Goal: Information Seeking & Learning: Learn about a topic

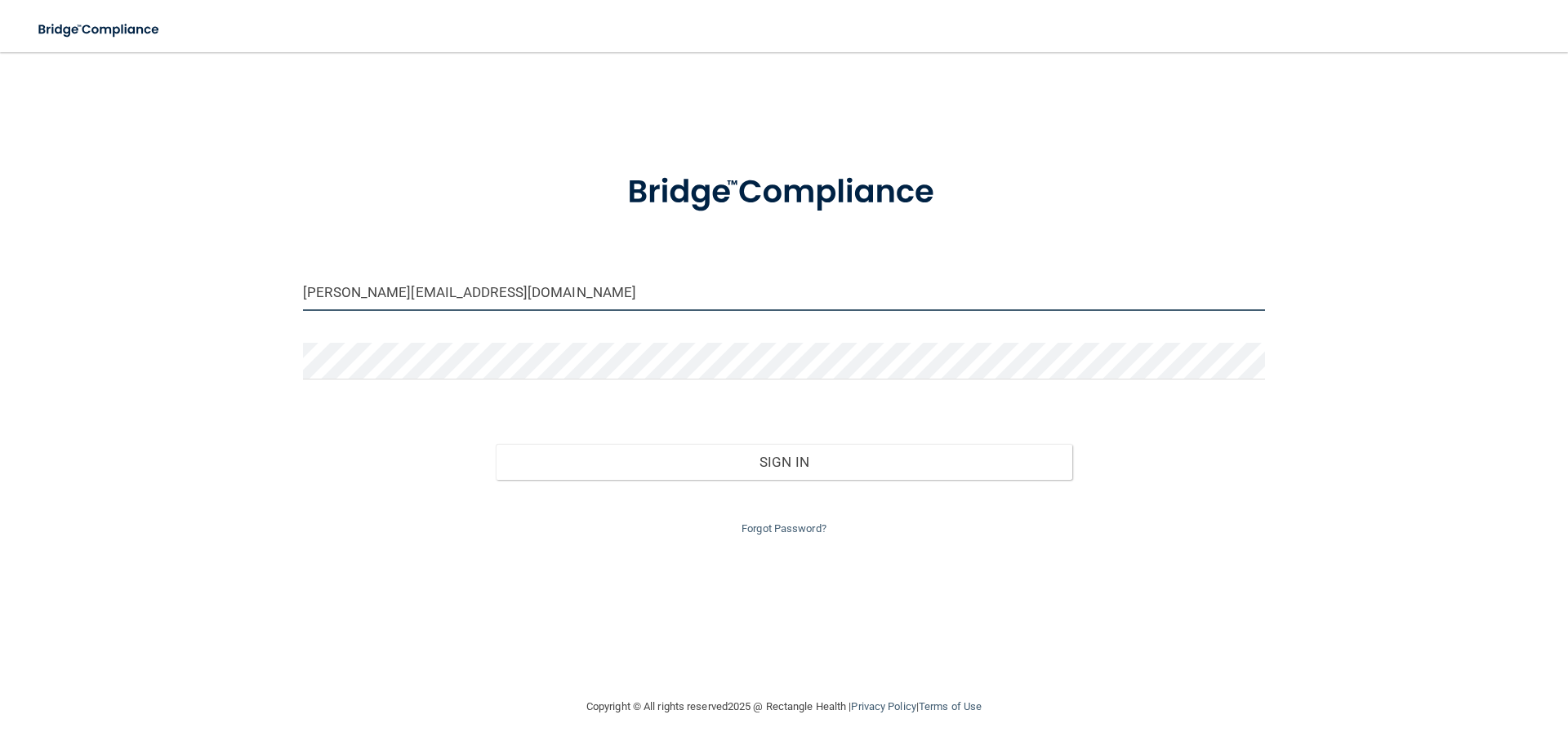
click at [493, 291] on input "[PERSON_NAME][EMAIL_ADDRESS][DOMAIN_NAME]" at bounding box center [784, 292] width 962 height 37
type input "[PERSON_NAME][EMAIL_ADDRESS][DOMAIN_NAME]"
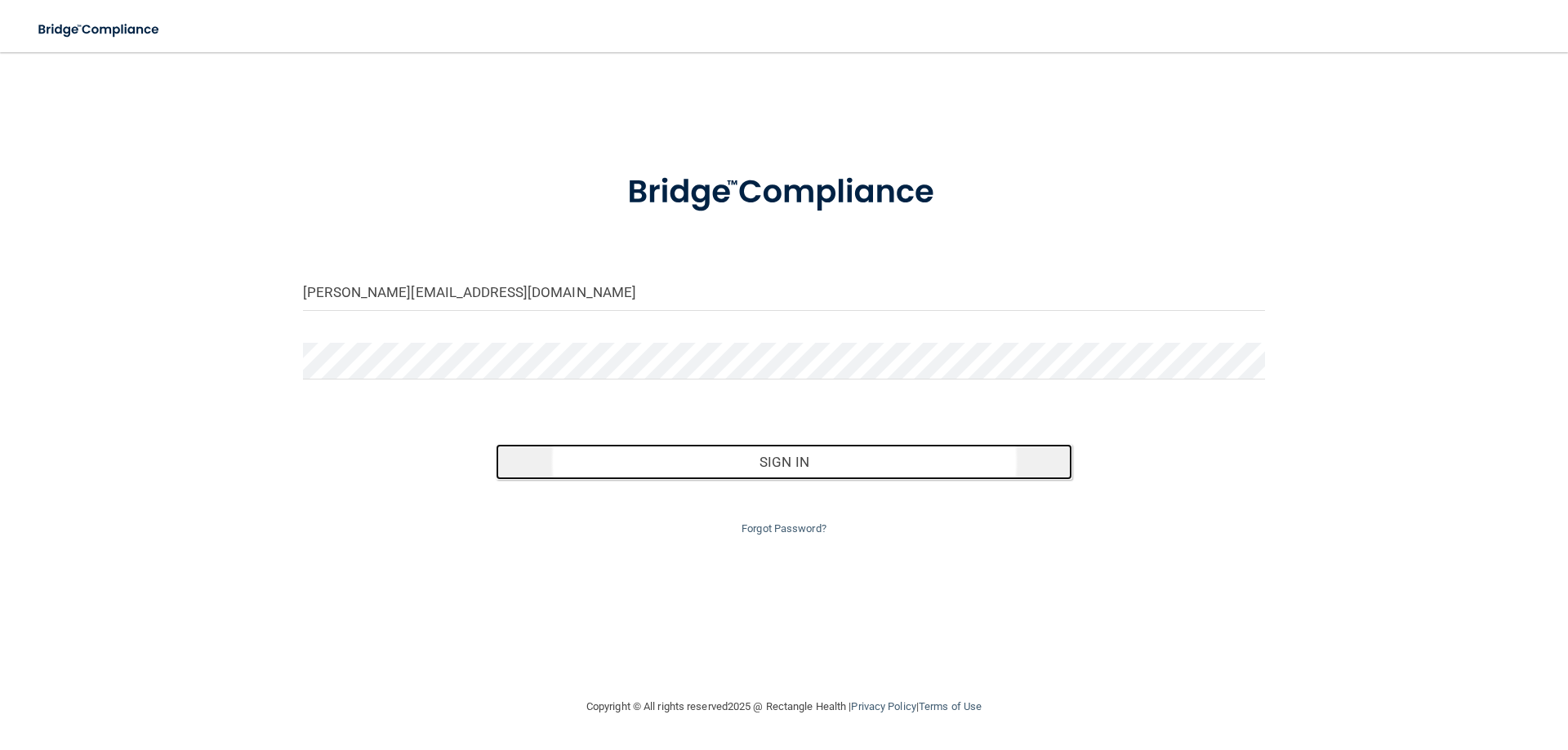
click at [800, 473] on button "Sign In" at bounding box center [784, 462] width 577 height 36
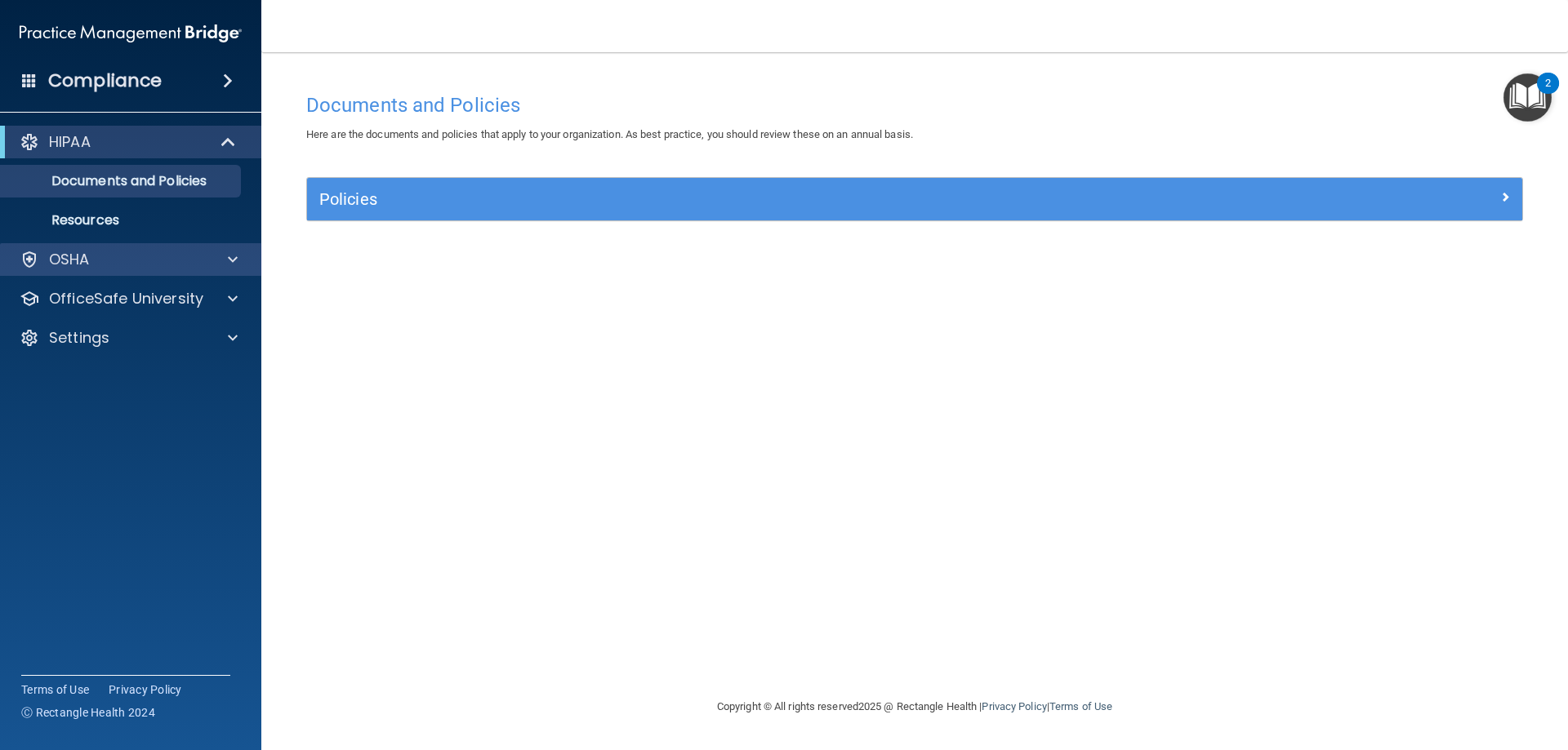
click at [137, 270] on div "OSHA" at bounding box center [131, 259] width 262 height 33
click at [228, 263] on span at bounding box center [233, 259] width 10 height 19
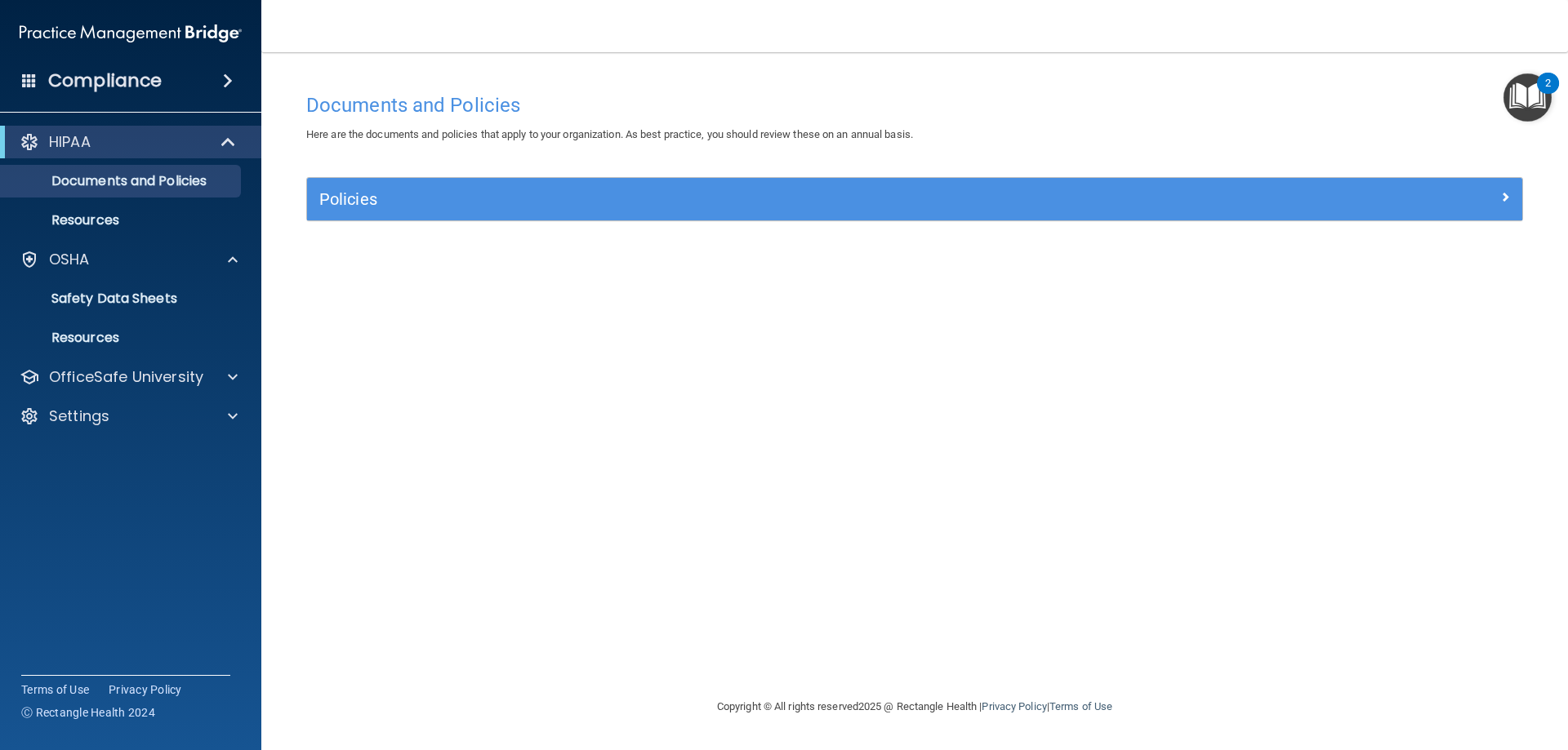
click at [572, 216] on div "Policies" at bounding box center [914, 199] width 1215 height 43
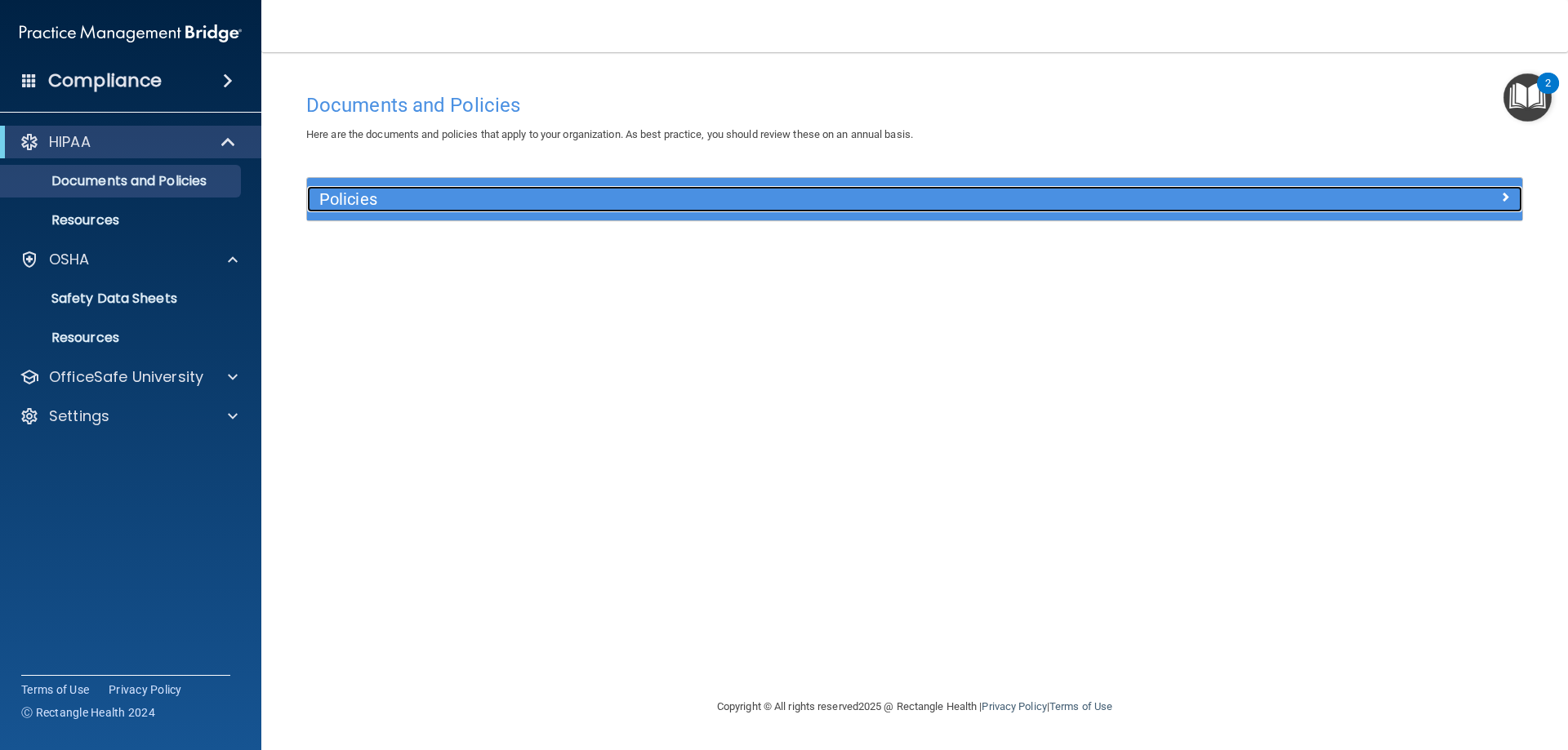
click at [560, 192] on h5 "Policies" at bounding box center [763, 199] width 887 height 18
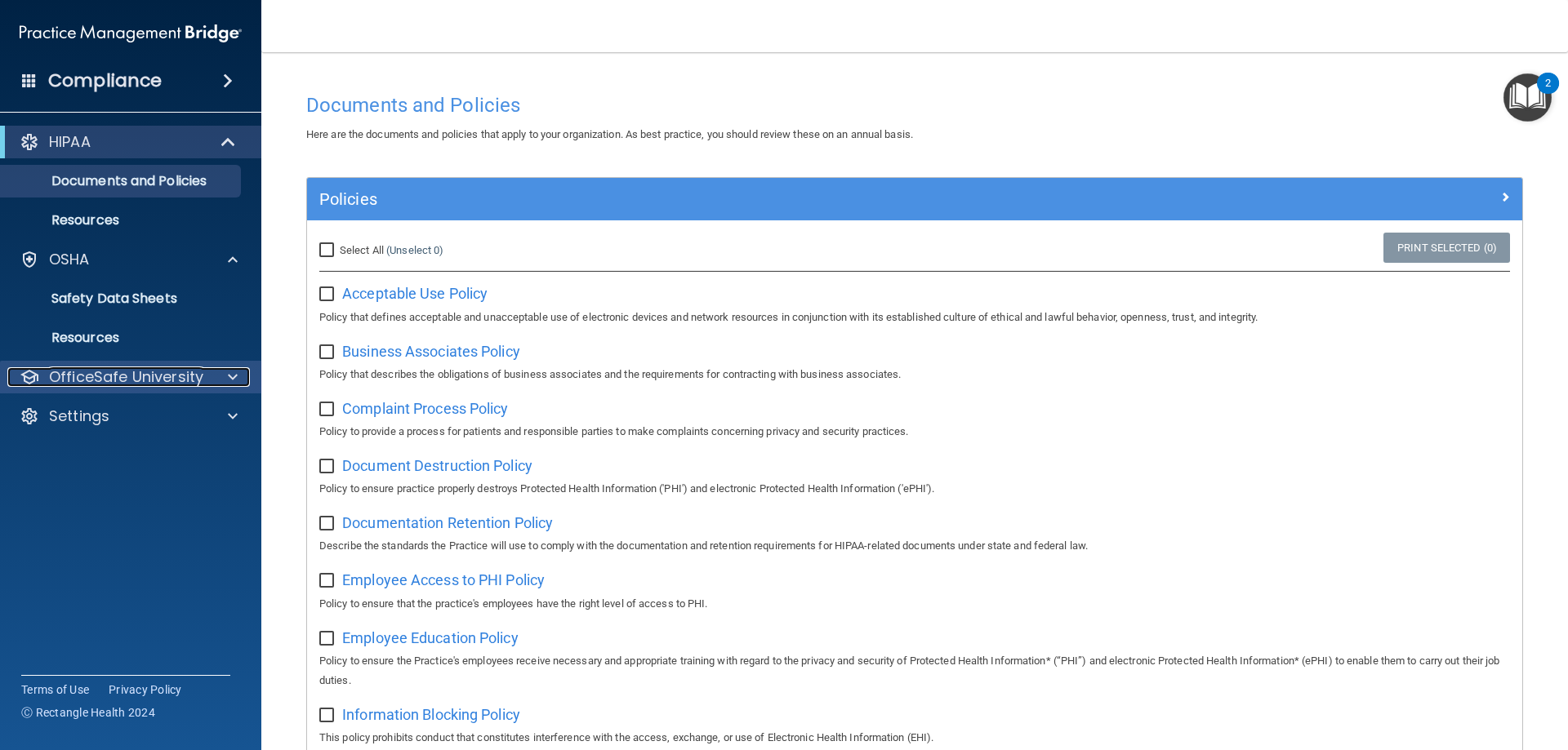
click at [98, 380] on p "OfficeSafe University" at bounding box center [126, 376] width 154 height 19
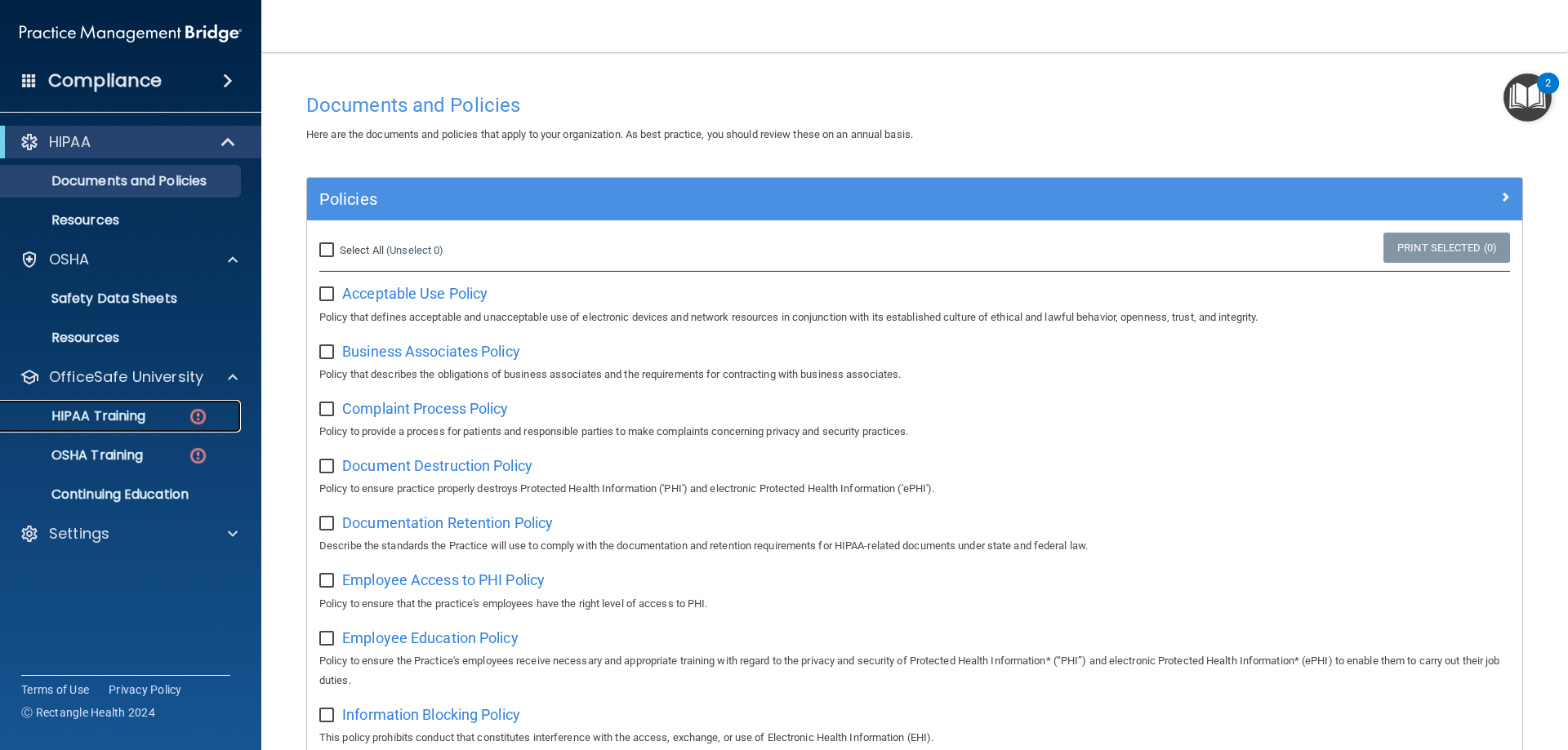
click at [109, 413] on p "HIPAA Training" at bounding box center [78, 416] width 135 height 16
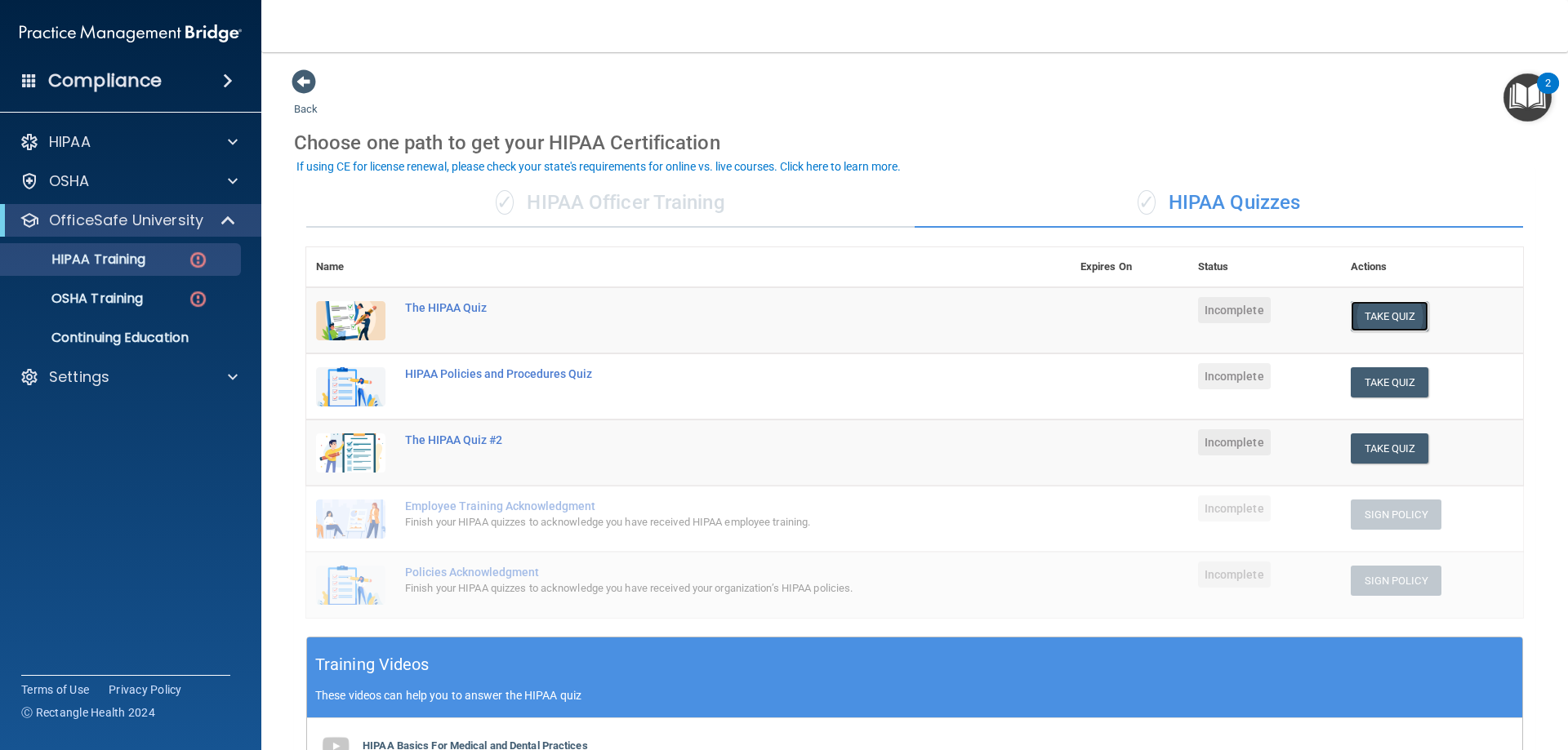
click at [1376, 318] on button "Take Quiz" at bounding box center [1390, 317] width 79 height 30
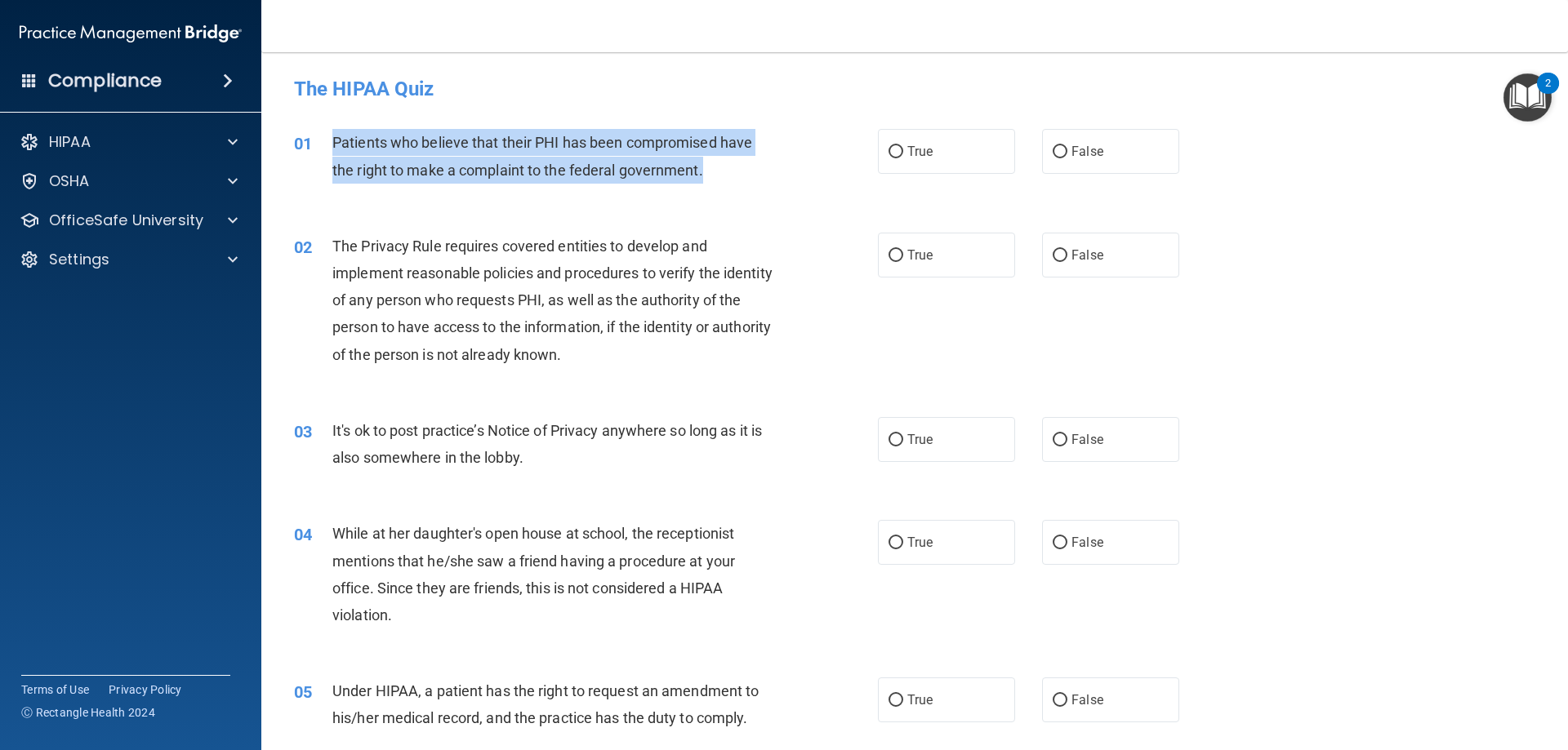
drag, startPoint x: 332, startPoint y: 134, endPoint x: 711, endPoint y: 171, distance: 380.8
click at [711, 171] on div "Patients who believe that their PHI has been compromised have the right to make…" at bounding box center [561, 156] width 457 height 54
copy span "Patients who believe that their PHI has been compromised have the right to make…"
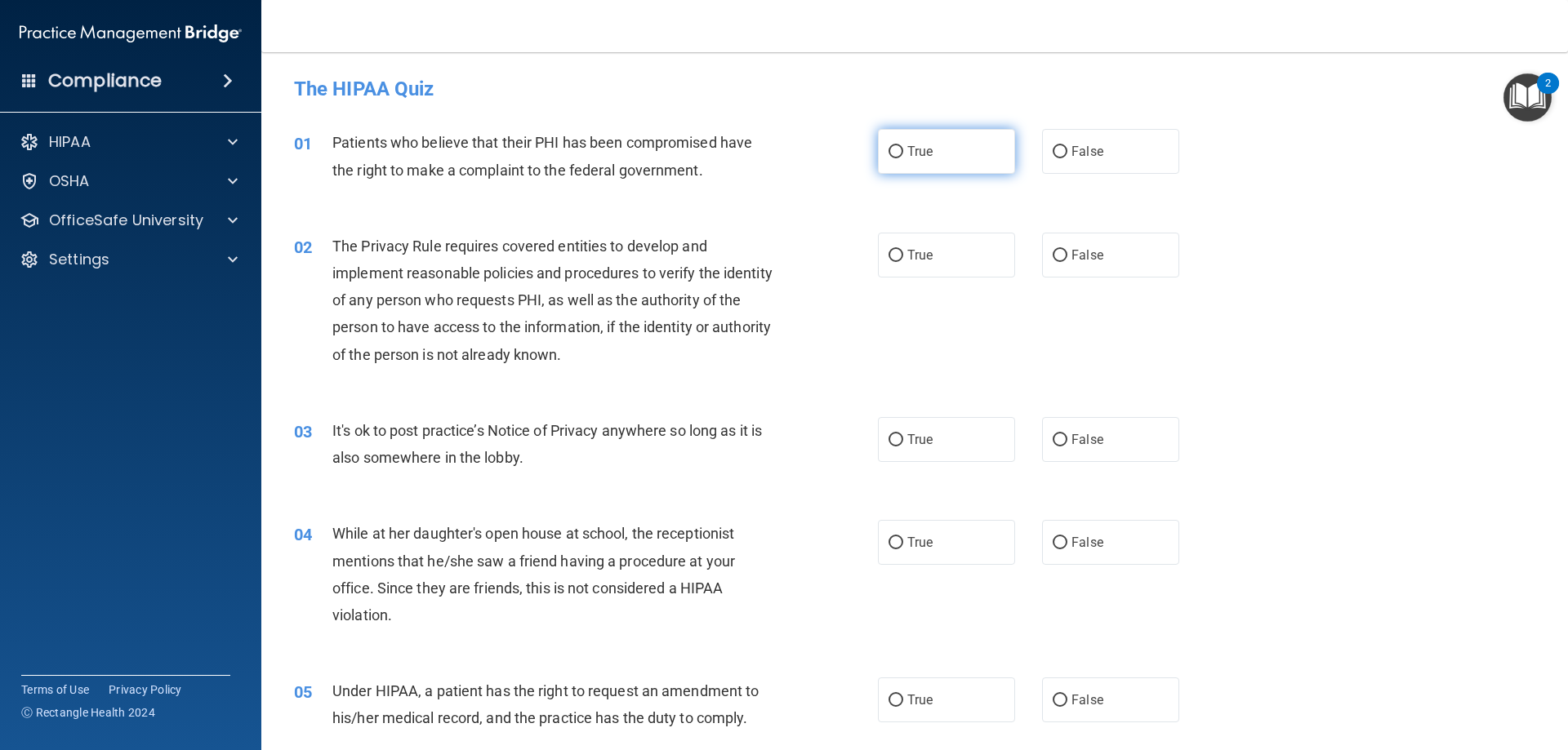
click at [939, 149] on label "True" at bounding box center [946, 152] width 137 height 45
click at [903, 149] on input "True" at bounding box center [896, 152] width 15 height 13
radio input "true"
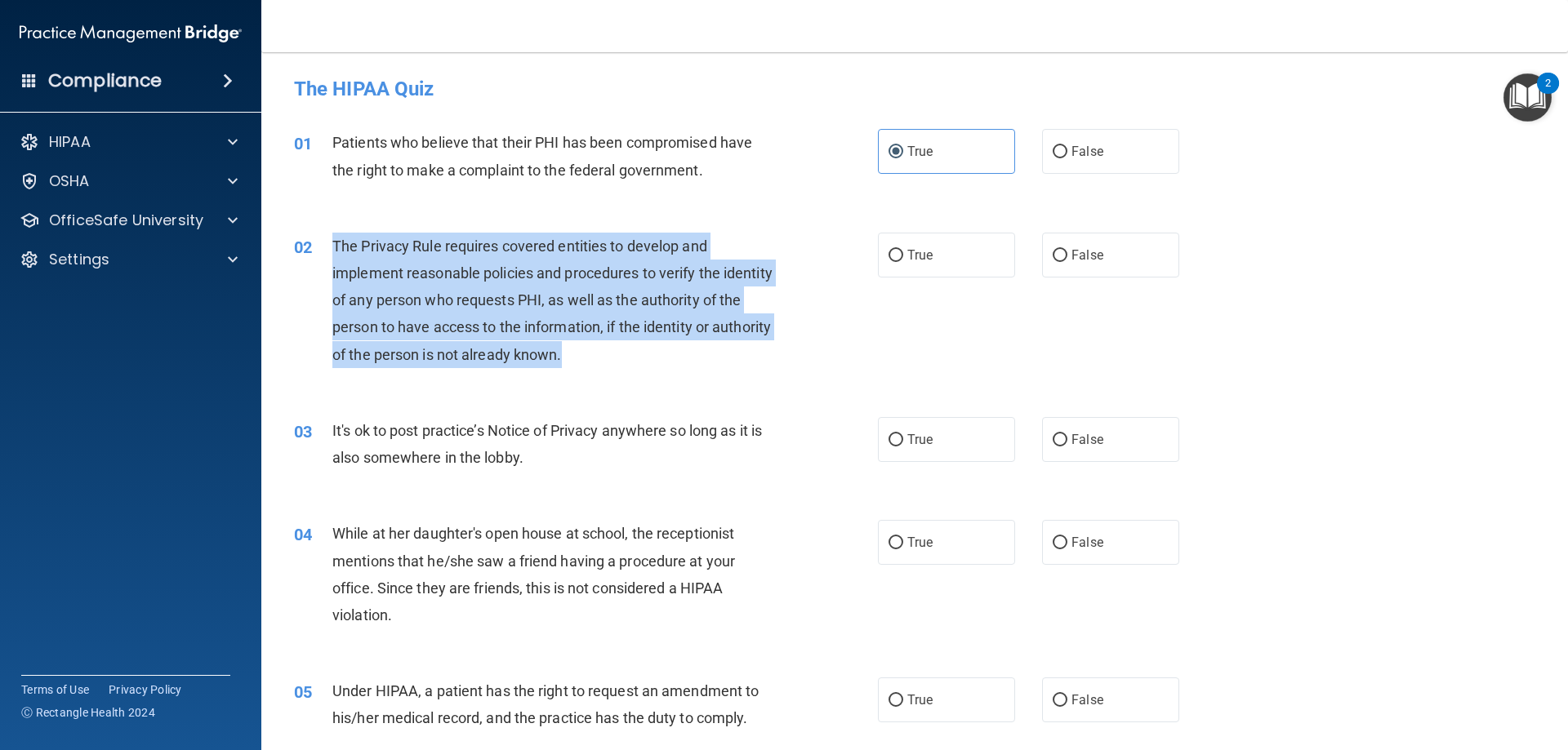
drag, startPoint x: 408, startPoint y: 262, endPoint x: 634, endPoint y: 358, distance: 245.5
click at [634, 358] on div "The Privacy Rule requires covered entities to develop and implement reasonable …" at bounding box center [561, 301] width 457 height 136
copy span "The Privacy Rule requires covered entities to develop and implement reasonable …"
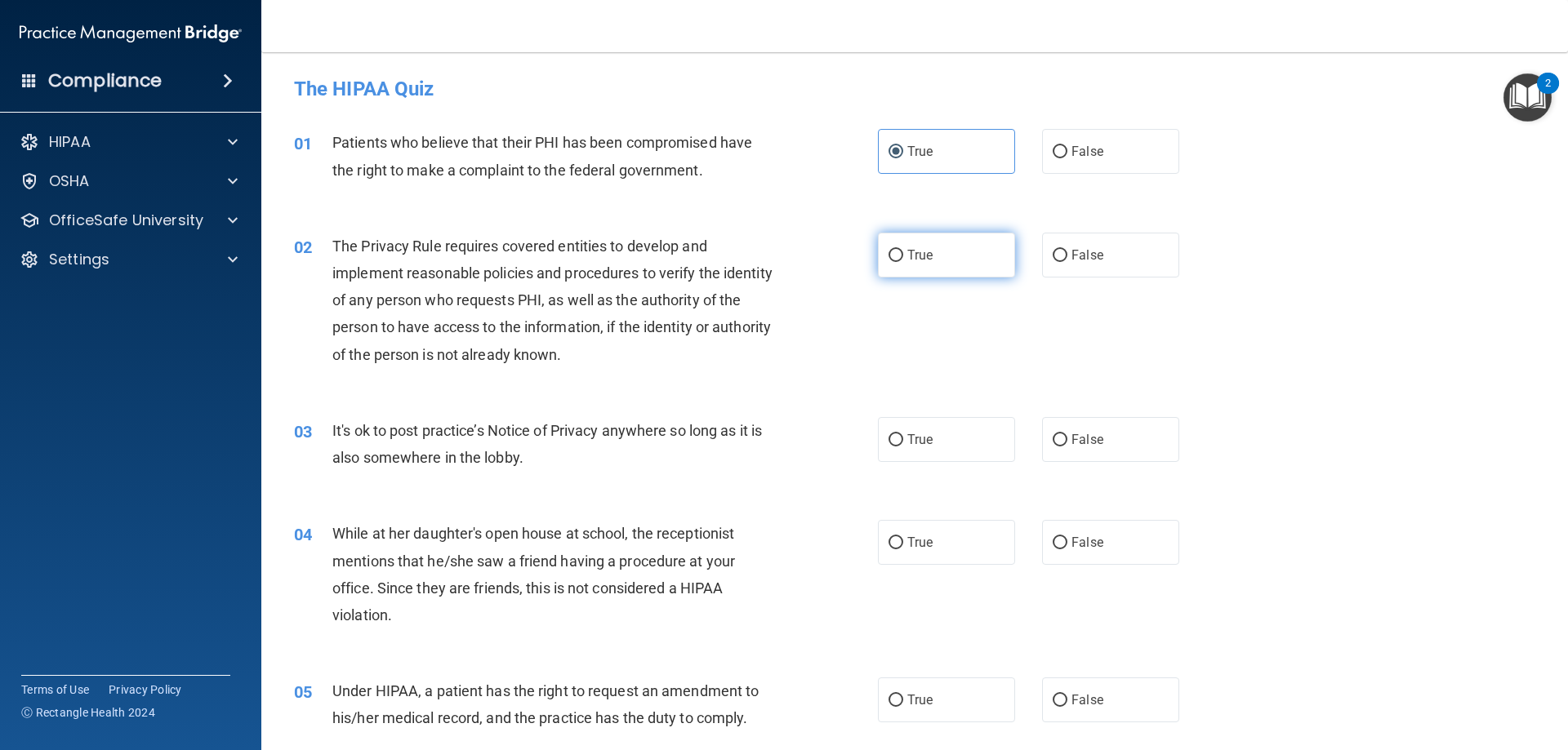
click at [937, 254] on label "True" at bounding box center [946, 256] width 137 height 45
click at [903, 254] on input "True" at bounding box center [896, 256] width 15 height 13
radio input "true"
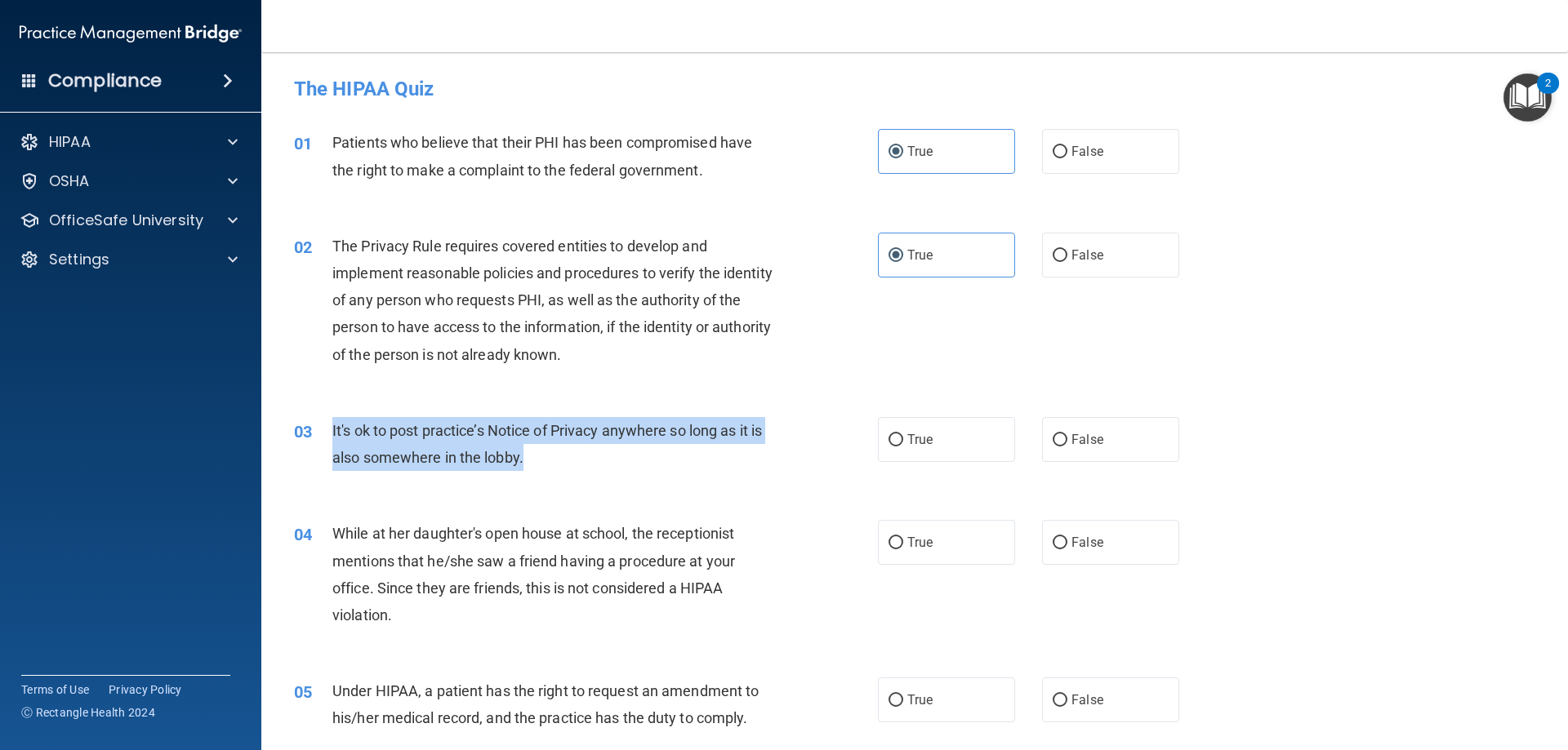
drag, startPoint x: 542, startPoint y: 463, endPoint x: 318, endPoint y: 442, distance: 225.0
click at [318, 442] on div "03 It's ok to post practice’s Notice of Privacy anywhere so long as it is also …" at bounding box center [586, 448] width 633 height 62
copy div "It's ok to post practice’s Notice of Privacy anywhere so long as it is also som…"
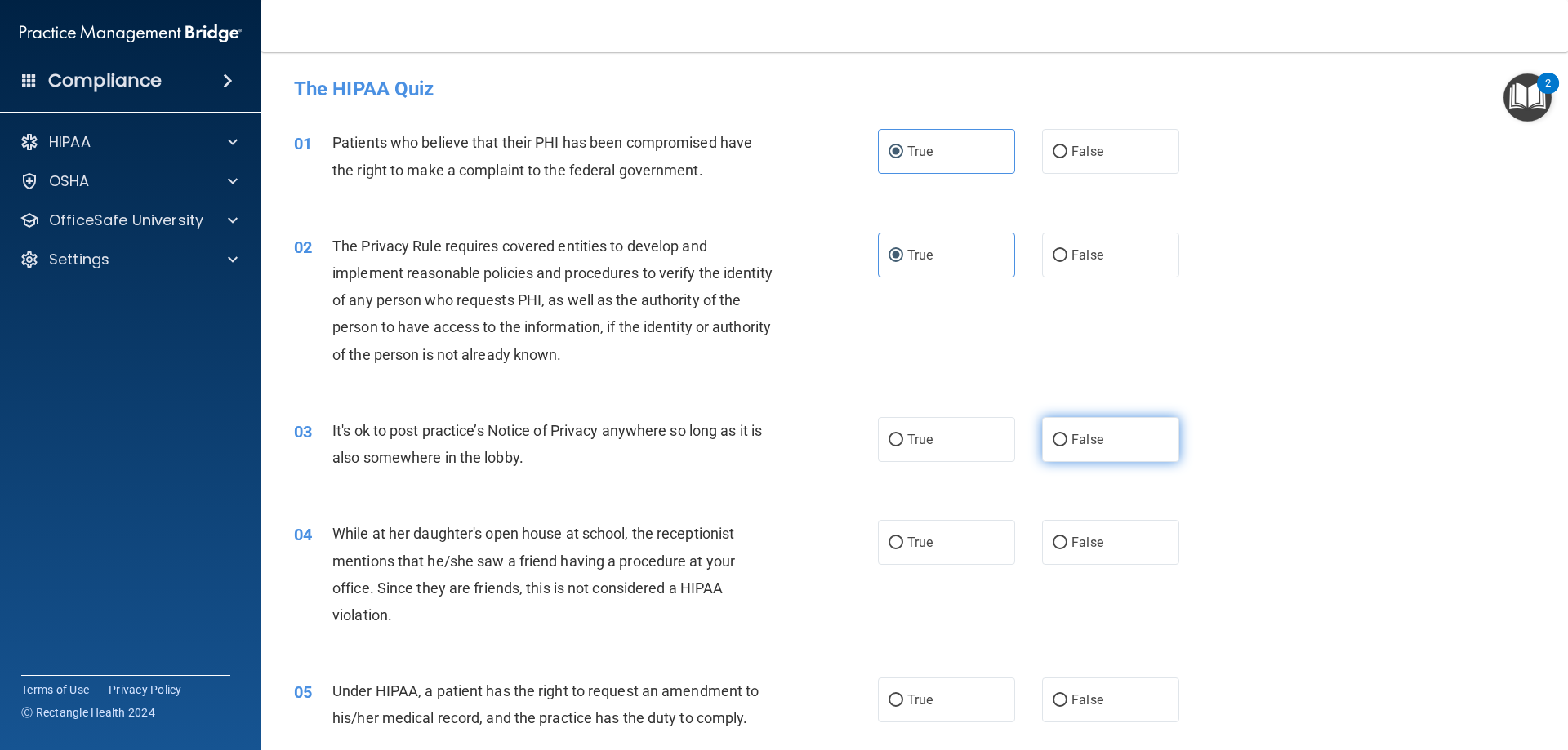
click at [1044, 431] on label "False" at bounding box center [1110, 440] width 137 height 45
click at [1053, 434] on input "False" at bounding box center [1060, 440] width 15 height 13
radio input "true"
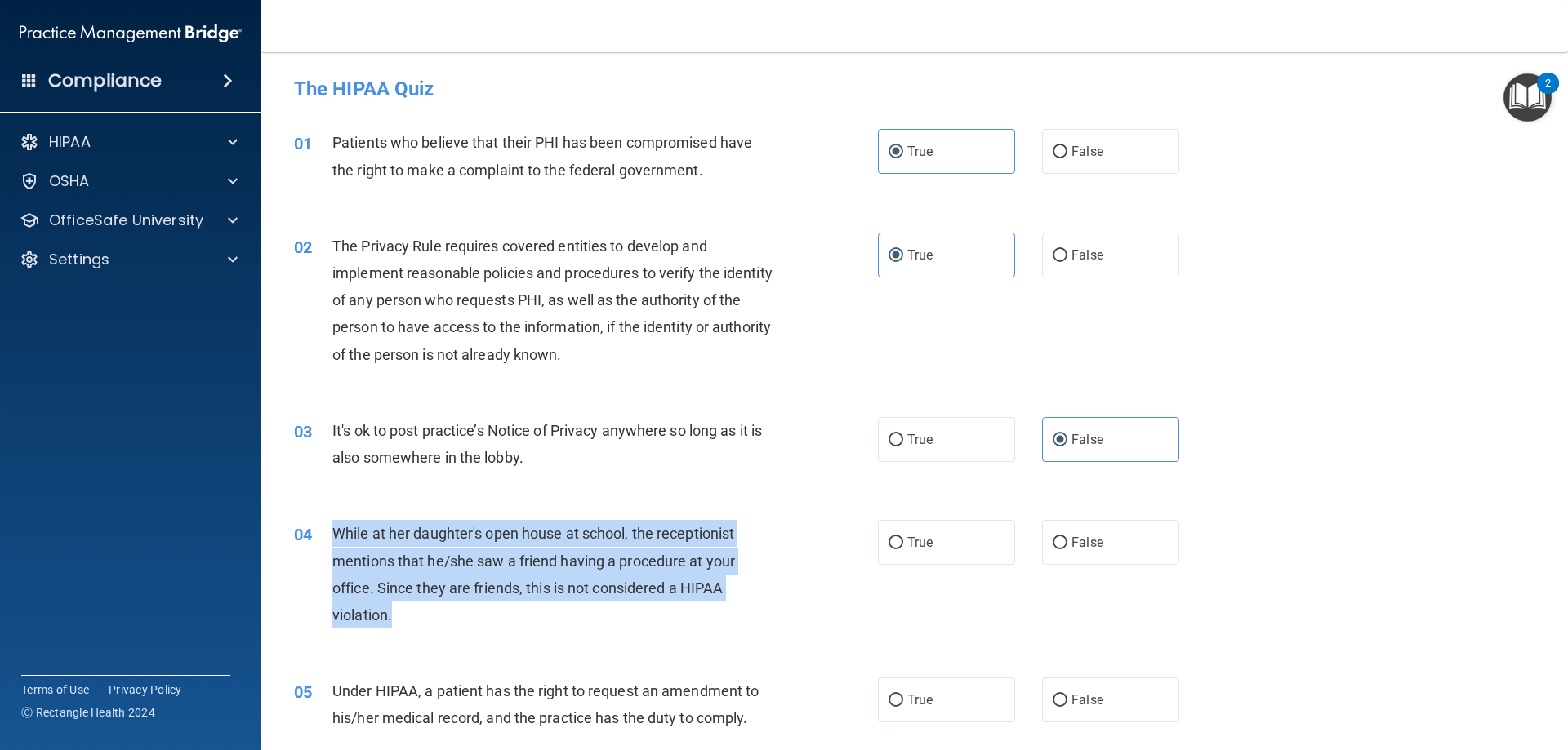
drag, startPoint x: 422, startPoint y: 613, endPoint x: 337, endPoint y: 525, distance: 122.3
click at [337, 525] on div "While at her daughter's open house at school, the receptionist mentions that he…" at bounding box center [561, 575] width 457 height 109
copy span "While at her daughter's open house at school, the receptionist mentions that he…"
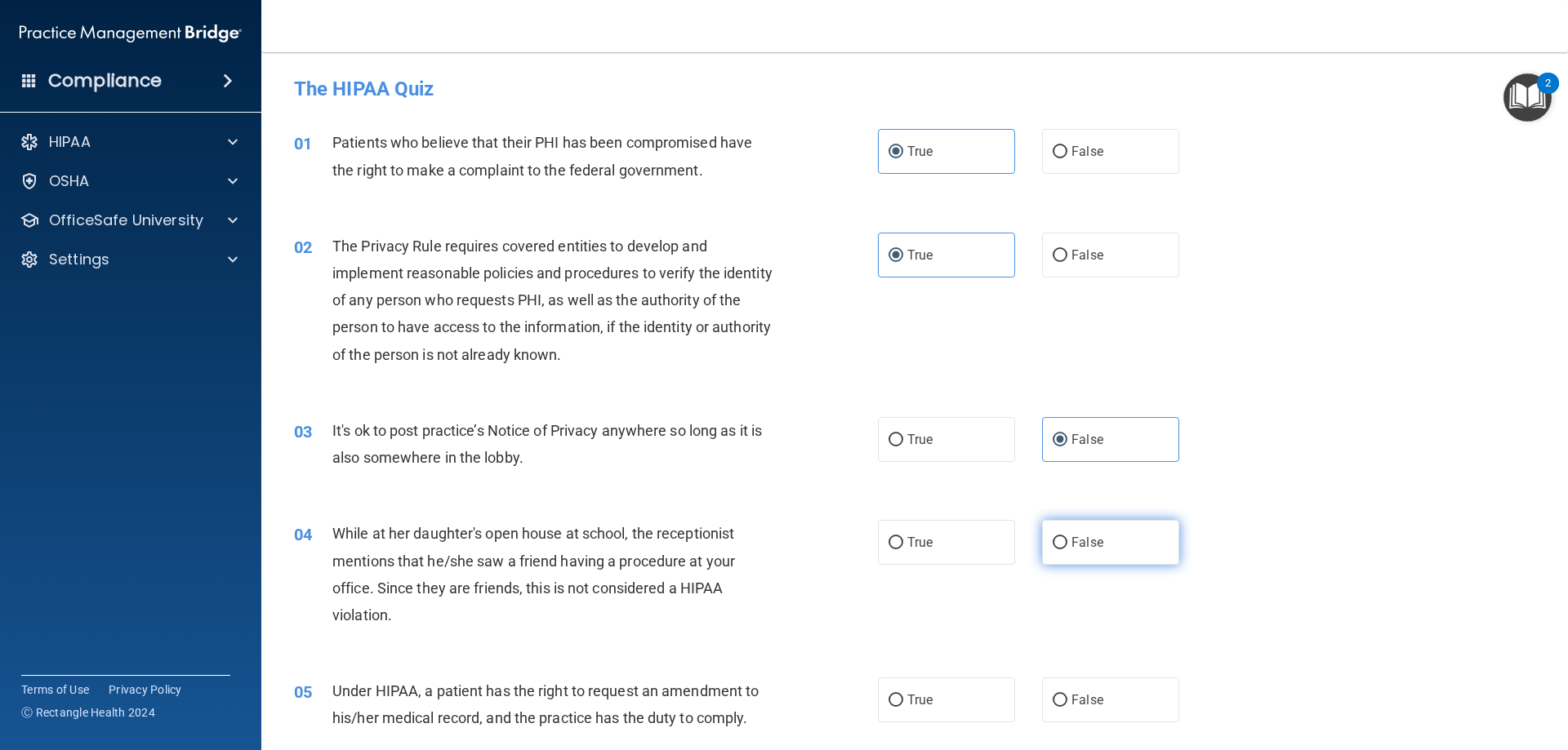
click at [1074, 552] on label "False" at bounding box center [1110, 543] width 137 height 45
click at [1068, 550] on input "False" at bounding box center [1060, 543] width 15 height 13
radio input "true"
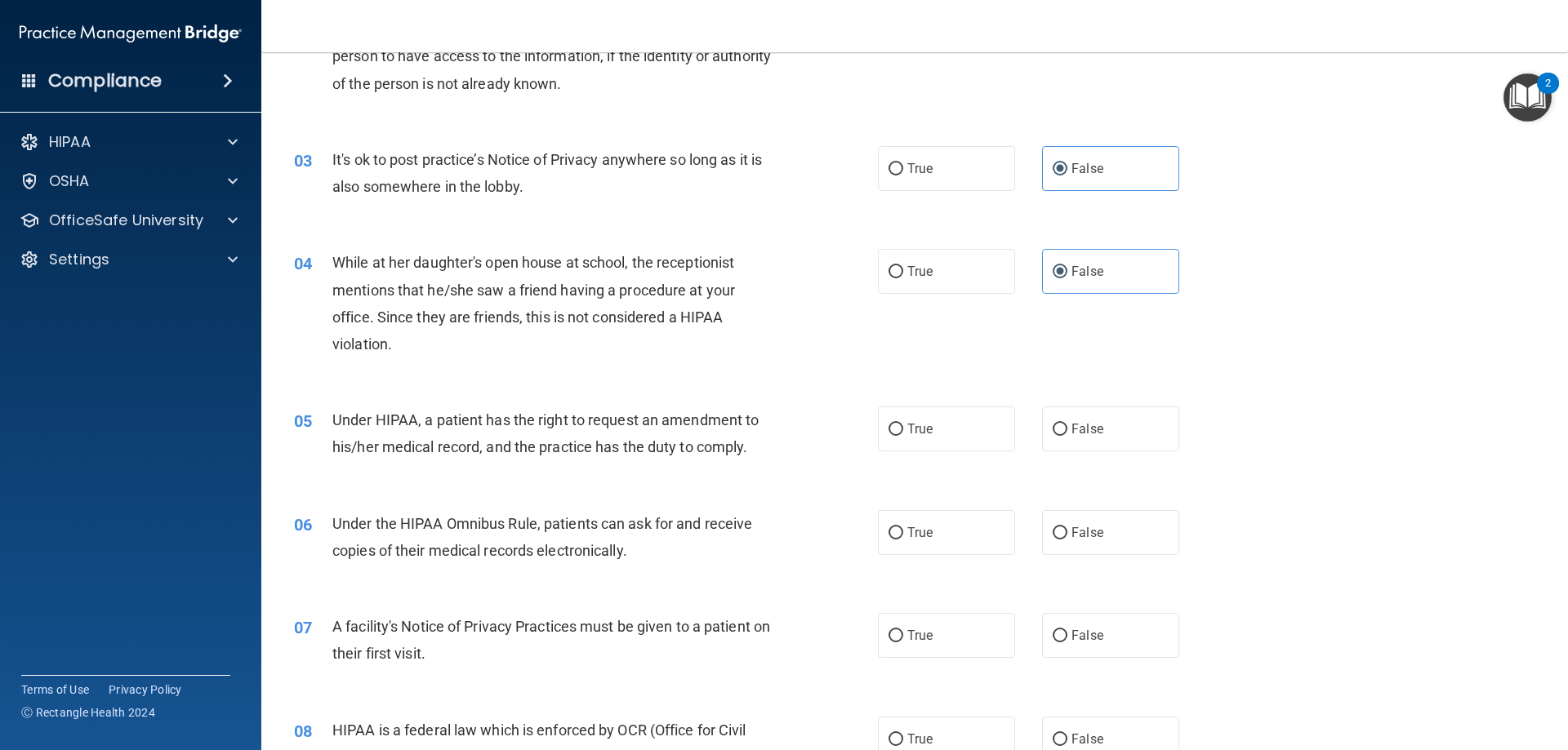
scroll to position [327, 0]
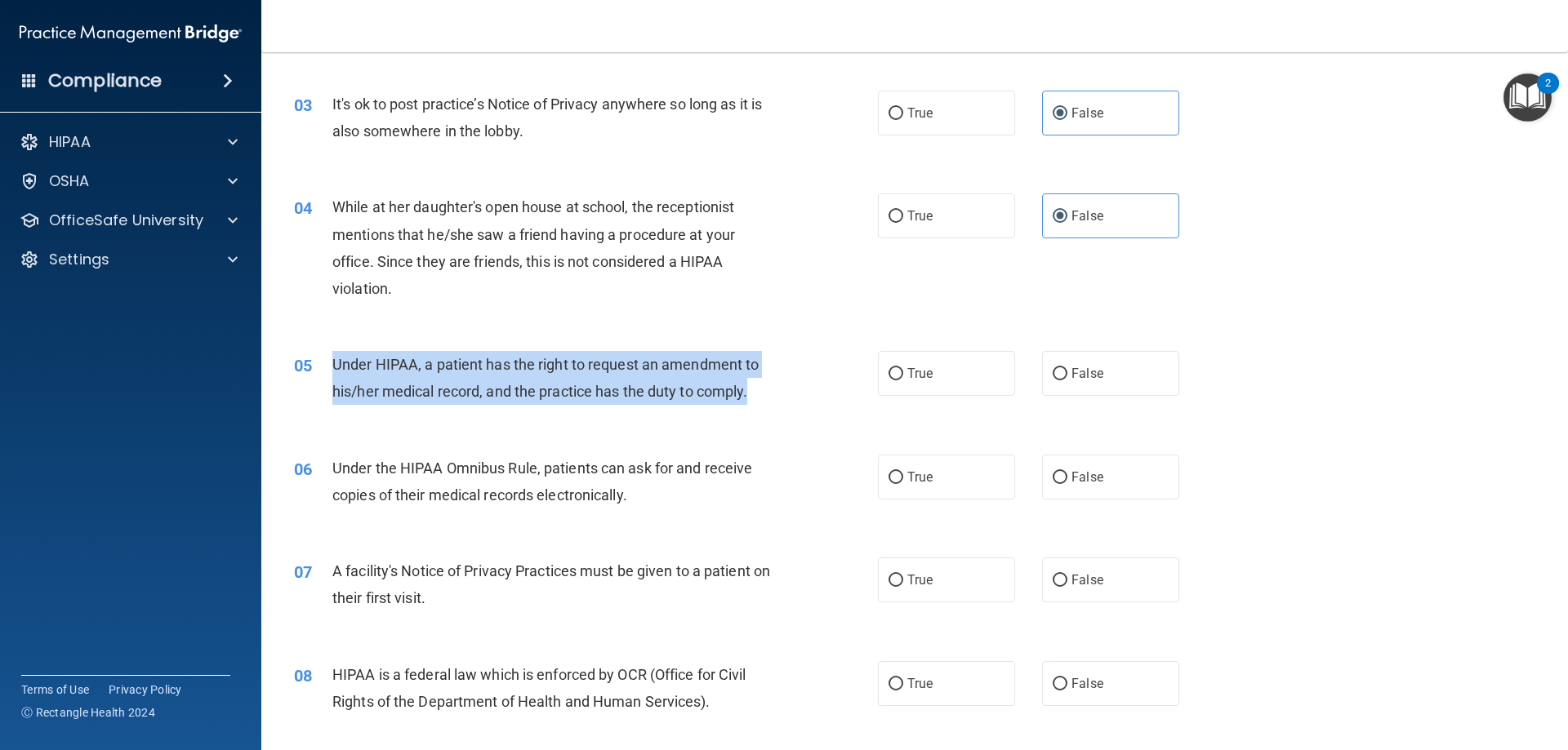
drag, startPoint x: 675, startPoint y: 391, endPoint x: 335, endPoint y: 362, distance: 341.2
click at [335, 362] on div "Under HIPAA, a patient has the right to request an amendment to his/her medical…" at bounding box center [561, 378] width 457 height 54
copy span "Under HIPAA, a patient has the right to request an amendment to his/her medical…"
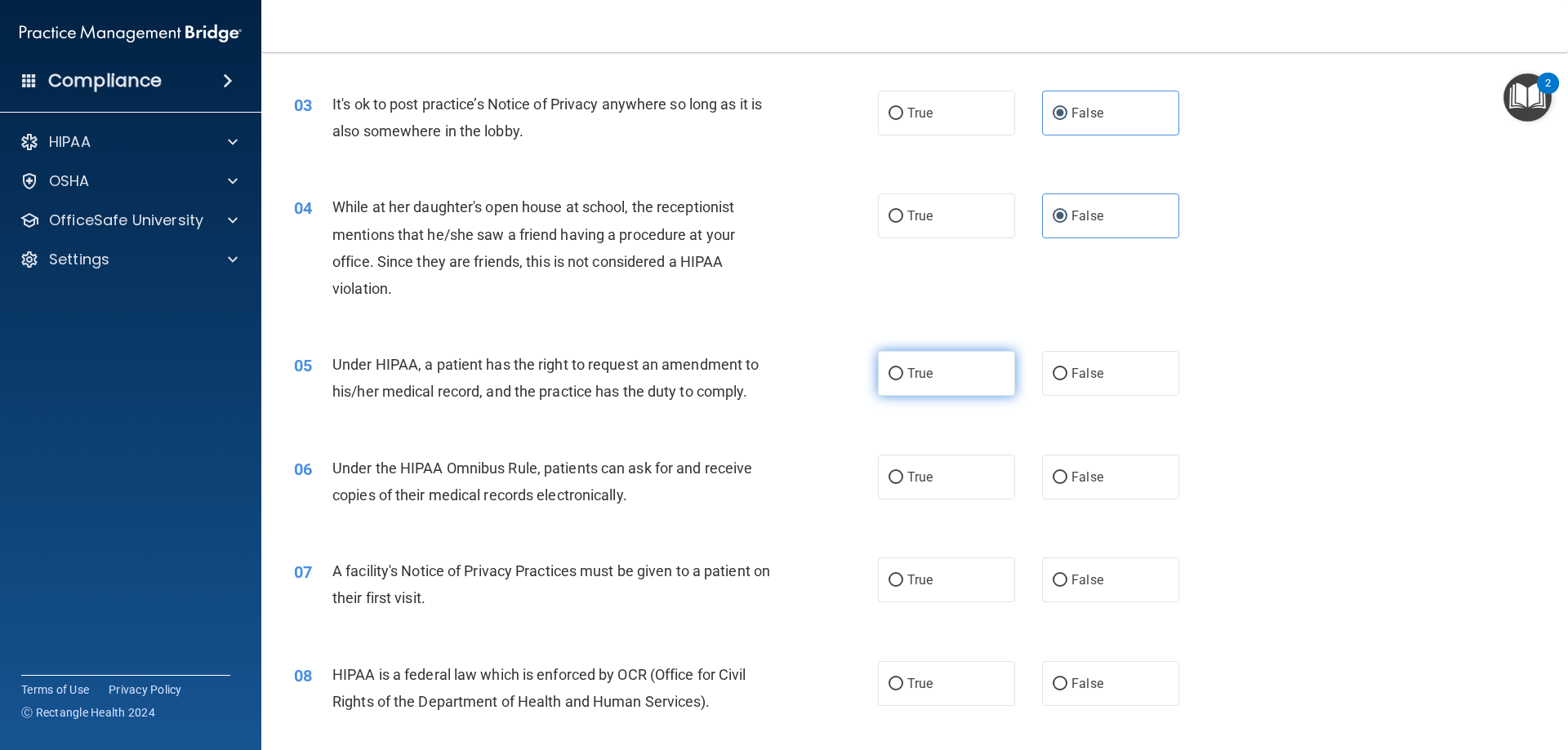
click at [936, 375] on label "True" at bounding box center [946, 374] width 137 height 45
click at [903, 375] on input "True" at bounding box center [896, 374] width 15 height 13
radio input "true"
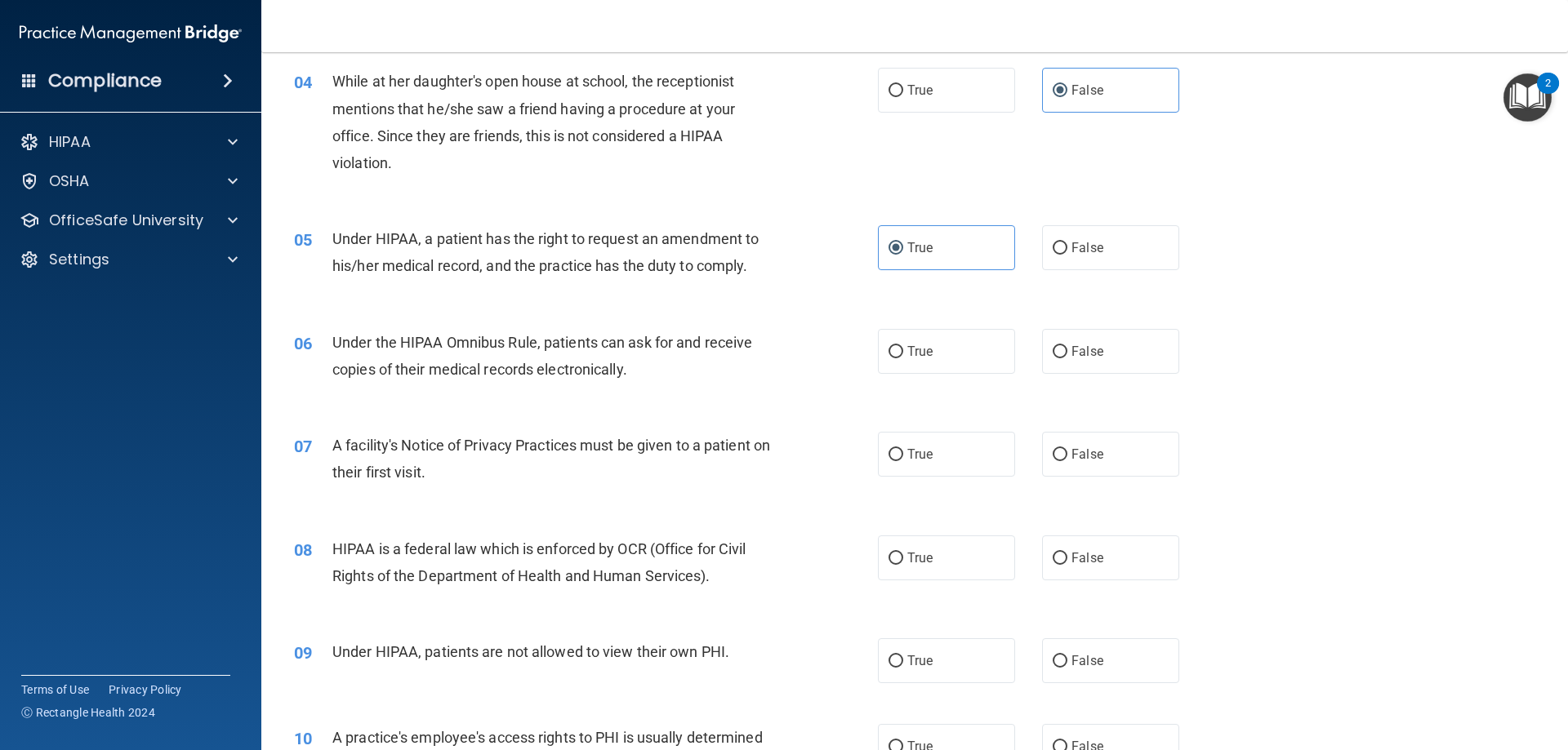
scroll to position [490, 0]
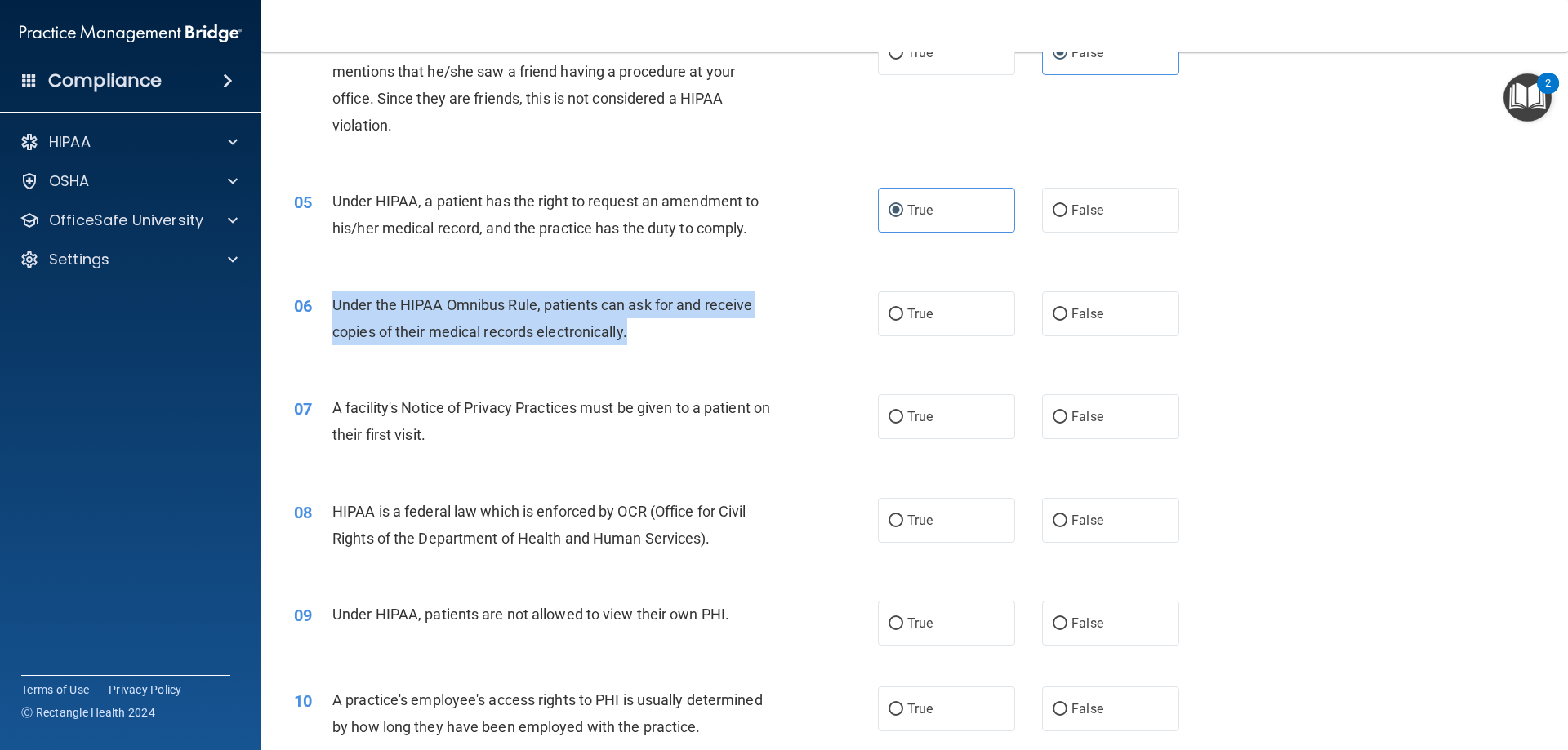
drag, startPoint x: 634, startPoint y: 328, endPoint x: 321, endPoint y: 310, distance: 313.5
click at [321, 310] on div "06 Under the HIPAA Omnibus Rule, patients can ask for and receive copies of the…" at bounding box center [586, 323] width 633 height 62
copy div "Under the HIPAA Omnibus Rule, patients can ask for and receive copies of their …"
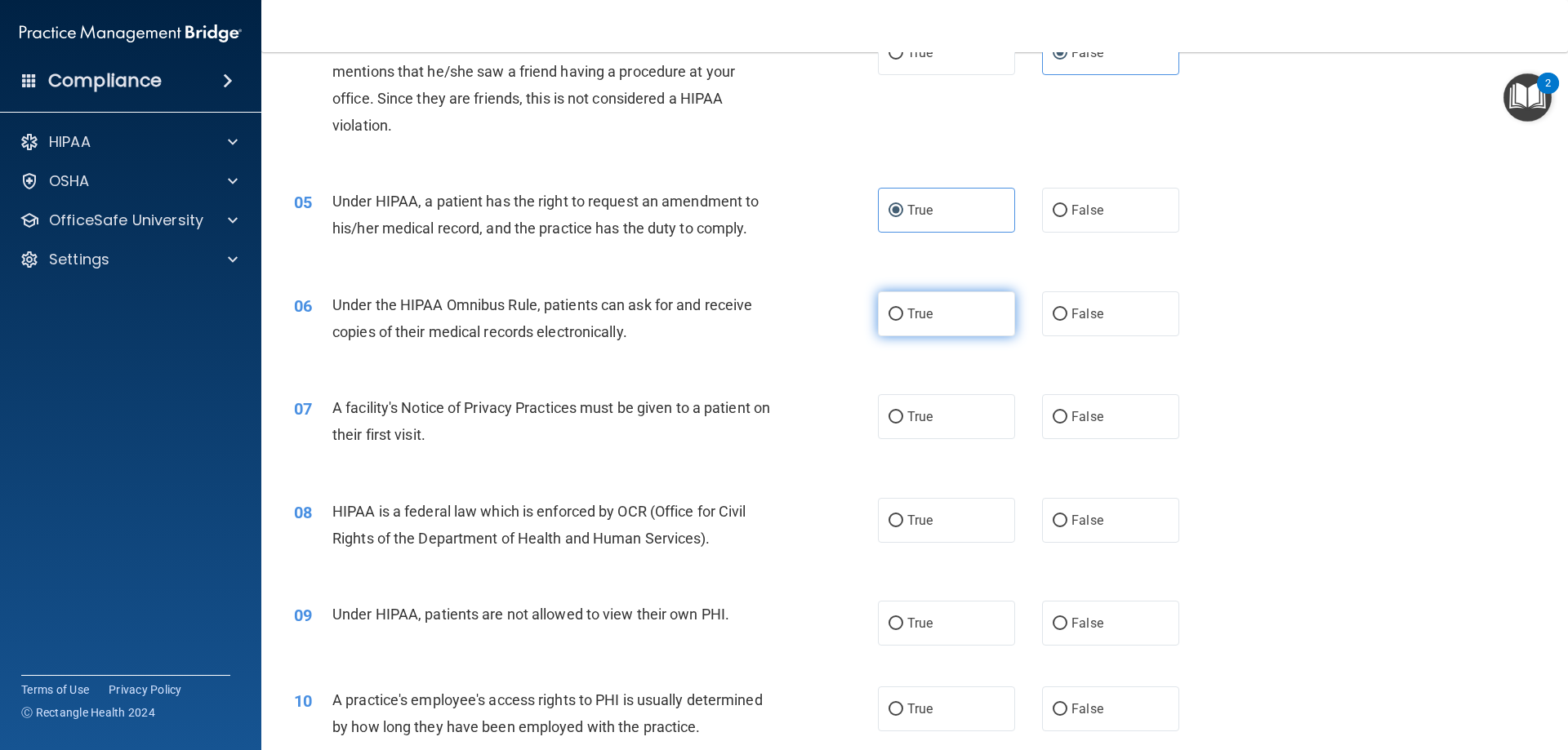
click at [951, 314] on label "True" at bounding box center [946, 314] width 137 height 45
click at [903, 314] on input "True" at bounding box center [896, 314] width 15 height 13
radio input "true"
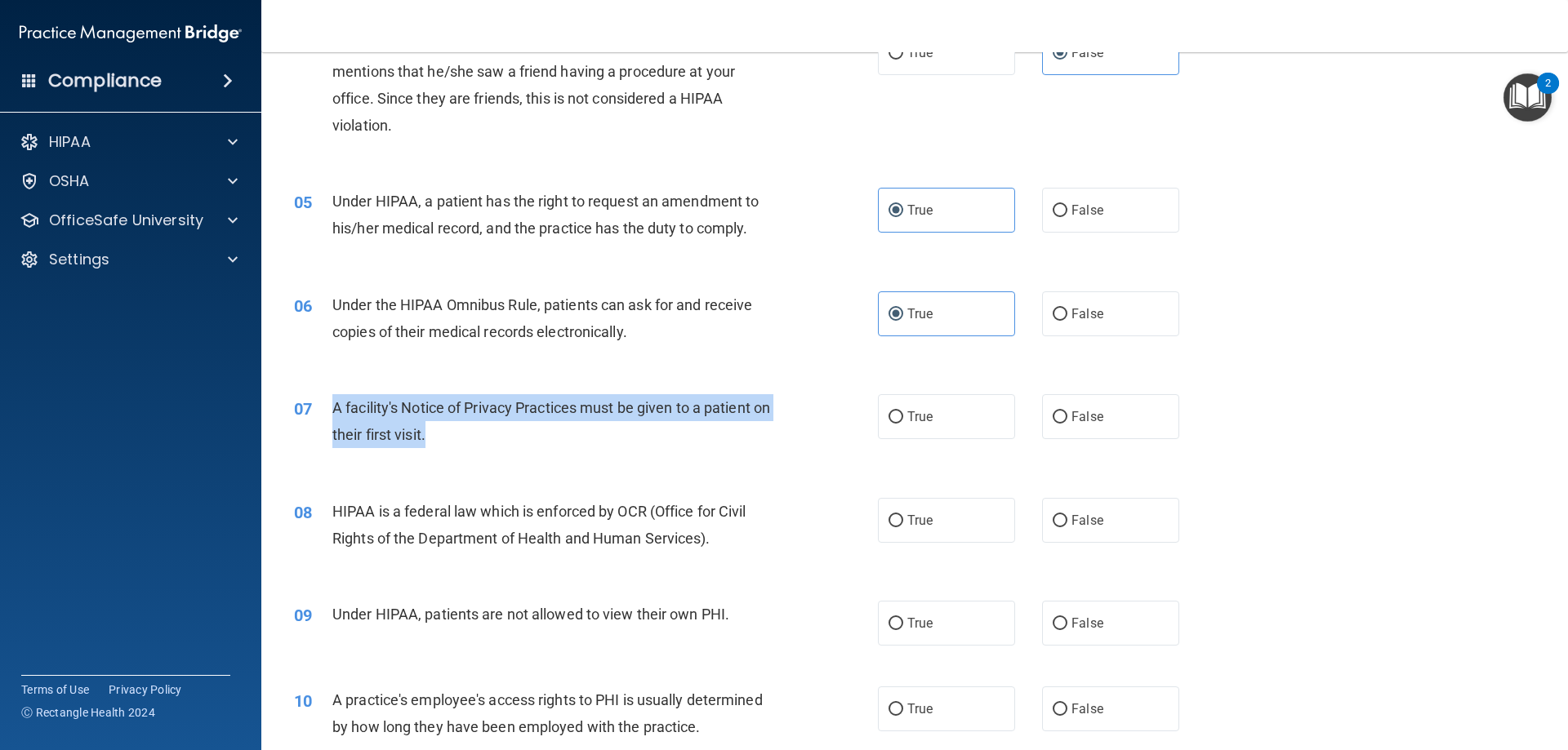
drag, startPoint x: 460, startPoint y: 446, endPoint x: 331, endPoint y: 406, distance: 135.1
click at [331, 406] on div "07 A facility's Notice of Privacy Practices must be given to a patient on their…" at bounding box center [586, 426] width 633 height 62
copy div "A facility's Notice of Privacy Practices must be given to a patient on their fi…"
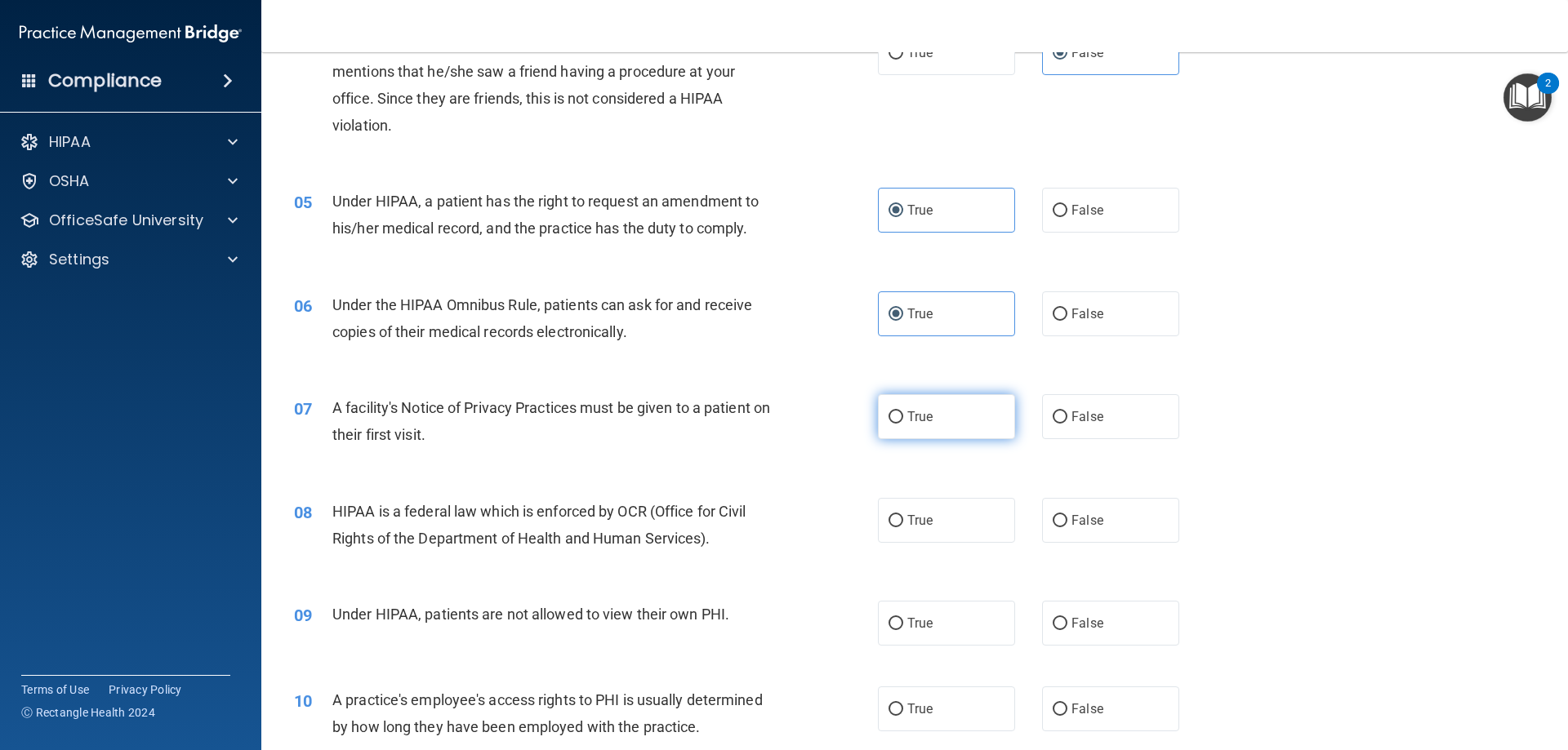
click at [908, 409] on span "True" at bounding box center [920, 416] width 25 height 16
click at [903, 411] on input "True" at bounding box center [896, 417] width 15 height 13
radio input "true"
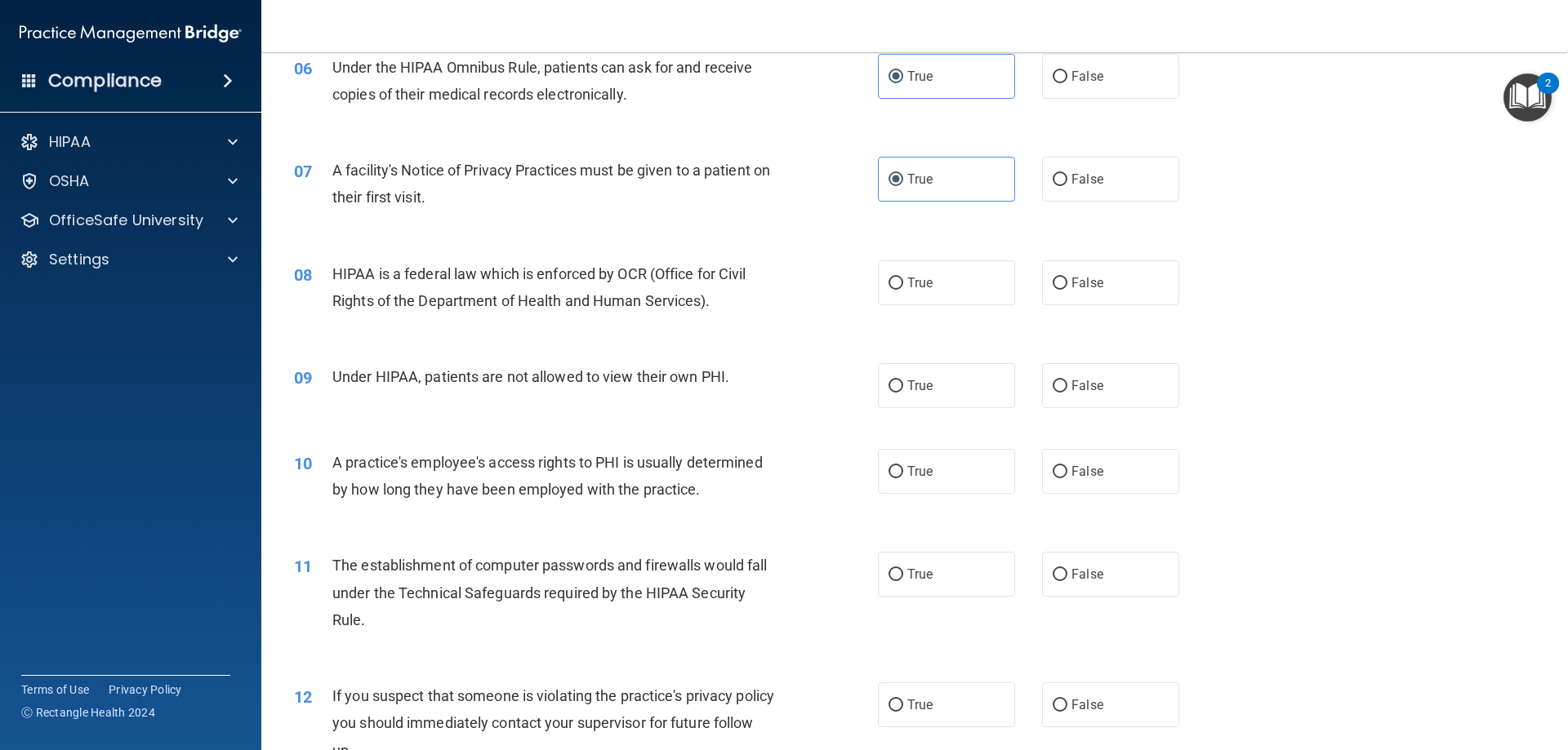
scroll to position [735, 0]
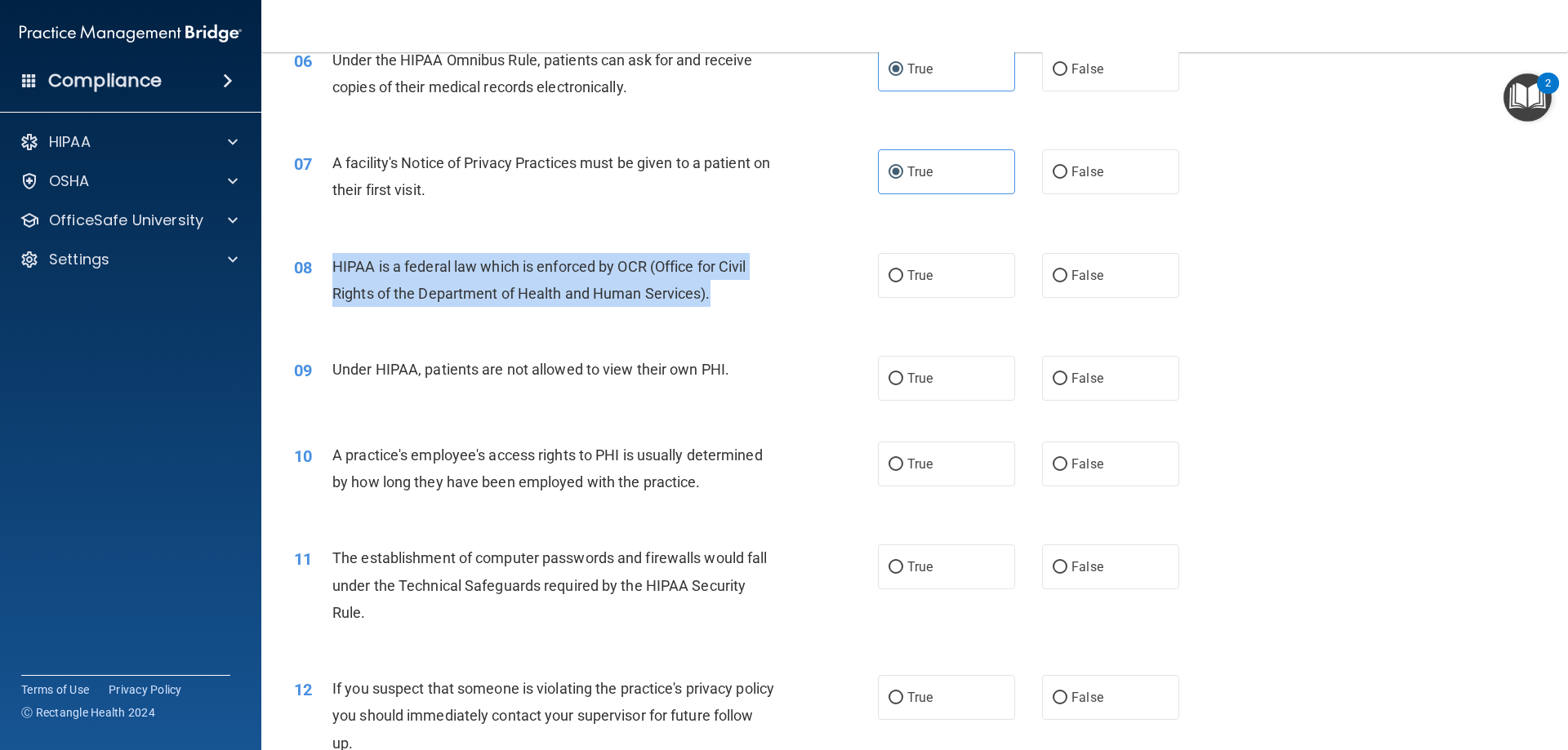
drag, startPoint x: 727, startPoint y: 303, endPoint x: 309, endPoint y: 271, distance: 419.2
click at [309, 271] on div "08 HIPAA is a federal law which is enforced by OCR (Office for Civil Rights of …" at bounding box center [586, 284] width 633 height 62
copy div "HIPAA is a federal law which is enforced by OCR (Office for Civil Rights of the…"
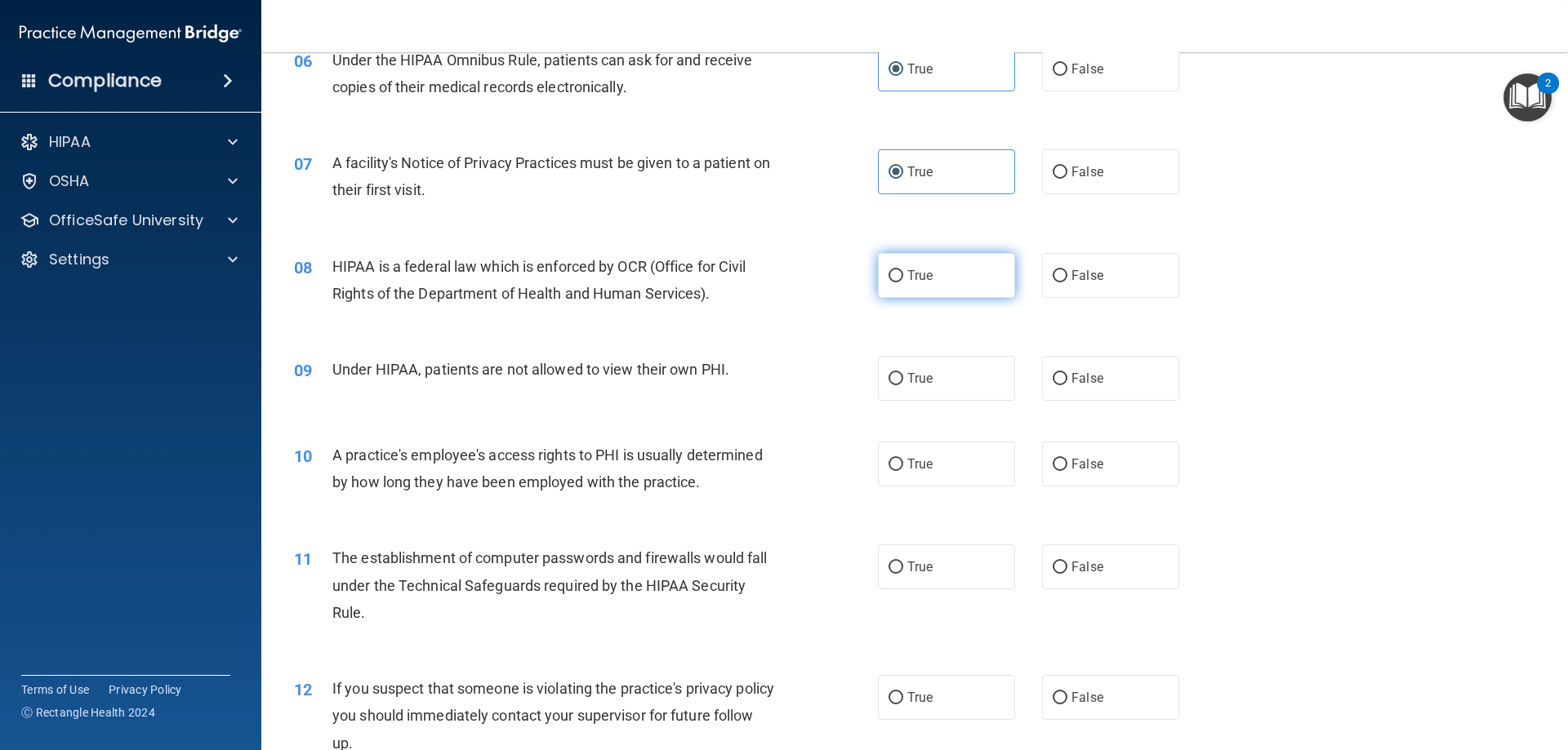
click at [961, 272] on label "True" at bounding box center [946, 276] width 137 height 45
click at [903, 272] on input "True" at bounding box center [896, 277] width 15 height 13
radio input "true"
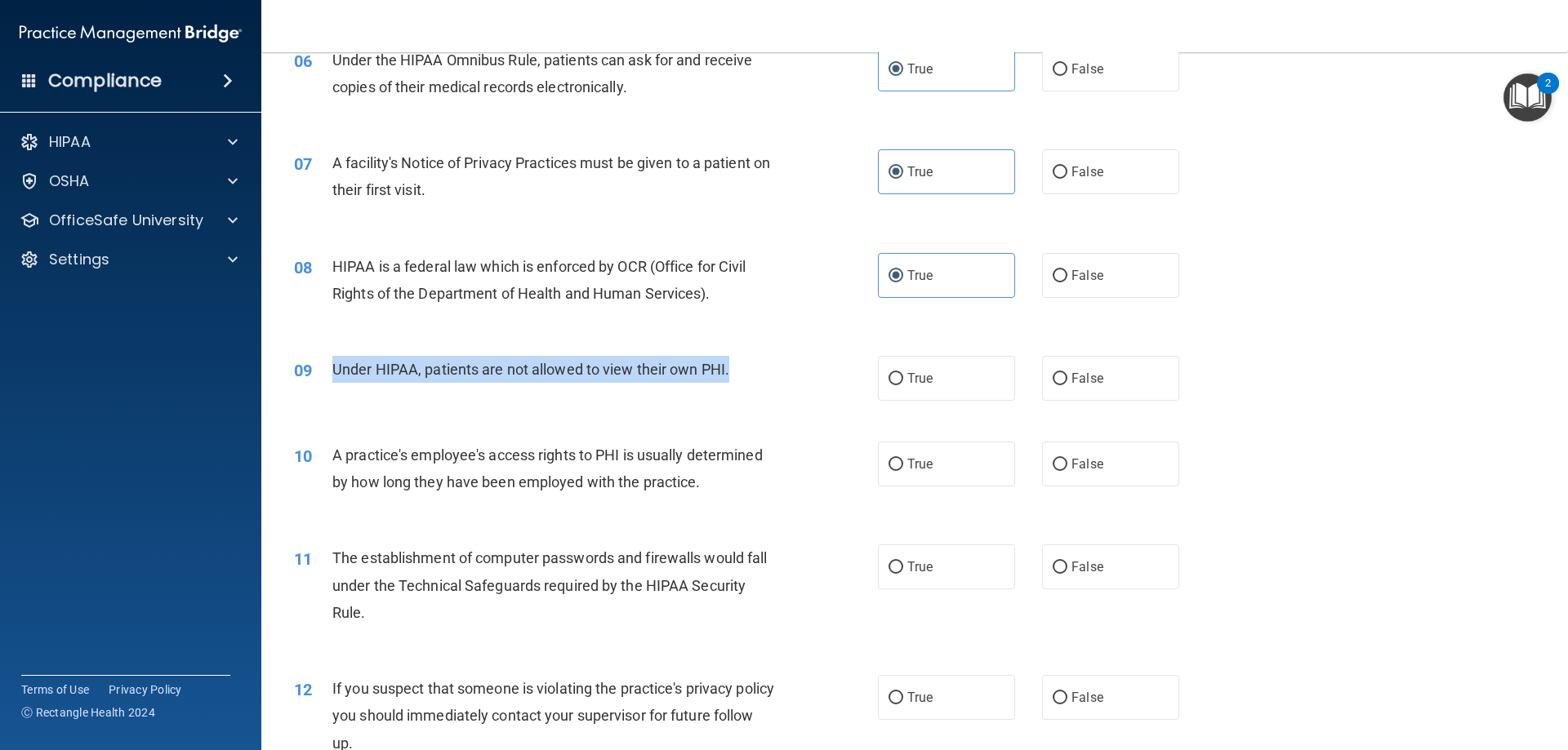
drag, startPoint x: 677, startPoint y: 371, endPoint x: 336, endPoint y: 378, distance: 341.1
click at [336, 378] on div "Under HIPAA, patients are not allowed to view their own PHI." at bounding box center [561, 370] width 457 height 27
copy span "Under HIPAA, patients are not allowed to view their own PHI."
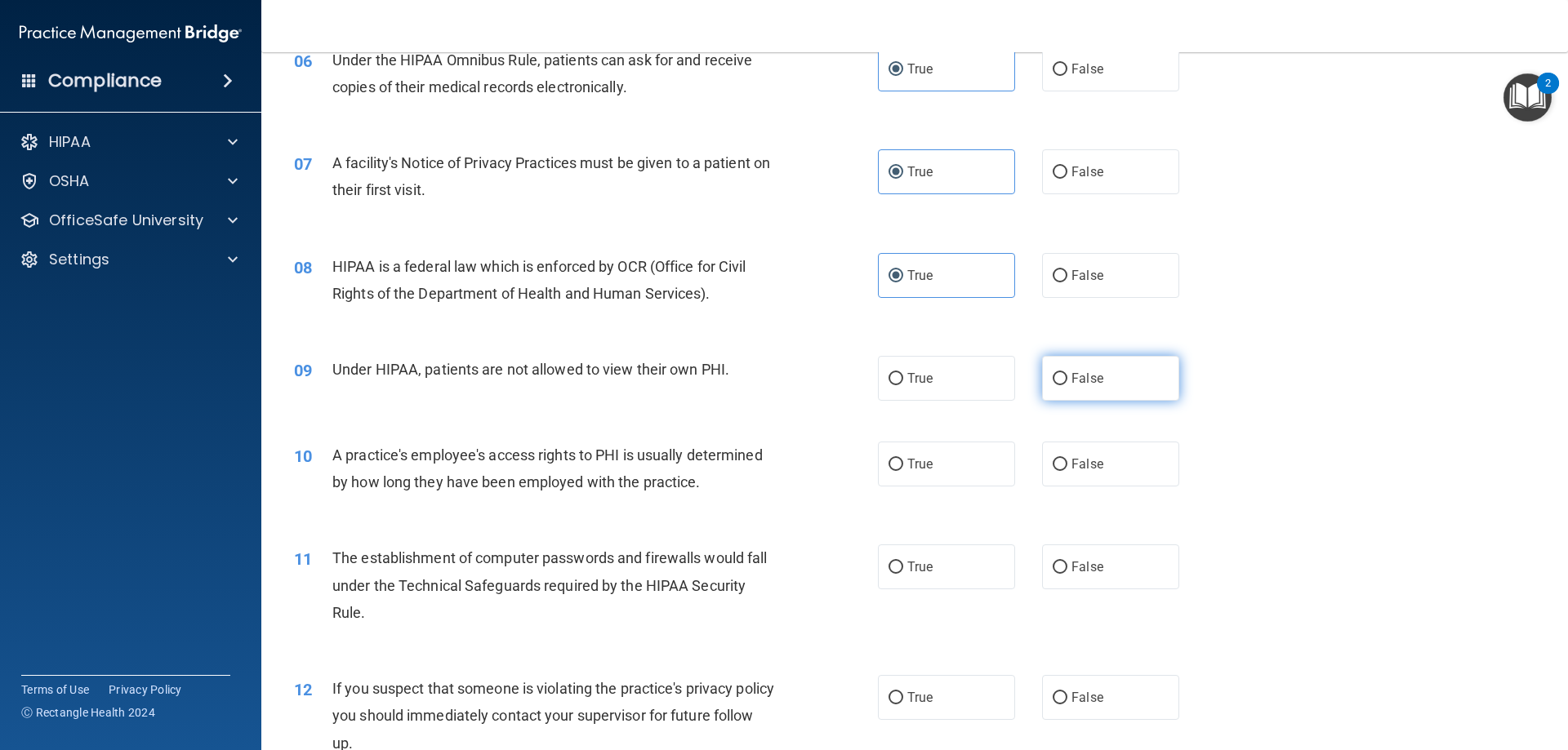
click at [1085, 387] on label "False" at bounding box center [1110, 379] width 137 height 45
click at [1068, 385] on input "False" at bounding box center [1060, 379] width 15 height 13
radio input "true"
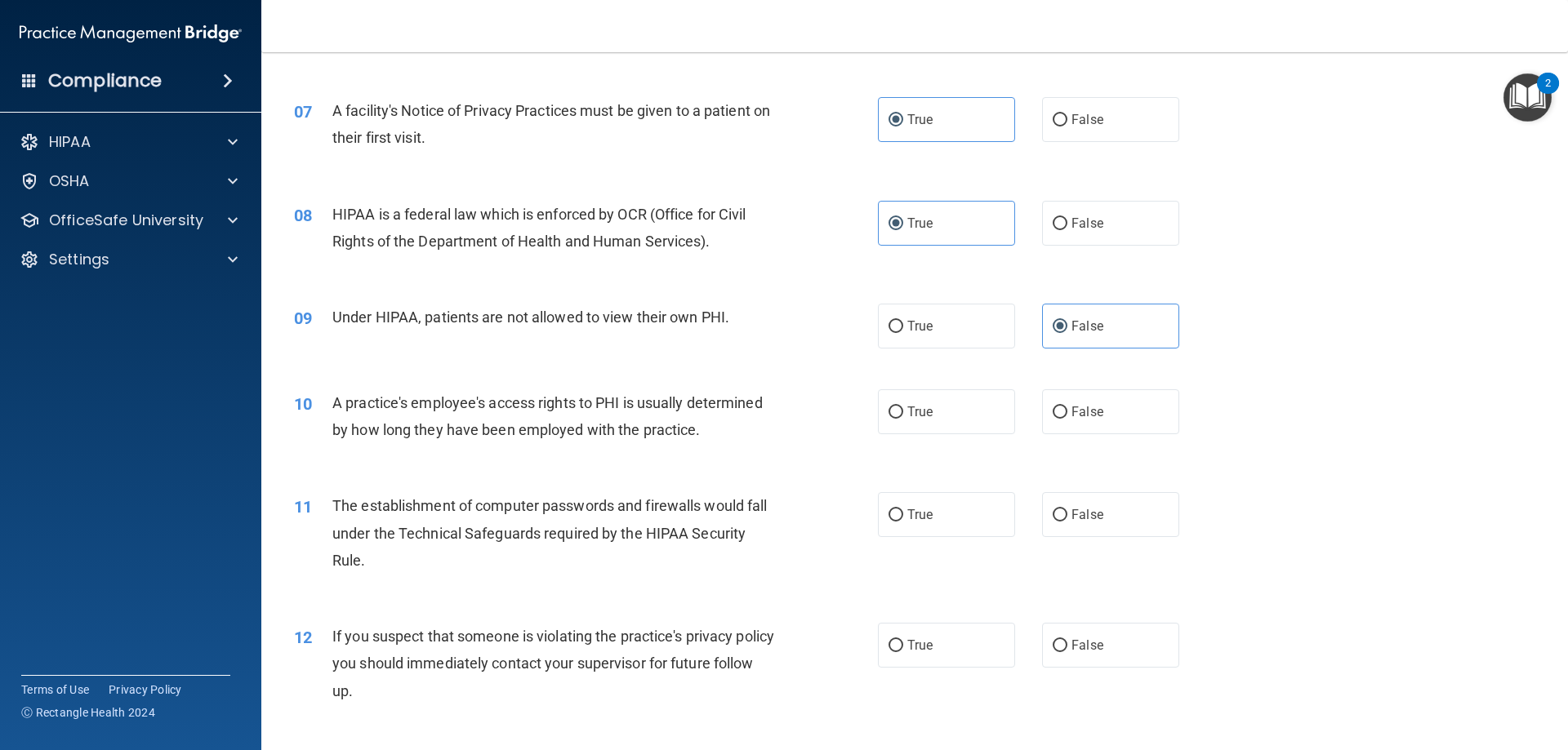
scroll to position [816, 0]
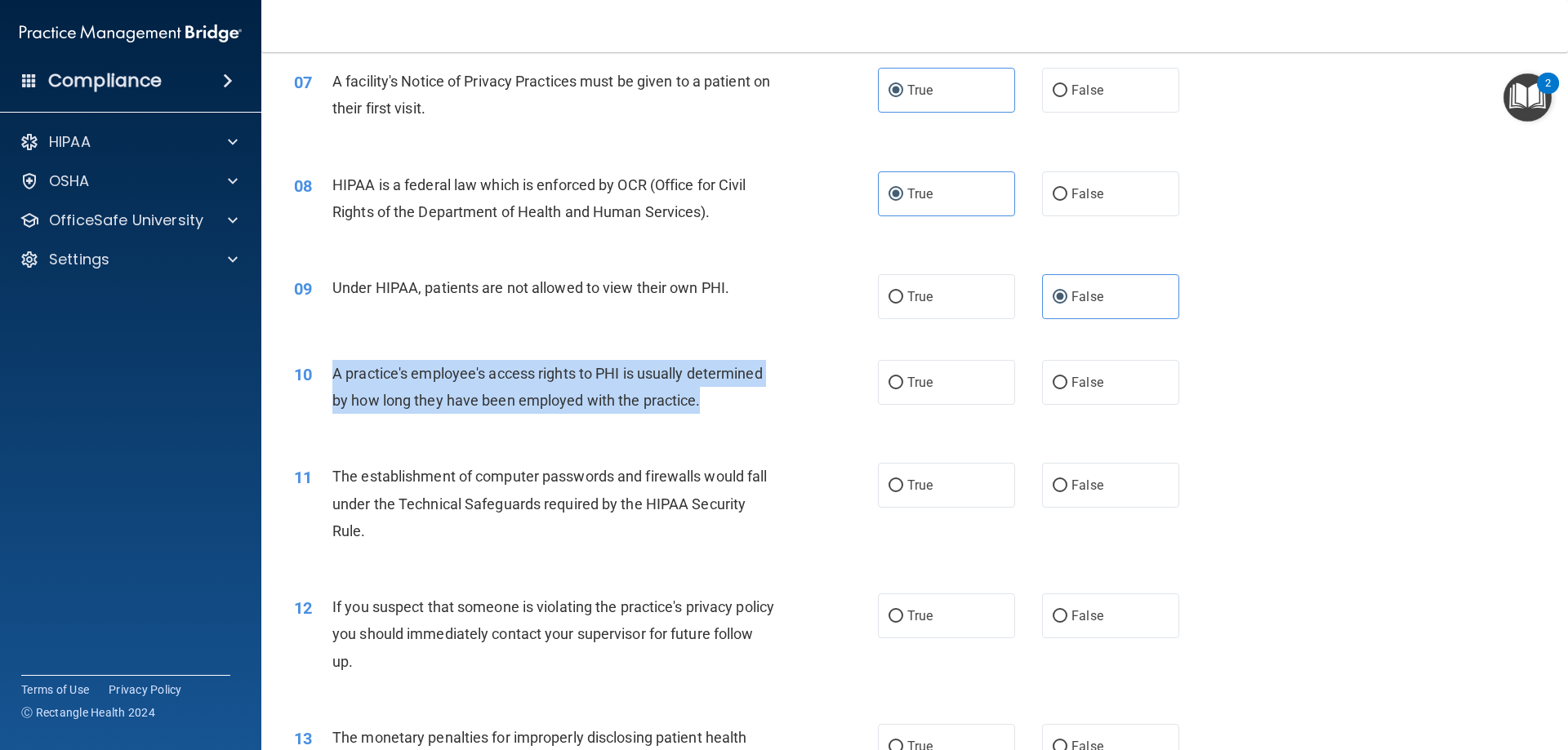
drag, startPoint x: 703, startPoint y: 405, endPoint x: 324, endPoint y: 380, distance: 379.8
click at [324, 380] on div "10 A practice's employee's access rights to PHI is usually determined by how lo…" at bounding box center [586, 391] width 633 height 62
copy div "A practice's employee's access rights to PHI is usually determined by how long …"
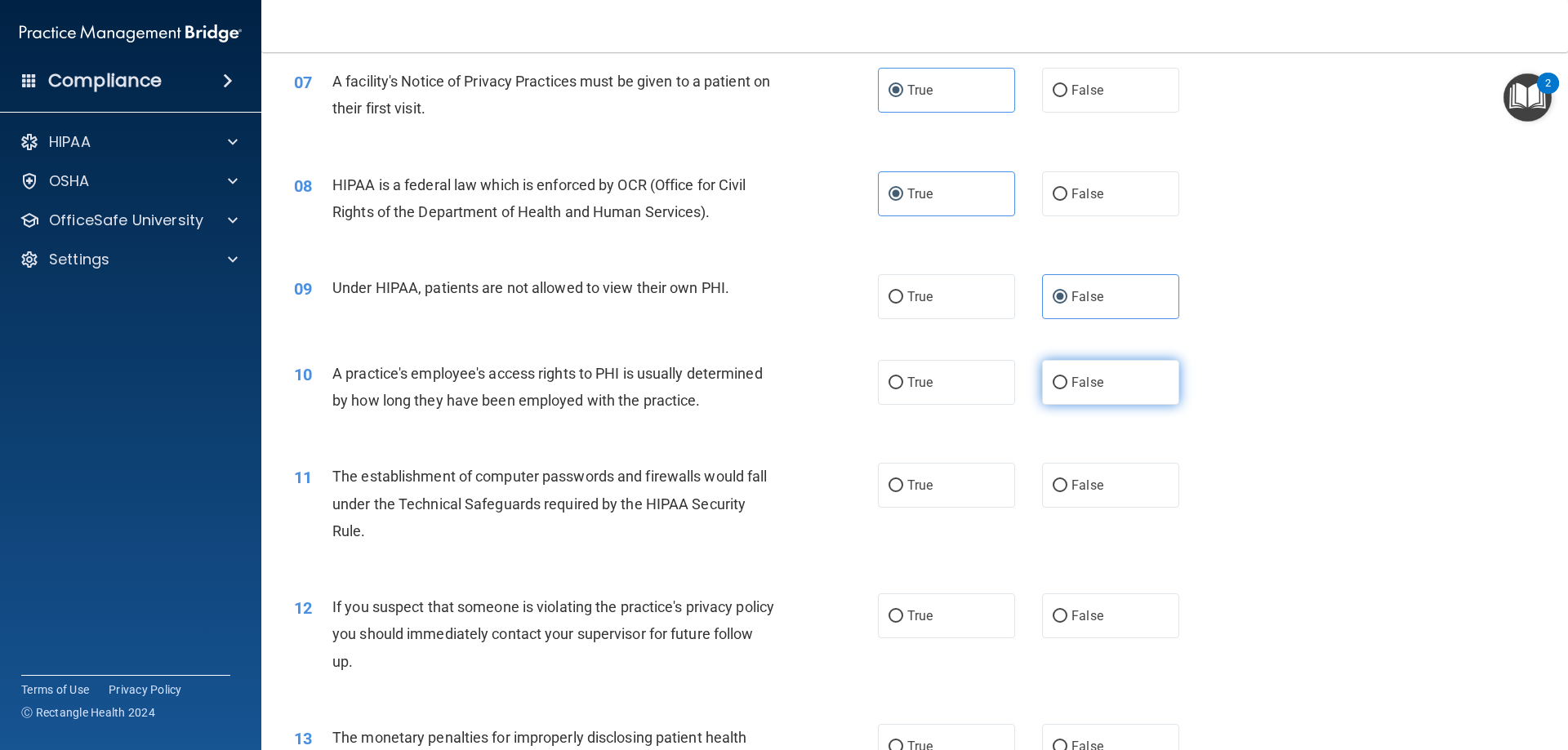
click at [1111, 388] on label "False" at bounding box center [1110, 383] width 137 height 45
click at [1068, 388] on input "False" at bounding box center [1060, 383] width 15 height 13
radio input "true"
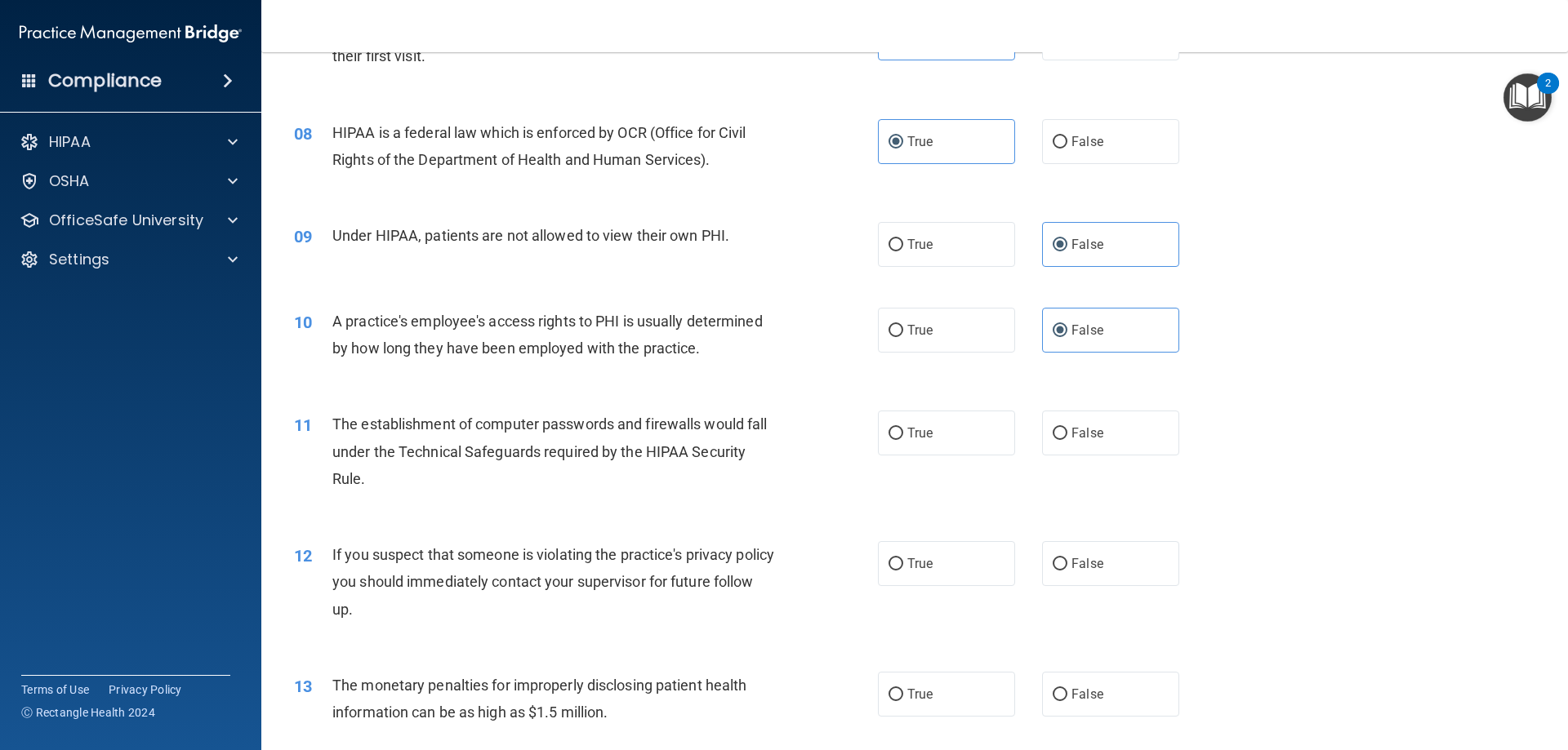
scroll to position [898, 0]
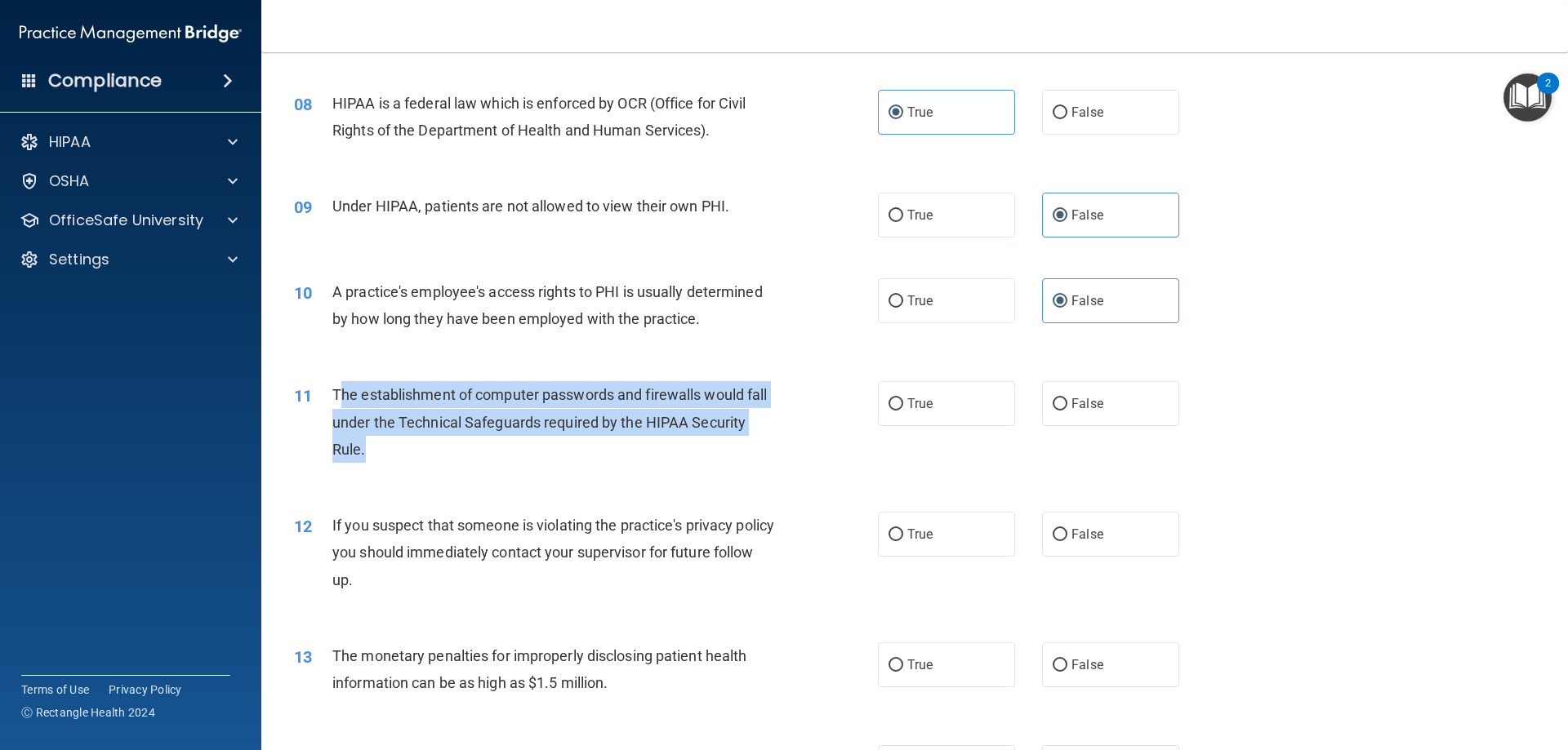
drag, startPoint x: 383, startPoint y: 458, endPoint x: 337, endPoint y: 394, distance: 78.8
click at [337, 394] on div "The establishment of computer passwords and firewalls would fall under the Tech…" at bounding box center [561, 422] width 457 height 81
click at [435, 462] on div "The establishment of computer passwords and firewalls would fall under the Tech…" at bounding box center [561, 422] width 457 height 81
click at [388, 449] on div "The establishment of computer passwords and firewalls would fall under the Tech…" at bounding box center [561, 422] width 457 height 81
drag, startPoint x: 339, startPoint y: 431, endPoint x: 319, endPoint y: 387, distance: 48.3
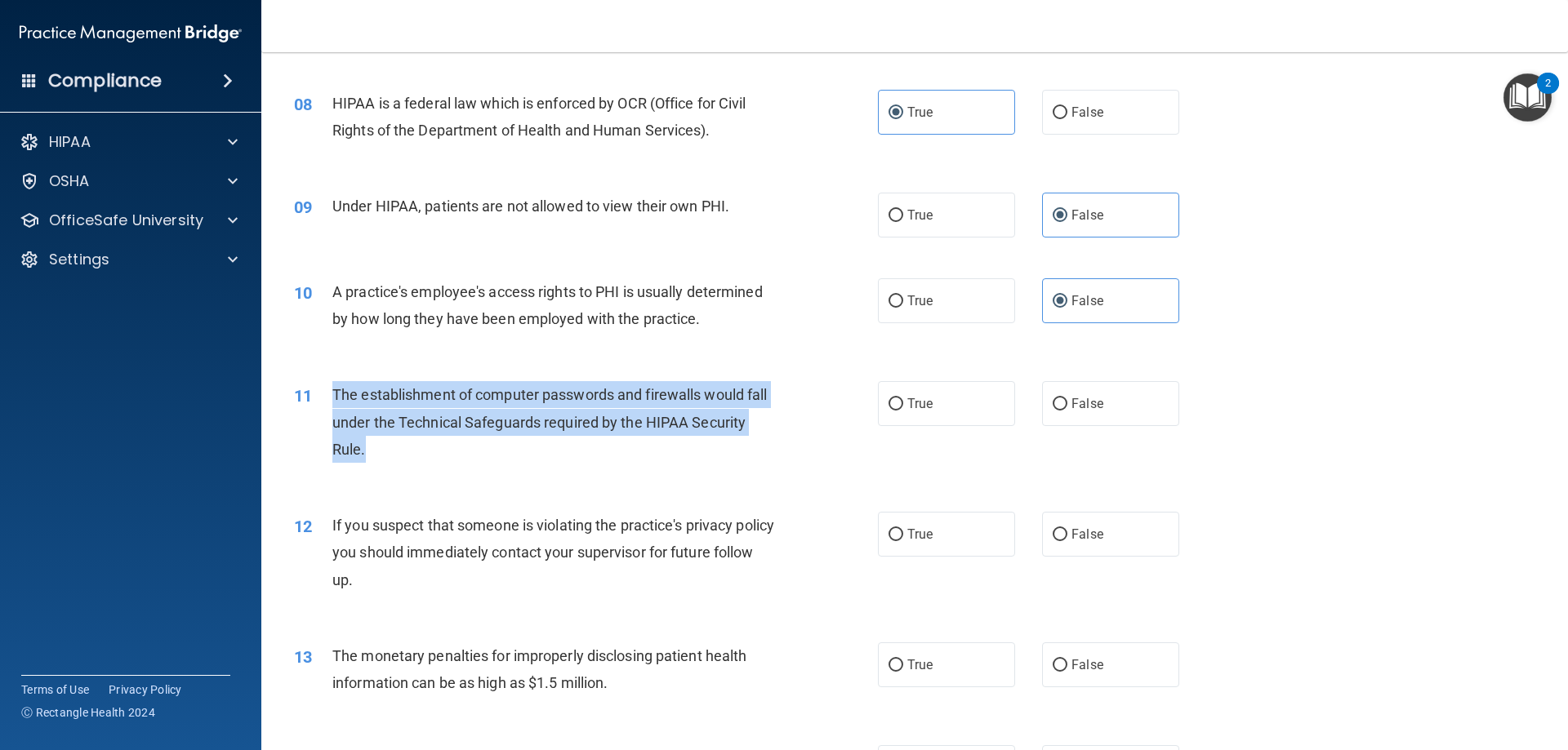
click at [319, 387] on div "11 The establishment of computer passwords and firewalls would fall under the T…" at bounding box center [586, 426] width 633 height 90
click at [895, 403] on input "True" at bounding box center [896, 405] width 15 height 13
radio input "true"
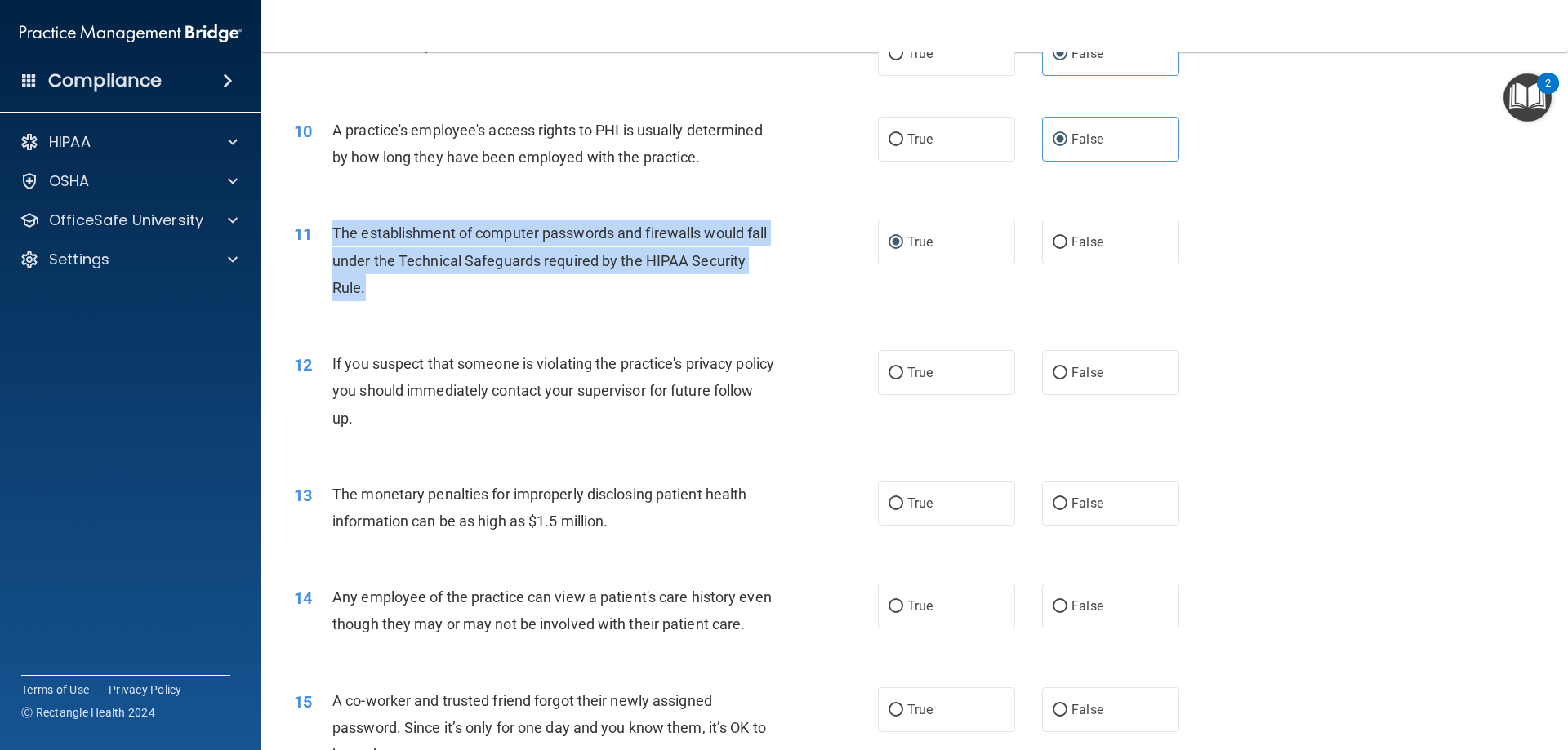
scroll to position [1062, 0]
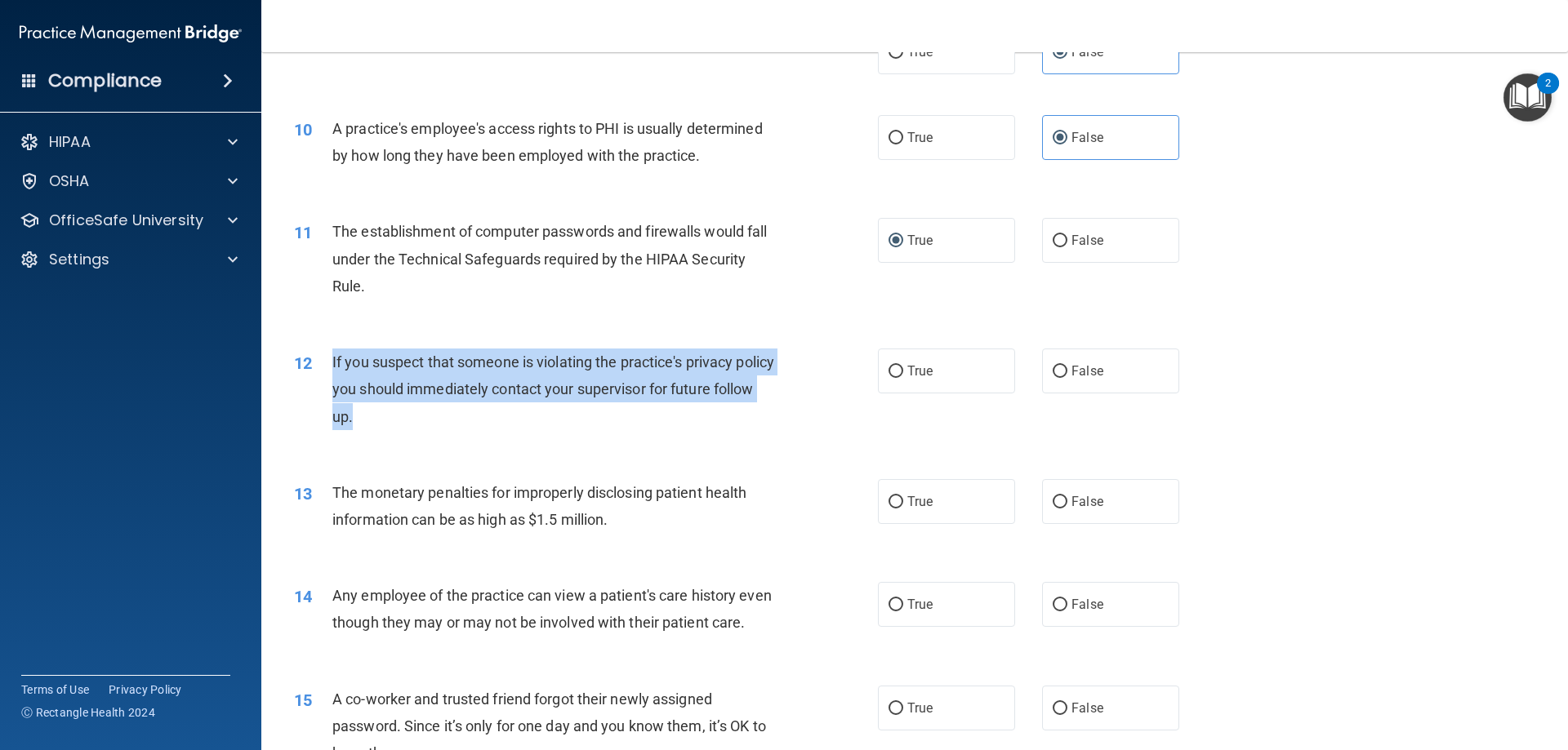
drag, startPoint x: 402, startPoint y: 418, endPoint x: 322, endPoint y: 364, distance: 96.5
click at [322, 364] on div "12 If you suspect that someone is violating the practice's privacy policy you s…" at bounding box center [586, 393] width 633 height 90
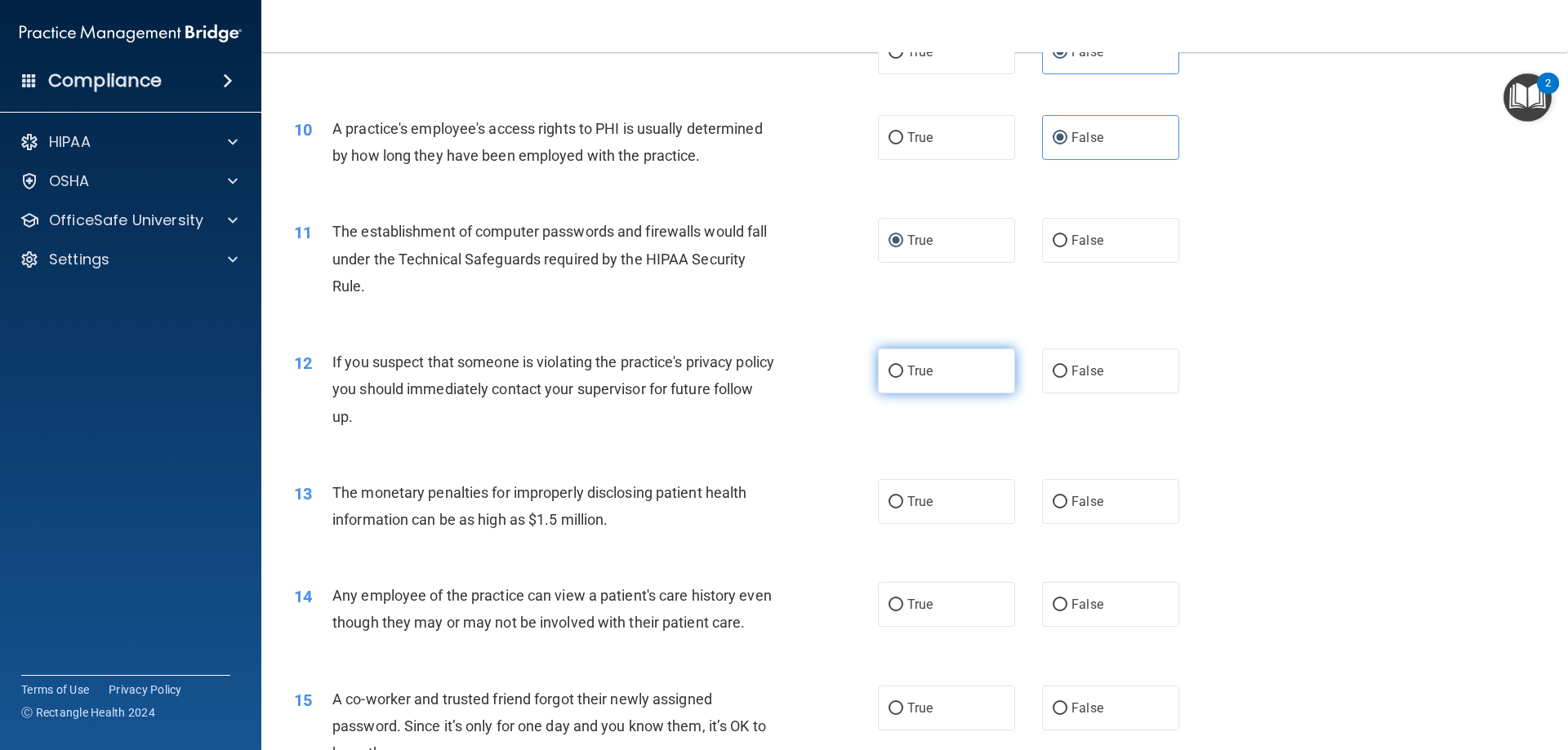
click at [908, 378] on span "True" at bounding box center [920, 371] width 25 height 16
click at [903, 378] on input "True" at bounding box center [896, 372] width 15 height 13
radio input "true"
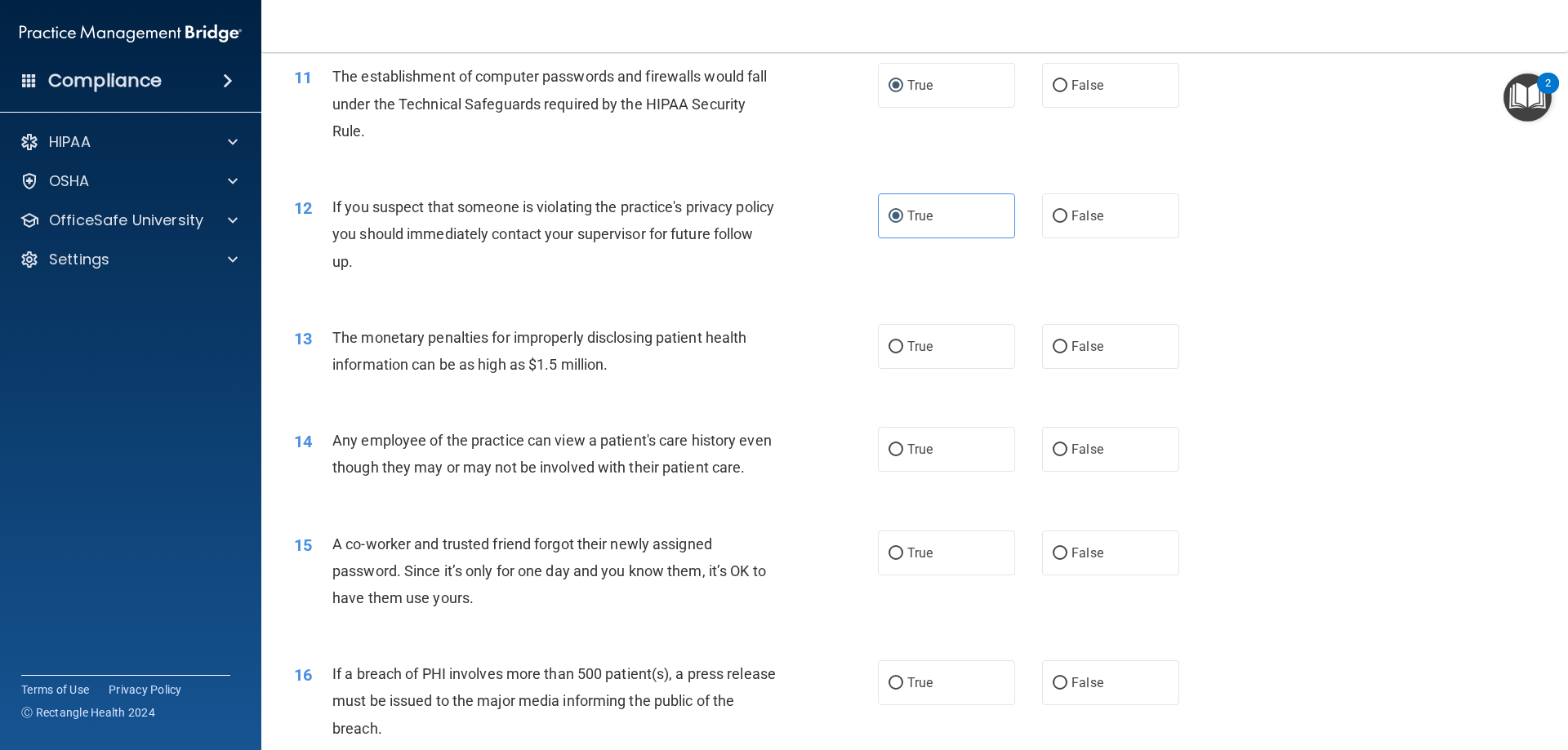
scroll to position [1225, 0]
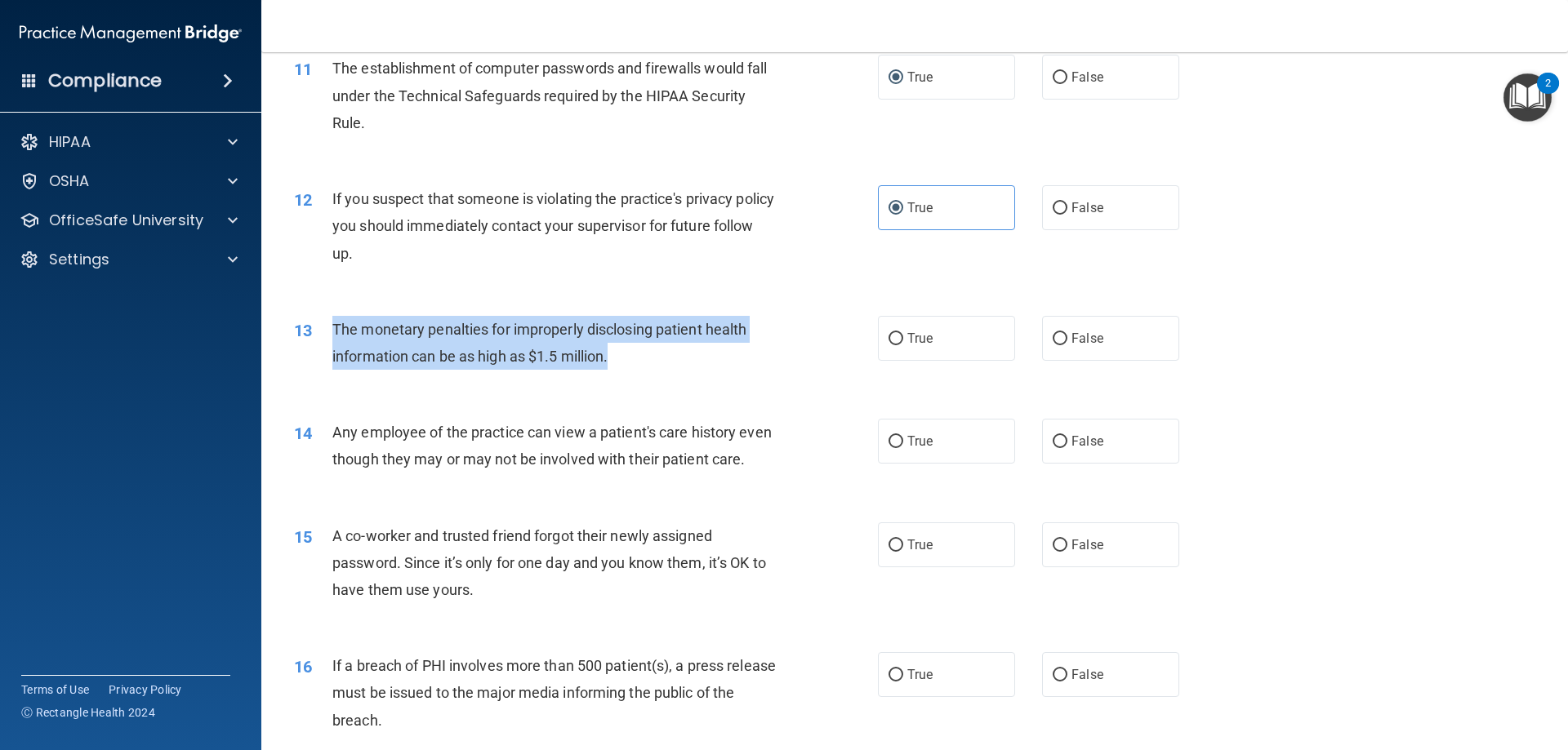
drag, startPoint x: 639, startPoint y: 361, endPoint x: 334, endPoint y: 329, distance: 306.7
click at [334, 329] on div "The monetary penalties for improperly disclosing patient health information can…" at bounding box center [561, 343] width 457 height 54
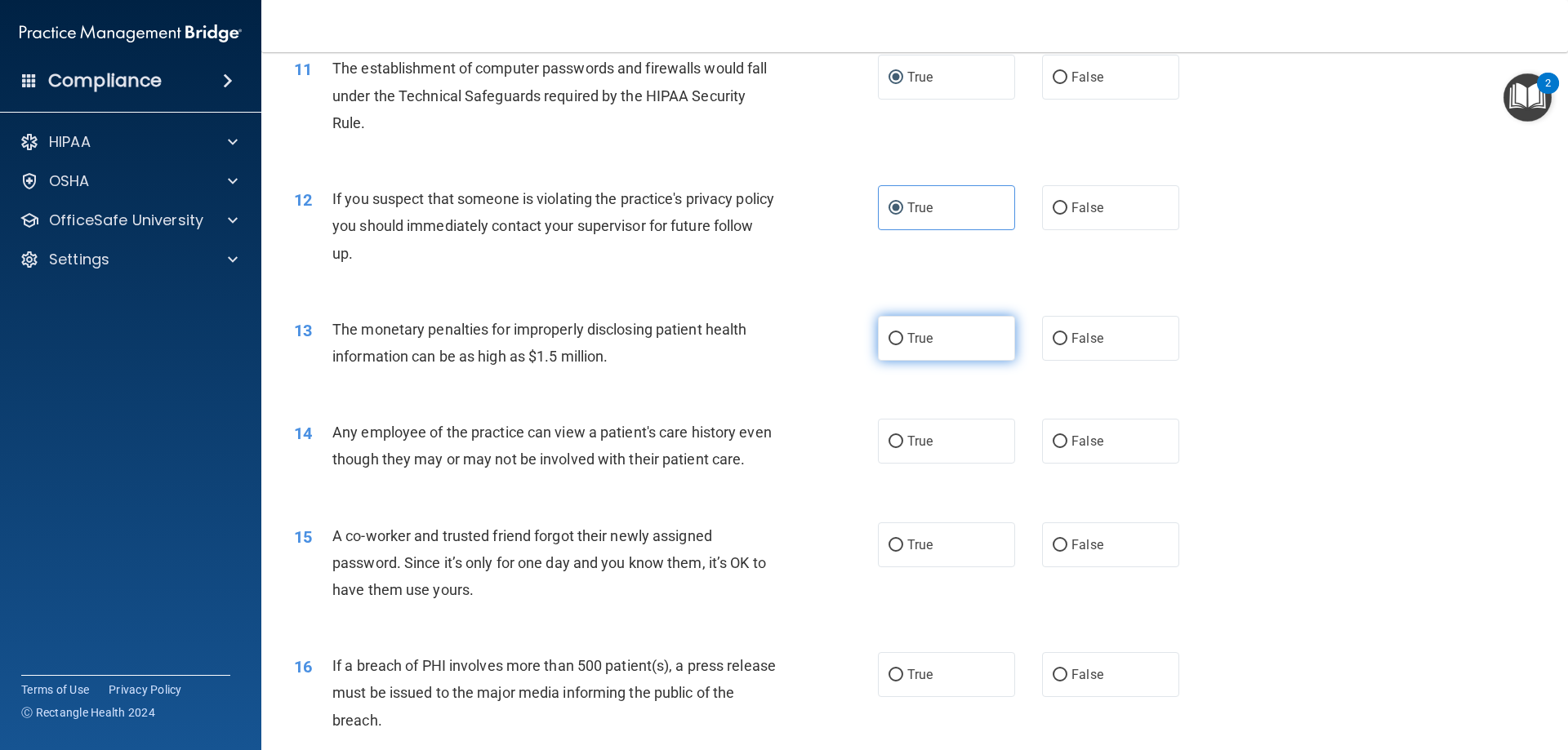
click at [941, 348] on label "True" at bounding box center [946, 339] width 137 height 45
click at [903, 345] on input "True" at bounding box center [896, 339] width 15 height 13
radio input "true"
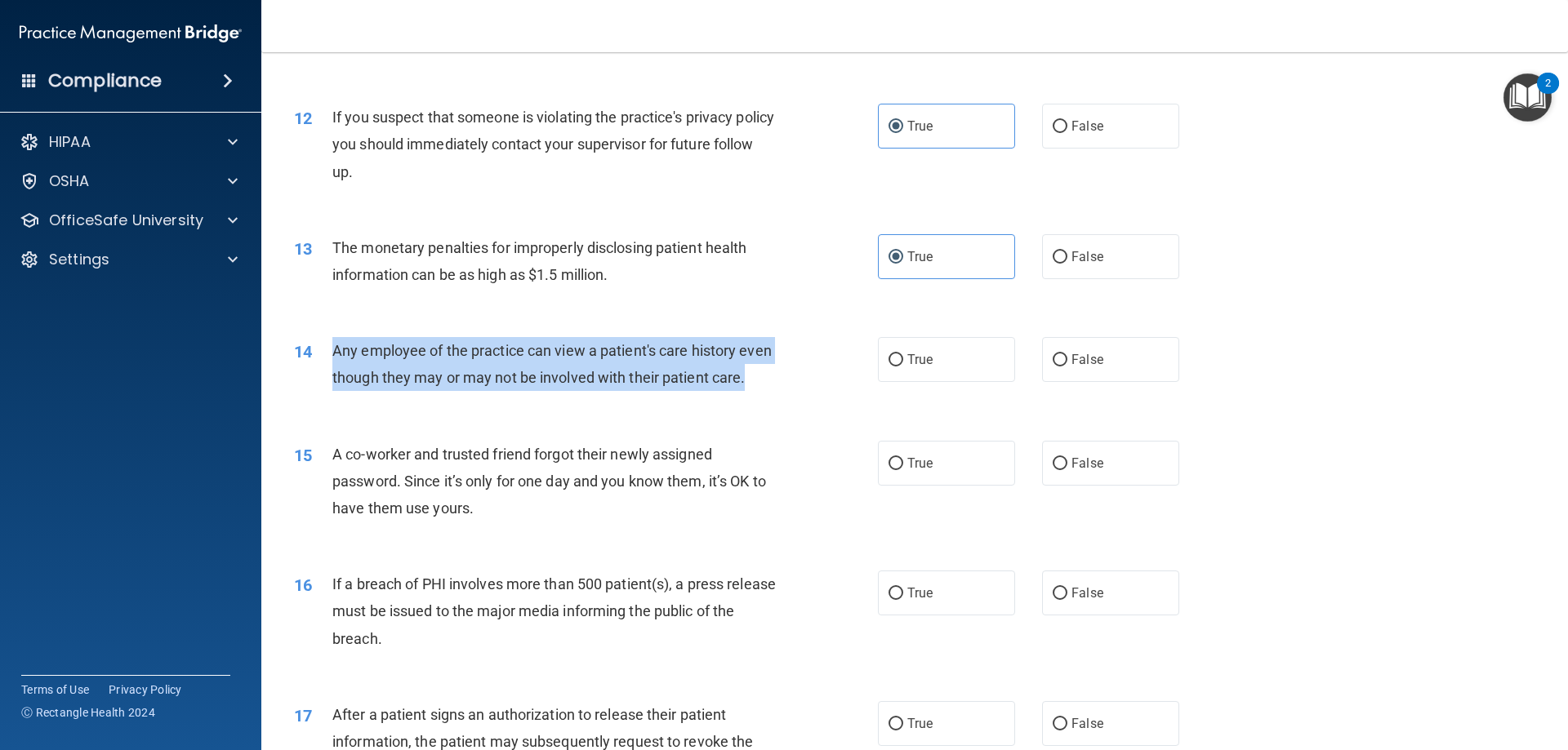
drag, startPoint x: 385, startPoint y: 401, endPoint x: 331, endPoint y: 345, distance: 77.8
click at [331, 345] on div "14 Any employee of the practice can view a patient's care history even though t…" at bounding box center [586, 368] width 633 height 62
click at [396, 391] on div "Any employee of the practice can view a patient's care history even though they…" at bounding box center [561, 364] width 457 height 54
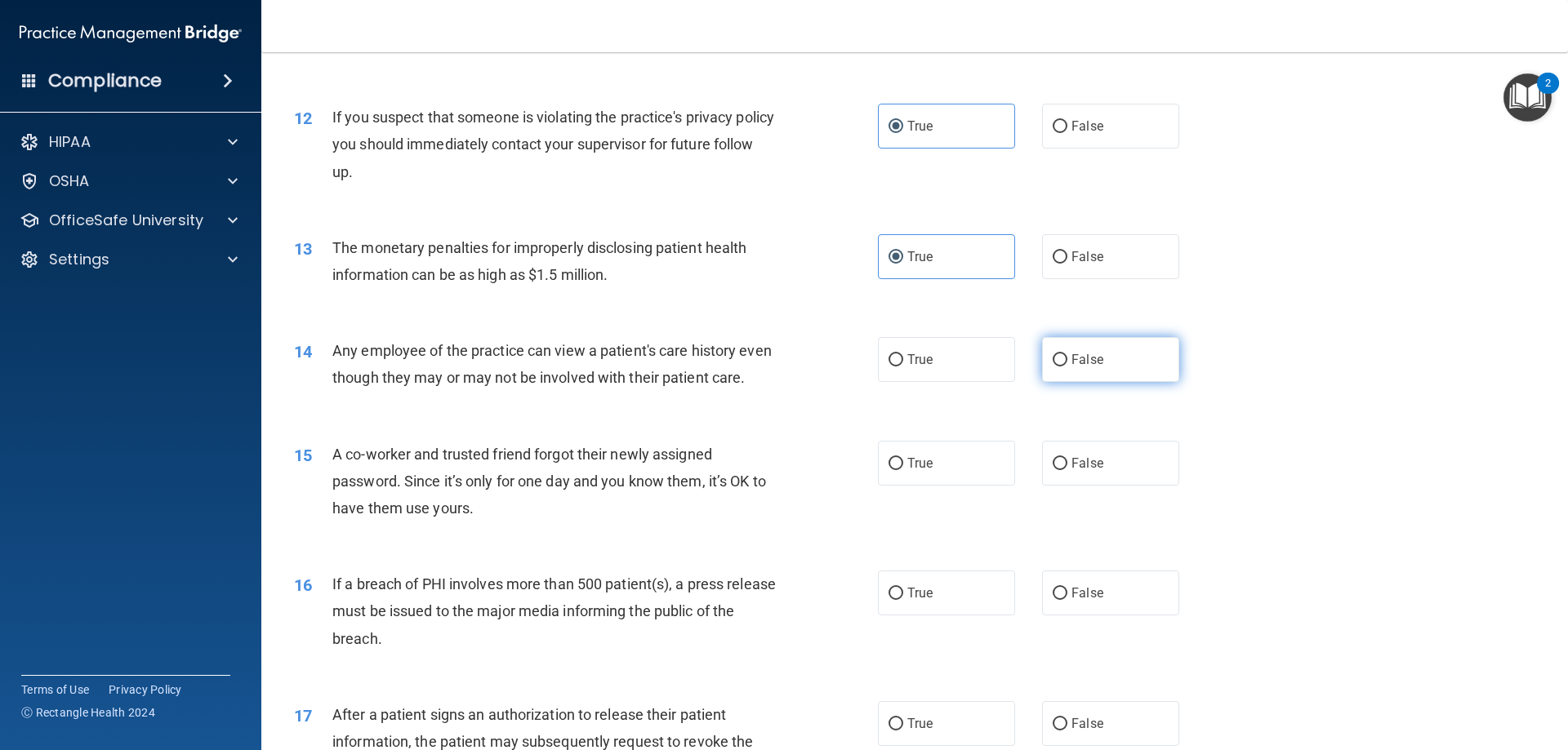
click at [1064, 351] on label "False" at bounding box center [1110, 359] width 137 height 45
click at [1064, 354] on input "False" at bounding box center [1060, 360] width 15 height 13
radio input "true"
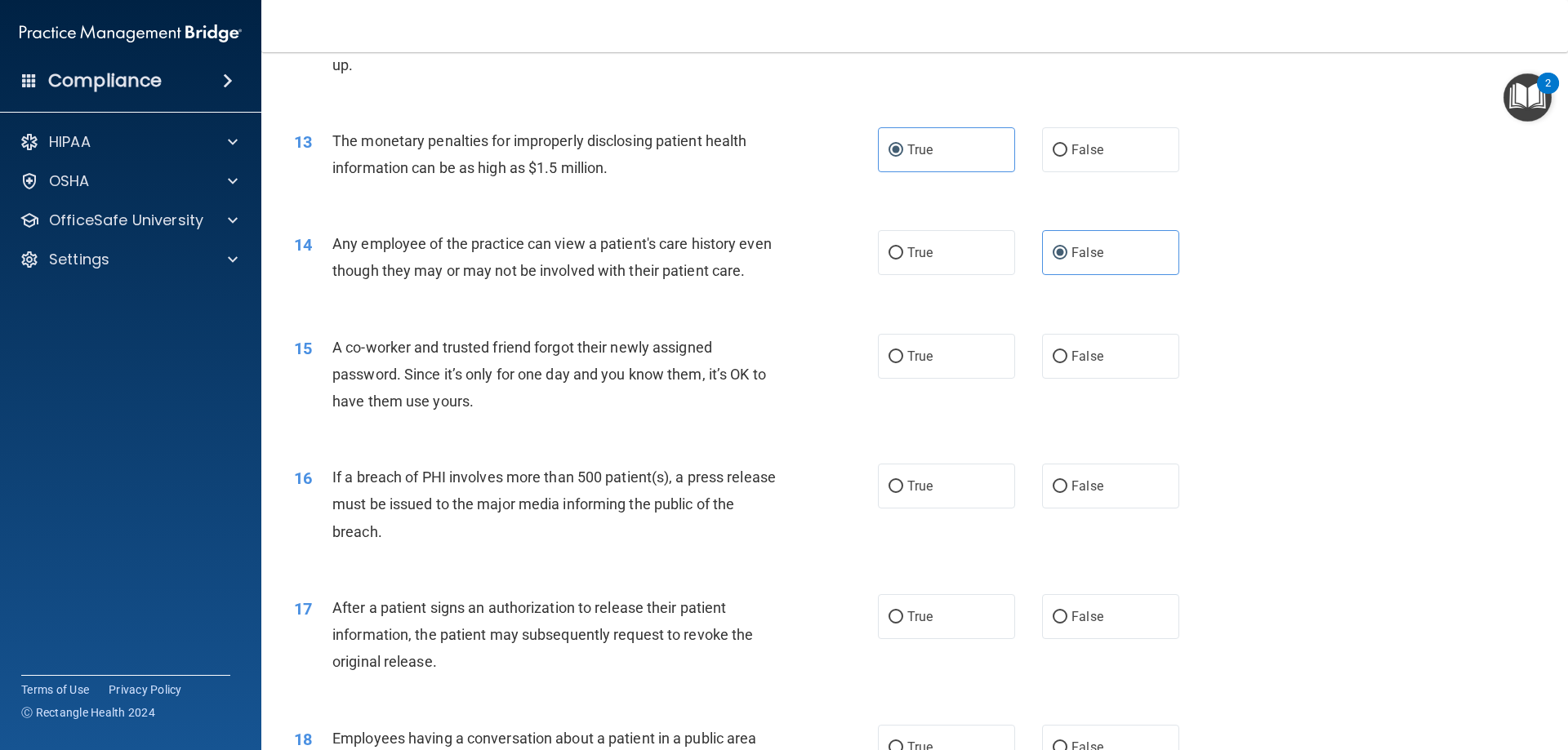
scroll to position [1470, 0]
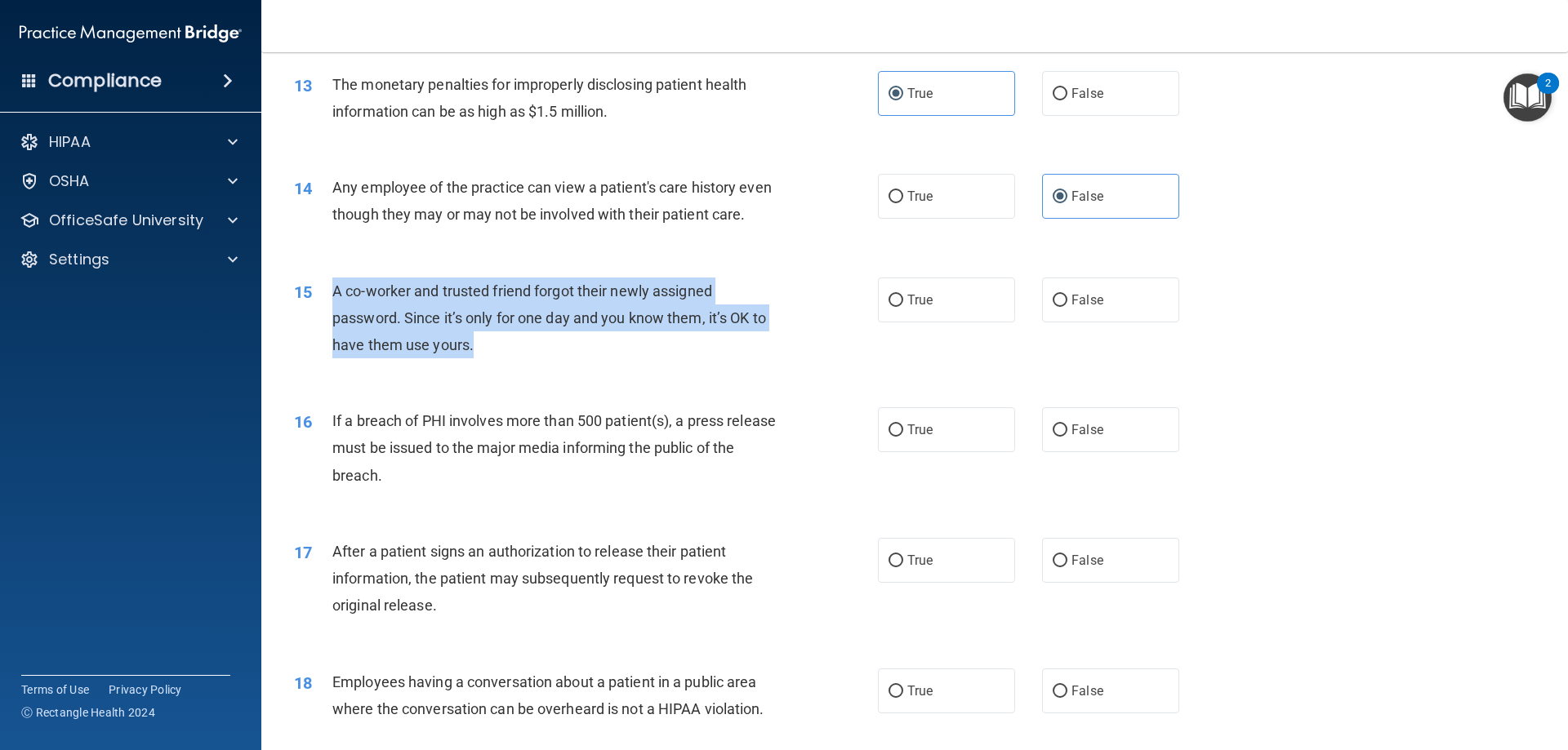
drag, startPoint x: 484, startPoint y: 369, endPoint x: 327, endPoint y: 318, distance: 165.1
click at [327, 318] on div "15 A co-worker and trusted friend forgot their newly assigned password. Since i…" at bounding box center [586, 322] width 633 height 90
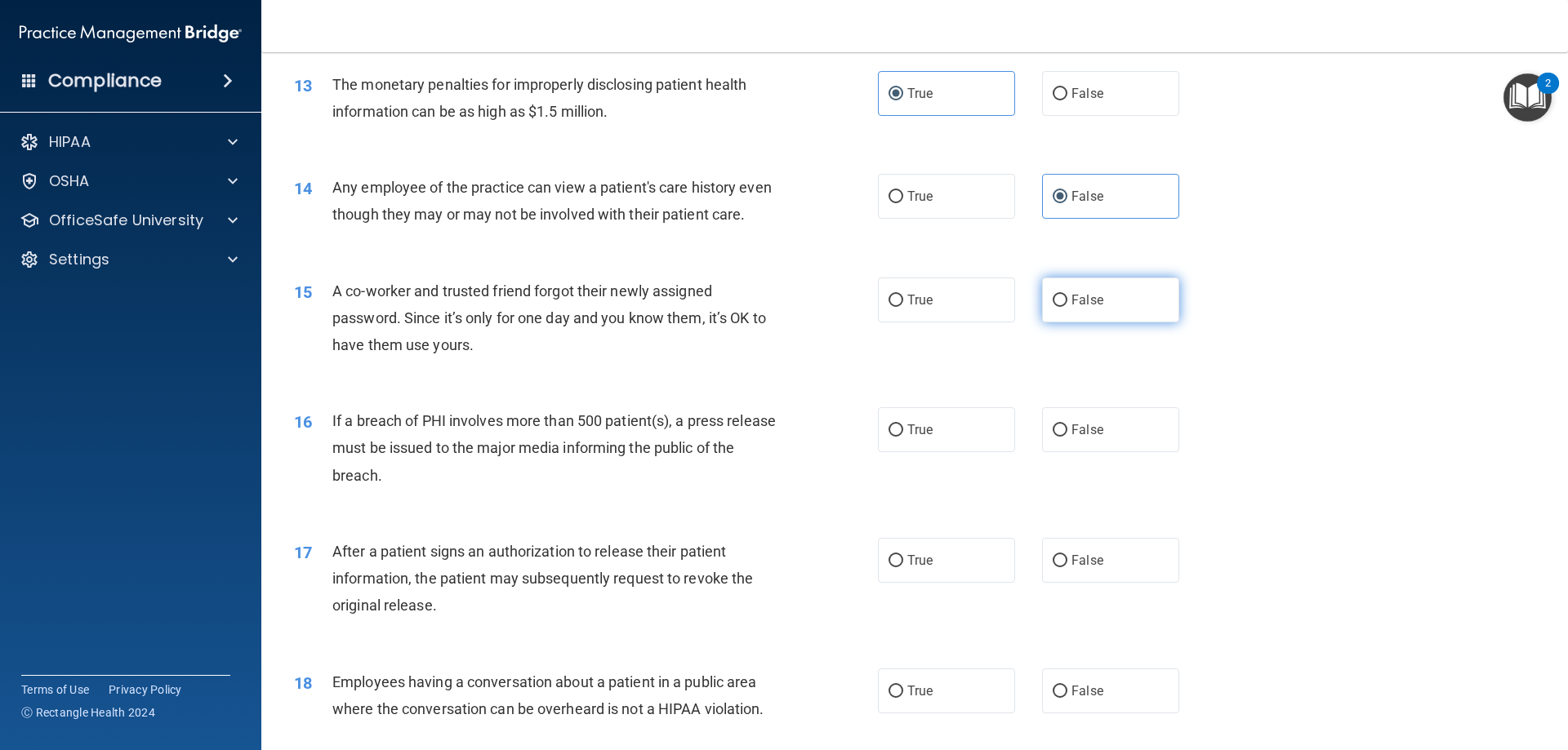
click at [1079, 308] on span "False" at bounding box center [1087, 300] width 32 height 16
click at [1068, 307] on input "False" at bounding box center [1060, 301] width 15 height 13
radio input "true"
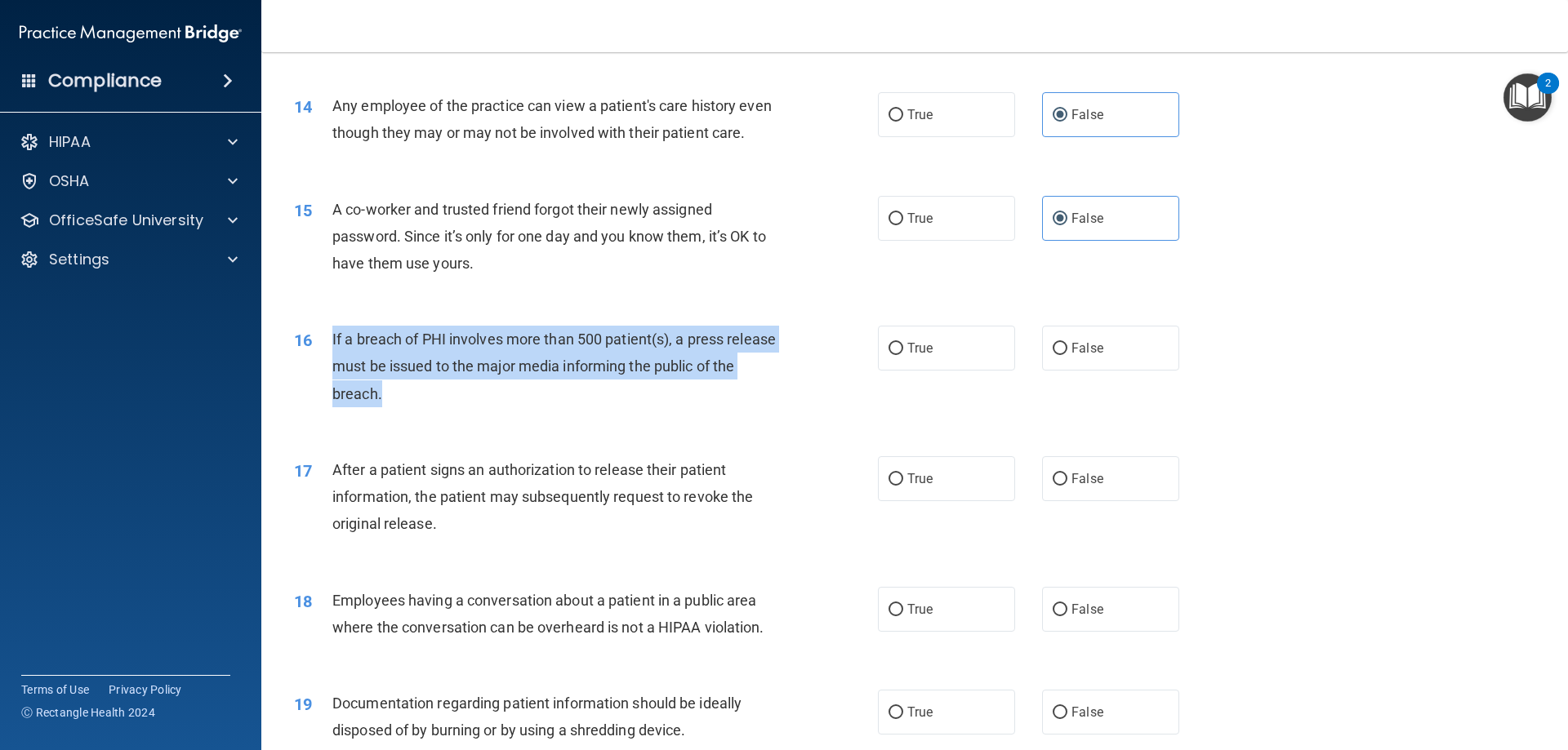
drag, startPoint x: 422, startPoint y: 428, endPoint x: 328, endPoint y: 359, distance: 116.6
click at [328, 359] on div "16 If a breach of PHI involves more than 500 patient(s), a press release must b…" at bounding box center [586, 370] width 633 height 90
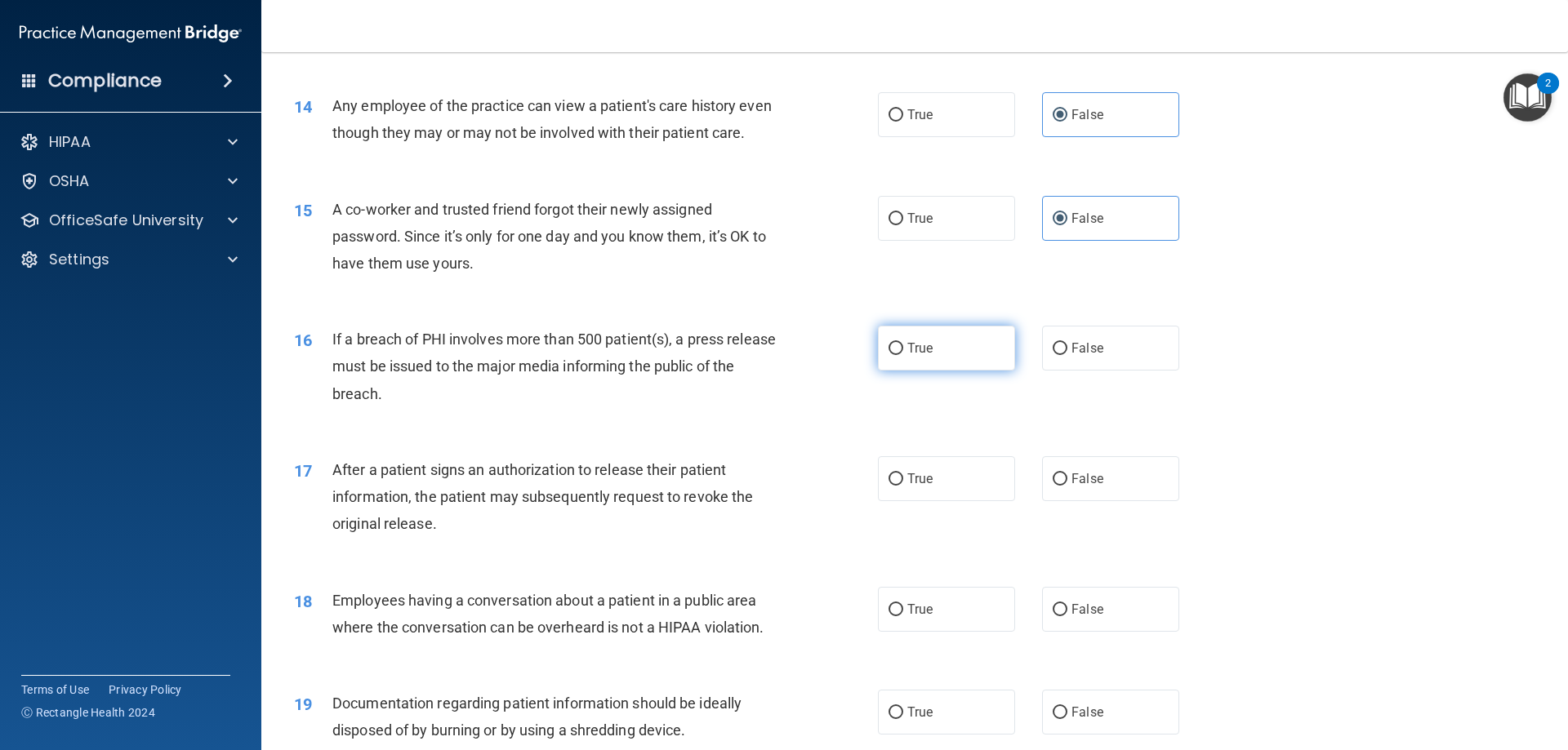
click at [929, 370] on label "True" at bounding box center [946, 349] width 137 height 45
click at [903, 355] on input "True" at bounding box center [896, 349] width 15 height 13
radio input "true"
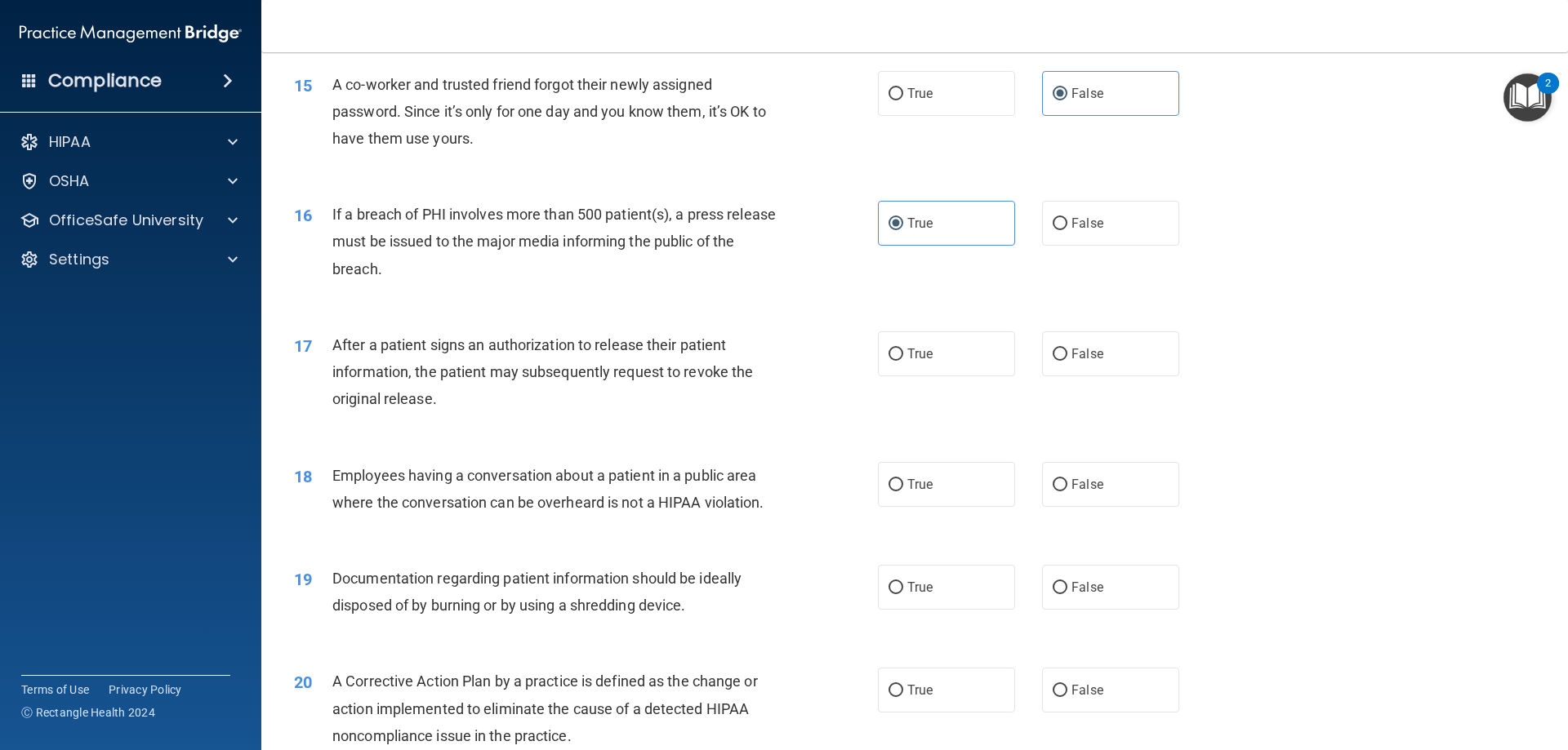
scroll to position [1715, 0]
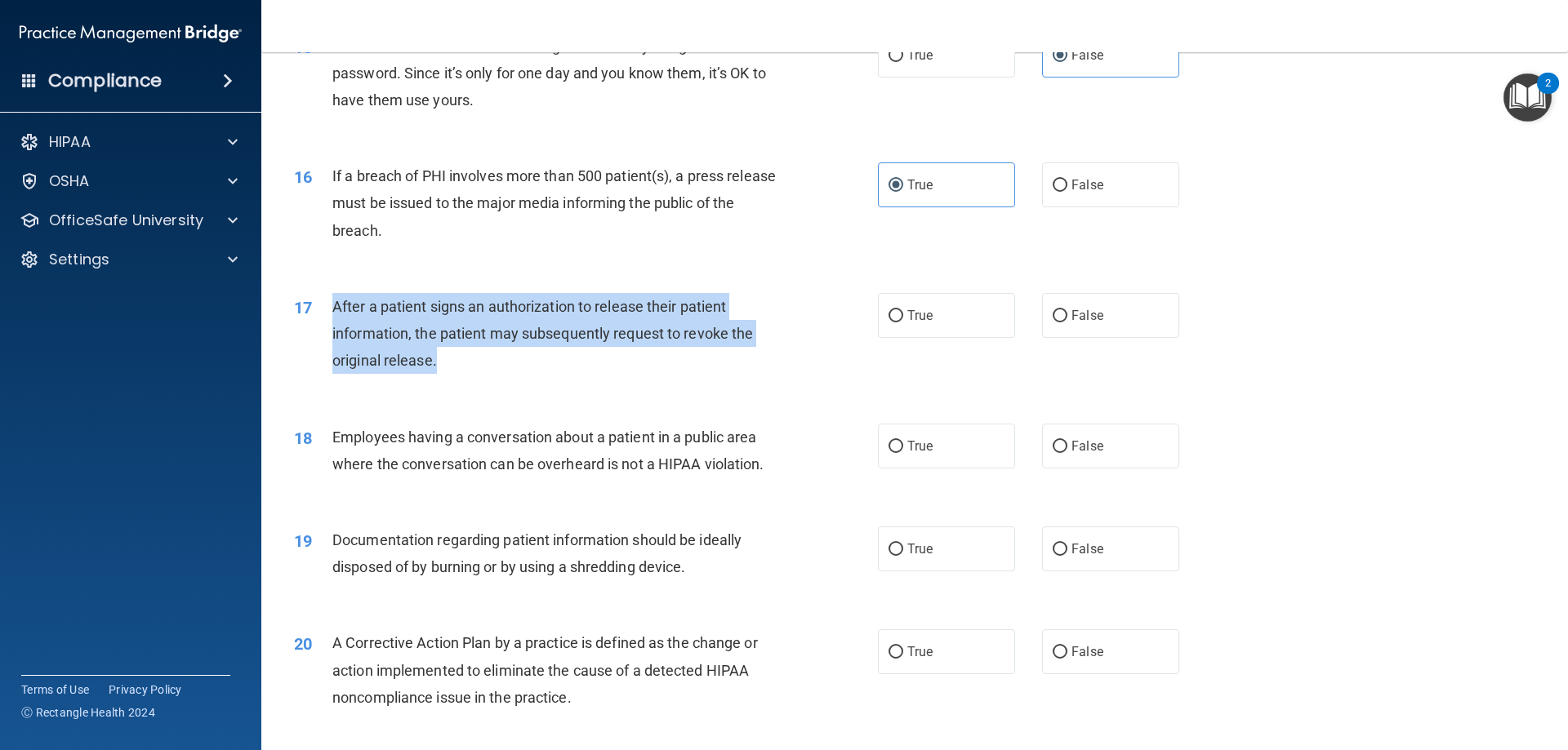
drag, startPoint x: 431, startPoint y: 385, endPoint x: 318, endPoint y: 332, distance: 124.8
click at [318, 332] on div "17 After a patient signs an authorization to release their patient information,…" at bounding box center [586, 338] width 633 height 90
click at [895, 323] on input "True" at bounding box center [896, 316] width 15 height 13
radio input "true"
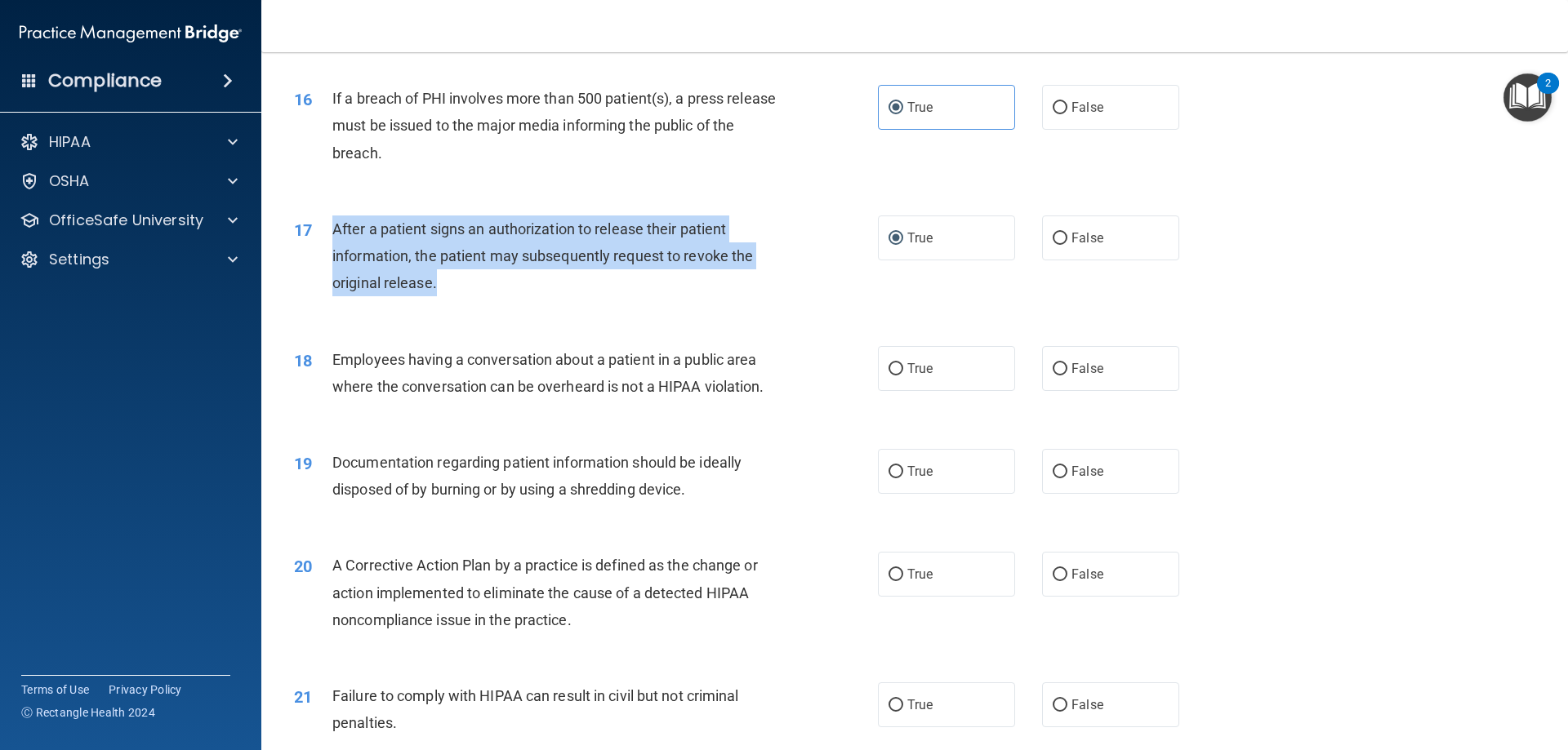
scroll to position [1878, 0]
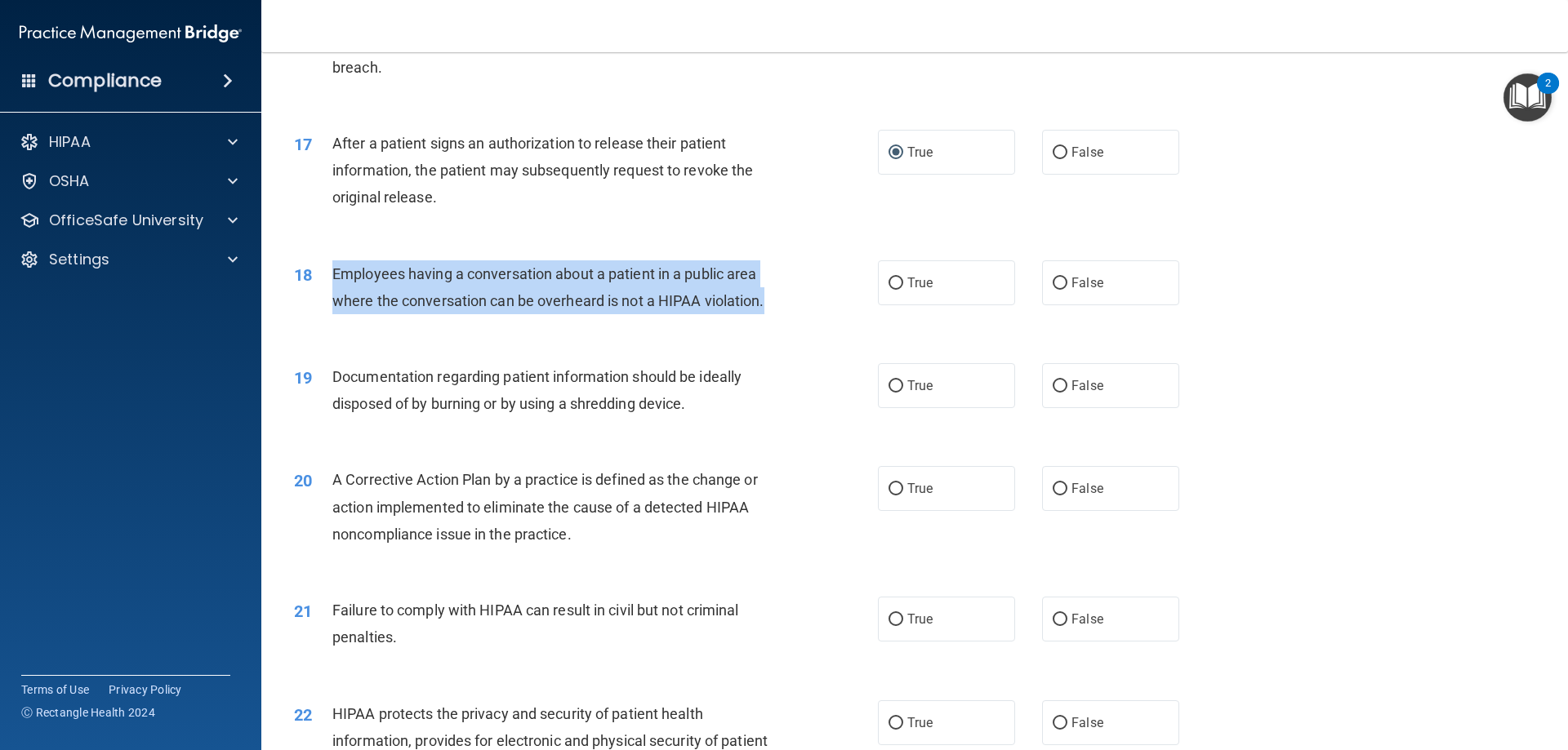
drag, startPoint x: 780, startPoint y: 331, endPoint x: 333, endPoint y: 302, distance: 447.9
click at [333, 302] on div "Employees having a conversation about a patient in a public area where the conv…" at bounding box center [561, 287] width 457 height 54
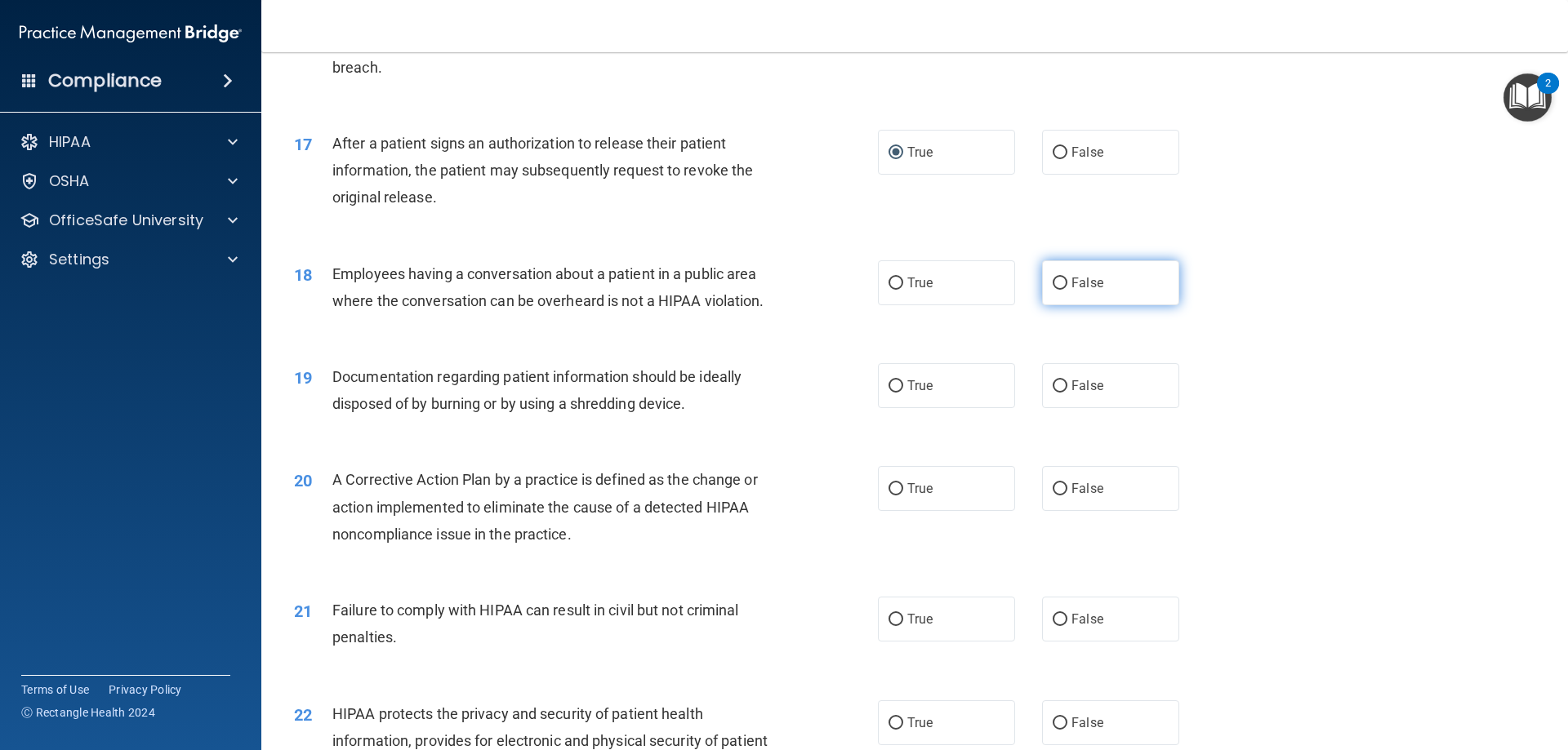
click at [1084, 292] on label "False" at bounding box center [1110, 283] width 137 height 45
click at [1068, 290] on input "False" at bounding box center [1060, 283] width 15 height 13
radio input "true"
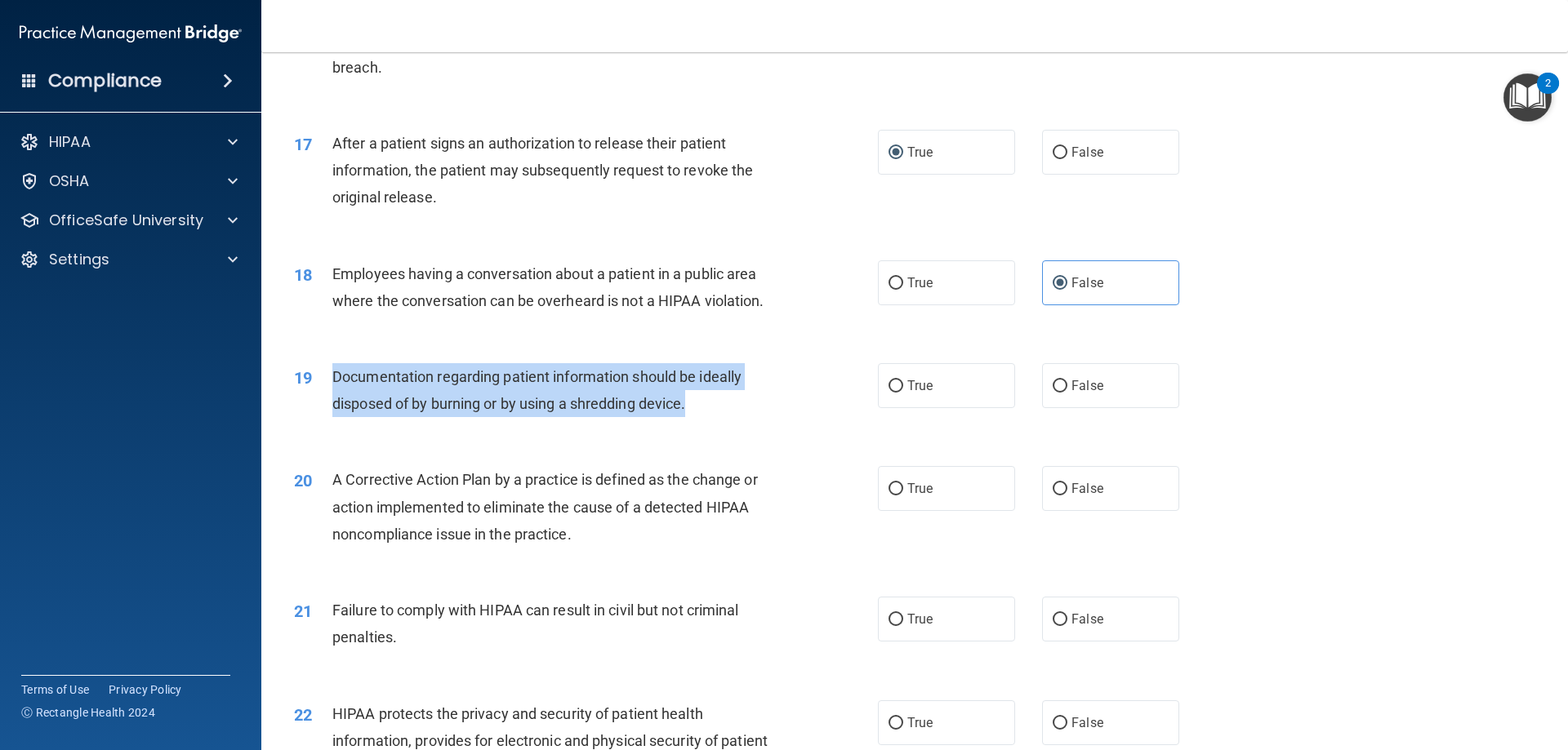
drag, startPoint x: 712, startPoint y: 431, endPoint x: 330, endPoint y: 398, distance: 383.4
click at [330, 398] on div "19 Documentation regarding patient information should be ideally disposed of by…" at bounding box center [586, 395] width 633 height 62
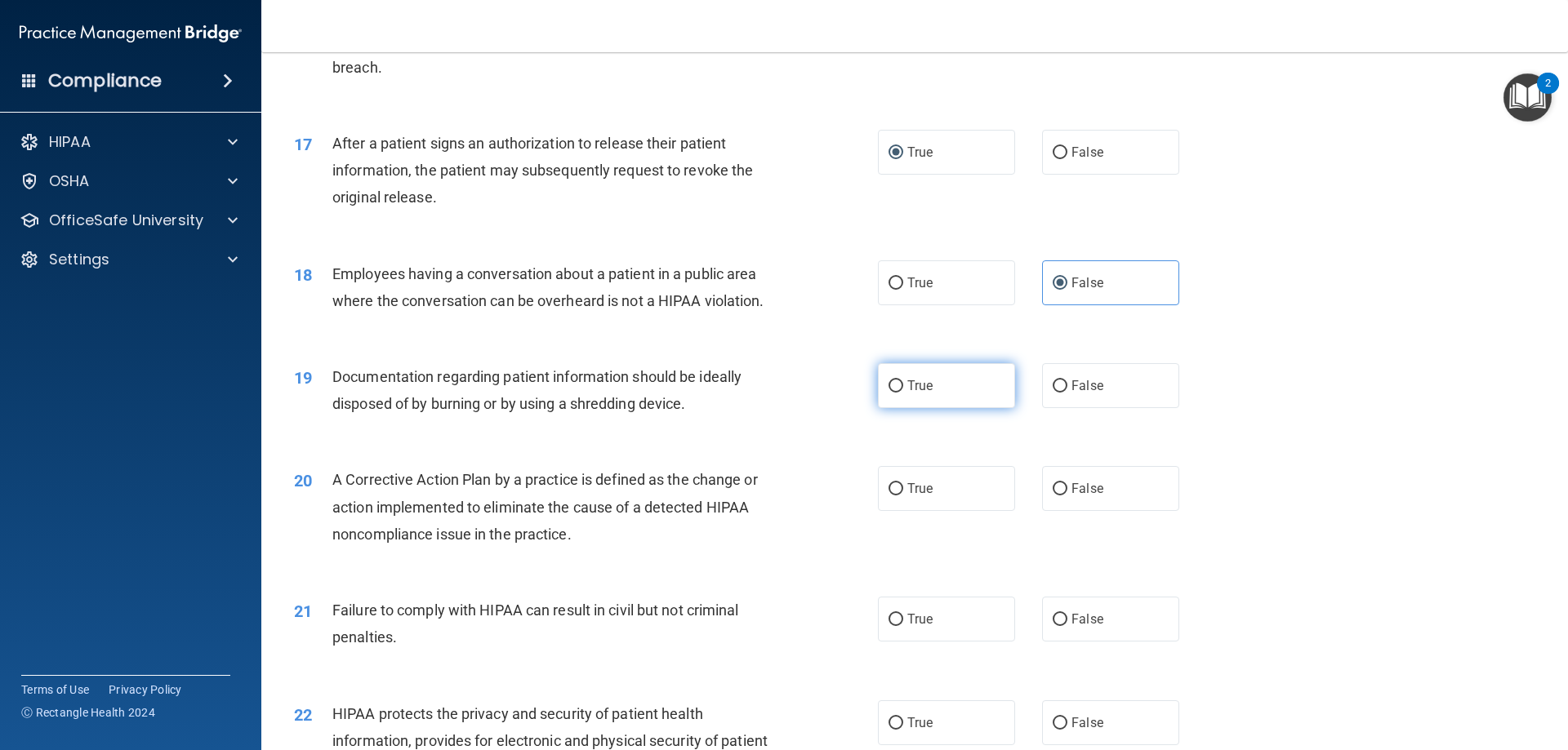
click at [917, 394] on span "True" at bounding box center [920, 385] width 25 height 16
click at [903, 393] on input "True" at bounding box center [896, 386] width 15 height 13
radio input "true"
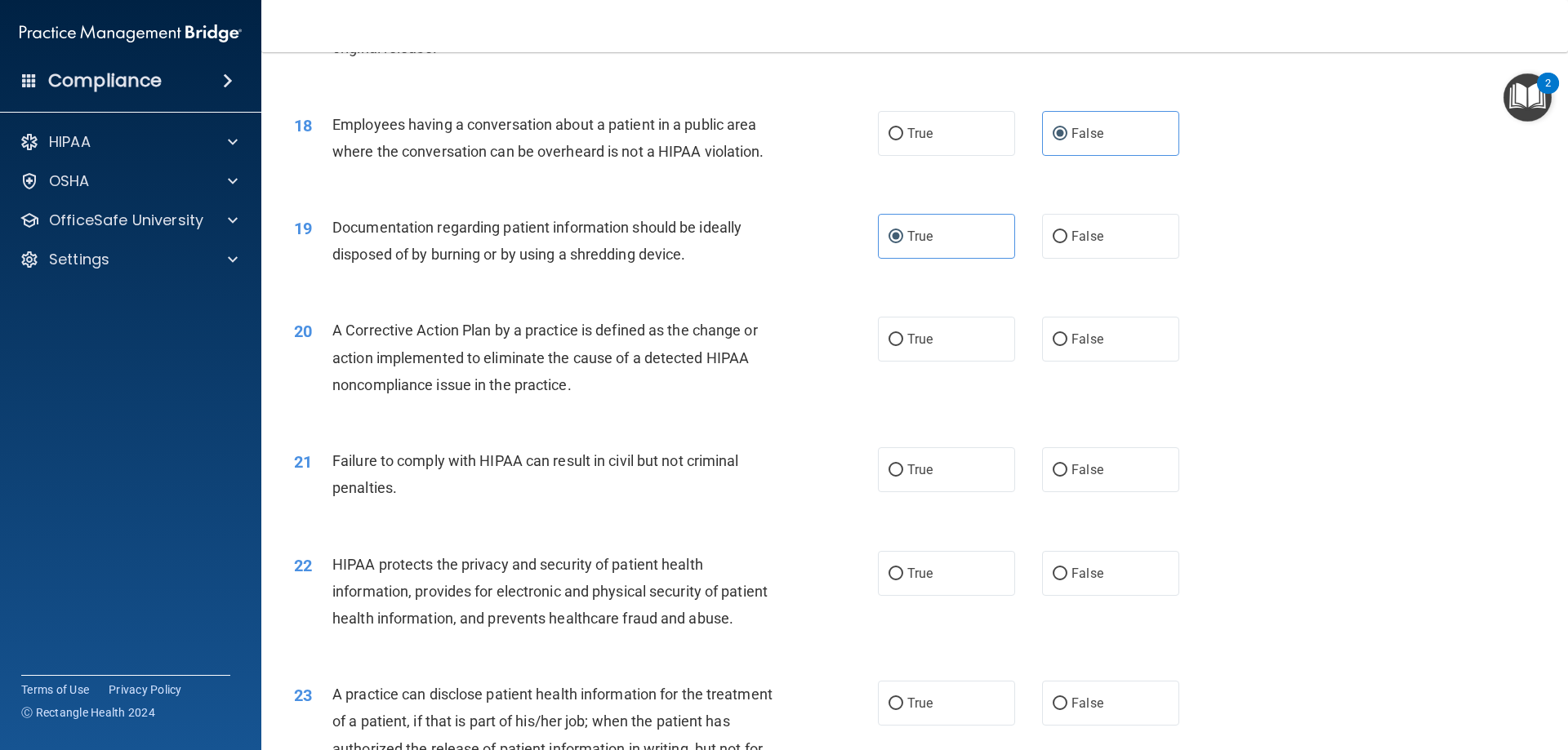
scroll to position [2041, 0]
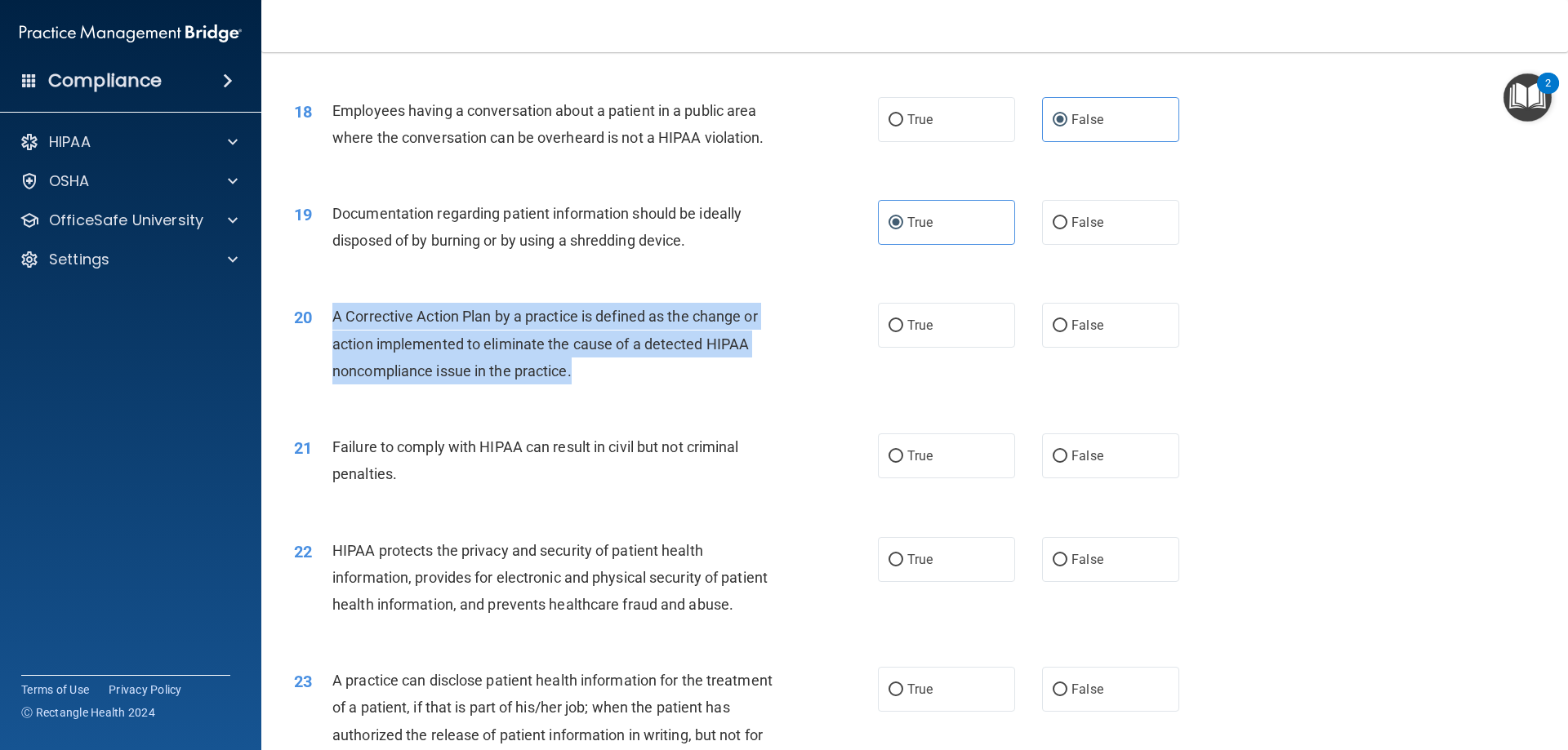
drag, startPoint x: 600, startPoint y: 399, endPoint x: 332, endPoint y: 339, distance: 274.6
click at [333, 339] on div "A Corrective Action Plan by a practice is defined as the change or action imple…" at bounding box center [561, 344] width 457 height 81
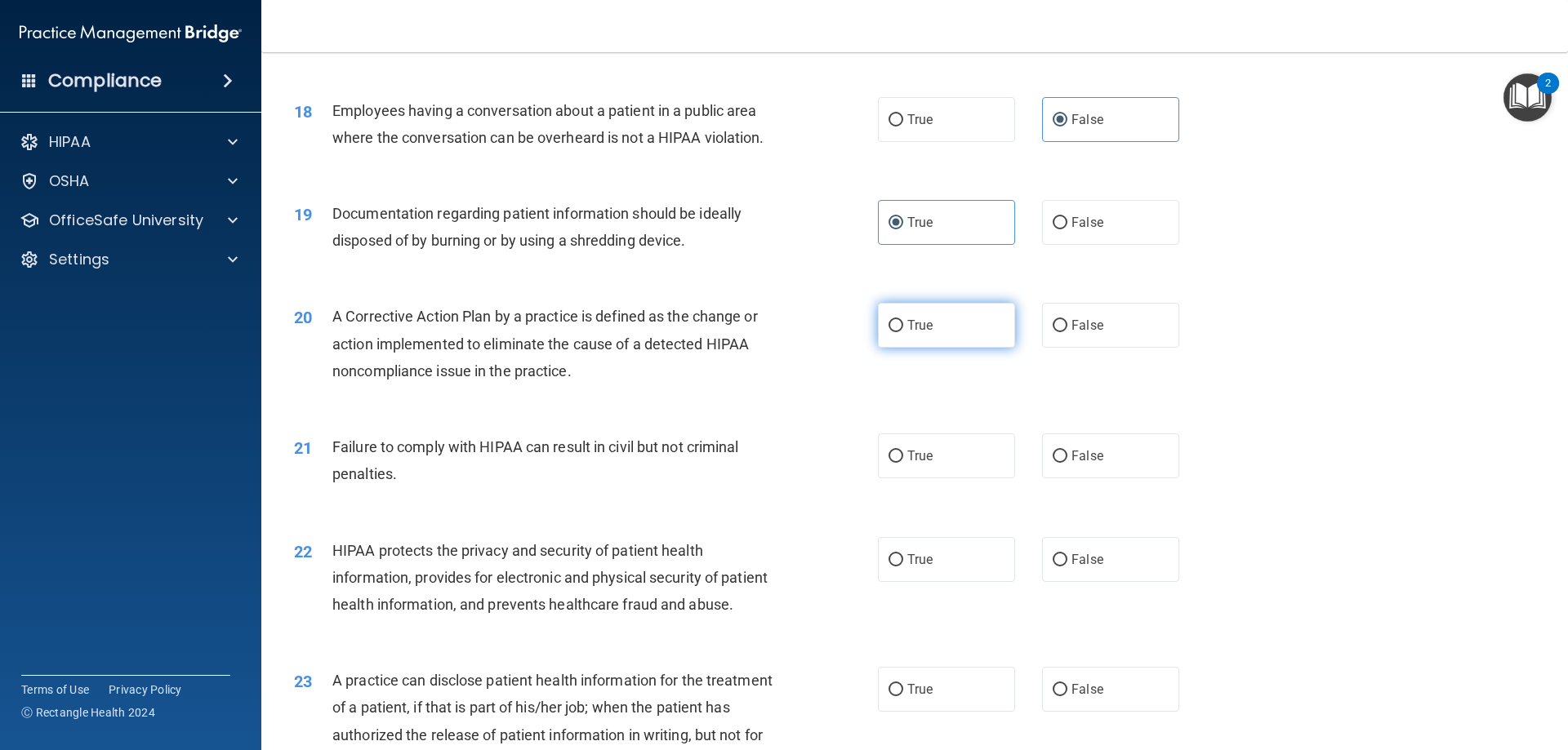
click at [930, 348] on label "True" at bounding box center [946, 326] width 137 height 45
click at [903, 333] on input "True" at bounding box center [896, 326] width 15 height 13
radio input "true"
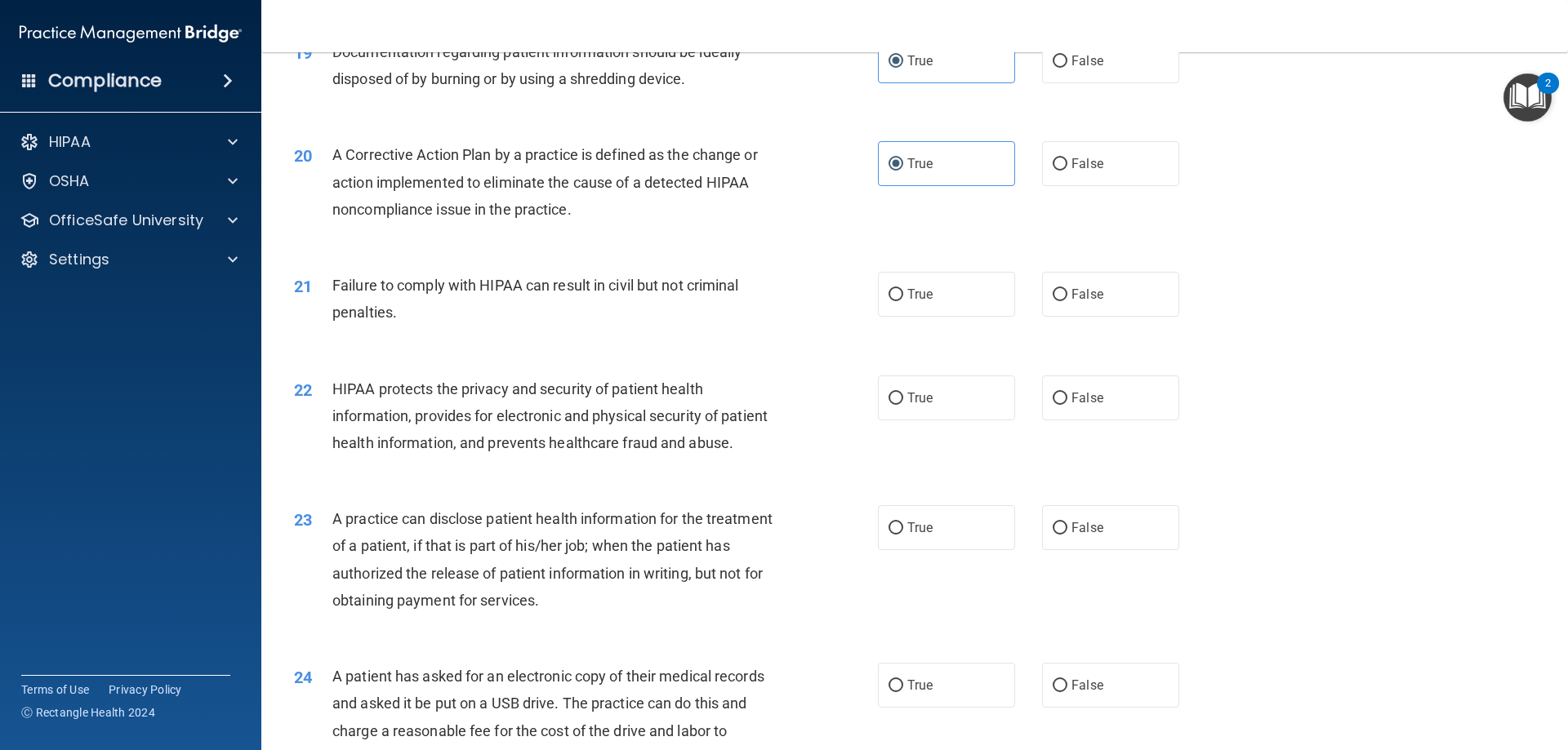
scroll to position [2205, 0]
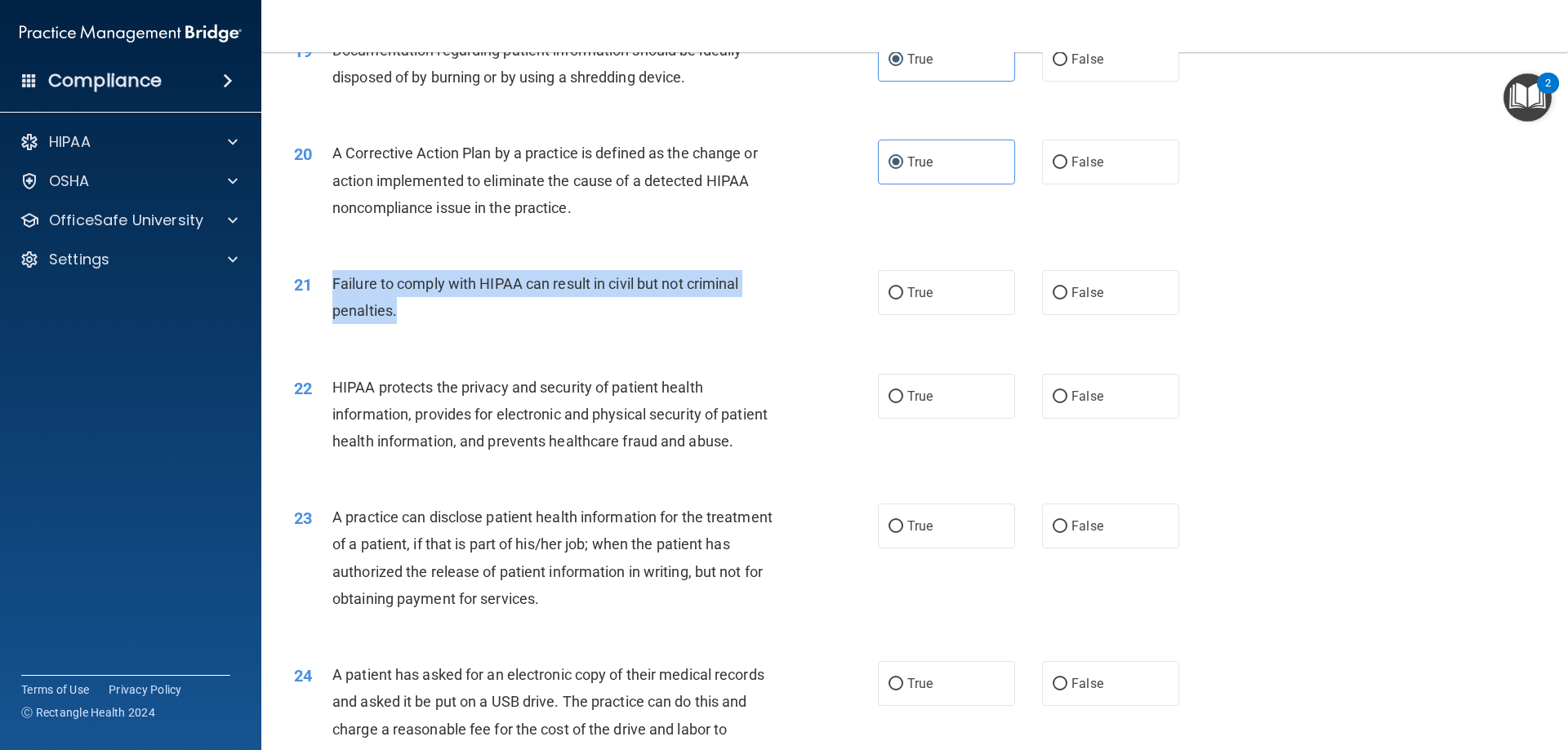
drag, startPoint x: 416, startPoint y: 338, endPoint x: 323, endPoint y: 313, distance: 96.3
click at [323, 313] on div "21 Failure to comply with HIPAA can result in civil but not criminal penalties." at bounding box center [586, 302] width 633 height 62
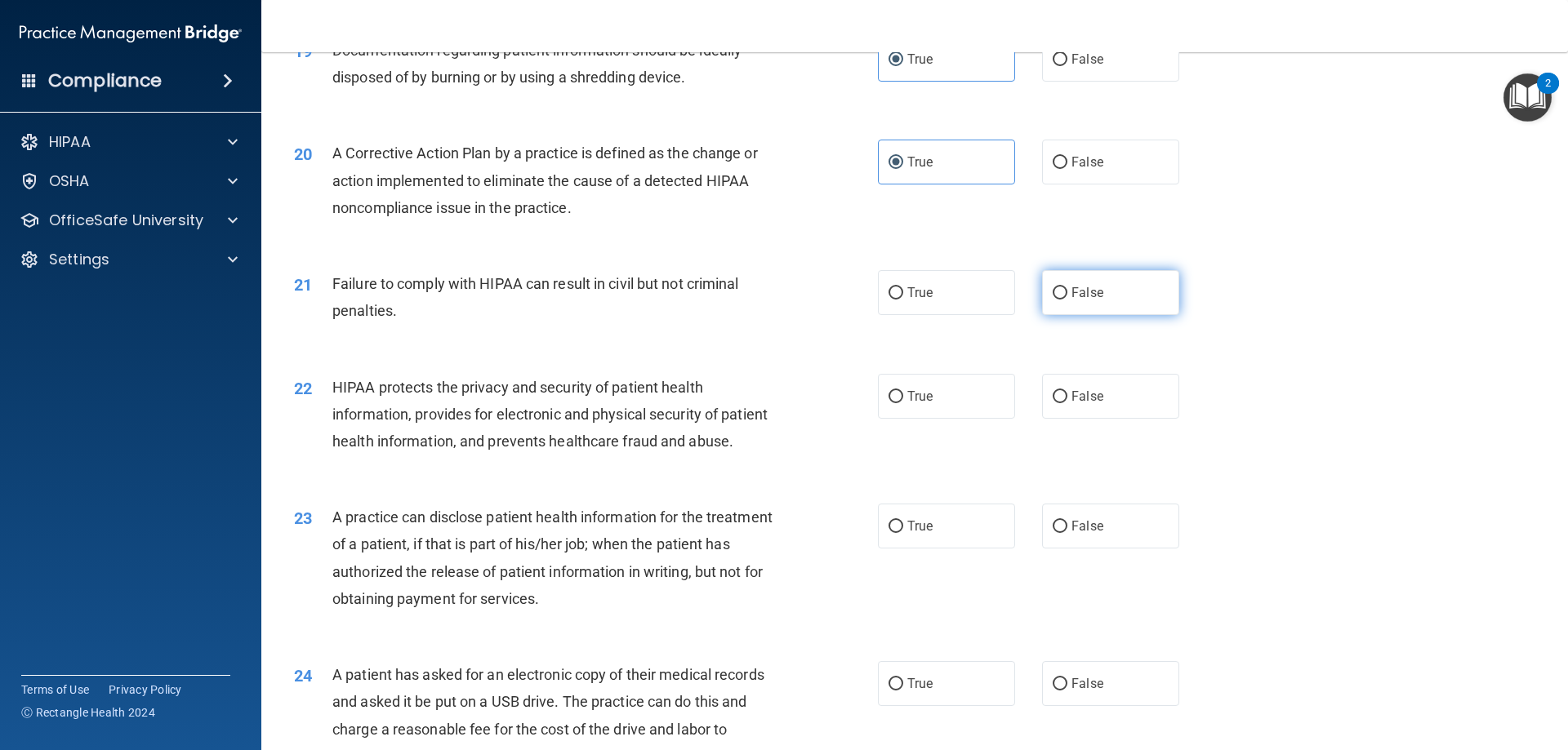
click at [1071, 301] on span "False" at bounding box center [1087, 292] width 32 height 16
click at [1068, 300] on input "False" at bounding box center [1060, 293] width 15 height 13
radio input "true"
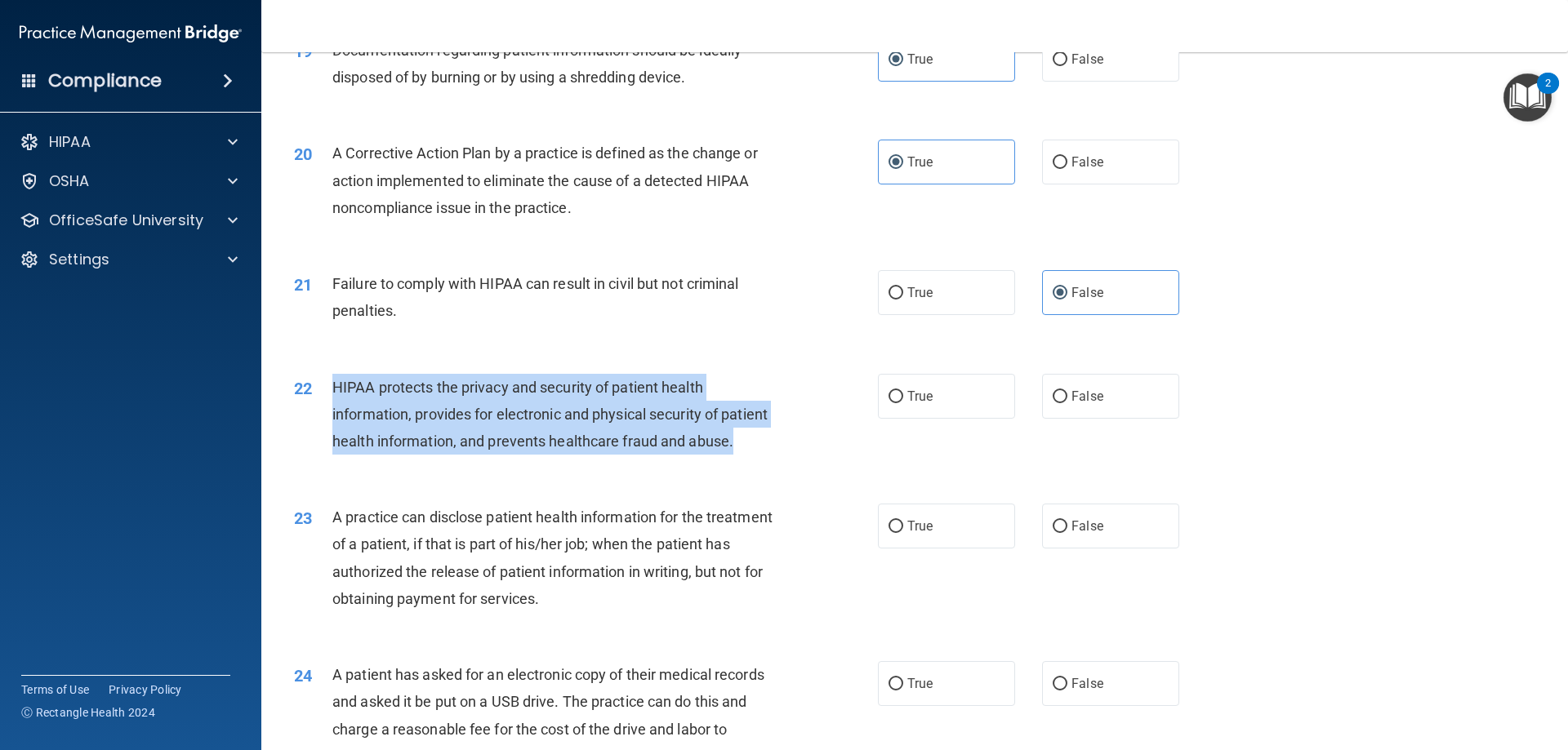
drag, startPoint x: 369, startPoint y: 475, endPoint x: 334, endPoint y: 413, distance: 71.2
click at [334, 413] on div "HIPAA protects the privacy and security of patient health information, provides…" at bounding box center [561, 414] width 457 height 81
click at [603, 456] on div "HIPAA protects the privacy and security of patient health information, provides…" at bounding box center [561, 414] width 457 height 81
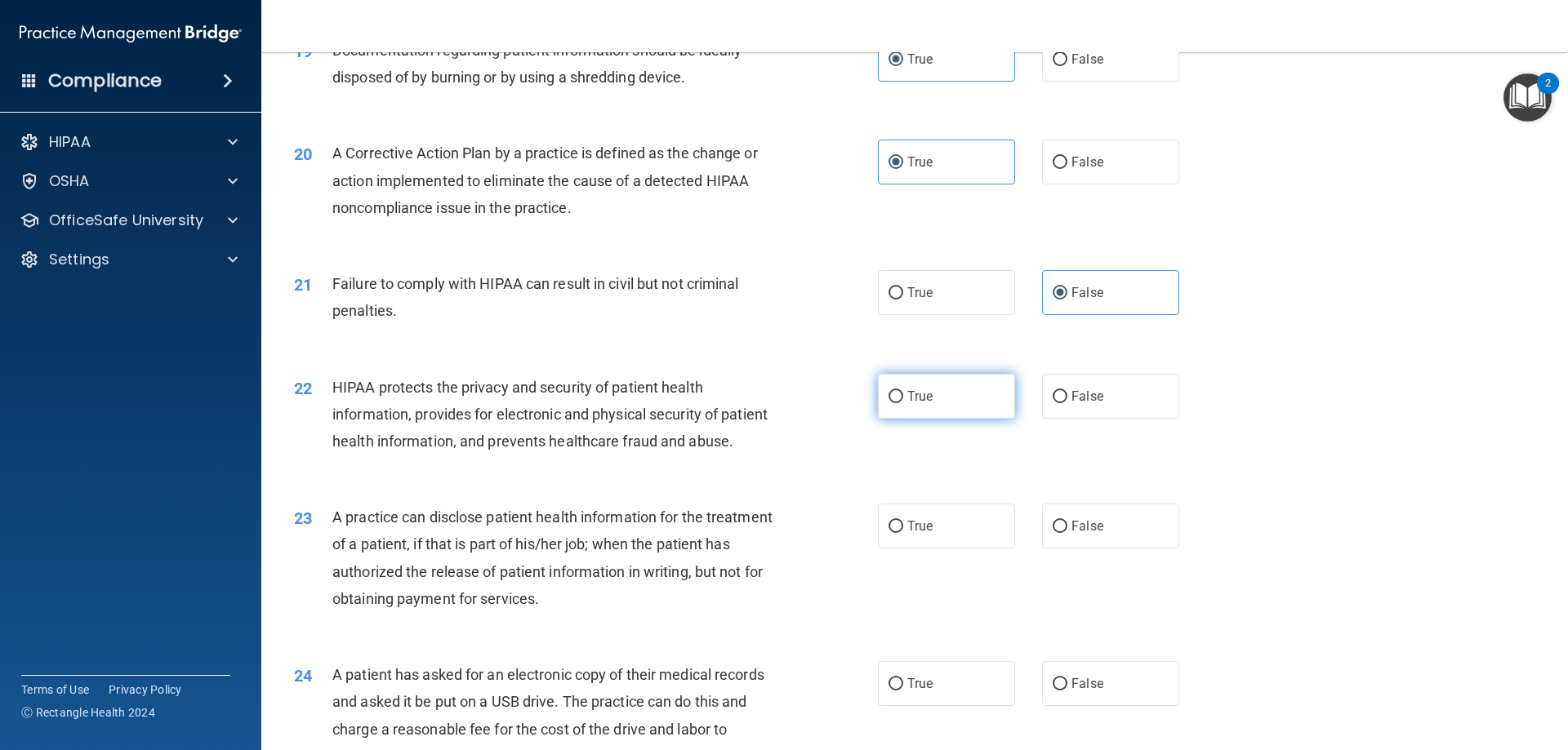
click at [916, 404] on span "True" at bounding box center [920, 396] width 25 height 16
click at [903, 403] on input "True" at bounding box center [896, 397] width 15 height 13
radio input "true"
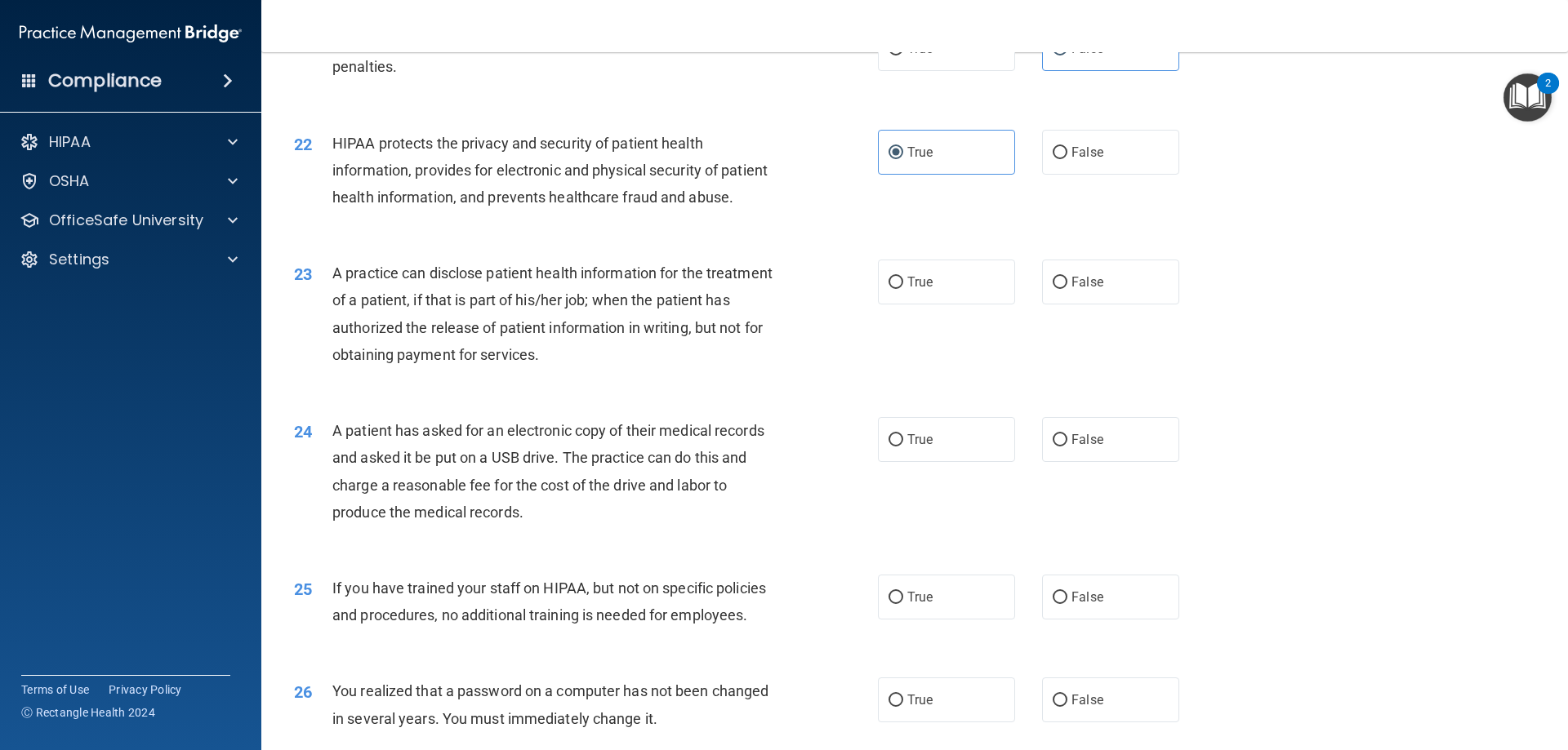
scroll to position [2449, 0]
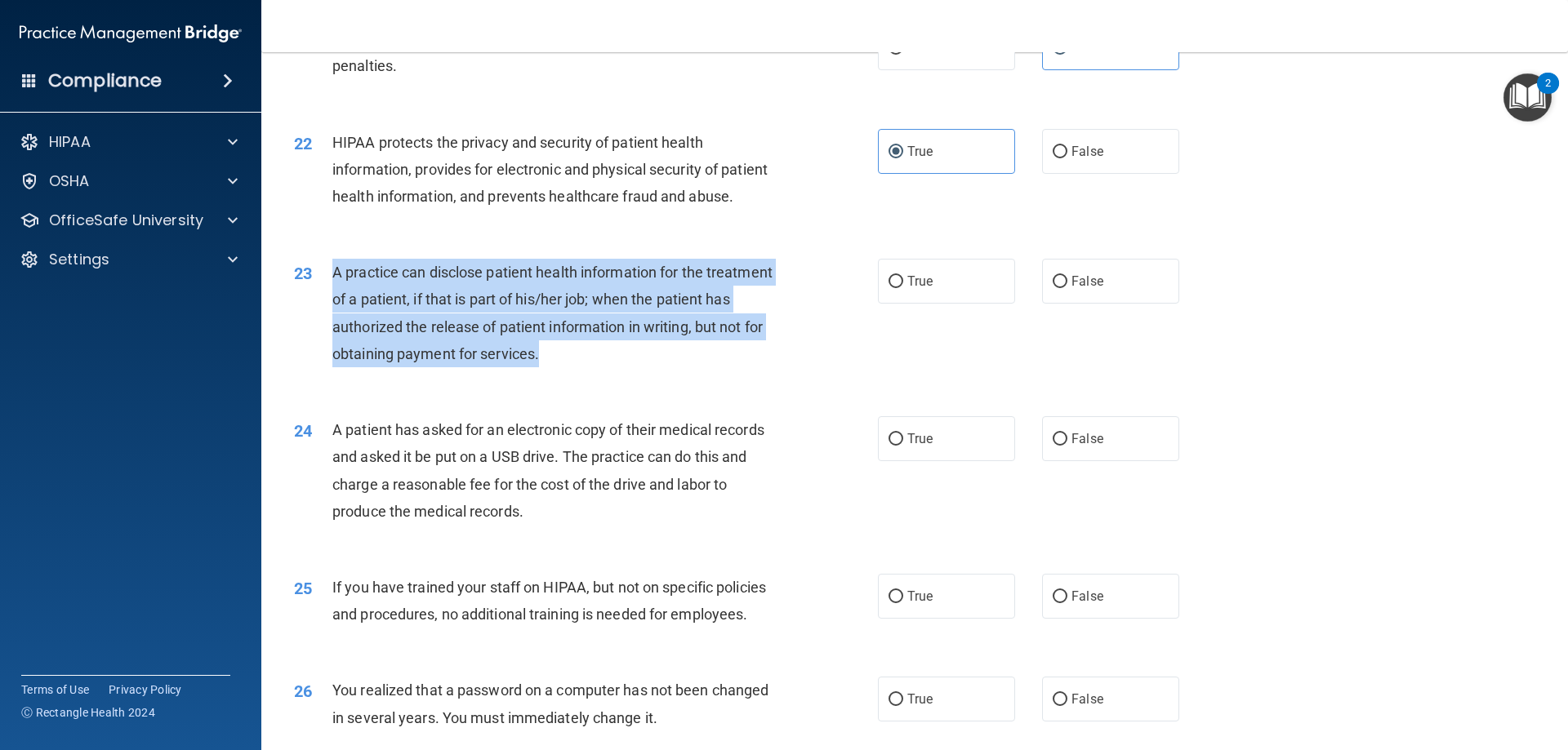
drag, startPoint x: 631, startPoint y: 406, endPoint x: 333, endPoint y: 325, distance: 308.8
click at [333, 325] on div "A practice can disclose patient health information for the treatment of a patie…" at bounding box center [561, 313] width 457 height 109
click at [635, 367] on div "A practice can disclose patient health information for the treatment of a patie…" at bounding box center [561, 313] width 457 height 109
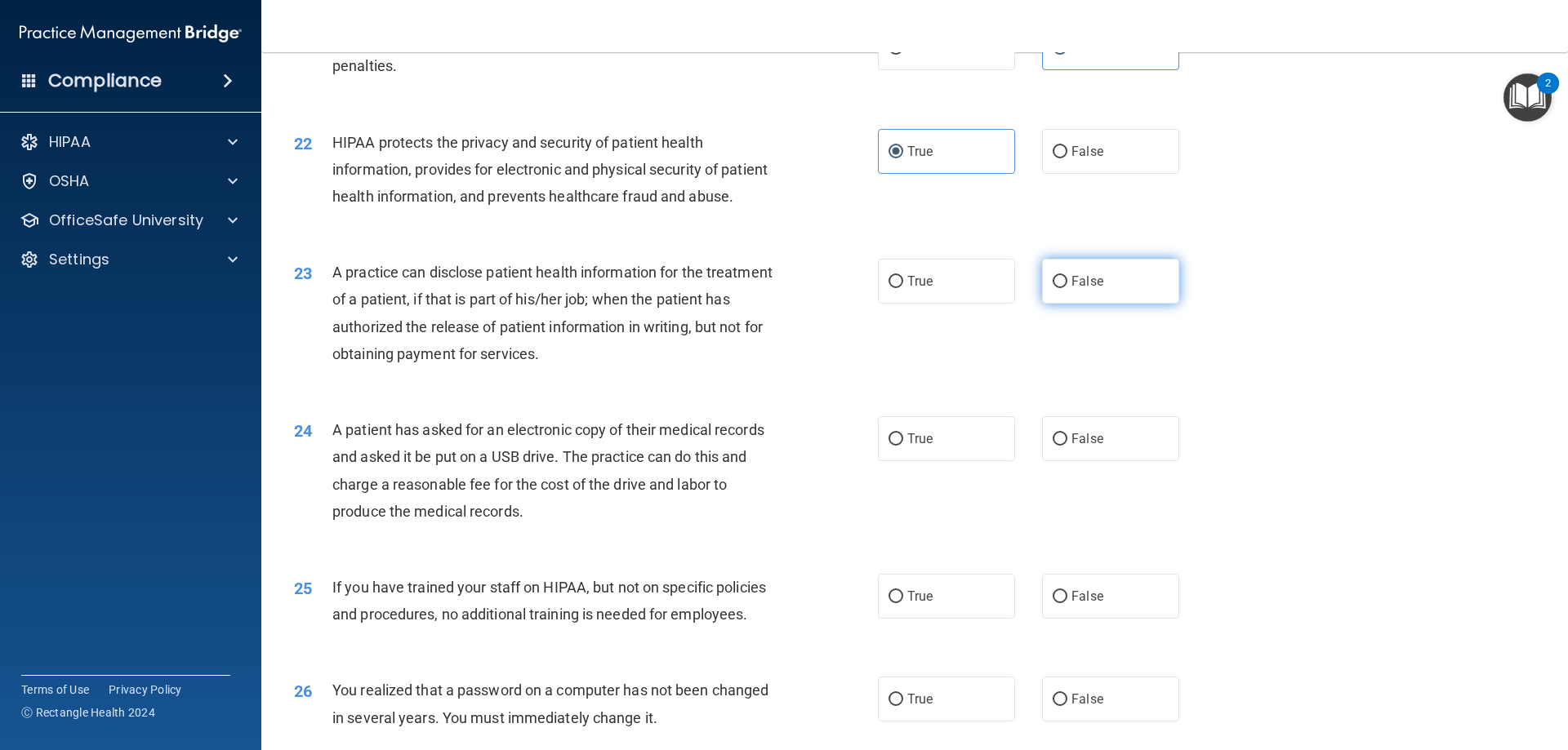
click at [1077, 289] on span "False" at bounding box center [1087, 281] width 32 height 16
click at [1068, 288] on input "False" at bounding box center [1060, 282] width 15 height 13
radio input "true"
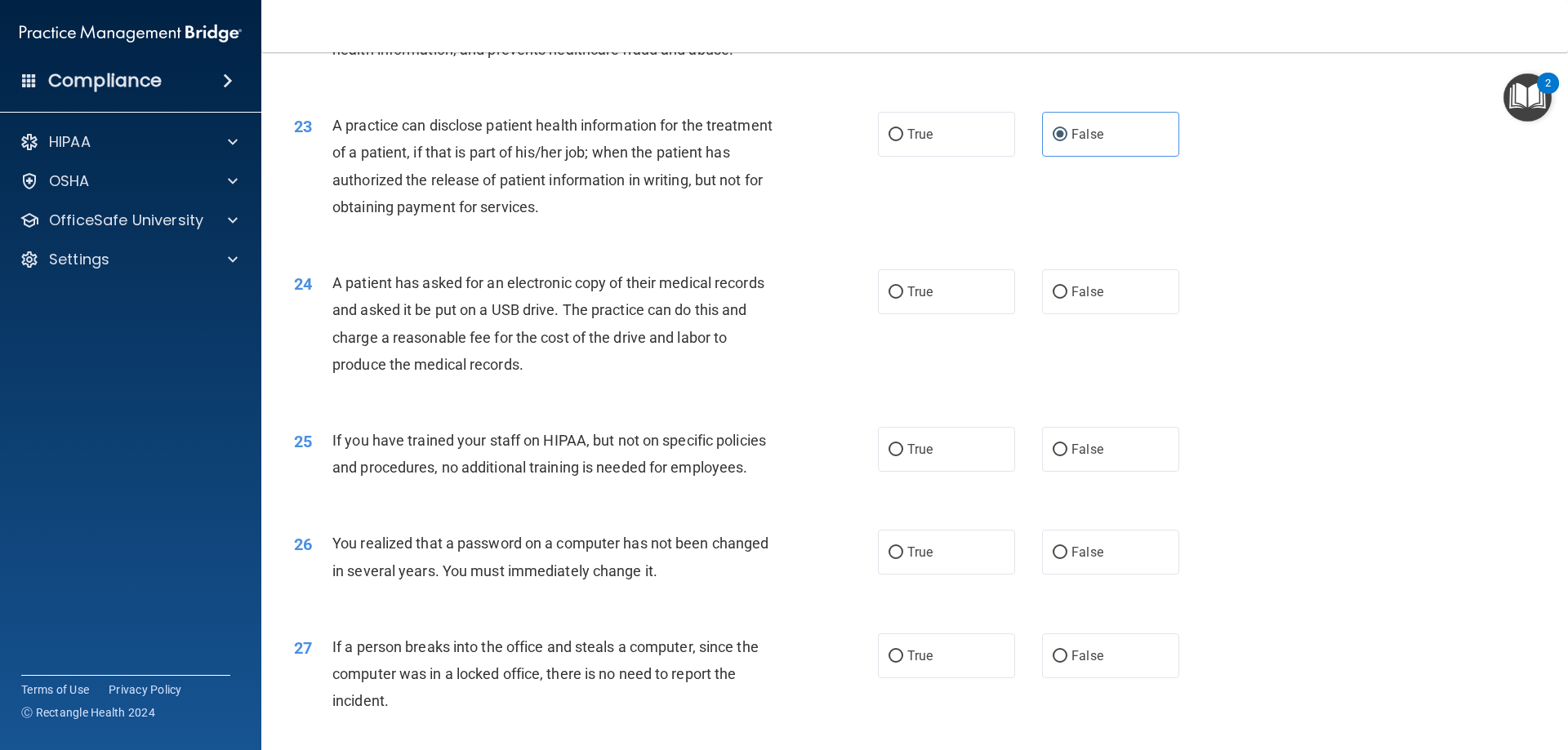
scroll to position [2613, 0]
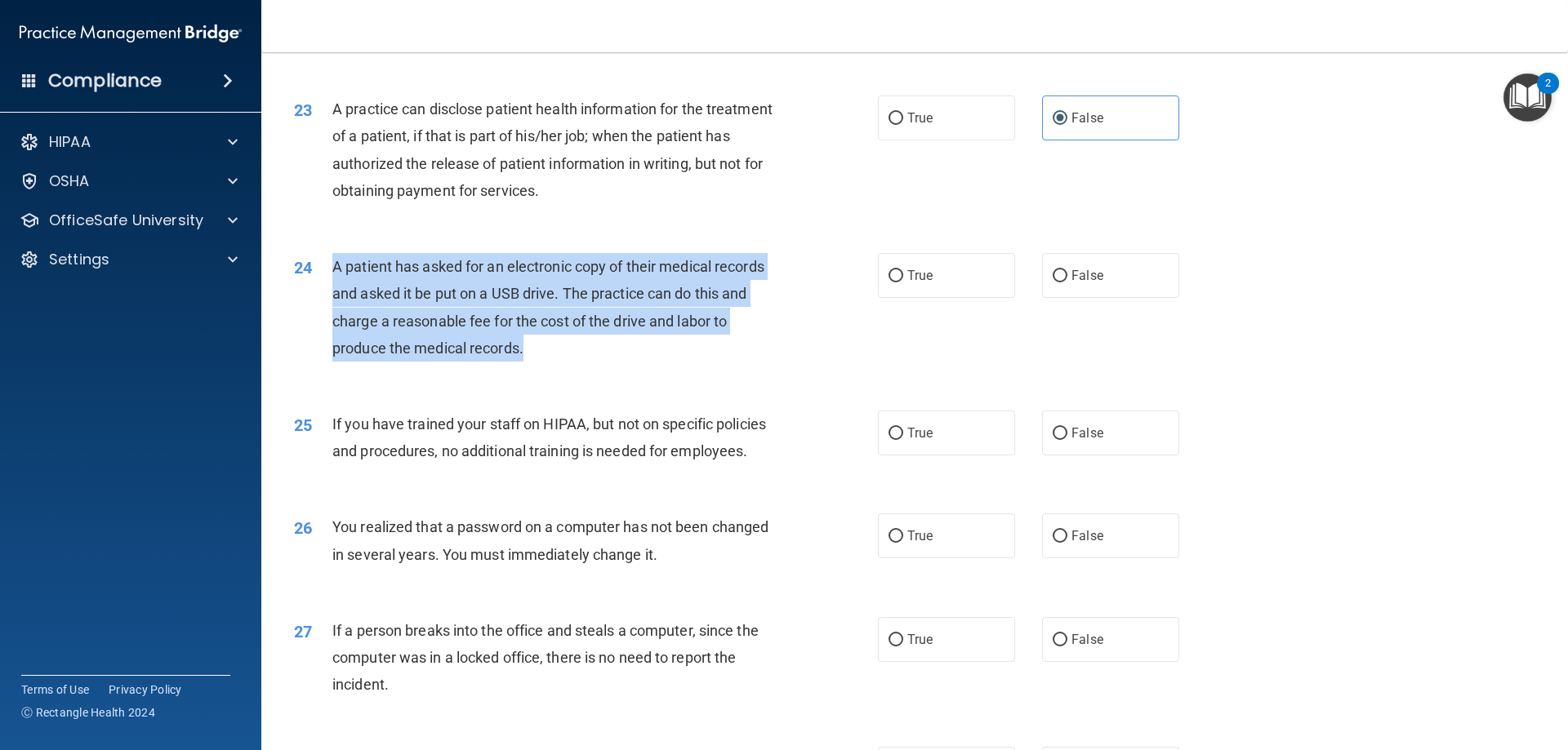
drag, startPoint x: 535, startPoint y: 406, endPoint x: 332, endPoint y: 319, distance: 220.9
click at [333, 319] on div "A patient has asked for an electronic copy of their medical records and asked i…" at bounding box center [561, 308] width 457 height 109
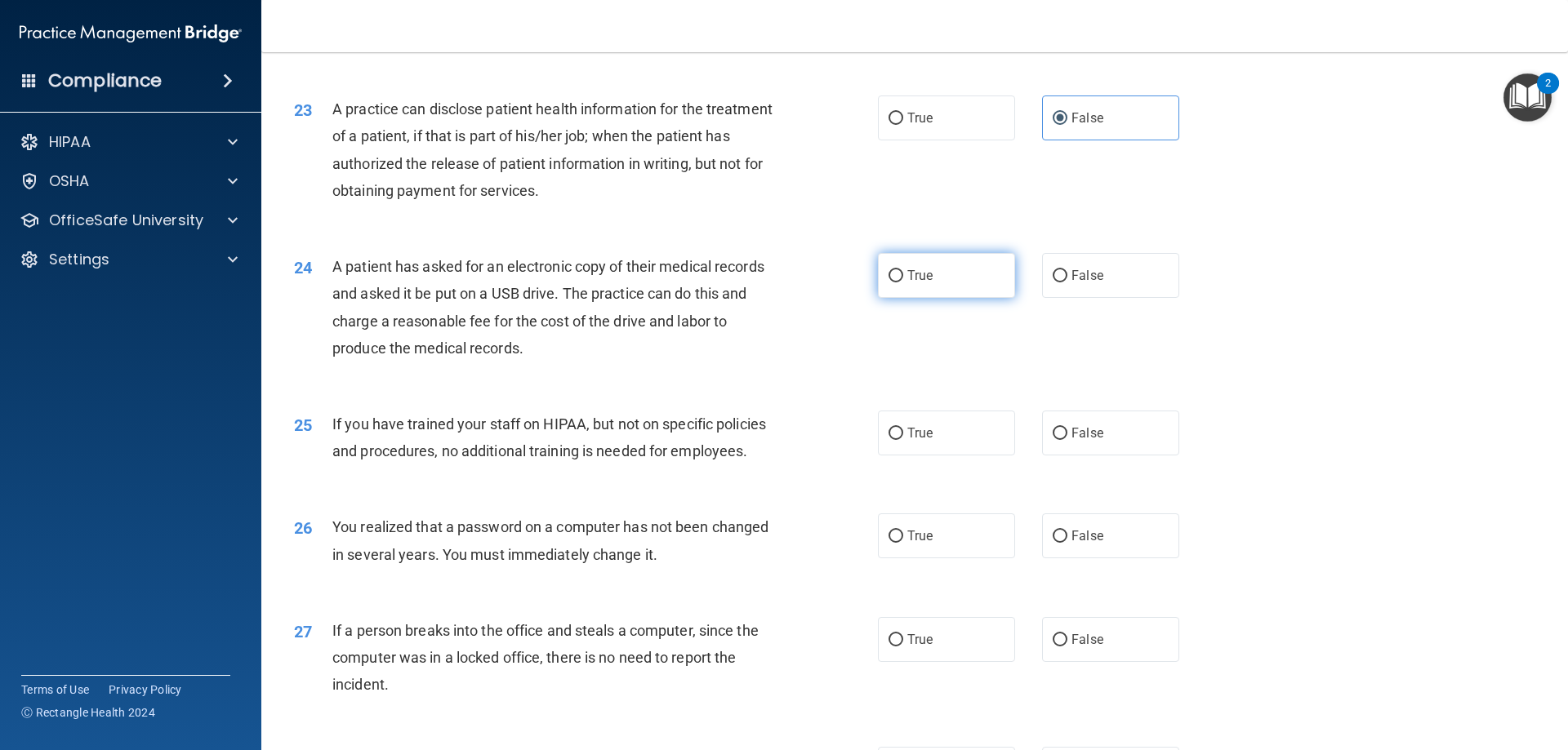
click at [925, 283] on span "True" at bounding box center [920, 276] width 25 height 16
click at [903, 282] on input "True" at bounding box center [896, 277] width 15 height 13
radio input "true"
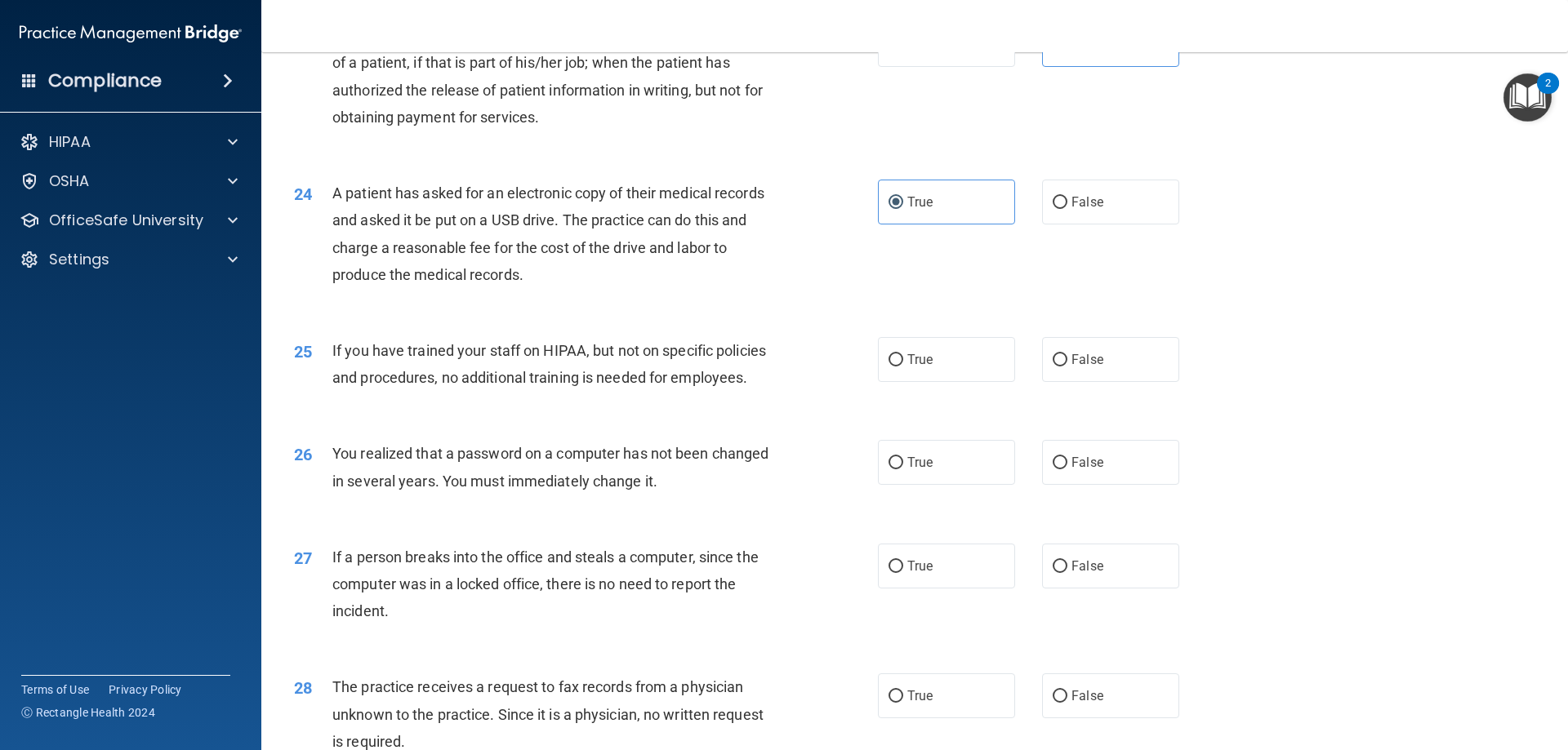
scroll to position [2776, 0]
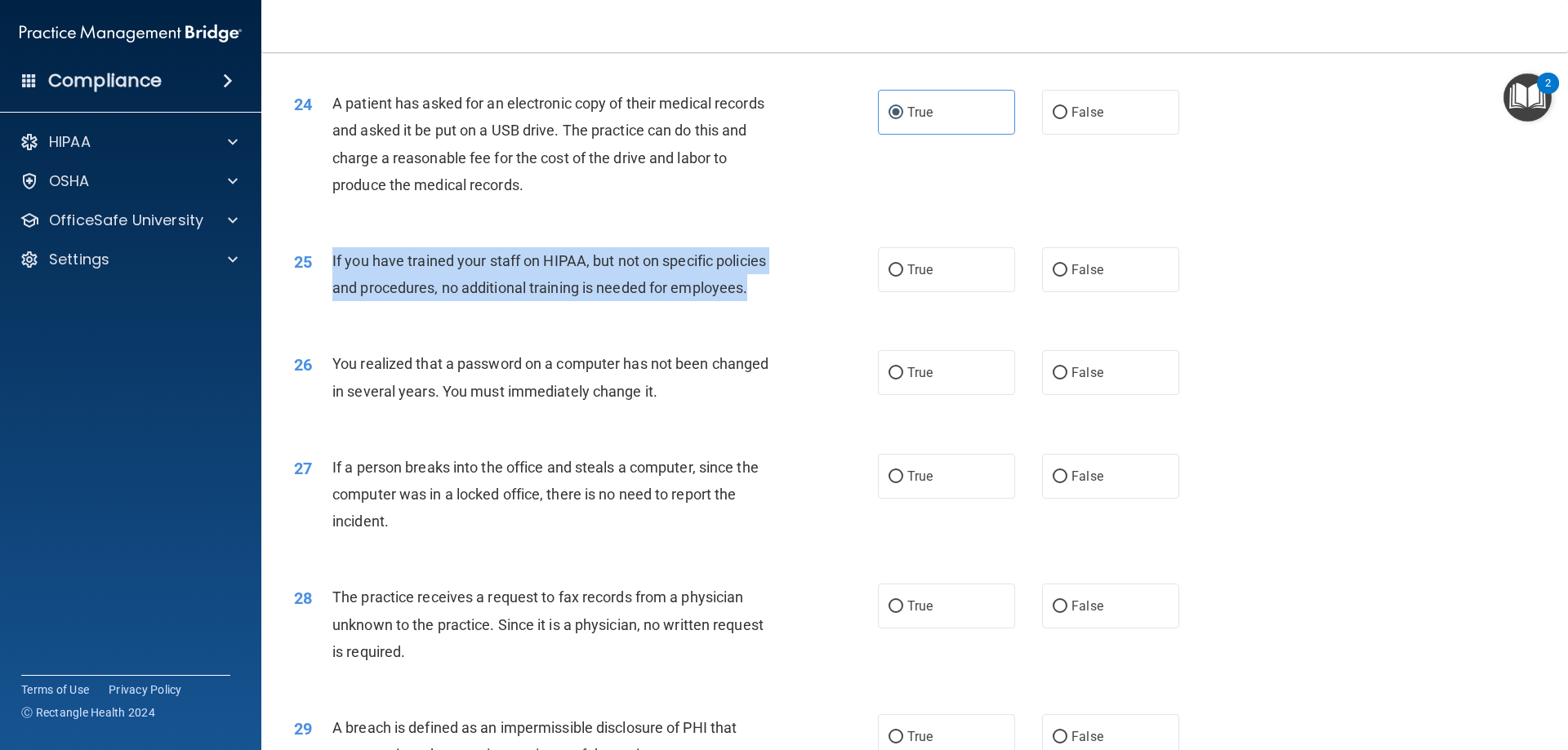
drag, startPoint x: 696, startPoint y: 343, endPoint x: 329, endPoint y: 316, distance: 368.0
click at [329, 309] on div "25 If you have trained your staff on HIPAA, but not on specific policies and pr…" at bounding box center [586, 278] width 633 height 62
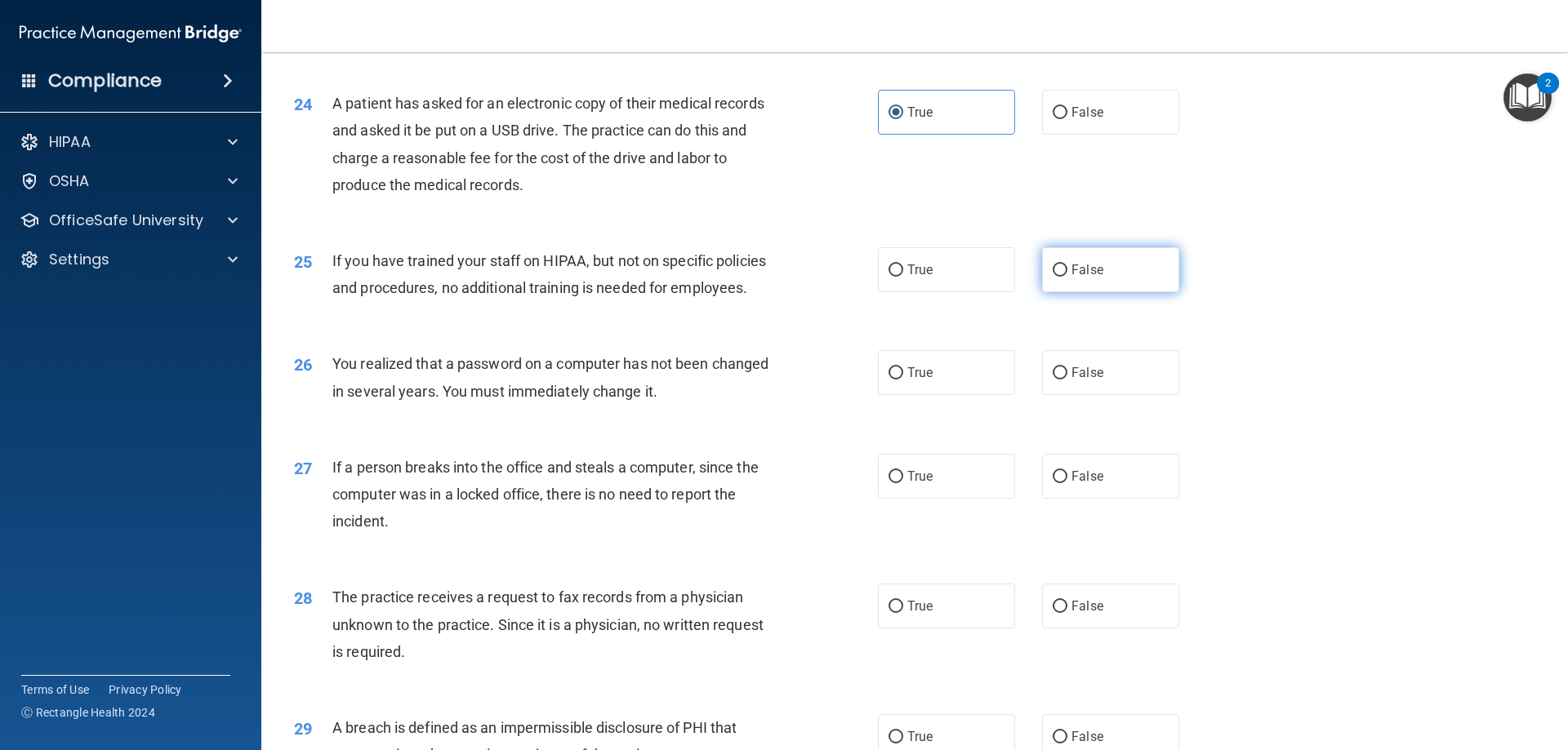
click at [1091, 277] on span "False" at bounding box center [1087, 270] width 32 height 16
click at [1068, 277] on input "False" at bounding box center [1060, 271] width 15 height 13
radio input "true"
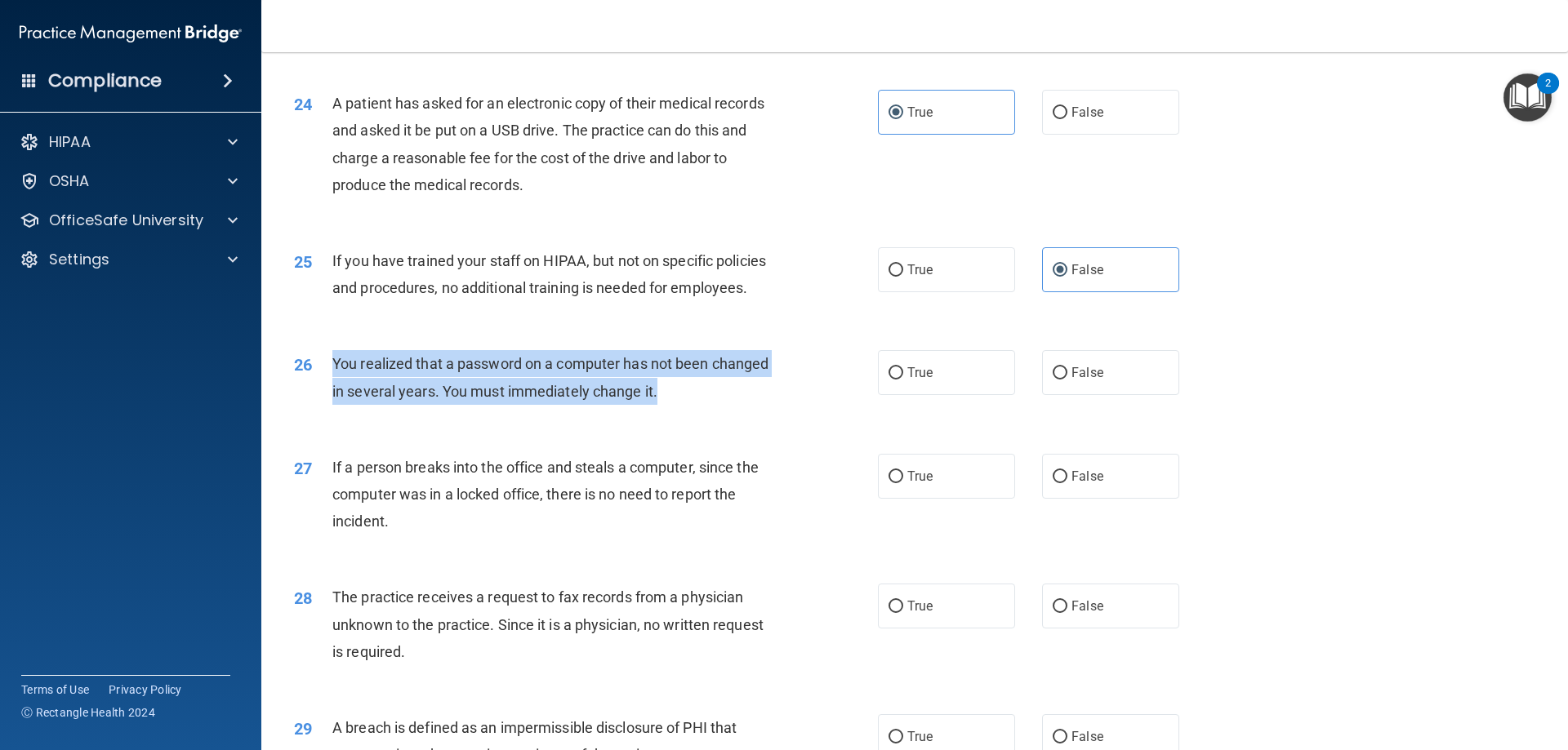
drag, startPoint x: 628, startPoint y: 447, endPoint x: 326, endPoint y: 424, distance: 302.9
click at [326, 412] on div "26 You realized that a password on a computer has not been changed in several y…" at bounding box center [586, 381] width 633 height 62
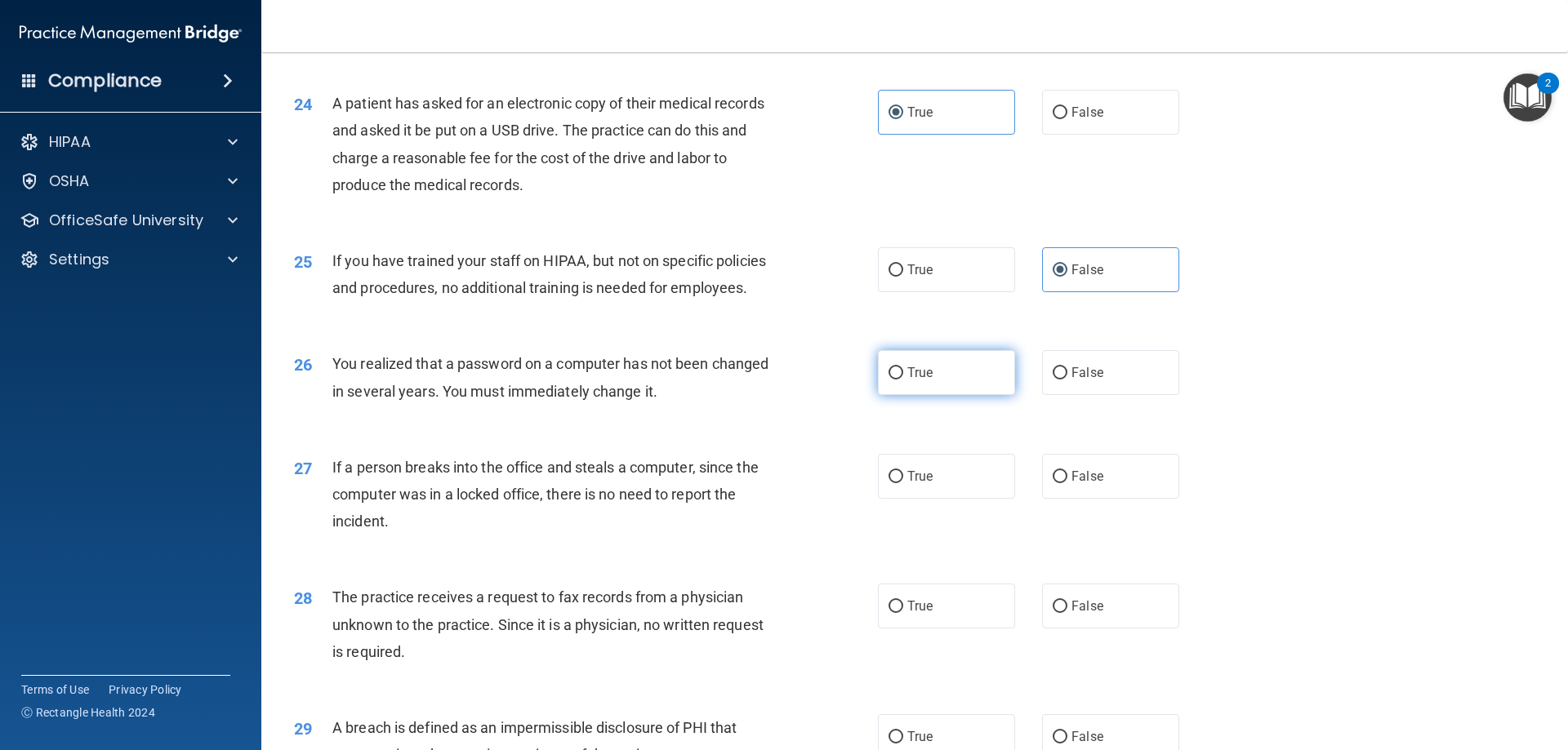
click at [911, 380] on span "True" at bounding box center [920, 373] width 25 height 16
click at [903, 380] on input "True" at bounding box center [896, 373] width 15 height 13
radio input "true"
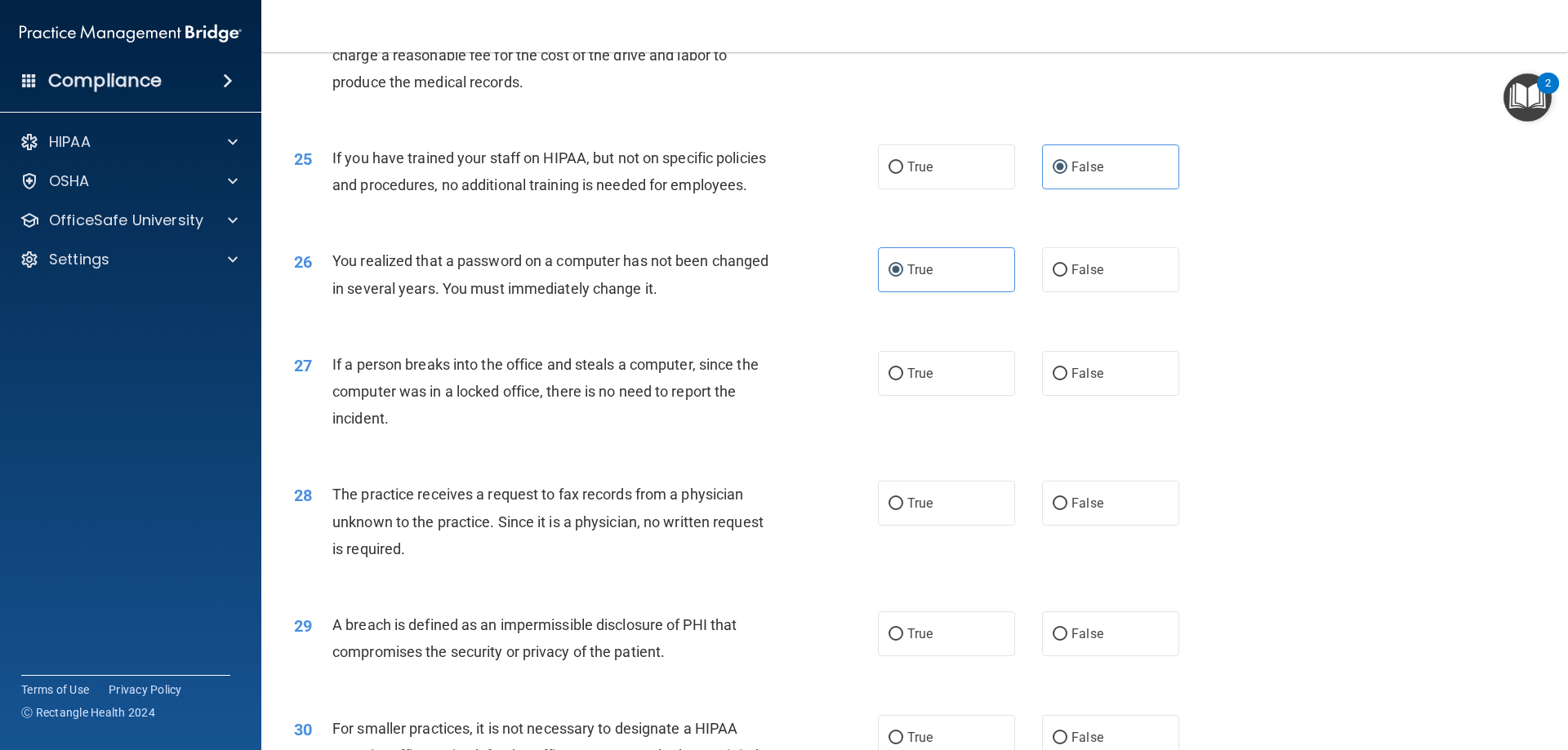
scroll to position [2940, 0]
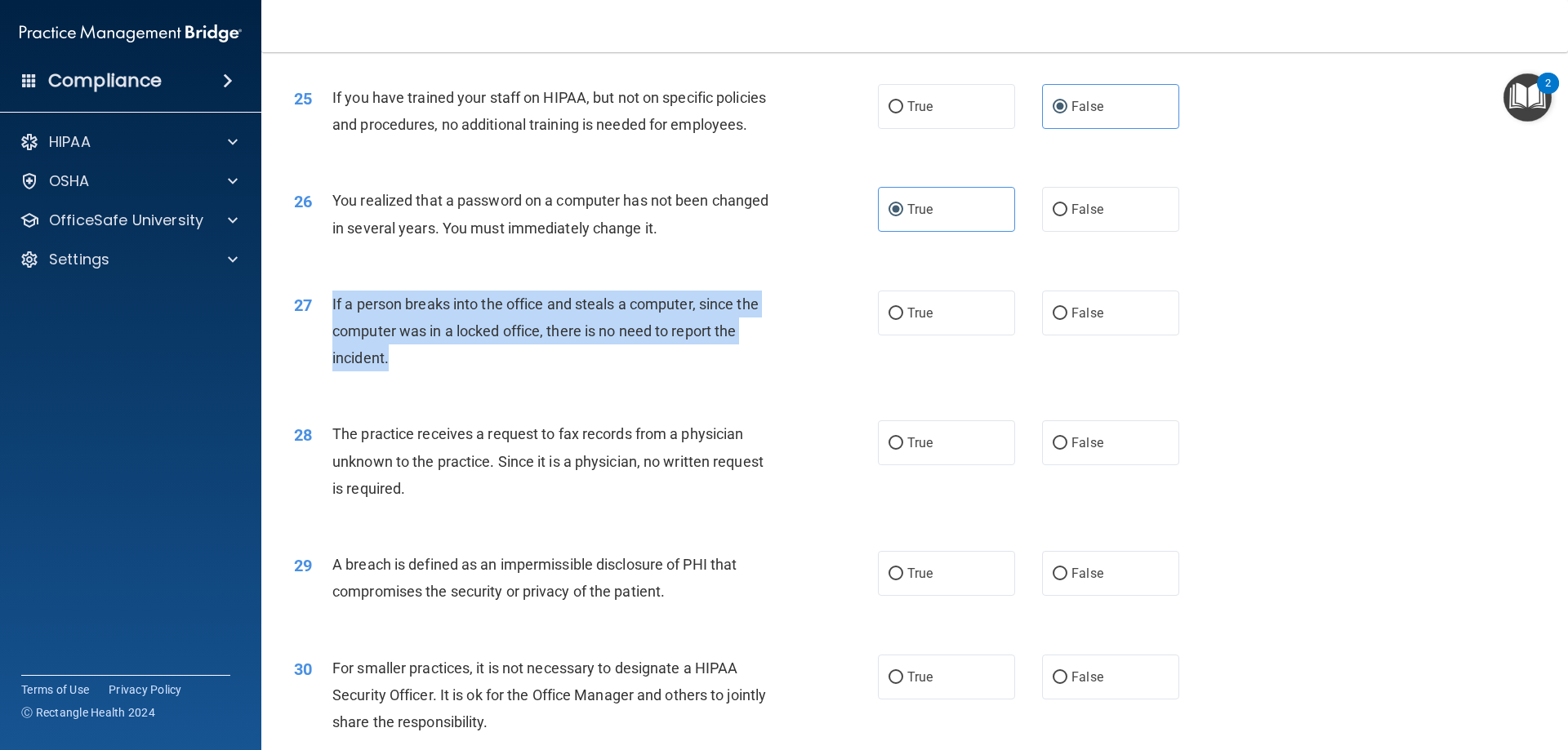
drag, startPoint x: 398, startPoint y: 414, endPoint x: 333, endPoint y: 356, distance: 87.1
click at [333, 356] on div "If a person breaks into the office and steals a computer, since the computer wa…" at bounding box center [561, 331] width 457 height 81
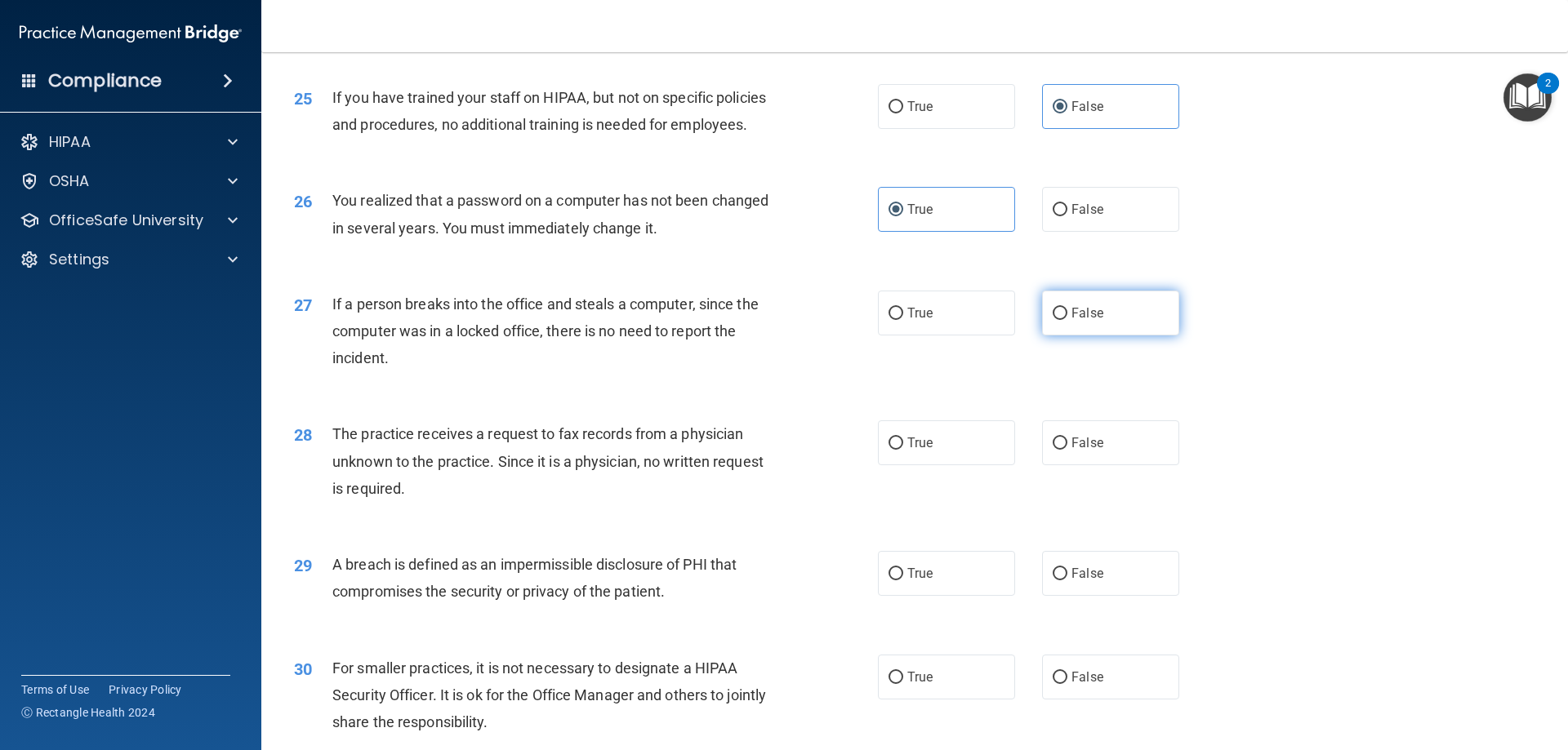
click at [1076, 321] on span "False" at bounding box center [1087, 313] width 32 height 16
click at [1068, 320] on input "False" at bounding box center [1060, 313] width 15 height 13
radio input "true"
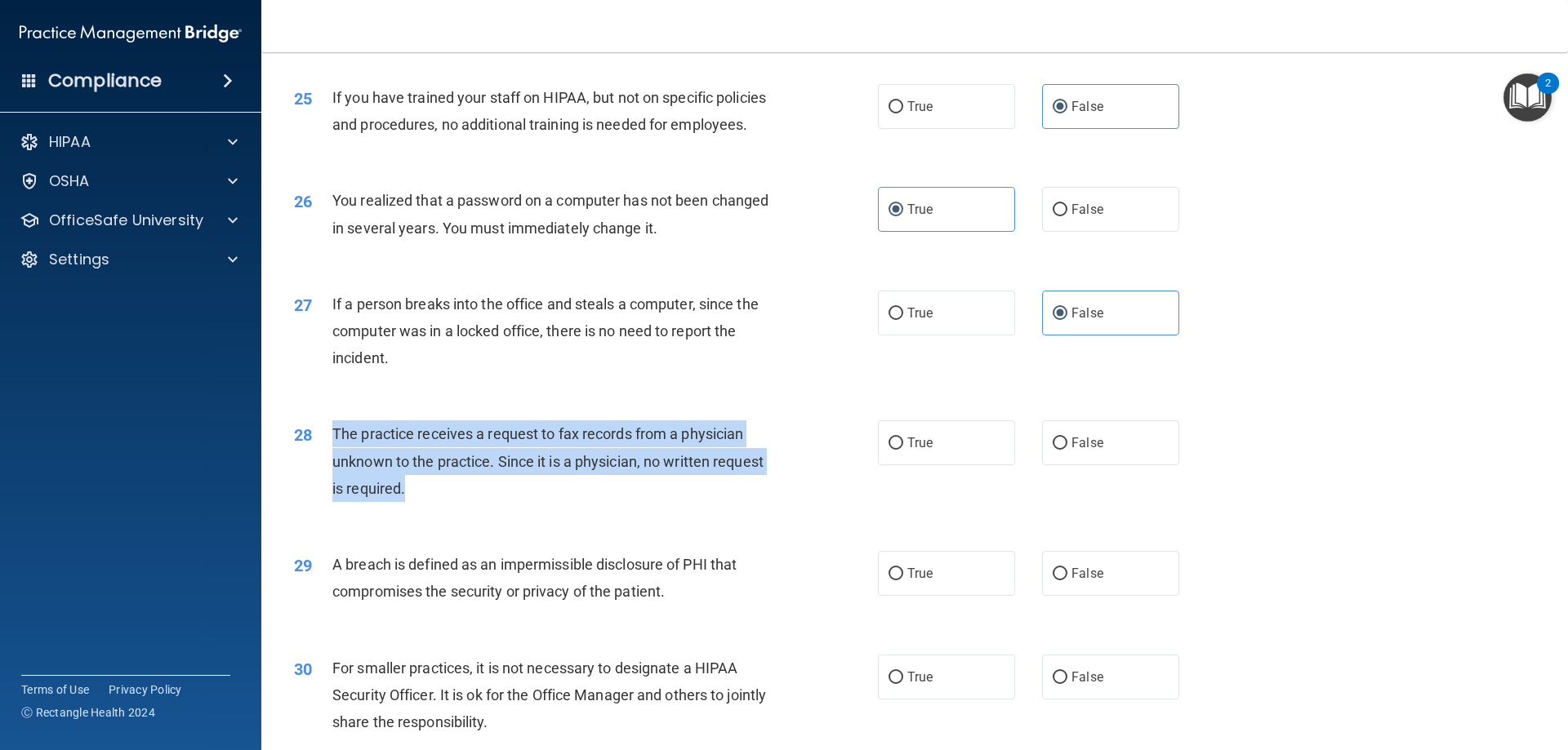
drag, startPoint x: 403, startPoint y: 542, endPoint x: 333, endPoint y: 491, distance: 86.6
click at [333, 491] on div "The practice receives a request to fax records from a physician unknown to the …" at bounding box center [561, 461] width 457 height 81
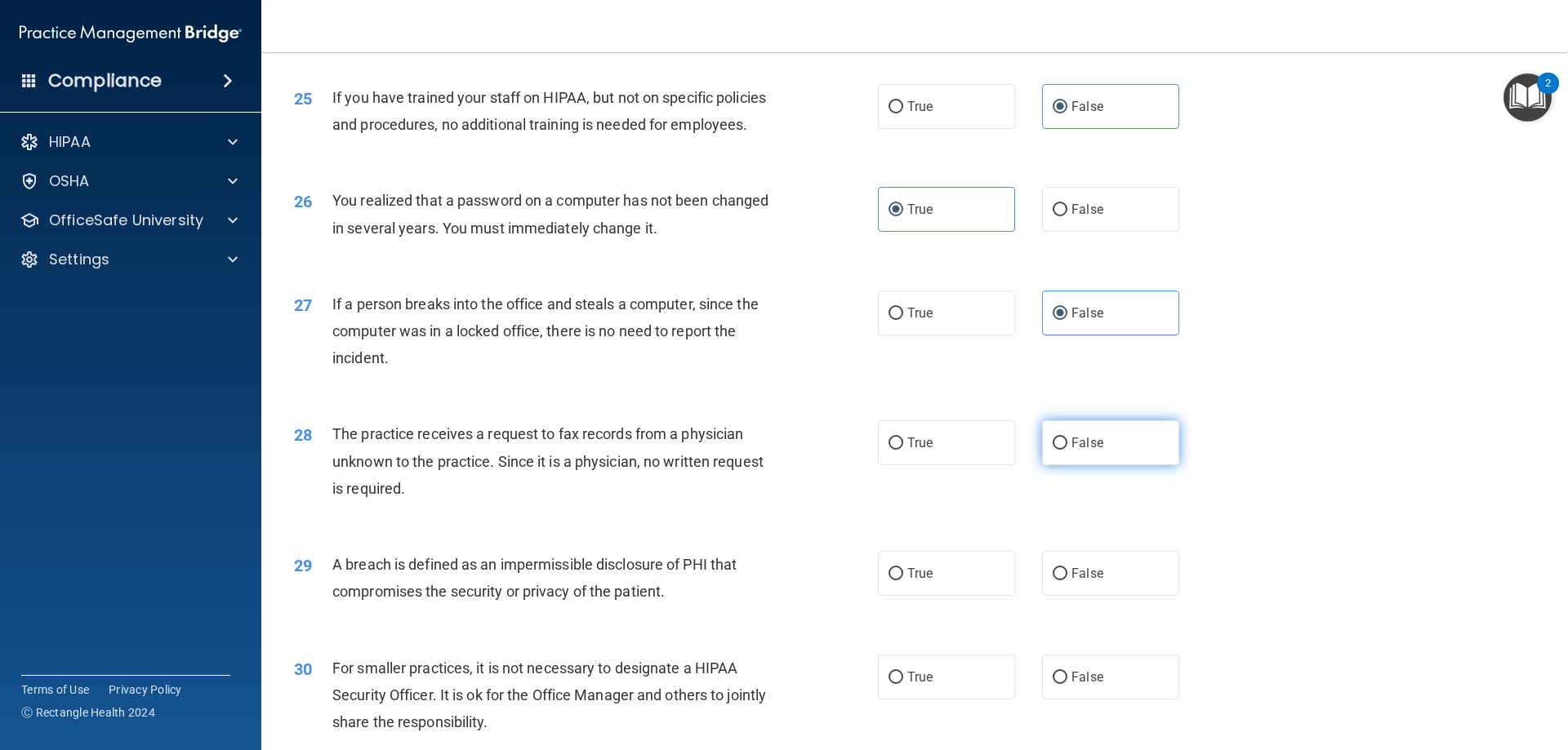
click at [1132, 465] on label "False" at bounding box center [1110, 443] width 137 height 45
click at [1068, 450] on input "False" at bounding box center [1060, 443] width 15 height 13
radio input "true"
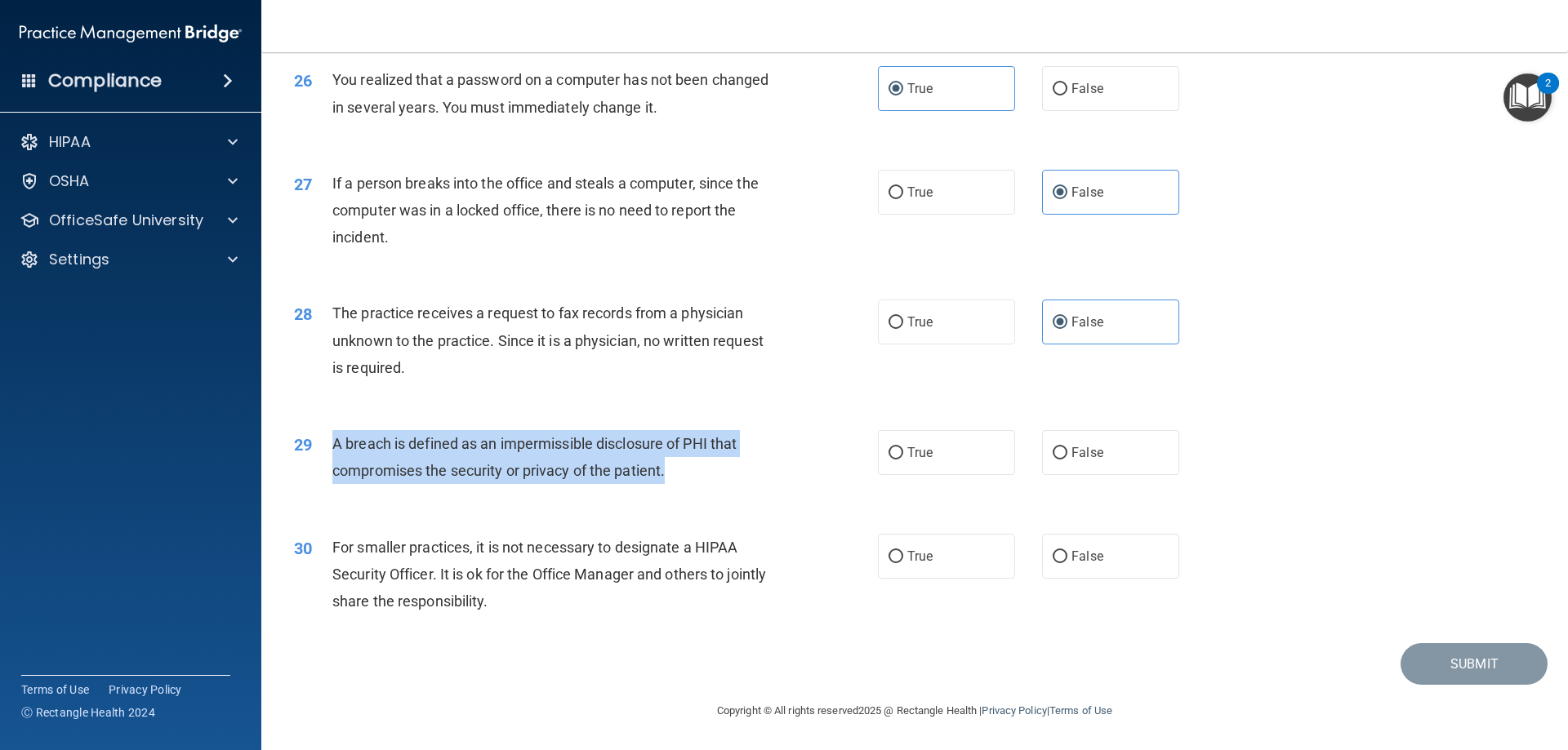
drag, startPoint x: 662, startPoint y: 468, endPoint x: 336, endPoint y: 436, distance: 327.6
click at [336, 436] on div "A breach is defined as an impermissible disclosure of PHI that compromises the …" at bounding box center [561, 458] width 457 height 54
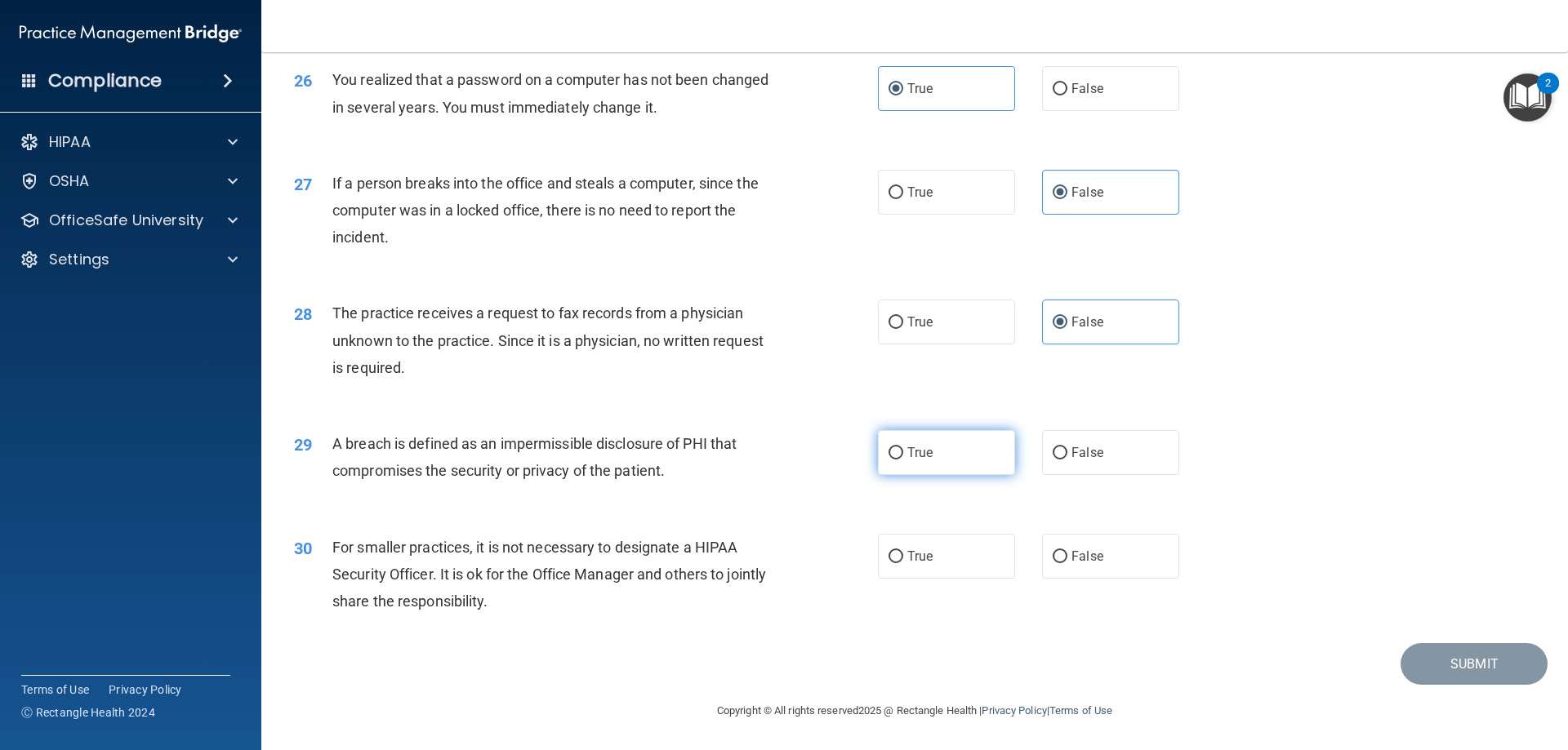
click at [913, 466] on label "True" at bounding box center [946, 453] width 137 height 45
click at [903, 460] on input "True" at bounding box center [896, 453] width 15 height 13
radio input "true"
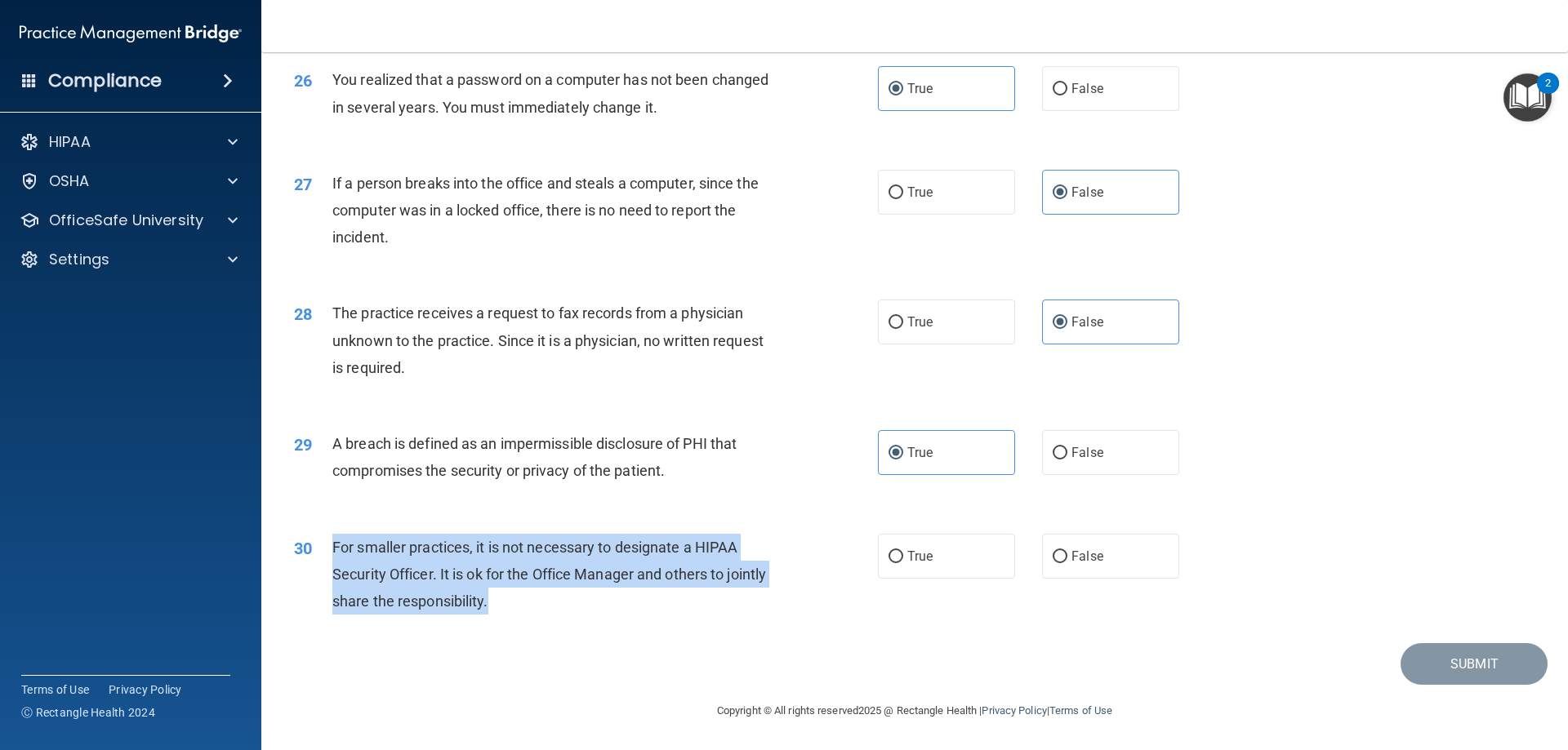
drag, startPoint x: 548, startPoint y: 606, endPoint x: 334, endPoint y: 551, distance: 221.0
click at [334, 551] on div "For smaller practices, it is not necessary to designate a HIPAA Security Office…" at bounding box center [561, 574] width 457 height 81
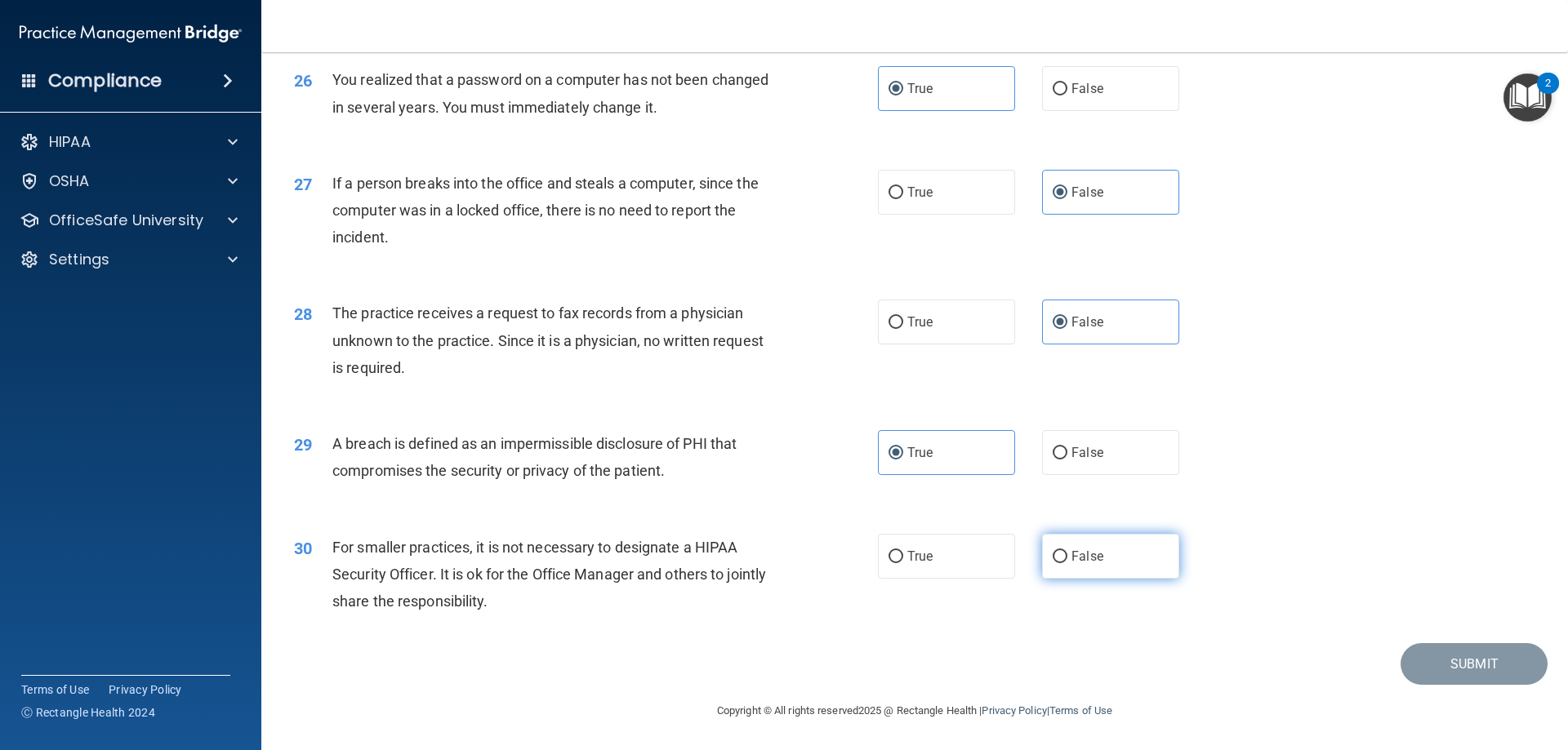
click at [1101, 551] on label "False" at bounding box center [1110, 556] width 137 height 45
click at [1068, 551] on input "False" at bounding box center [1060, 557] width 15 height 13
radio input "true"
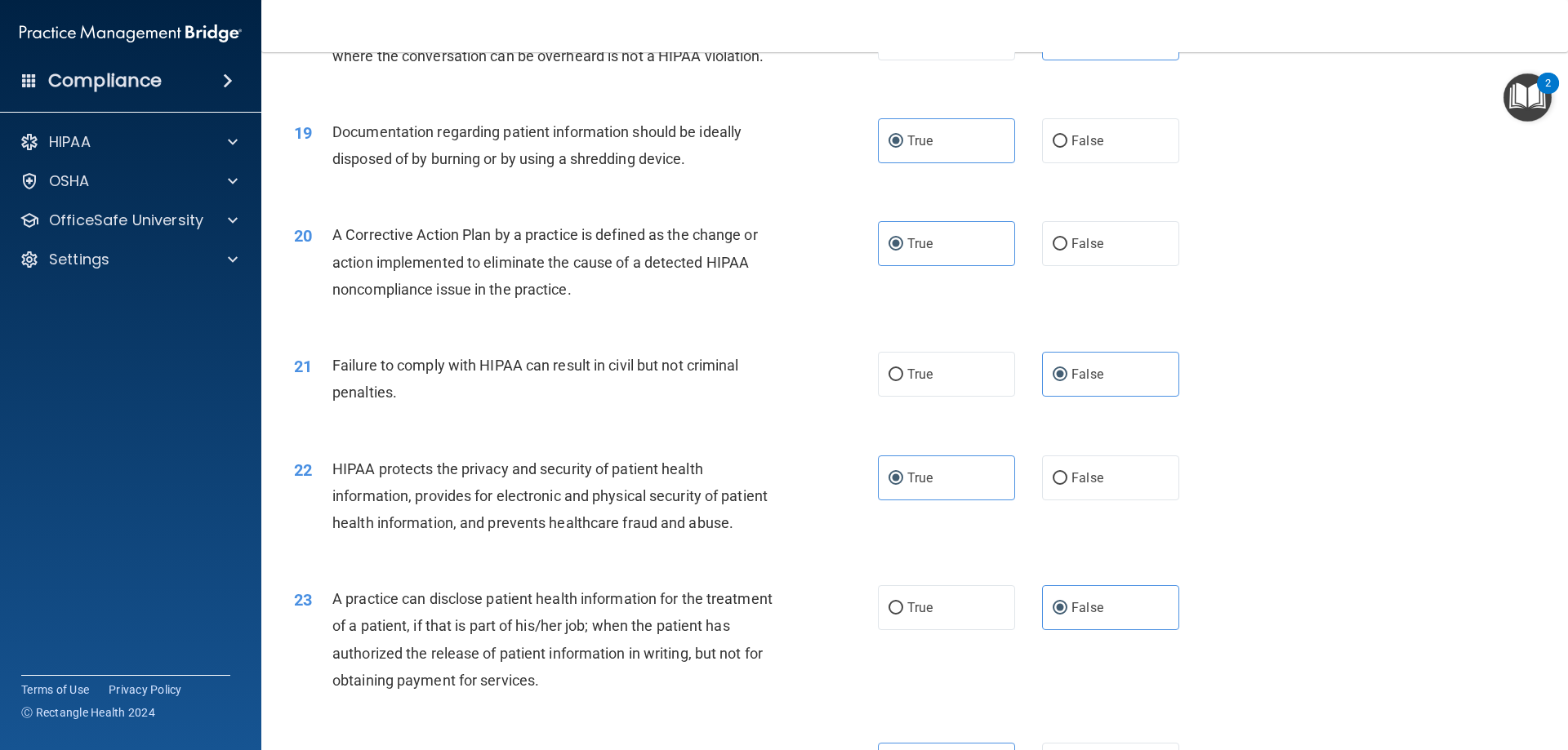
scroll to position [1797, 0]
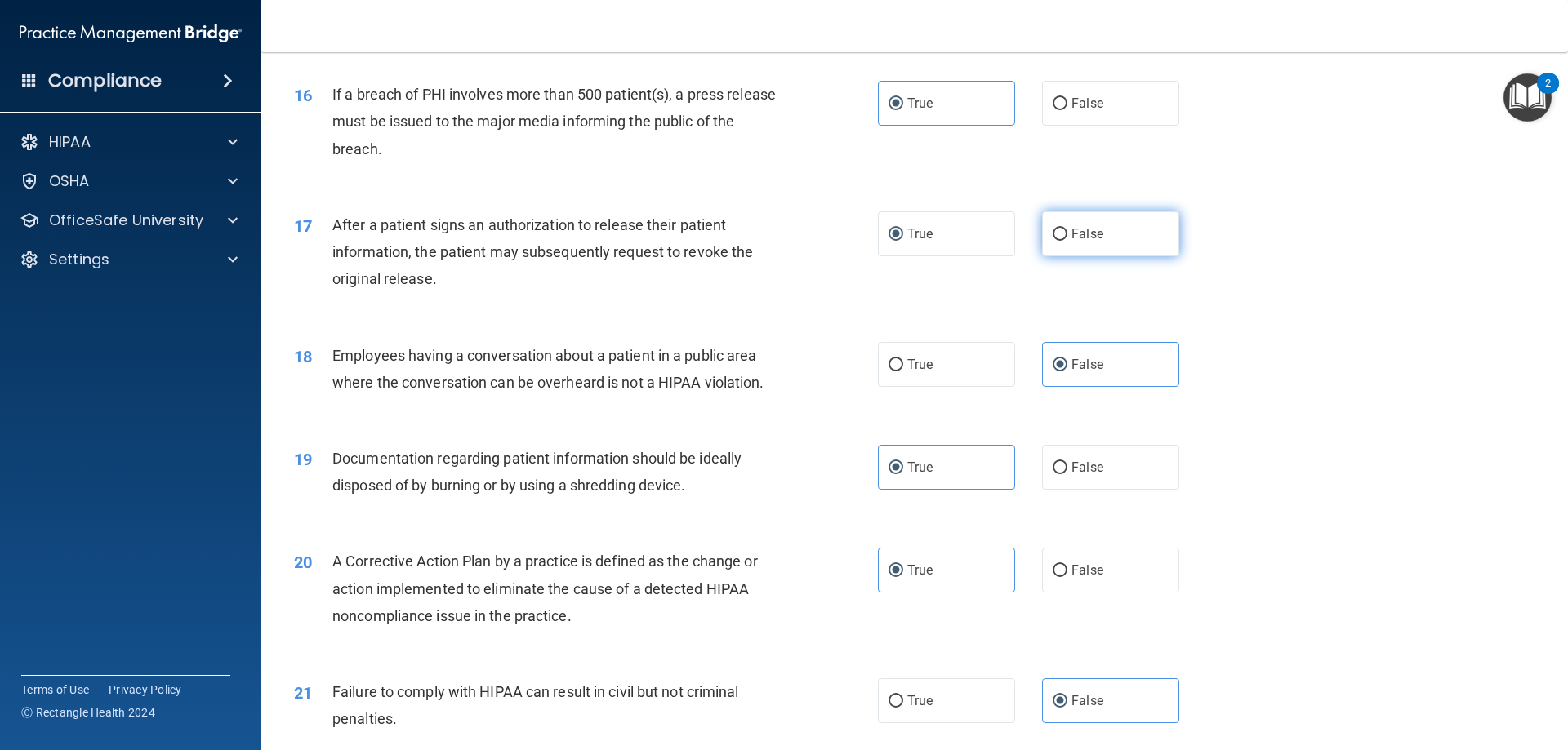
click at [1105, 256] on label "False" at bounding box center [1110, 234] width 137 height 45
click at [1068, 241] on input "False" at bounding box center [1060, 235] width 15 height 13
radio input "true"
click at [918, 241] on span "True" at bounding box center [920, 234] width 25 height 16
click at [903, 241] on input "True" at bounding box center [896, 235] width 15 height 13
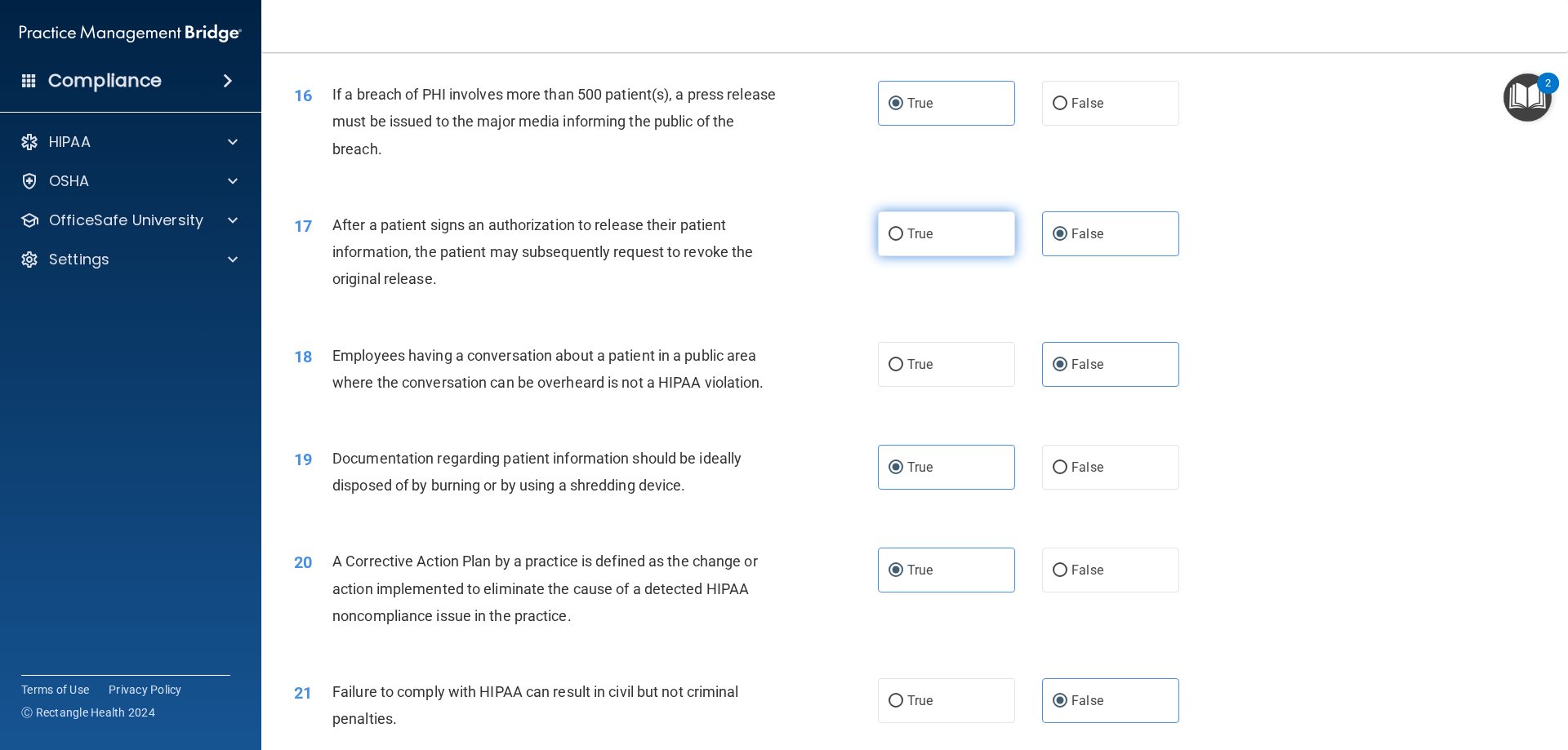
radio input "true"
radio input "false"
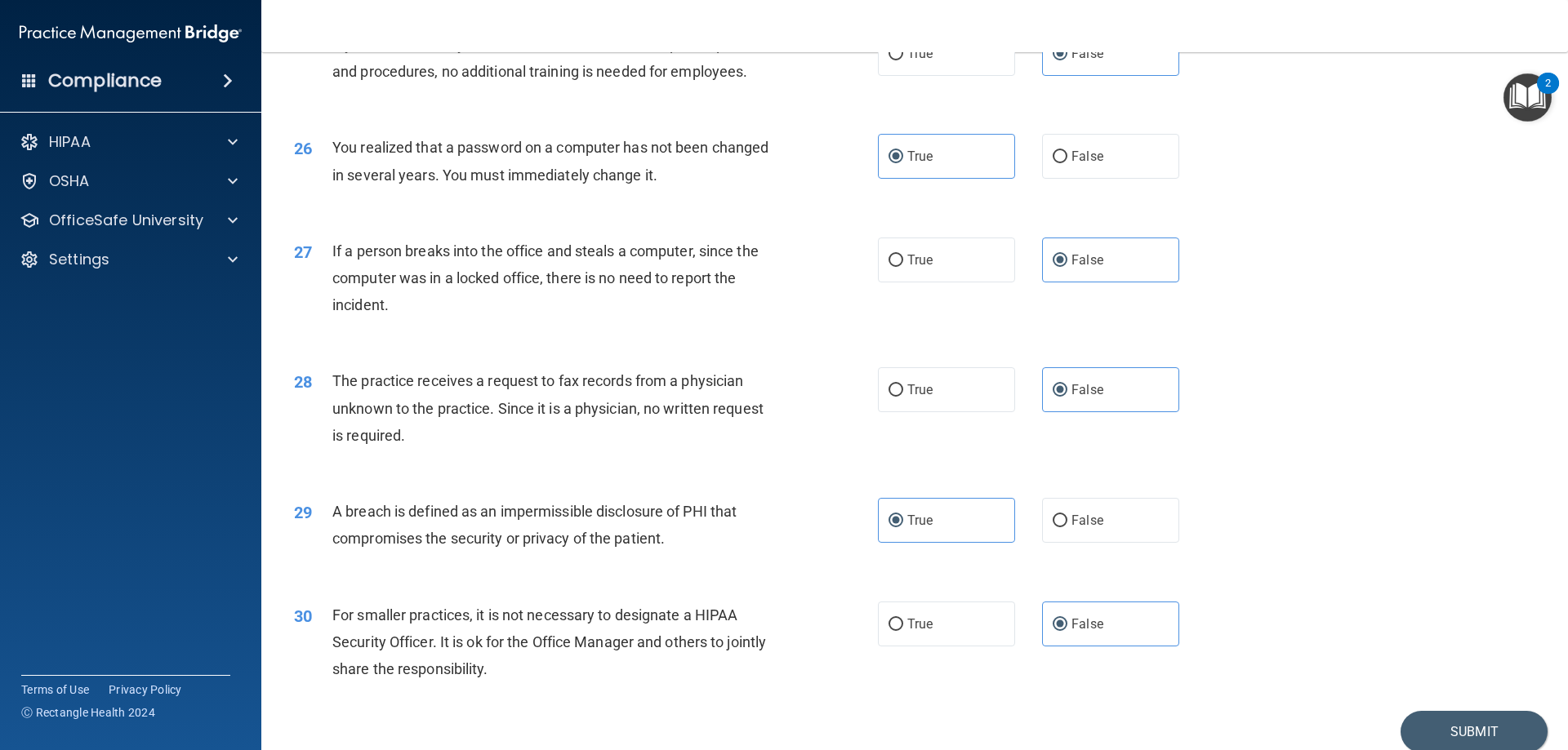
scroll to position [3033, 0]
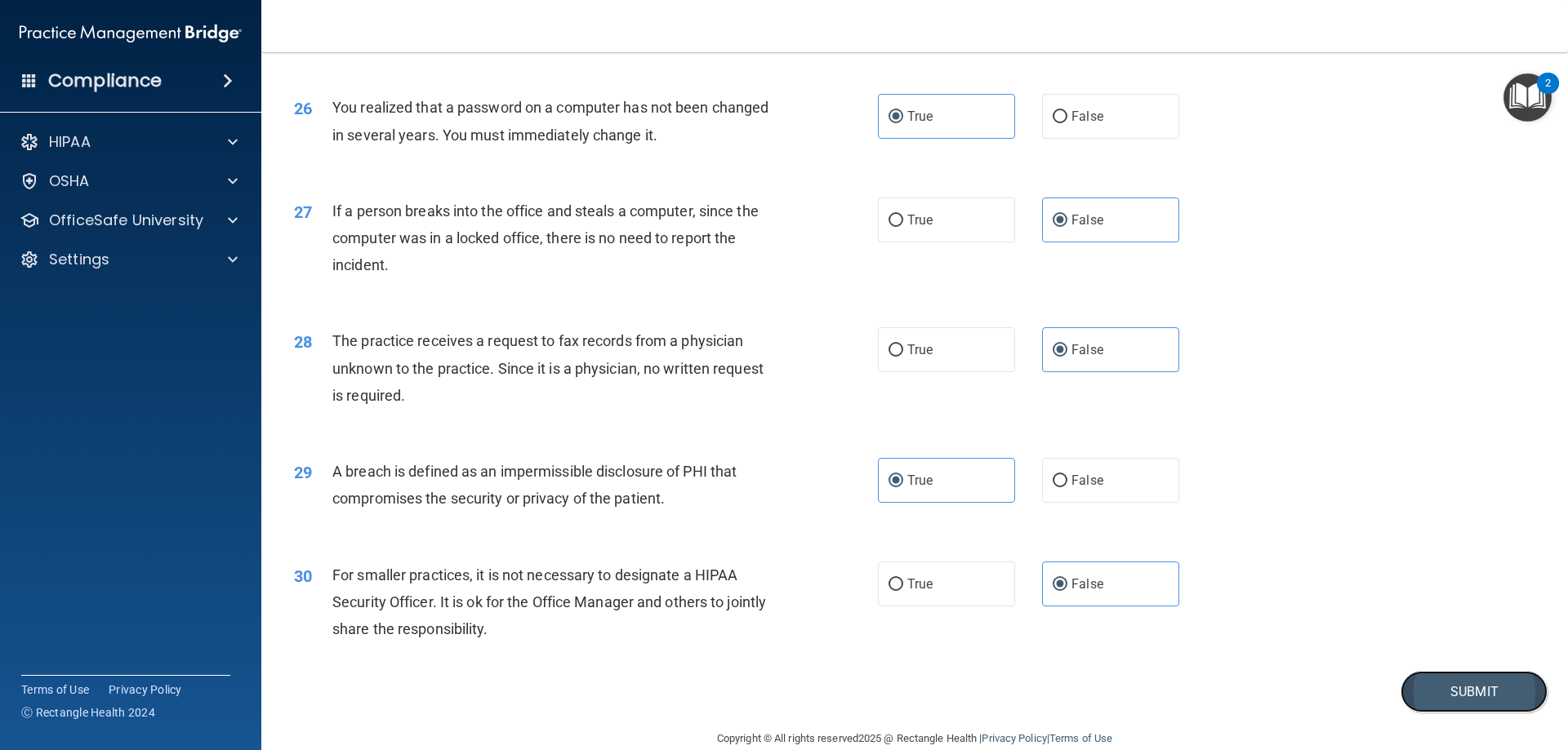
click at [1469, 713] on button "Submit" at bounding box center [1473, 692] width 147 height 42
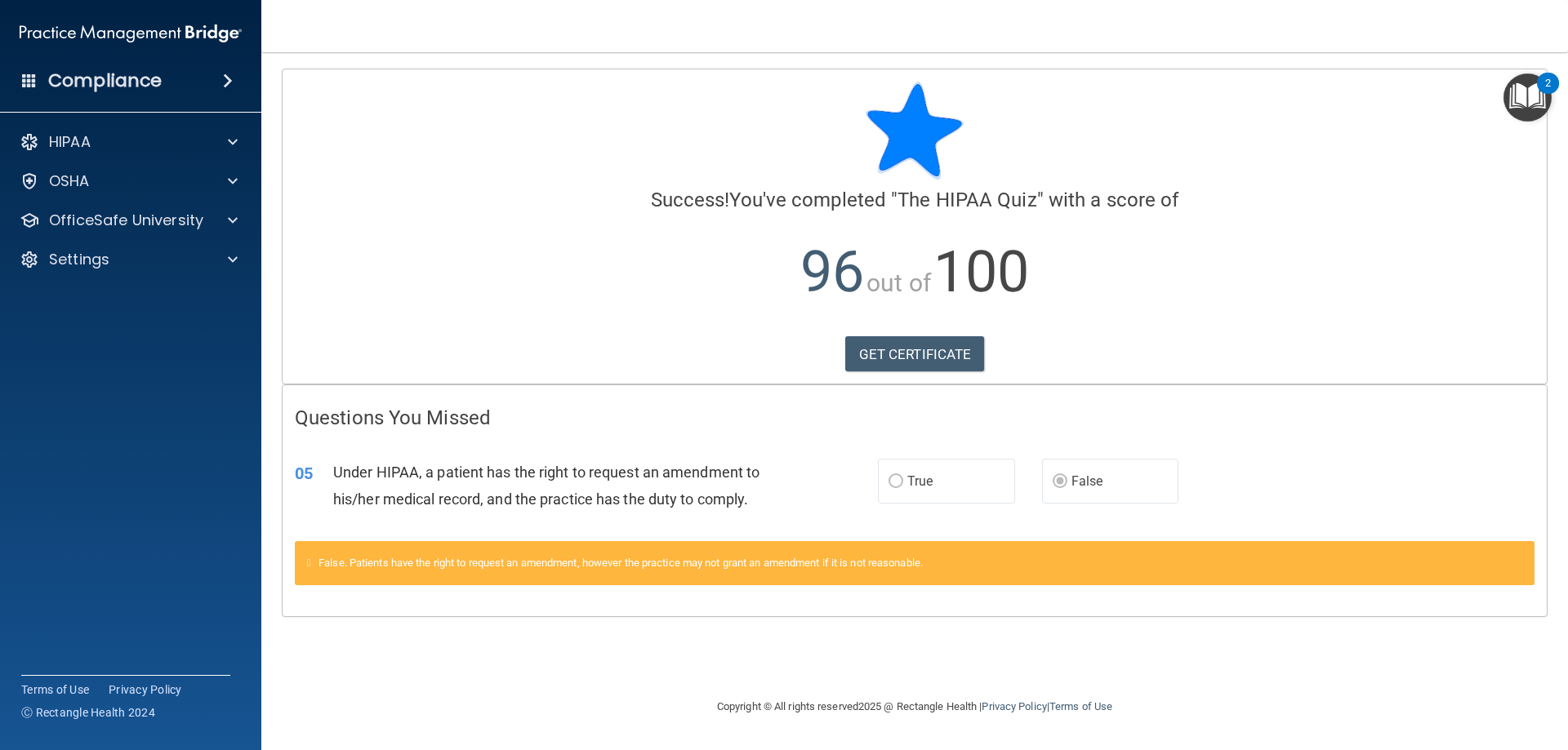
click at [939, 485] on label "True" at bounding box center [946, 482] width 137 height 45
click at [903, 352] on link "GET CERTIFICATE" at bounding box center [915, 354] width 140 height 36
click at [87, 148] on p "HIPAA" at bounding box center [70, 142] width 42 height 19
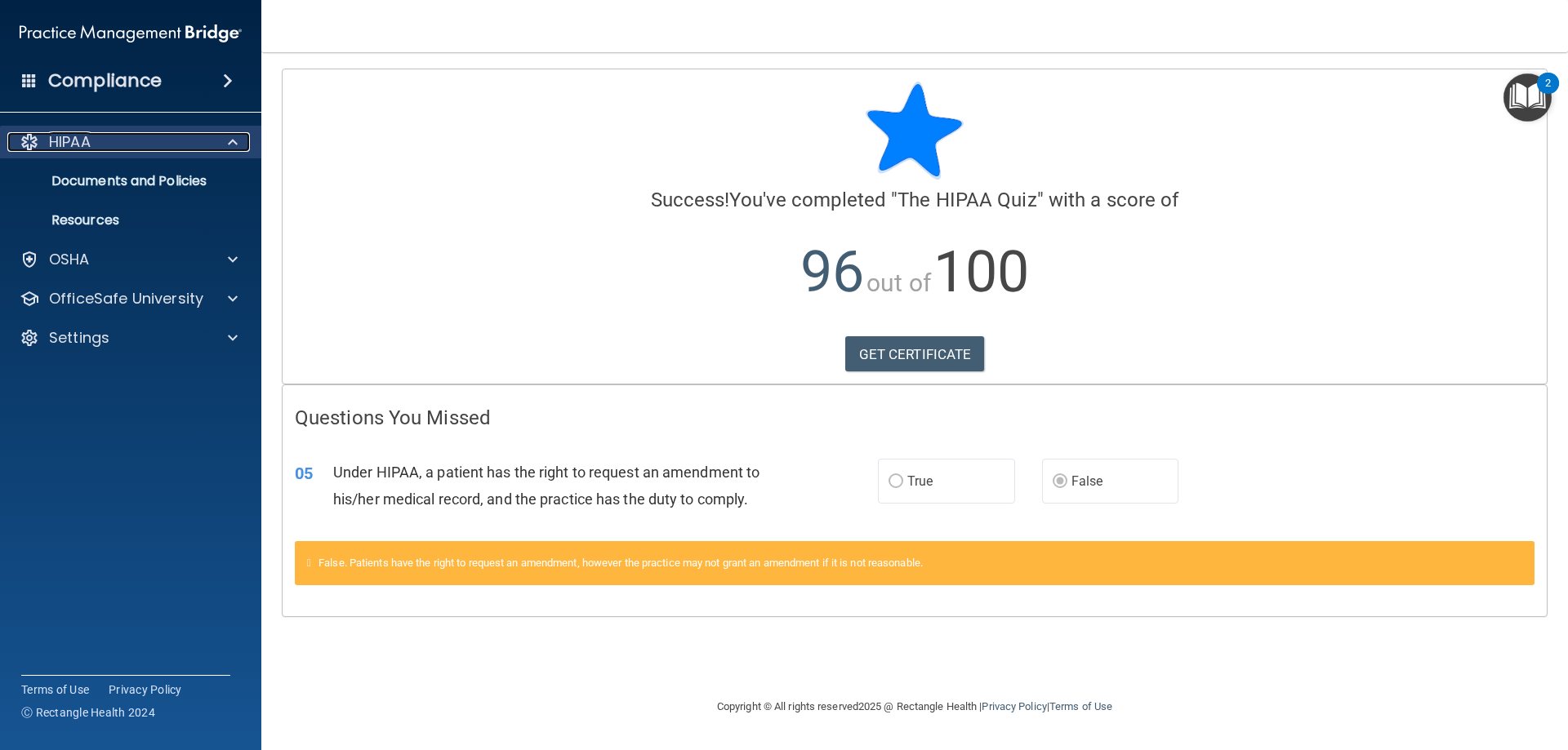
click at [87, 148] on p "HIPAA" at bounding box center [70, 142] width 42 height 19
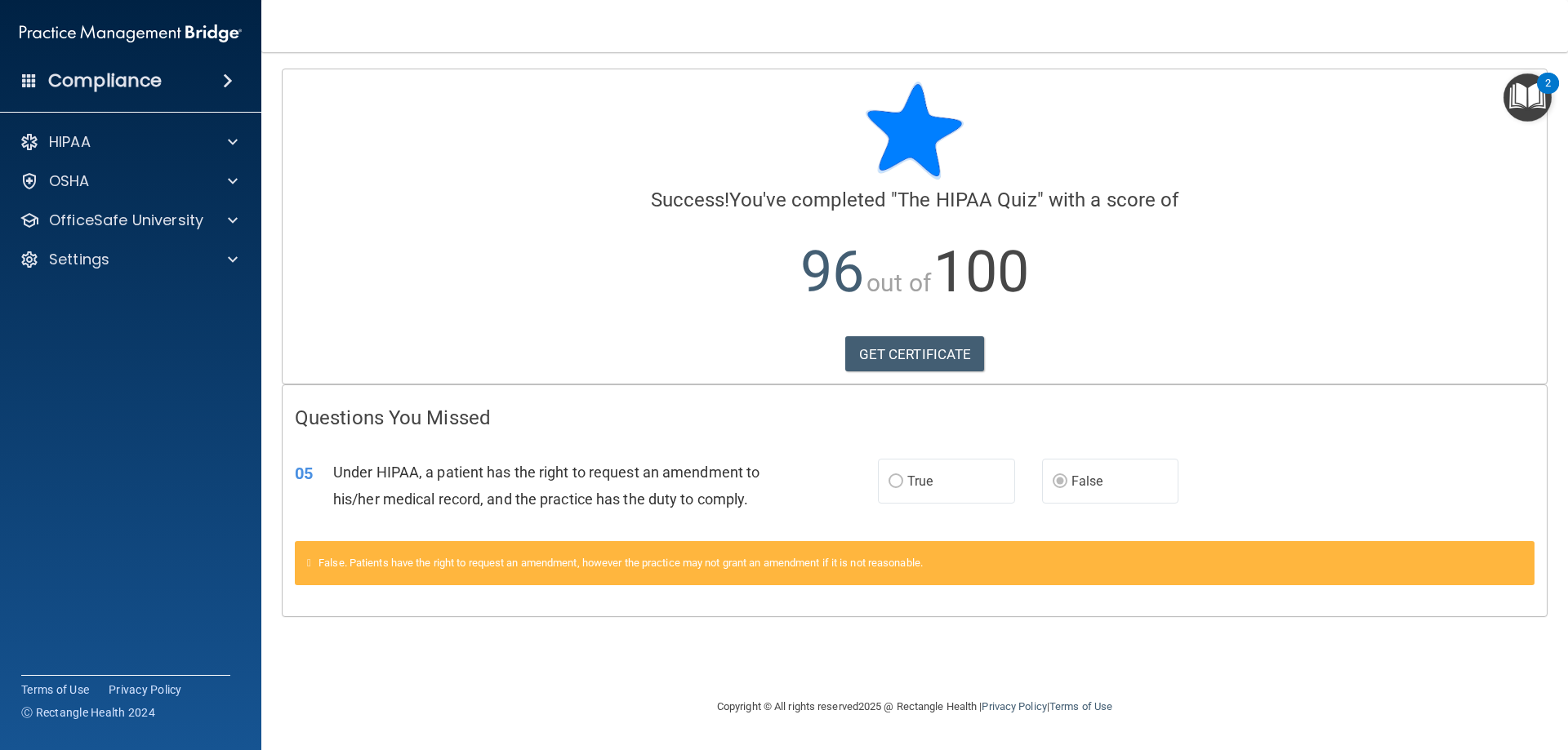
click at [113, 86] on h4 "Compliance" at bounding box center [104, 80] width 113 height 23
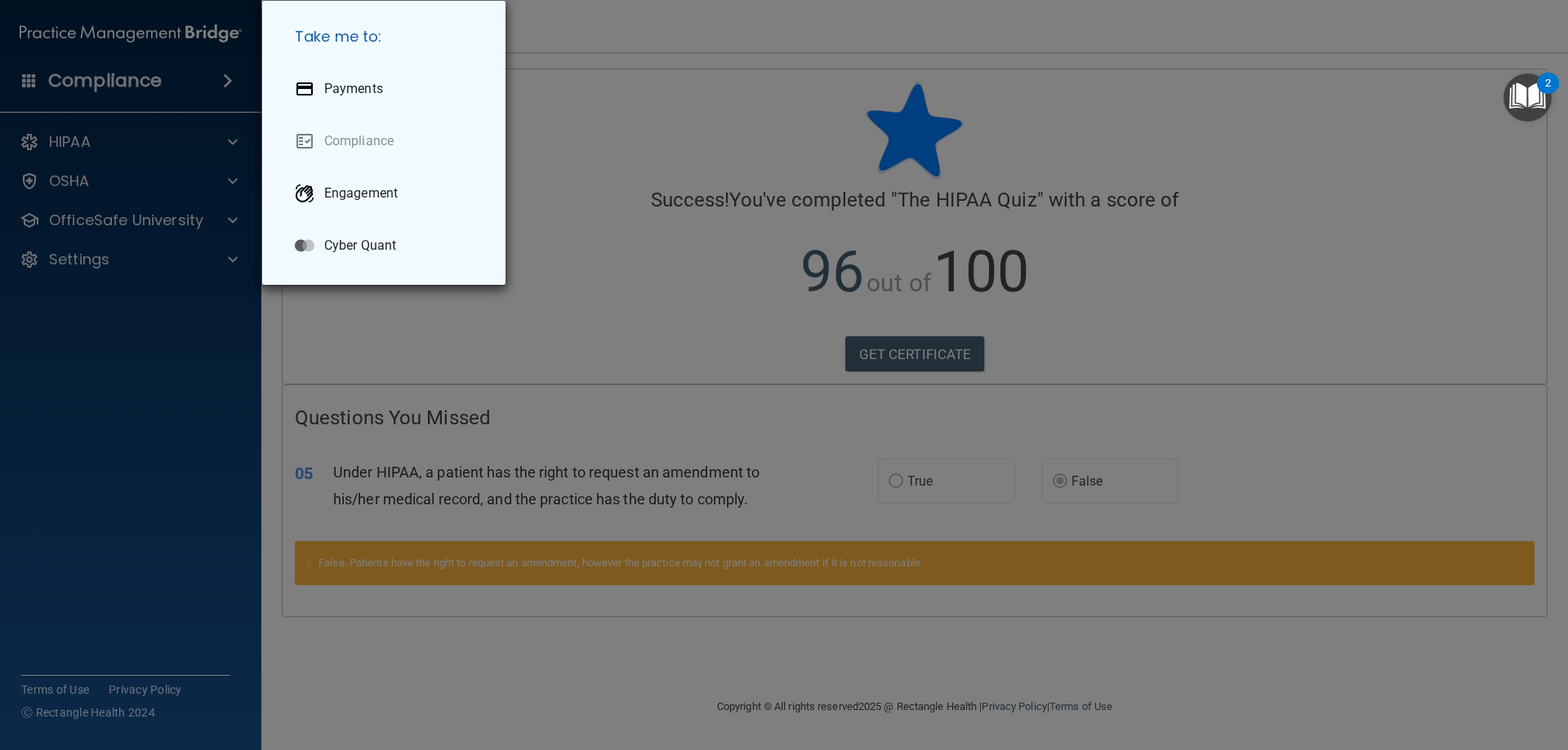
click at [100, 336] on div "Take me to: Payments Compliance Engagement Cyber Quant" at bounding box center [784, 375] width 1568 height 750
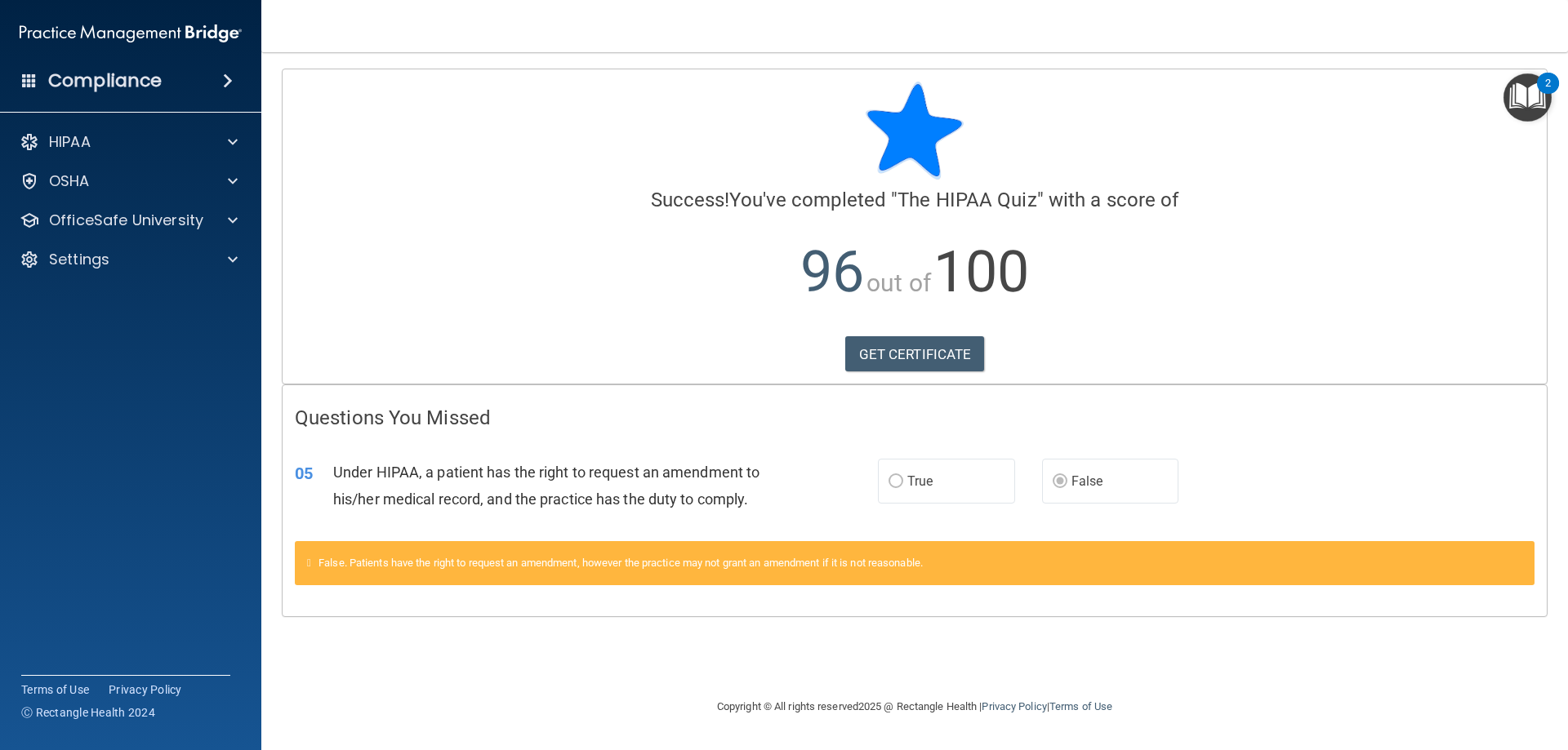
click at [112, 75] on h4 "Compliance" at bounding box center [104, 80] width 113 height 23
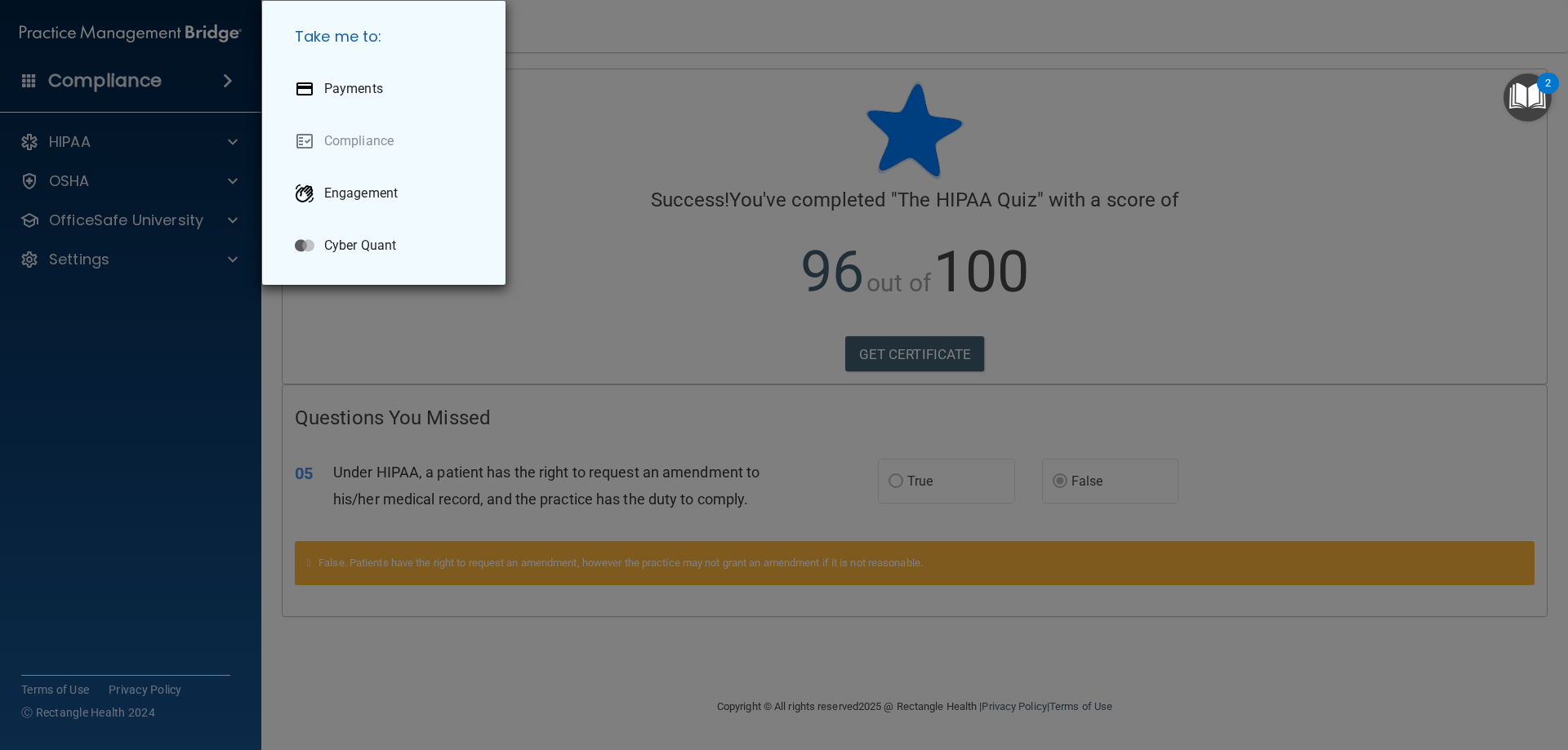
click at [186, 304] on div "Take me to: Payments Compliance Engagement Cyber Quant" at bounding box center [784, 375] width 1568 height 750
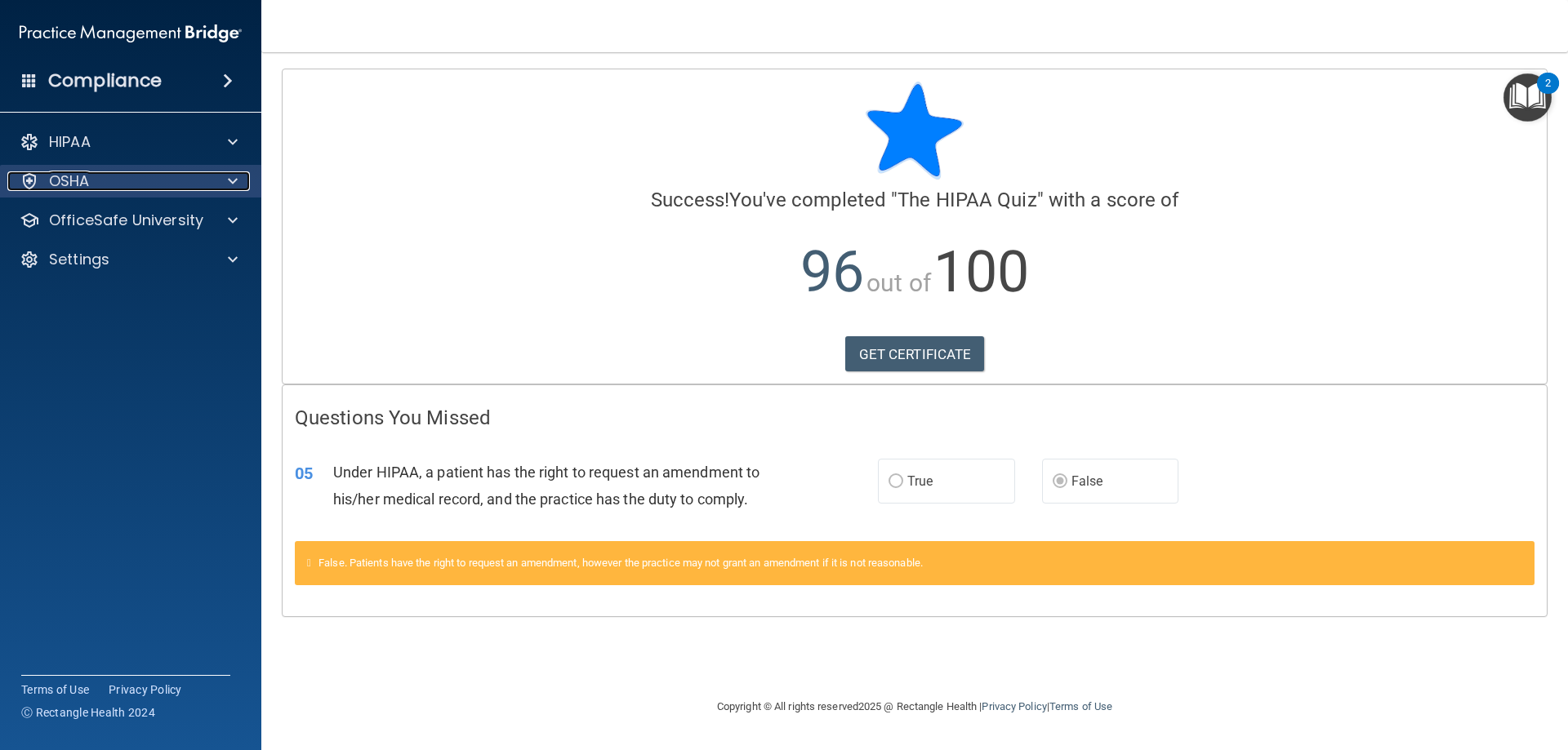
click at [88, 187] on p "OSHA" at bounding box center [69, 181] width 41 height 19
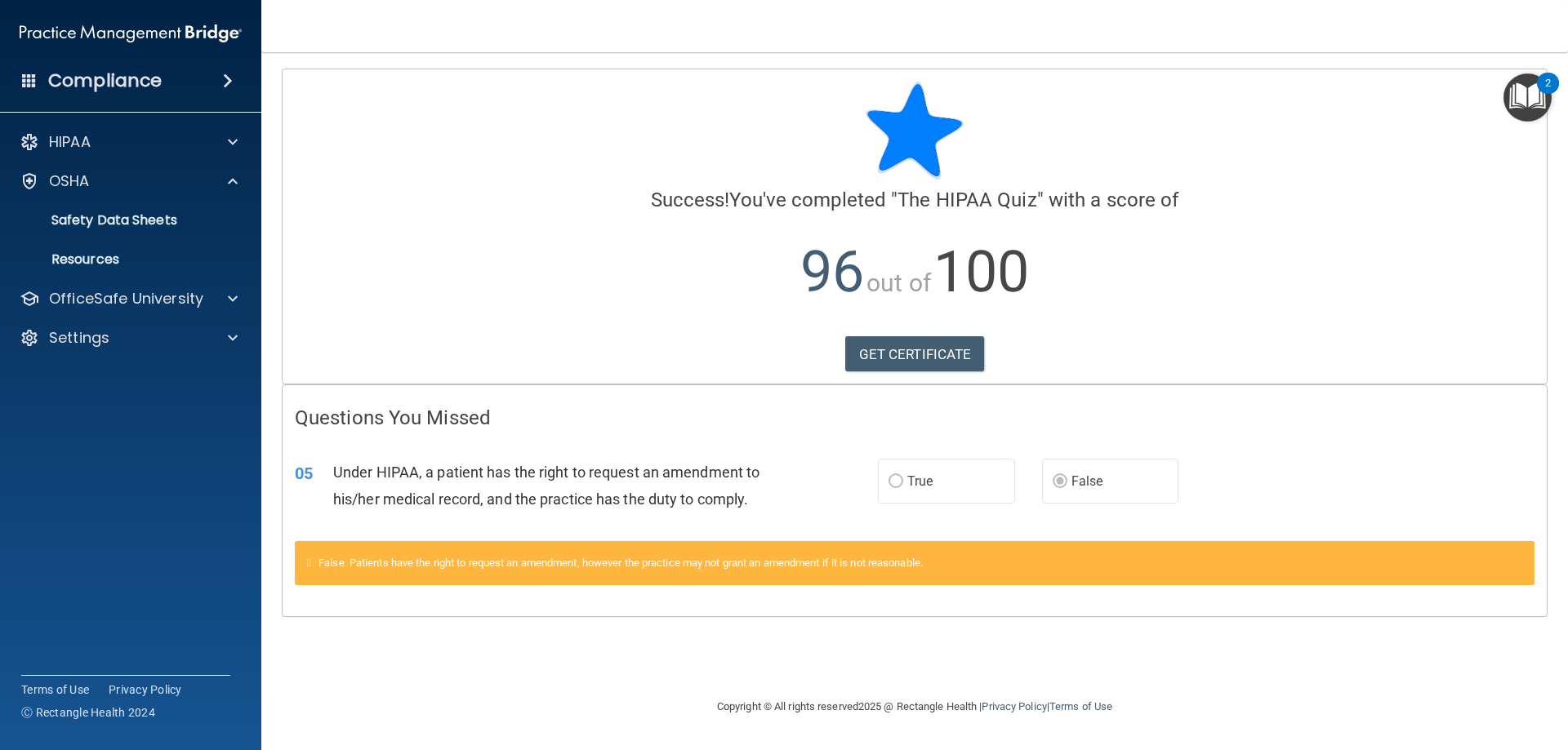
click at [173, 160] on div "HIPAA Documents and Policies Report an Incident Business Associates Emergency P…" at bounding box center [131, 243] width 262 height 248
click at [178, 142] on div "HIPAA" at bounding box center [109, 142] width 203 height 19
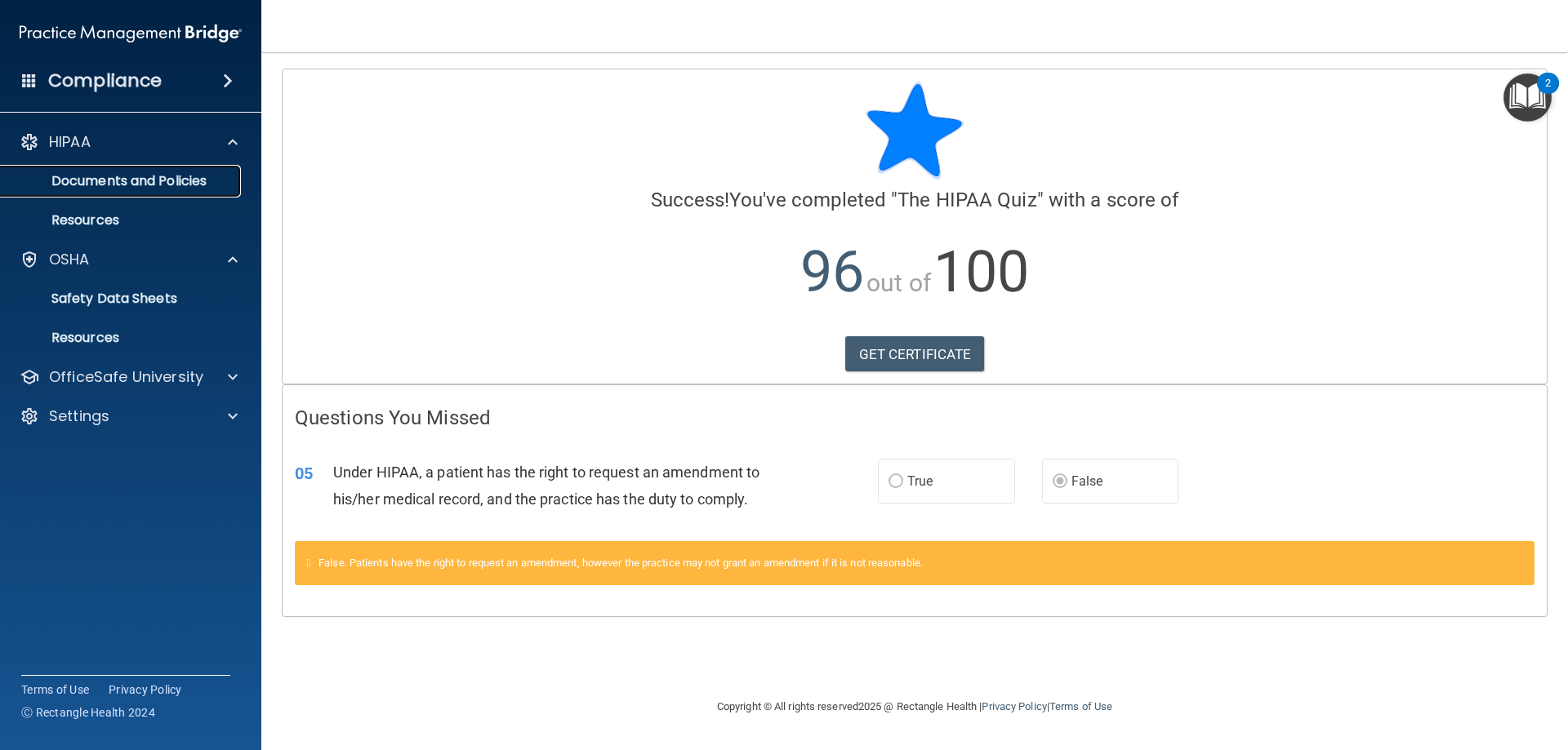
click at [164, 189] on p "Documents and Policies" at bounding box center [122, 181] width 223 height 16
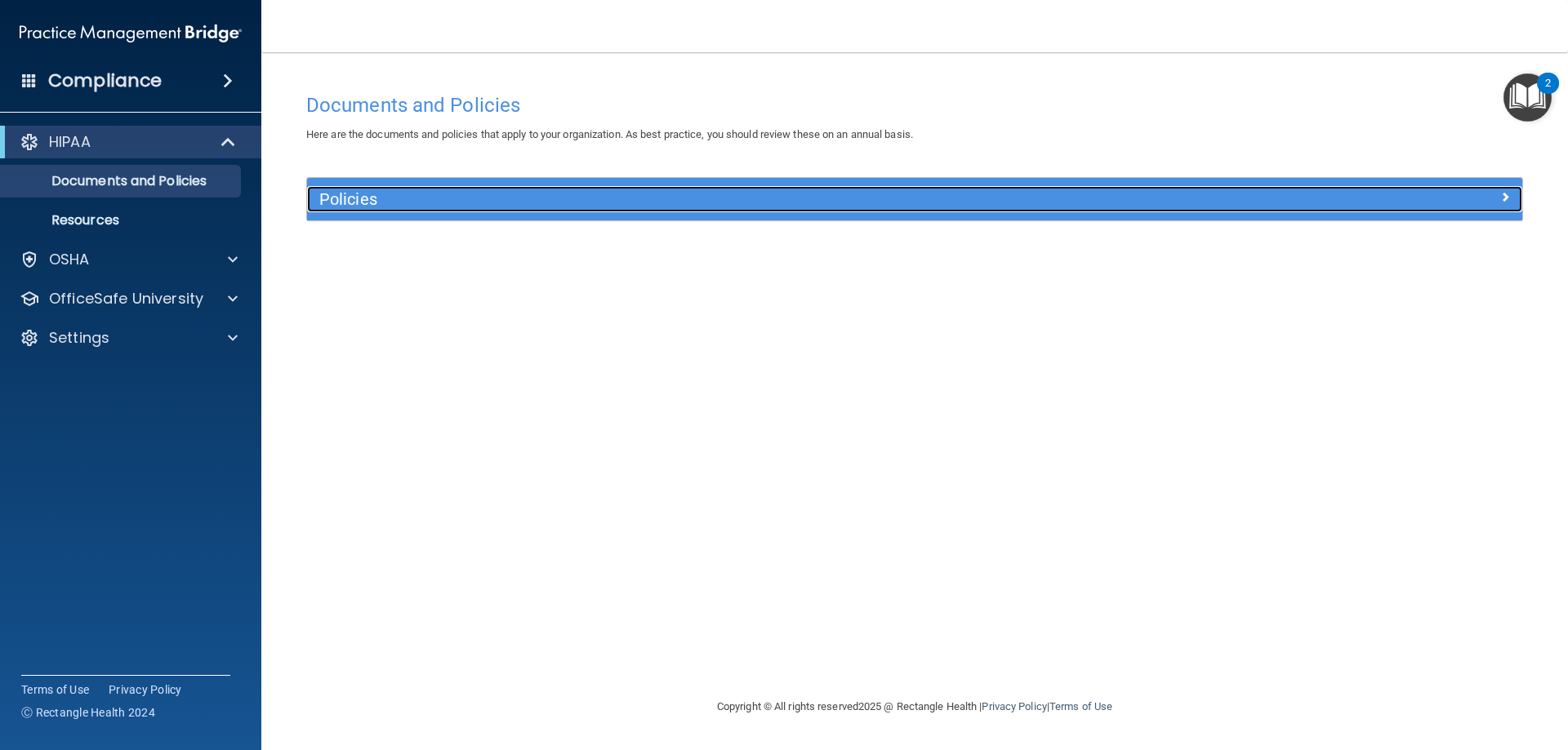
click at [385, 206] on h5 "Policies" at bounding box center [763, 199] width 887 height 18
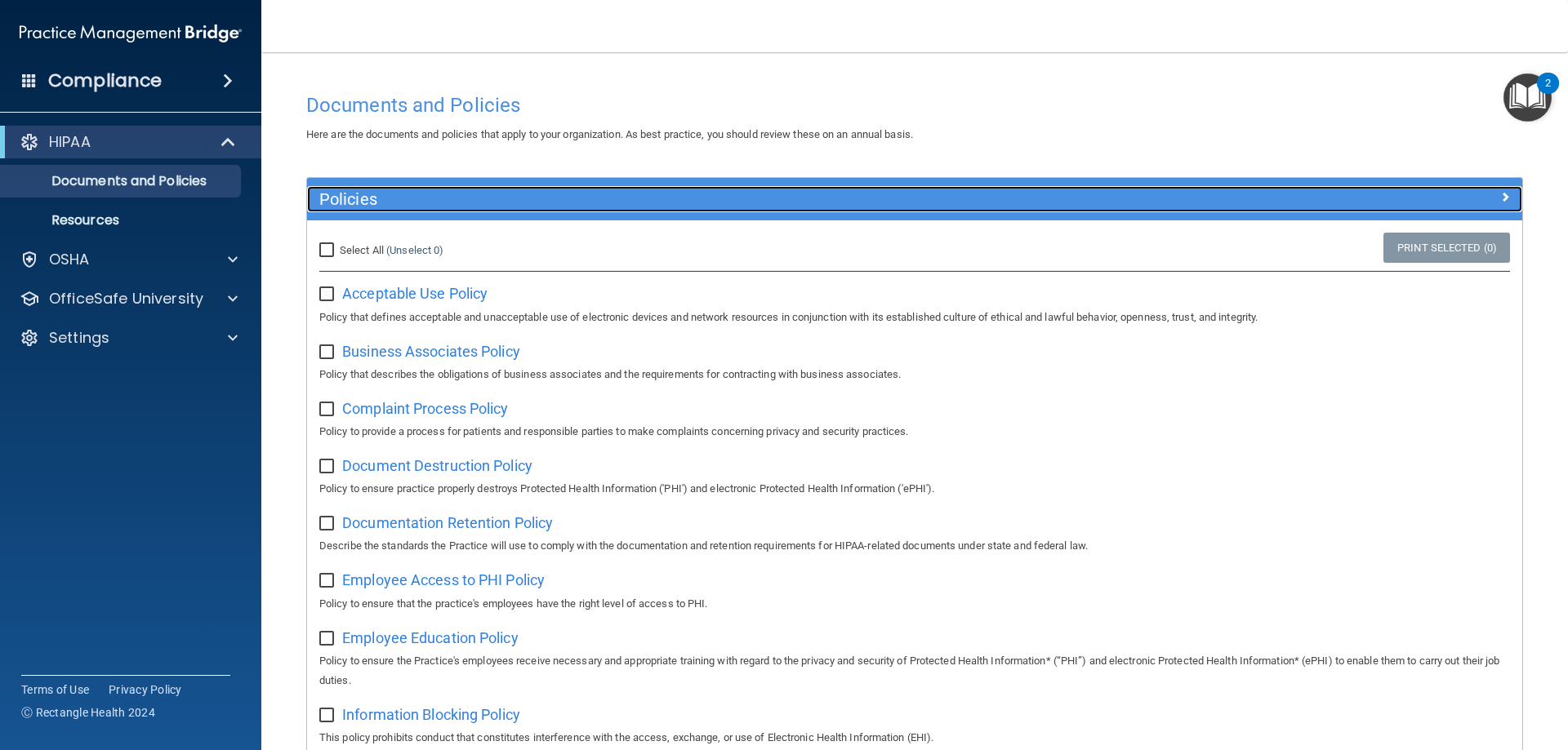
click at [385, 206] on h5 "Policies" at bounding box center [763, 199] width 887 height 18
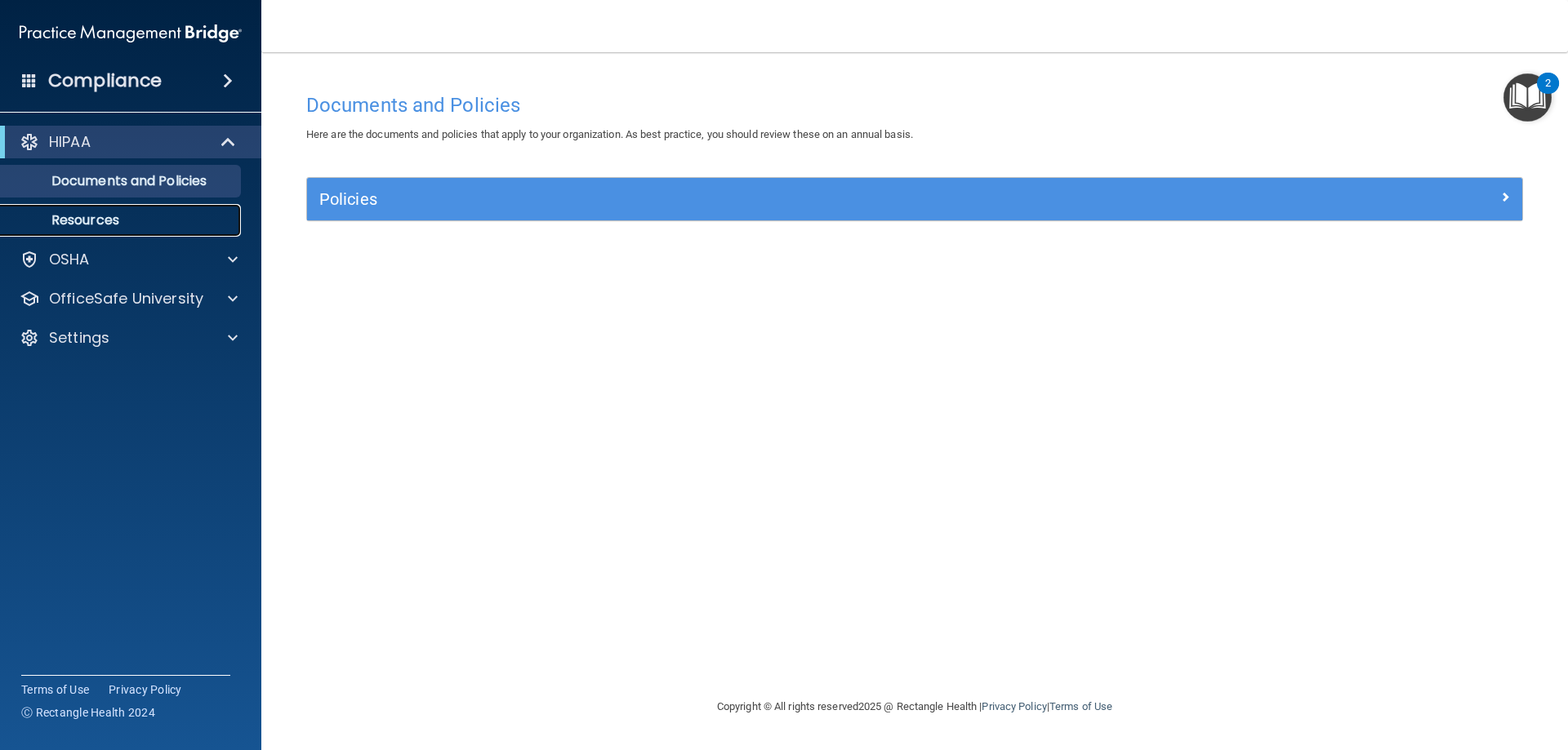
click at [80, 214] on p "Resources" at bounding box center [122, 220] width 223 height 16
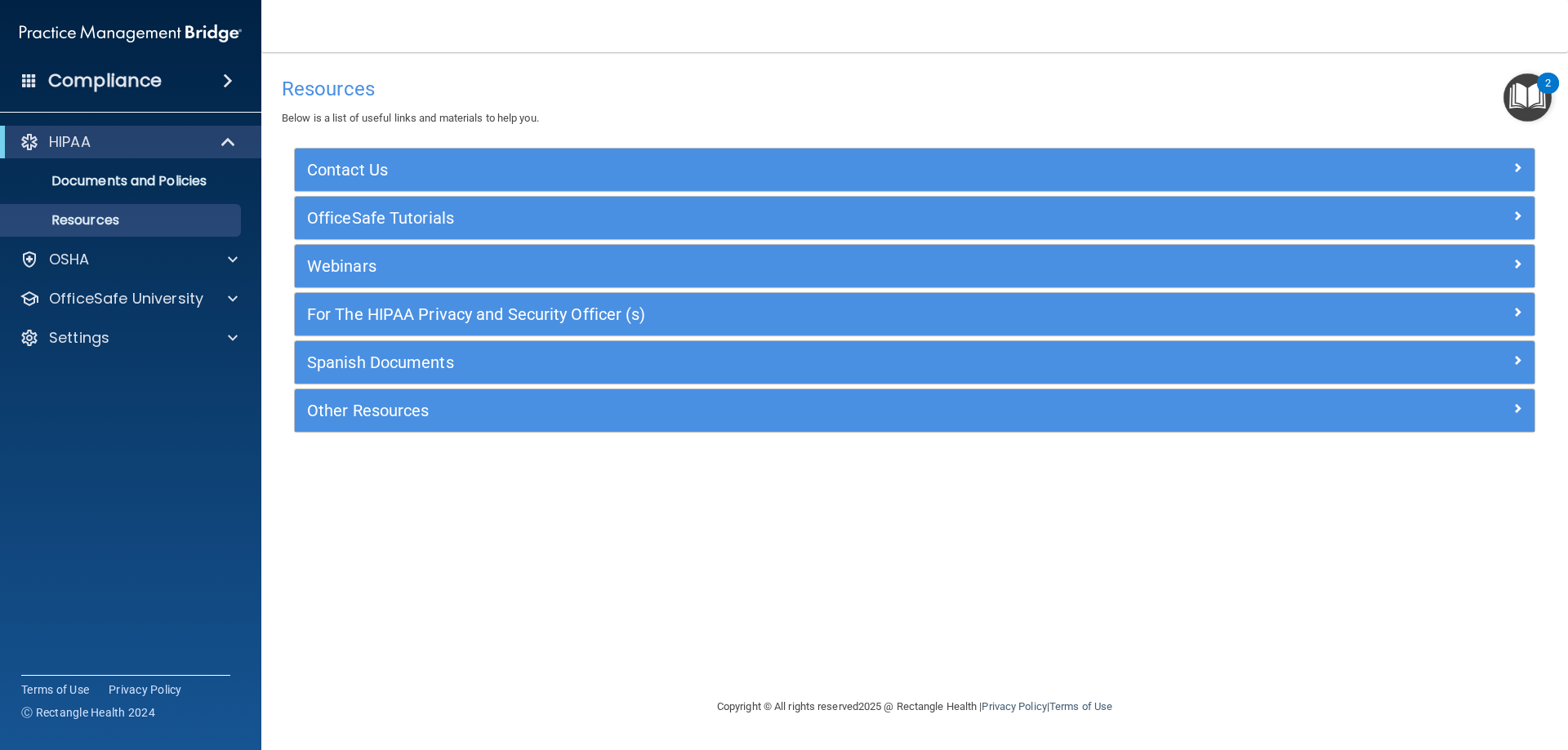
click at [142, 87] on h4 "Compliance" at bounding box center [104, 80] width 113 height 23
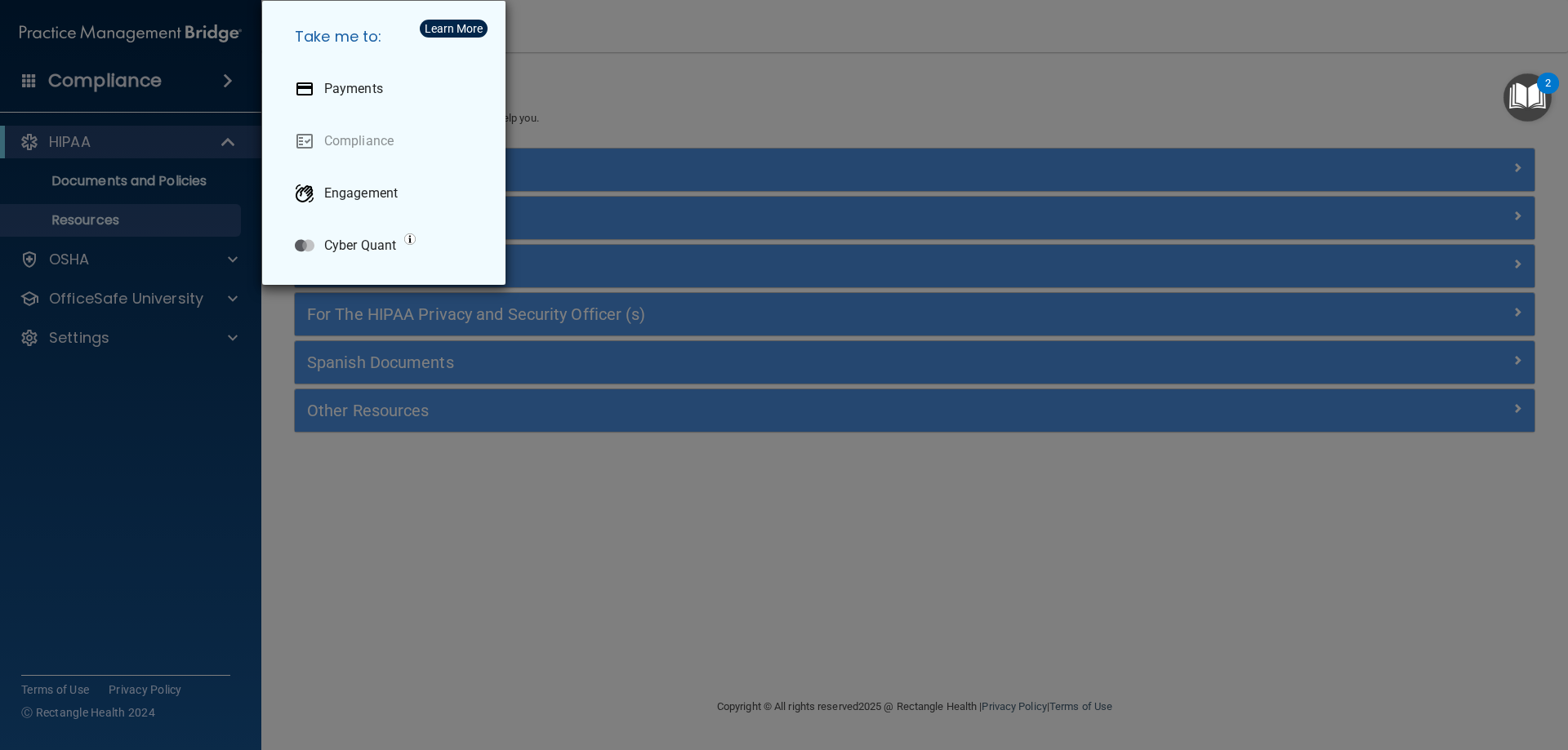
click at [142, 87] on div "Take me to: Payments Compliance Engagement Cyber Quant" at bounding box center [784, 375] width 1568 height 750
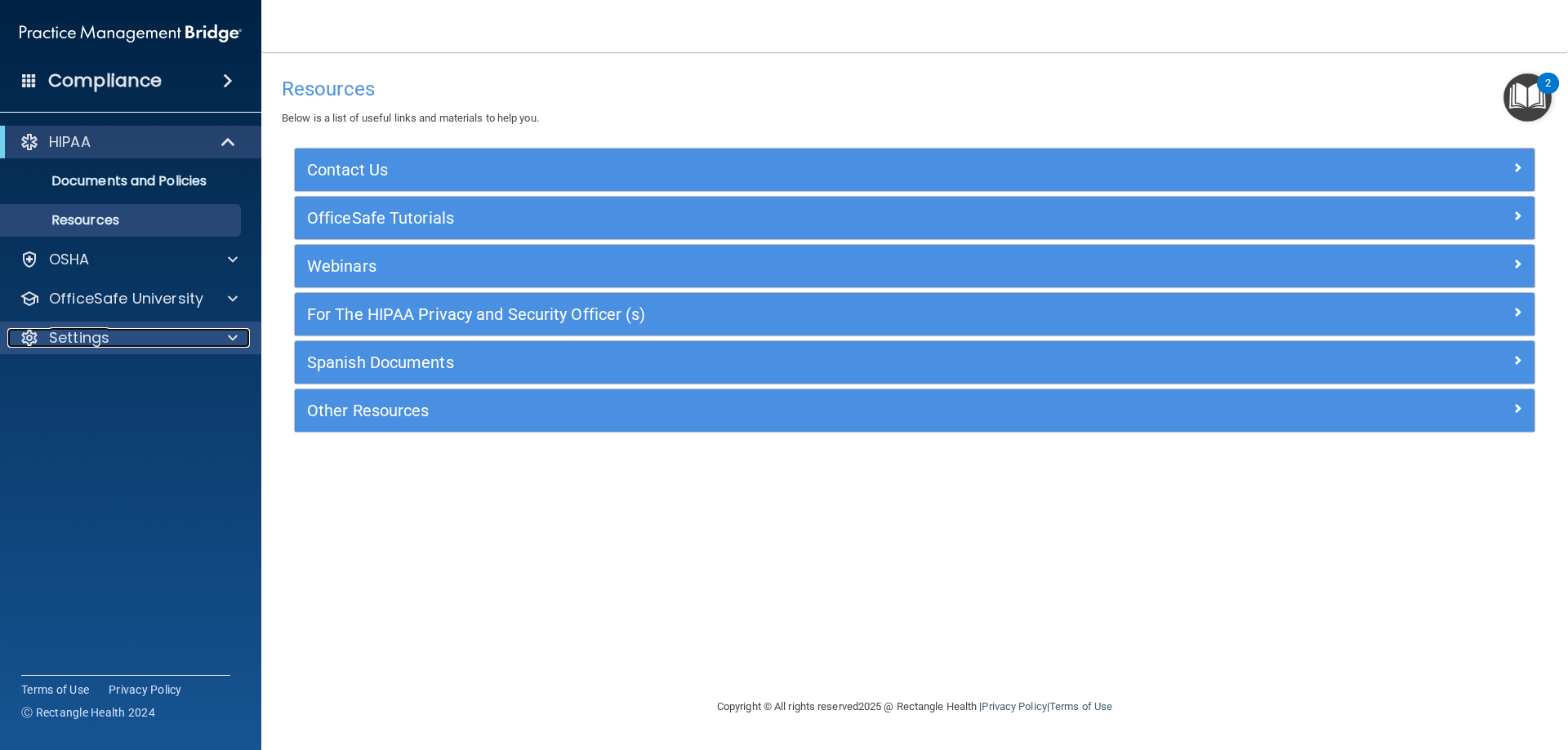
click at [107, 344] on p "Settings" at bounding box center [79, 338] width 60 height 19
click at [106, 303] on p "OfficeSafe University" at bounding box center [126, 298] width 154 height 19
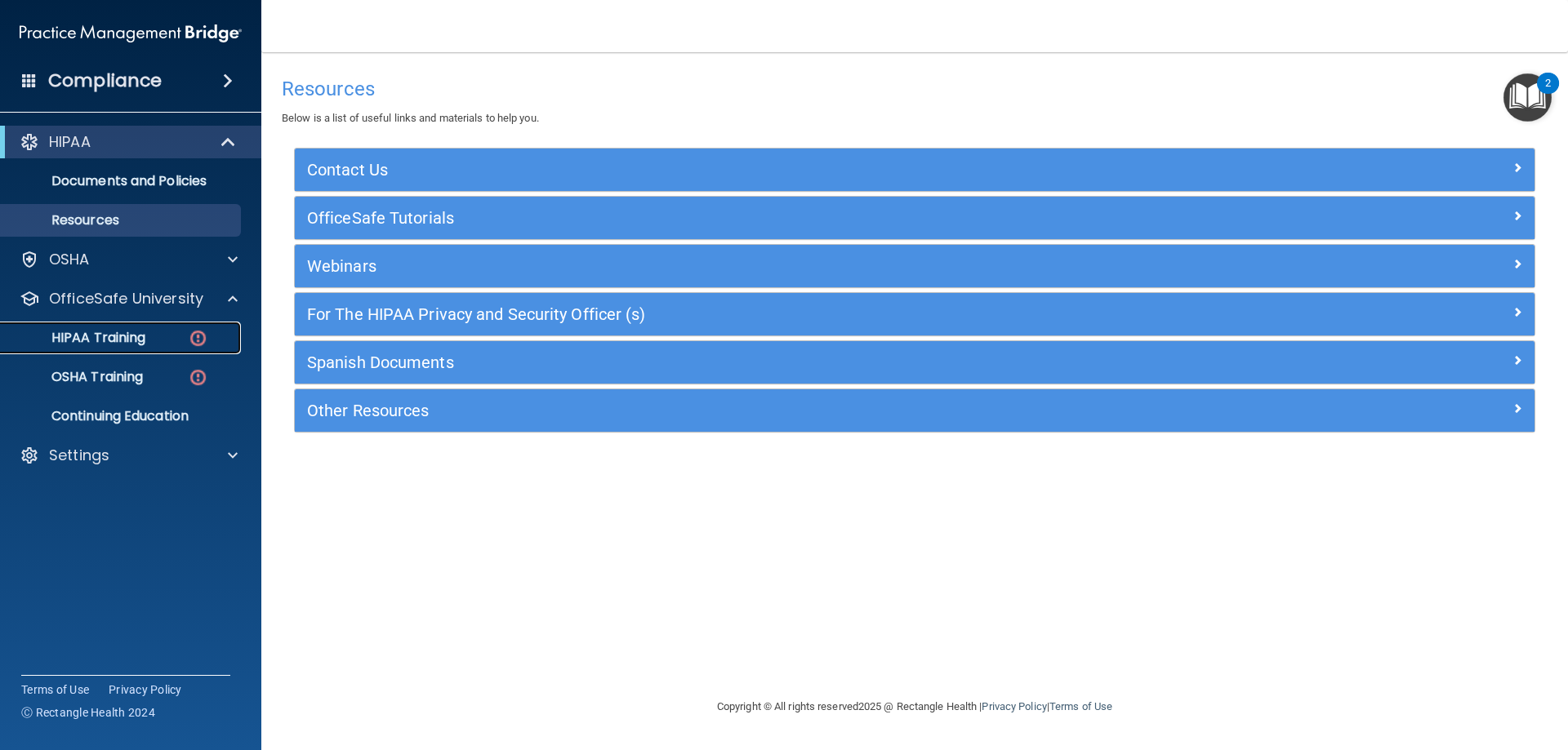
click at [104, 335] on p "HIPAA Training" at bounding box center [78, 338] width 135 height 16
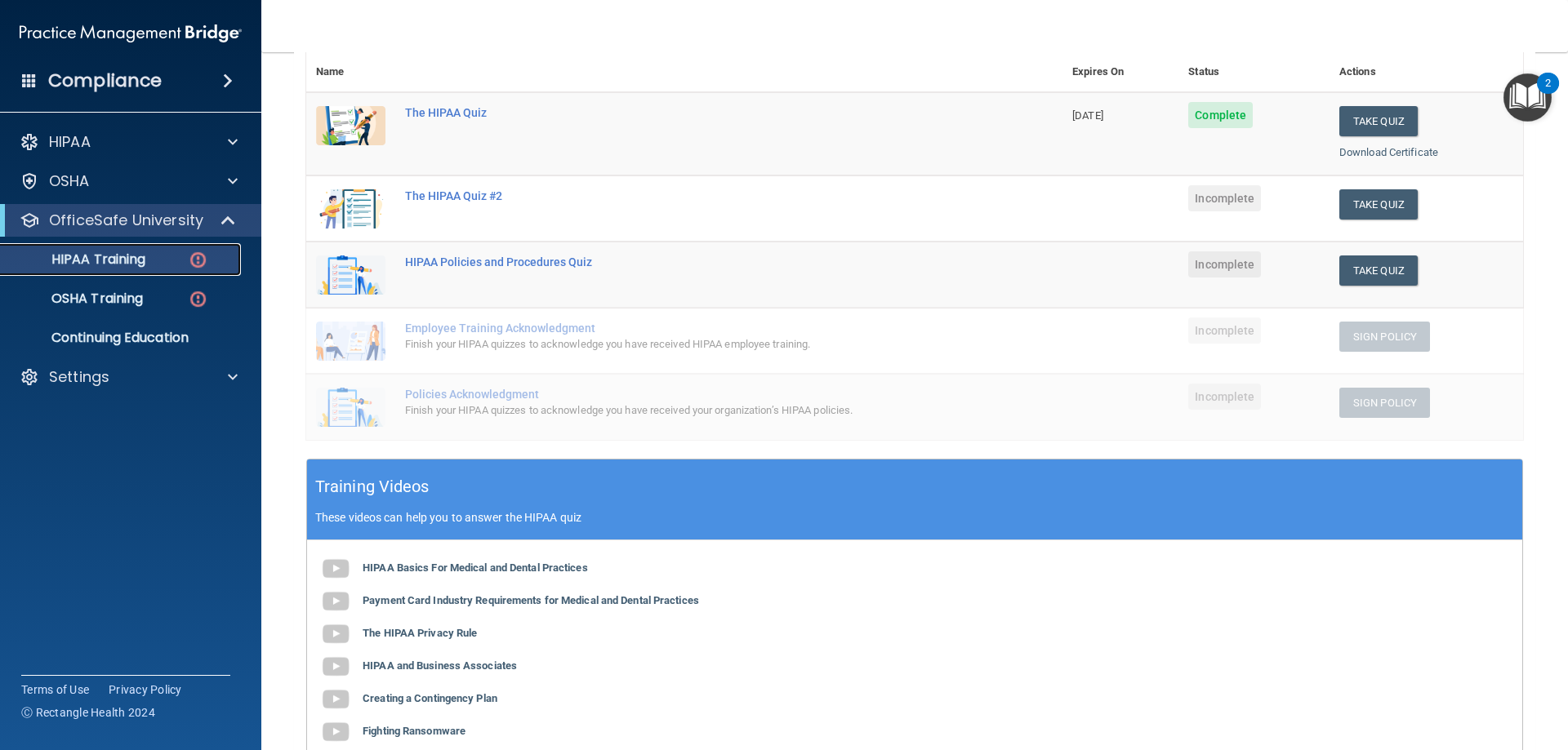
scroll to position [166, 0]
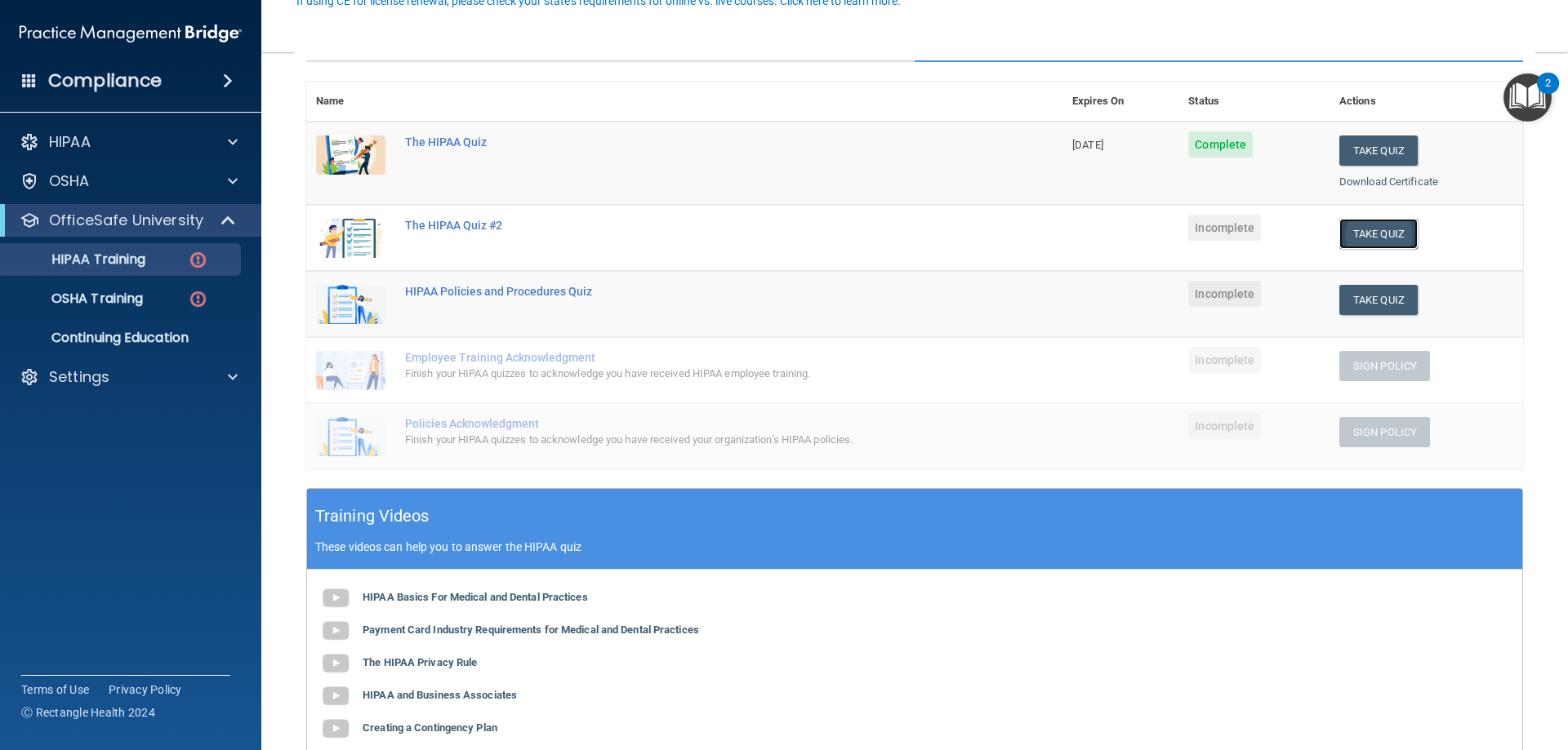
click at [1377, 235] on button "Take Quiz" at bounding box center [1379, 234] width 79 height 30
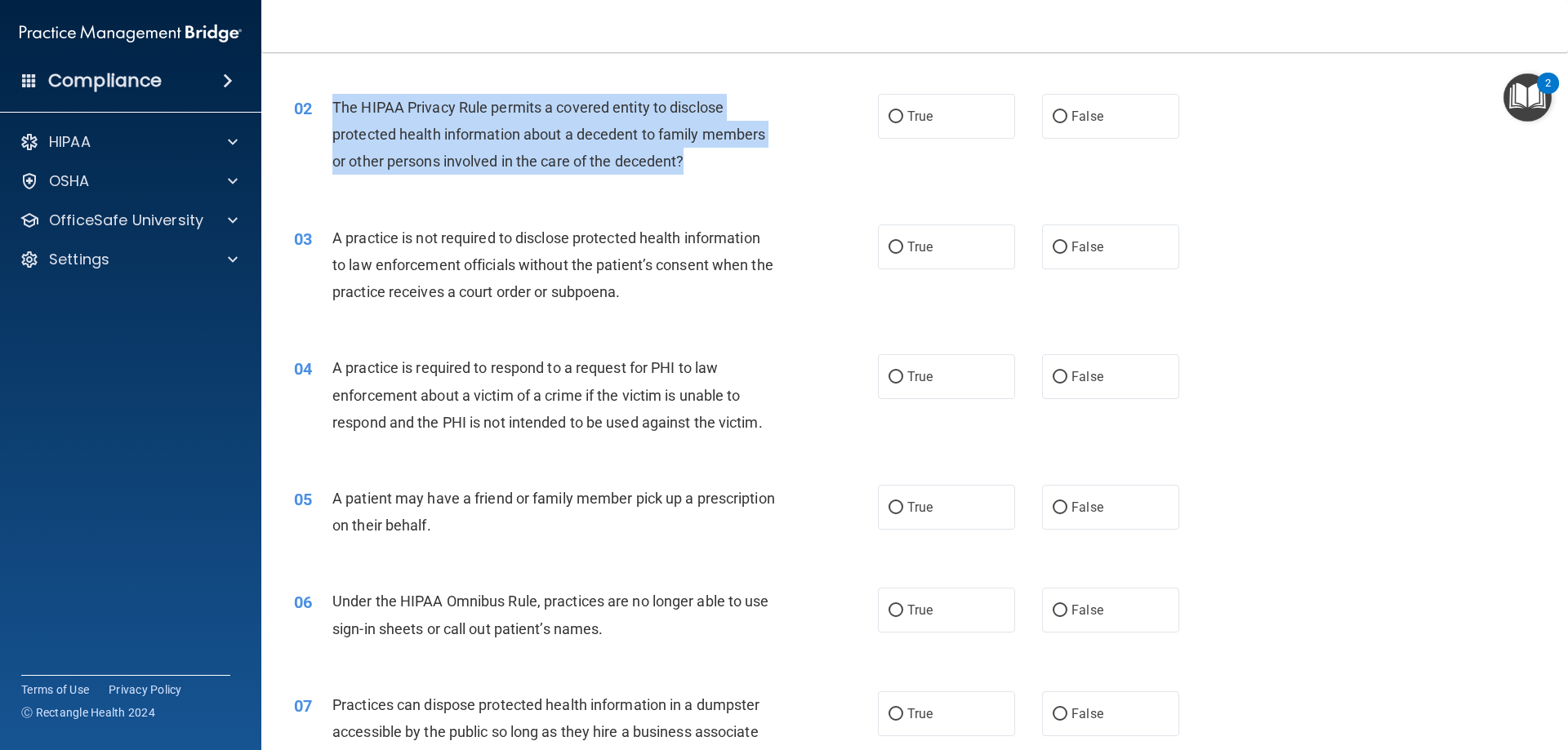
drag, startPoint x: 691, startPoint y: 154, endPoint x: 335, endPoint y: 101, distance: 359.9
click at [335, 101] on div "The HIPAA Privacy Rule permits a covered entity to disclose protected health in…" at bounding box center [561, 134] width 457 height 81
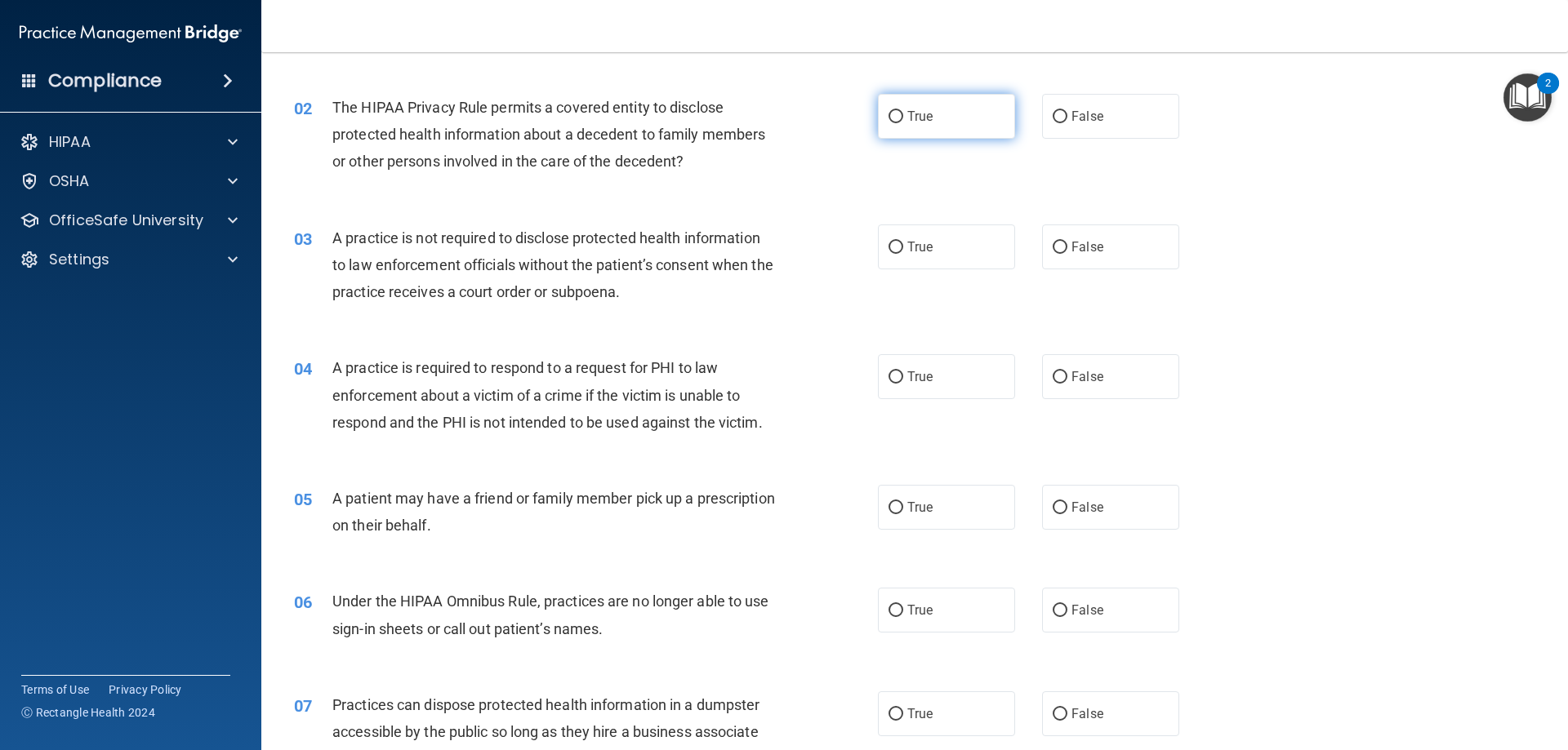
click at [921, 121] on span "True" at bounding box center [920, 116] width 25 height 16
click at [903, 121] on input "True" at bounding box center [896, 117] width 15 height 13
radio input "true"
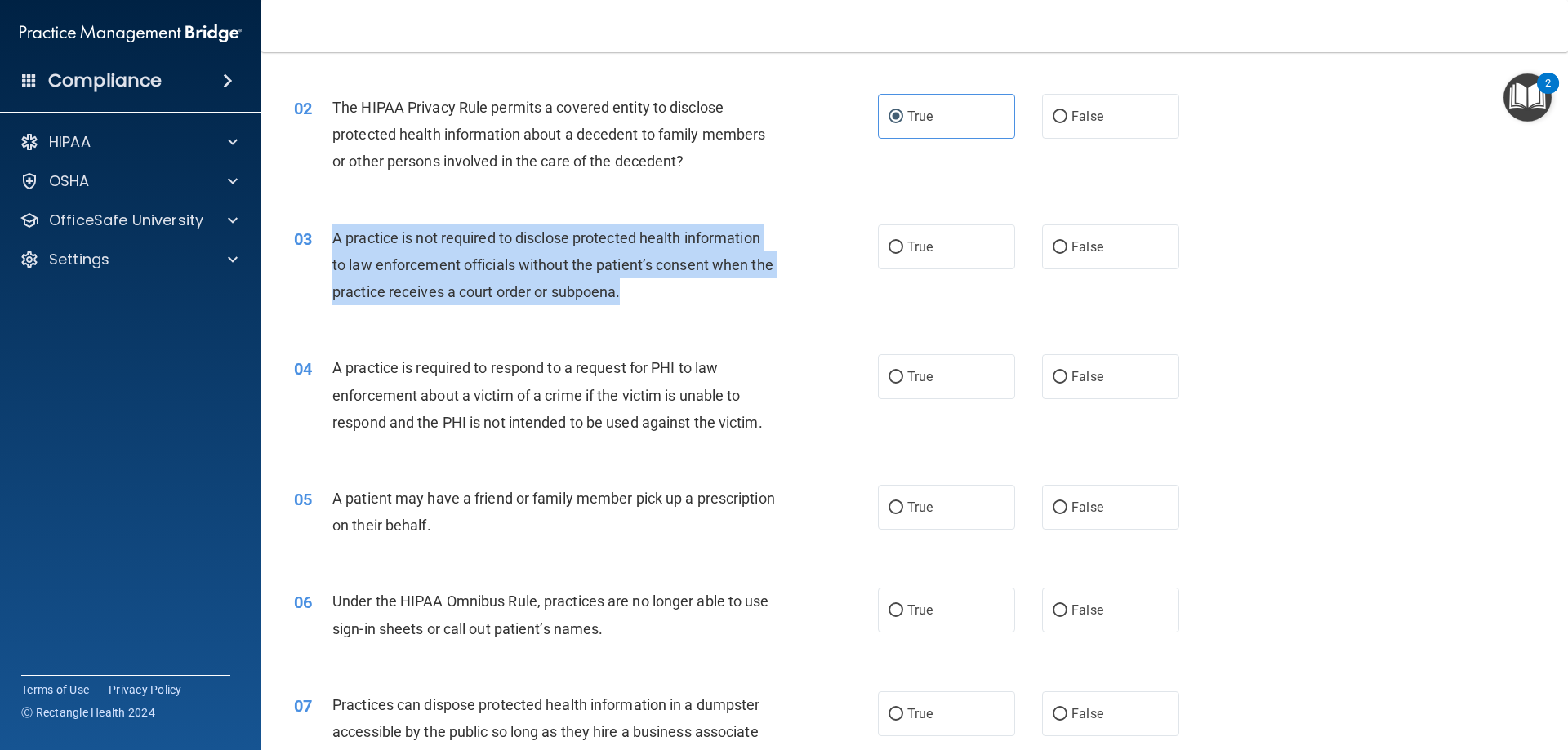
drag, startPoint x: 659, startPoint y: 294, endPoint x: 329, endPoint y: 226, distance: 336.9
click at [329, 226] on div "03 A practice is not required to disclose protected health information to law e…" at bounding box center [586, 269] width 633 height 90
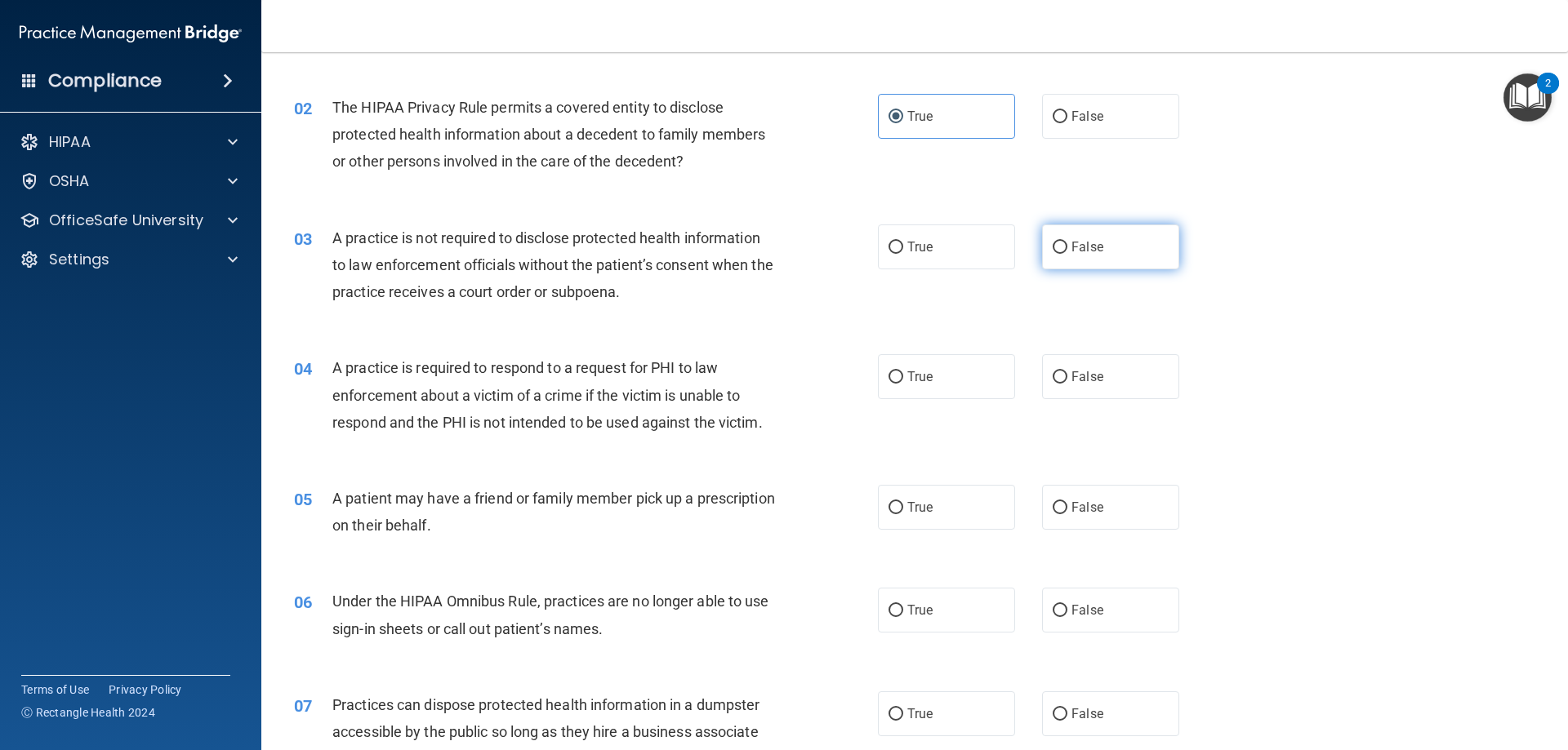
click at [1124, 250] on label "False" at bounding box center [1110, 247] width 137 height 45
click at [1068, 250] on input "False" at bounding box center [1060, 247] width 15 height 13
radio input "true"
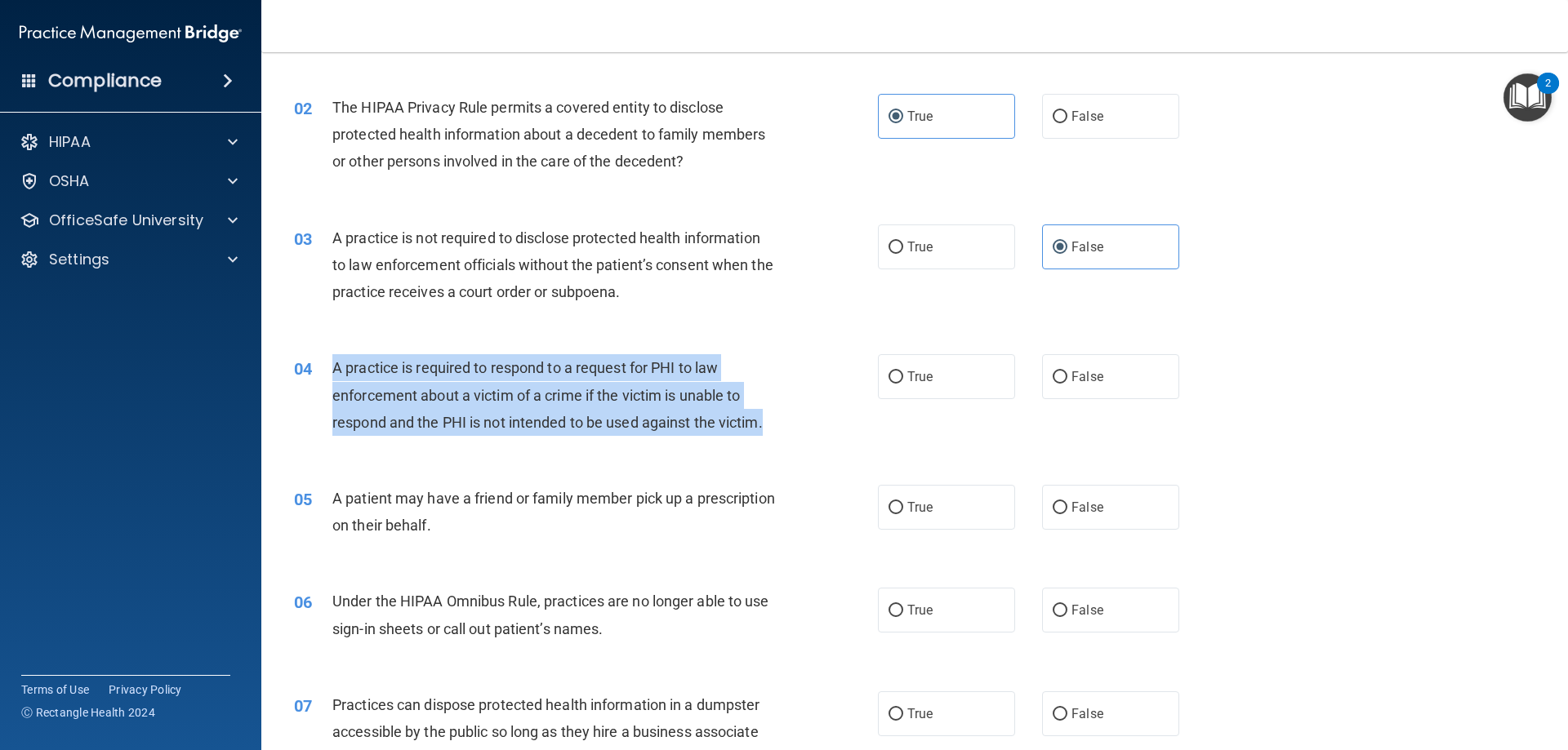
drag, startPoint x: 786, startPoint y: 429, endPoint x: 335, endPoint y: 365, distance: 455.5
click at [335, 365] on div "04 A practice is required to respond to a request for PHI to law enforcement ab…" at bounding box center [586, 399] width 633 height 90
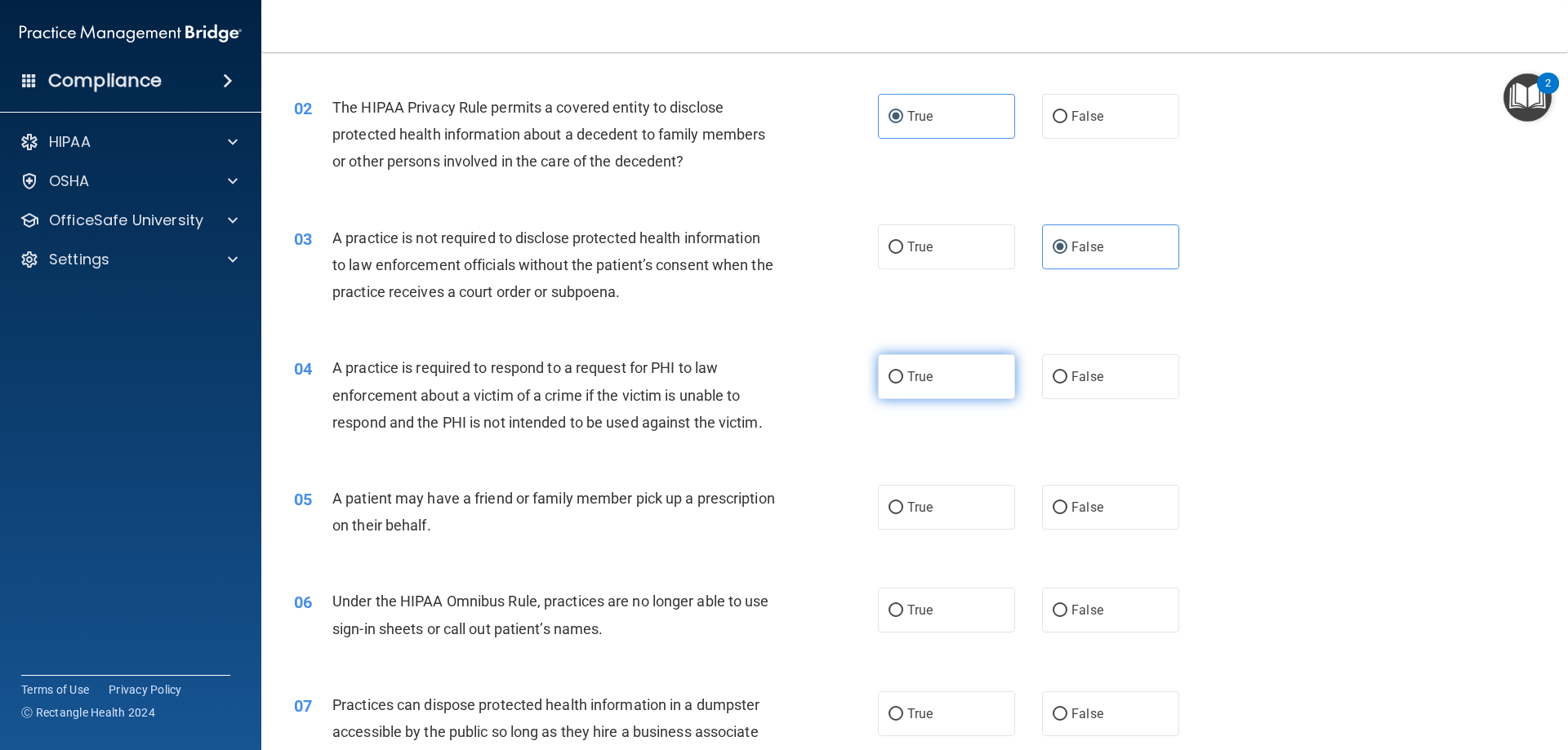
click at [919, 389] on label "True" at bounding box center [946, 377] width 137 height 45
click at [903, 384] on input "True" at bounding box center [896, 377] width 15 height 13
radio input "true"
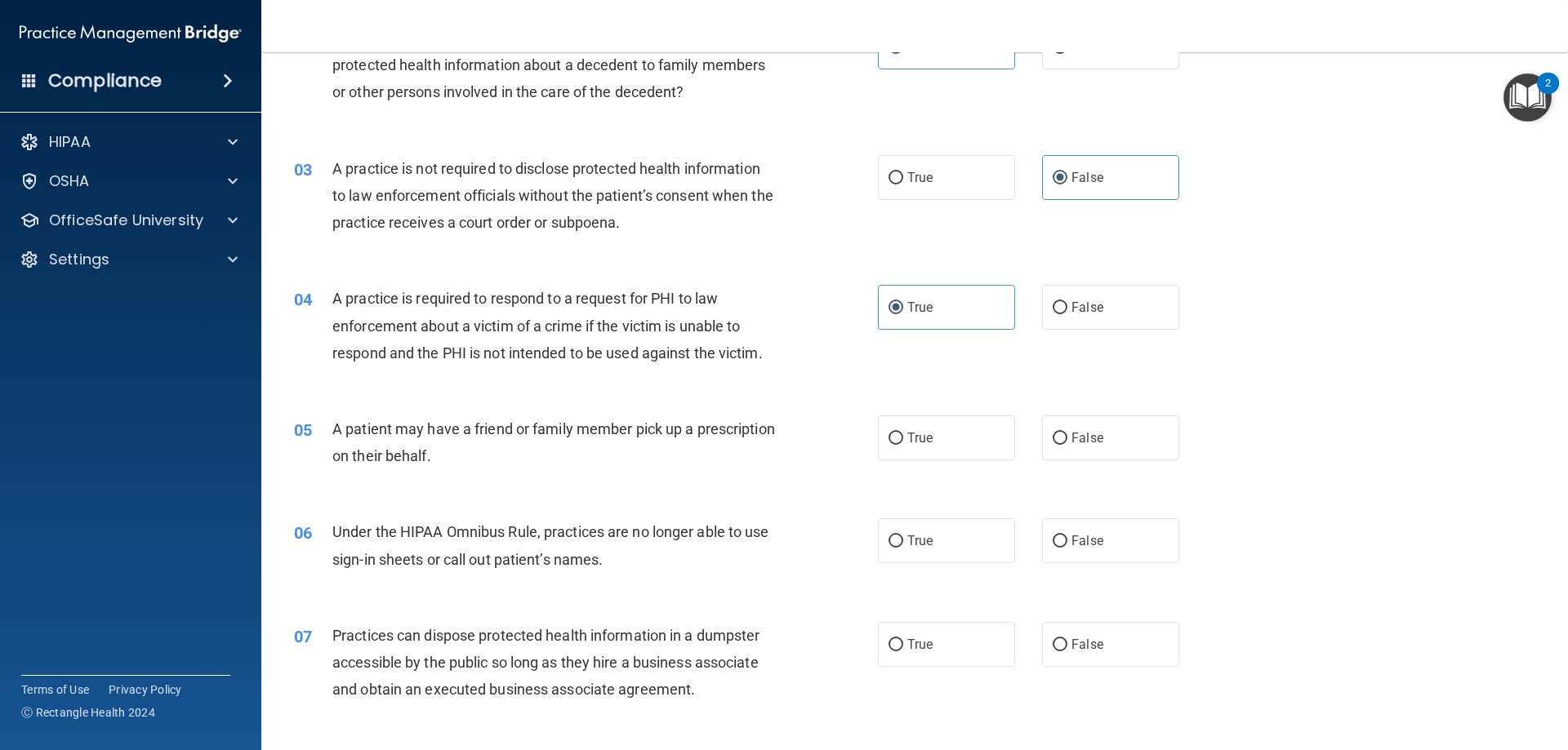
scroll to position [329, 0]
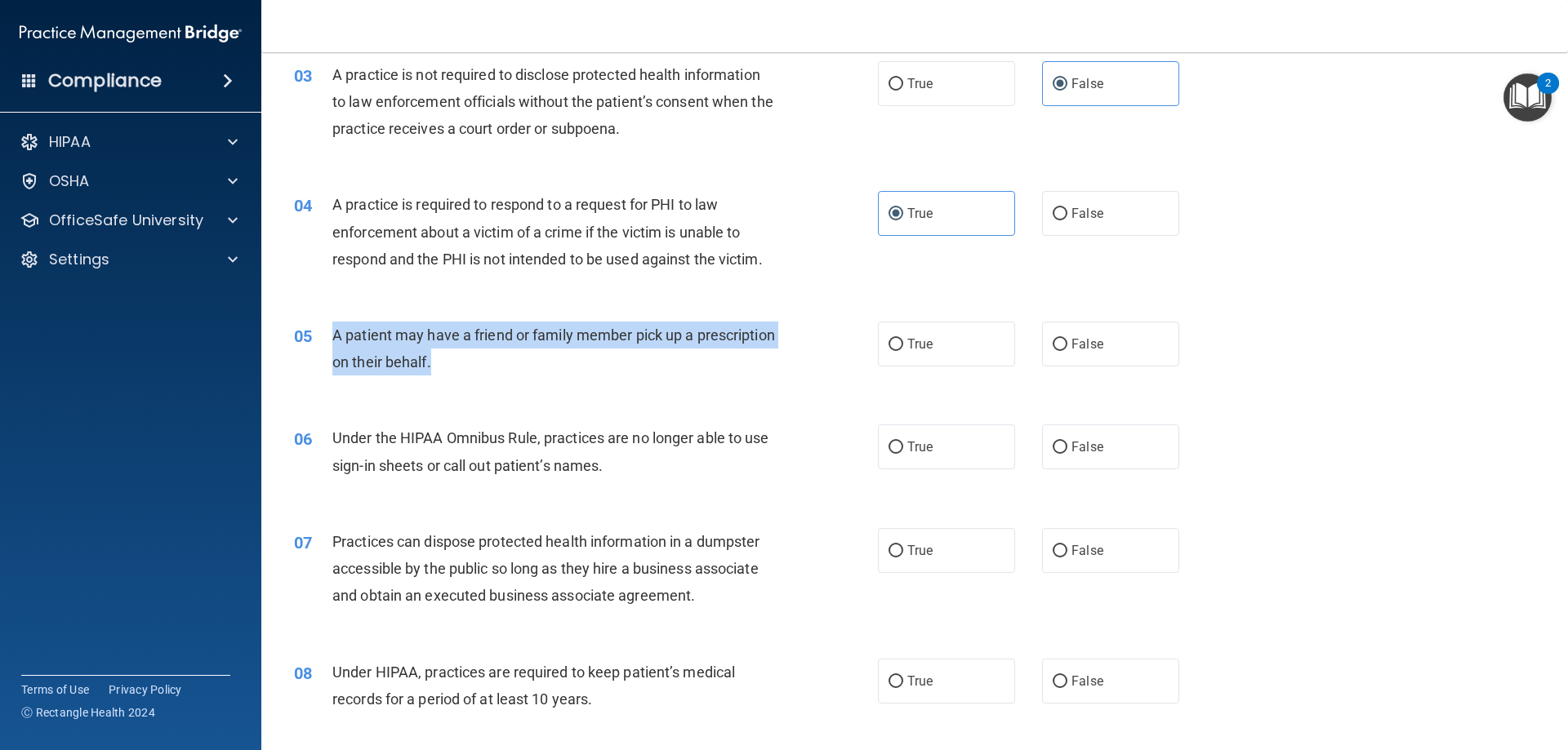
drag, startPoint x: 509, startPoint y: 364, endPoint x: 319, endPoint y: 339, distance: 191.6
click at [319, 339] on div "05 A patient may have a friend or family member pick up a prescription on their…" at bounding box center [586, 353] width 633 height 62
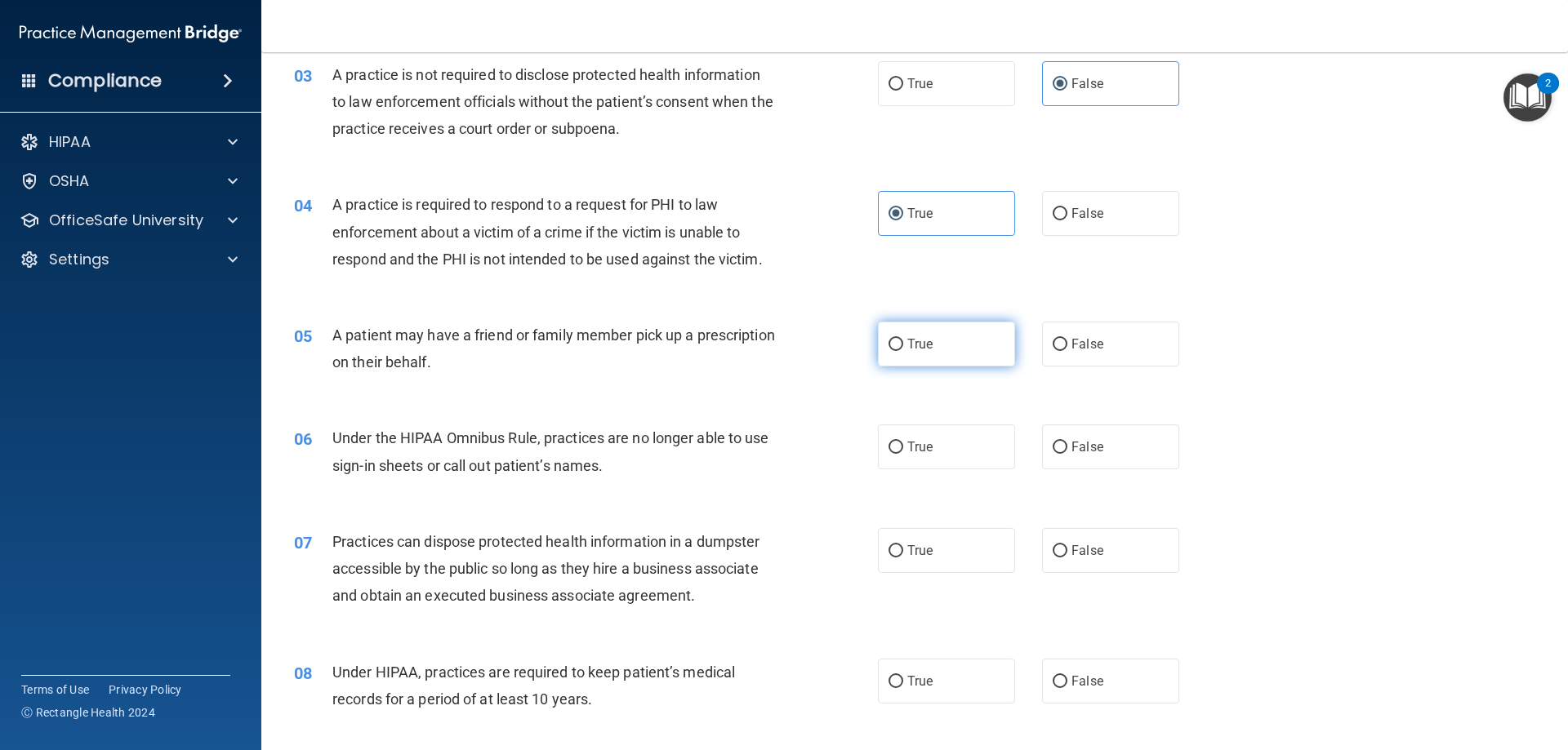
click at [958, 354] on label "True" at bounding box center [946, 344] width 137 height 45
click at [903, 351] on input "True" at bounding box center [896, 344] width 15 height 13
radio input "true"
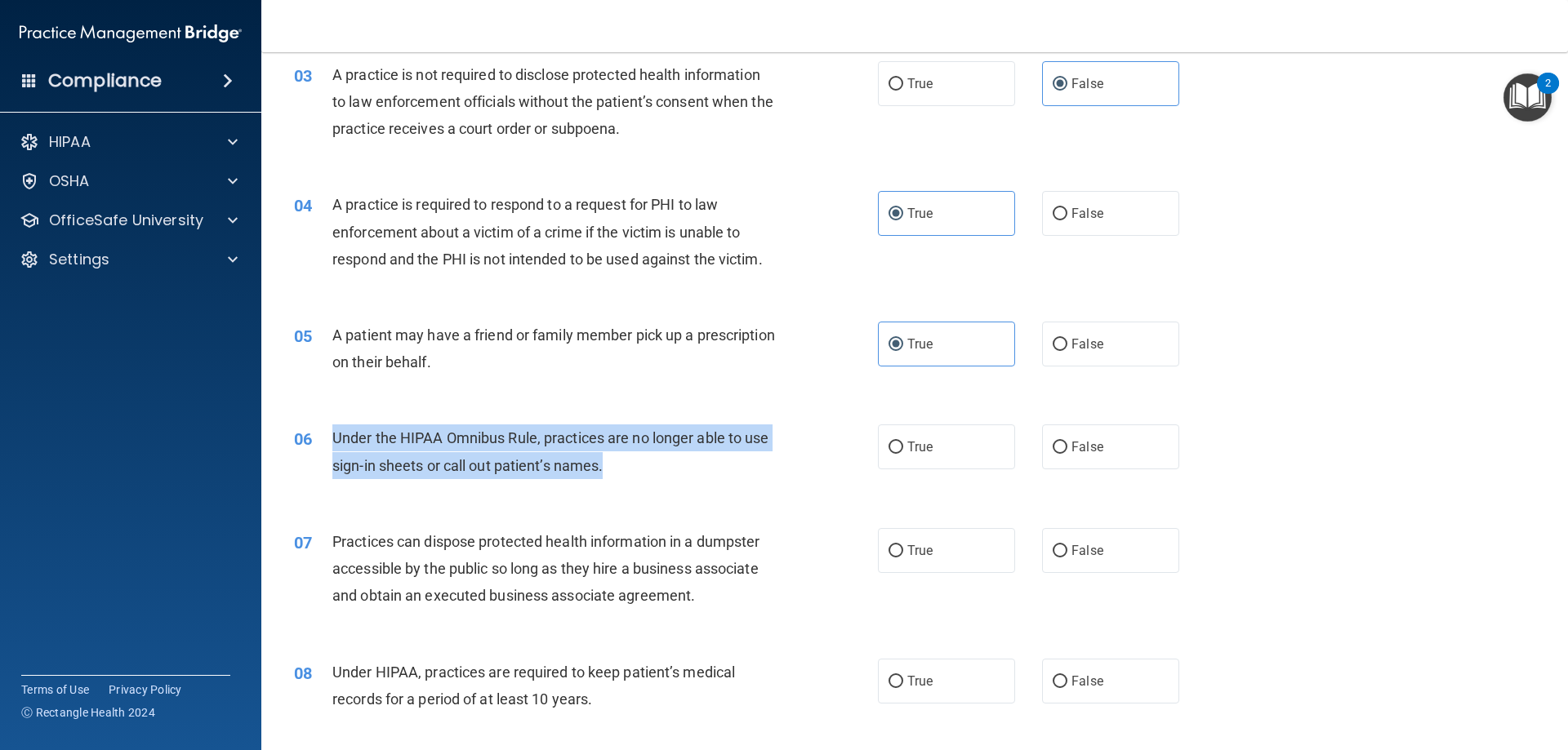
drag, startPoint x: 554, startPoint y: 468, endPoint x: 321, endPoint y: 440, distance: 234.7
click at [321, 440] on div "06 Under the HIPAA Omnibus Rule, practices are no longer able to use sign-in sh…" at bounding box center [586, 456] width 633 height 62
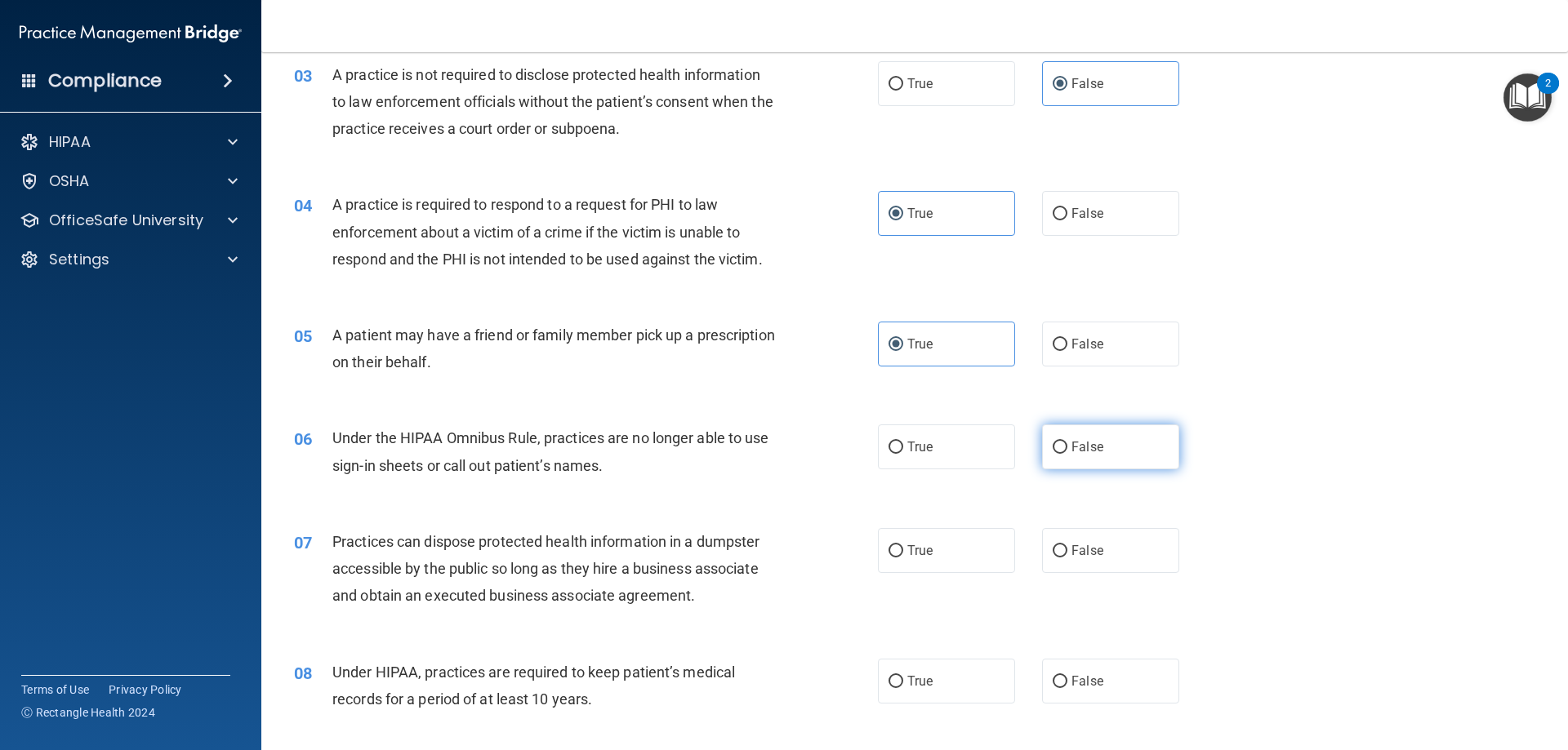
click at [1060, 440] on label "False" at bounding box center [1110, 447] width 137 height 45
click at [1060, 442] on input "False" at bounding box center [1060, 447] width 15 height 13
radio input "true"
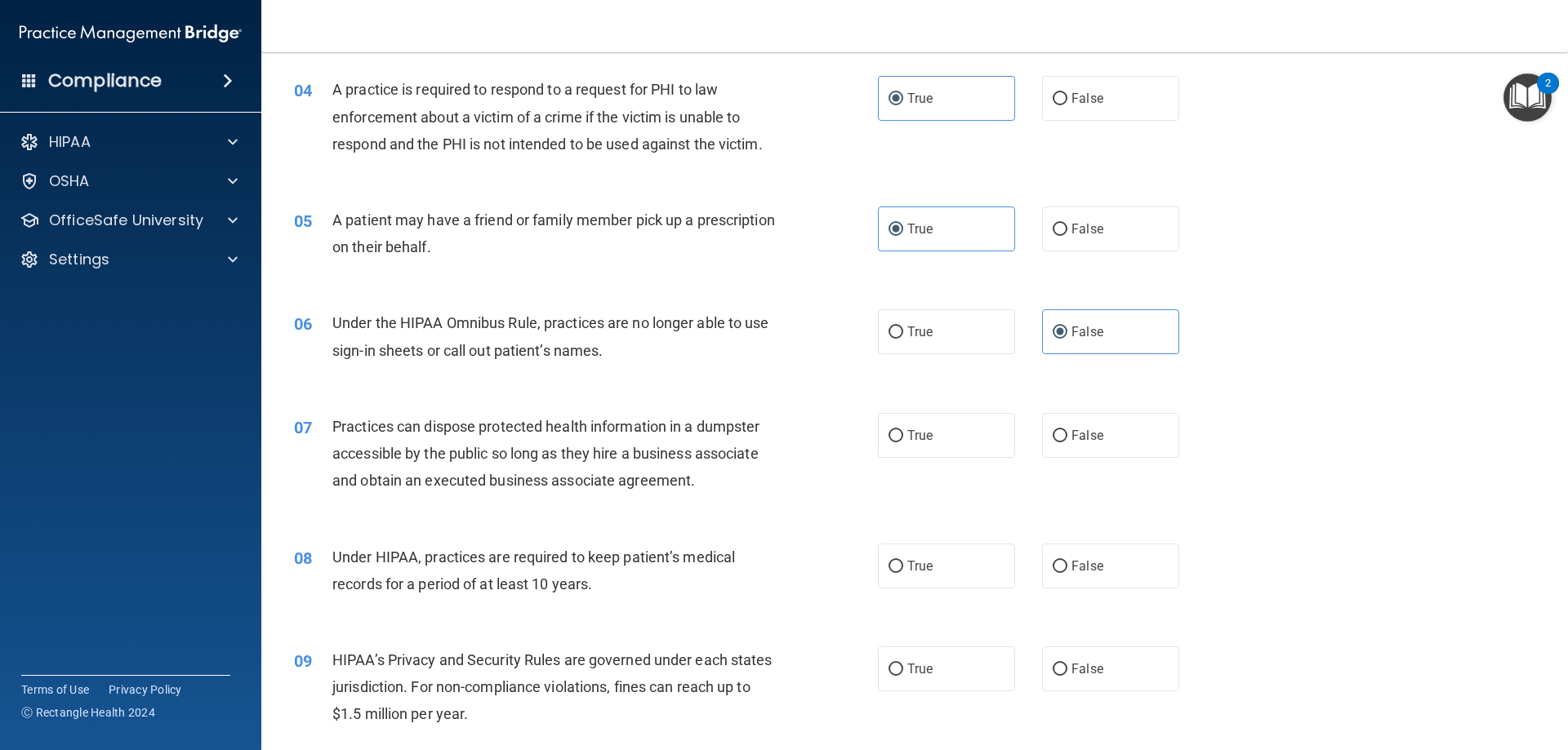
scroll to position [493, 0]
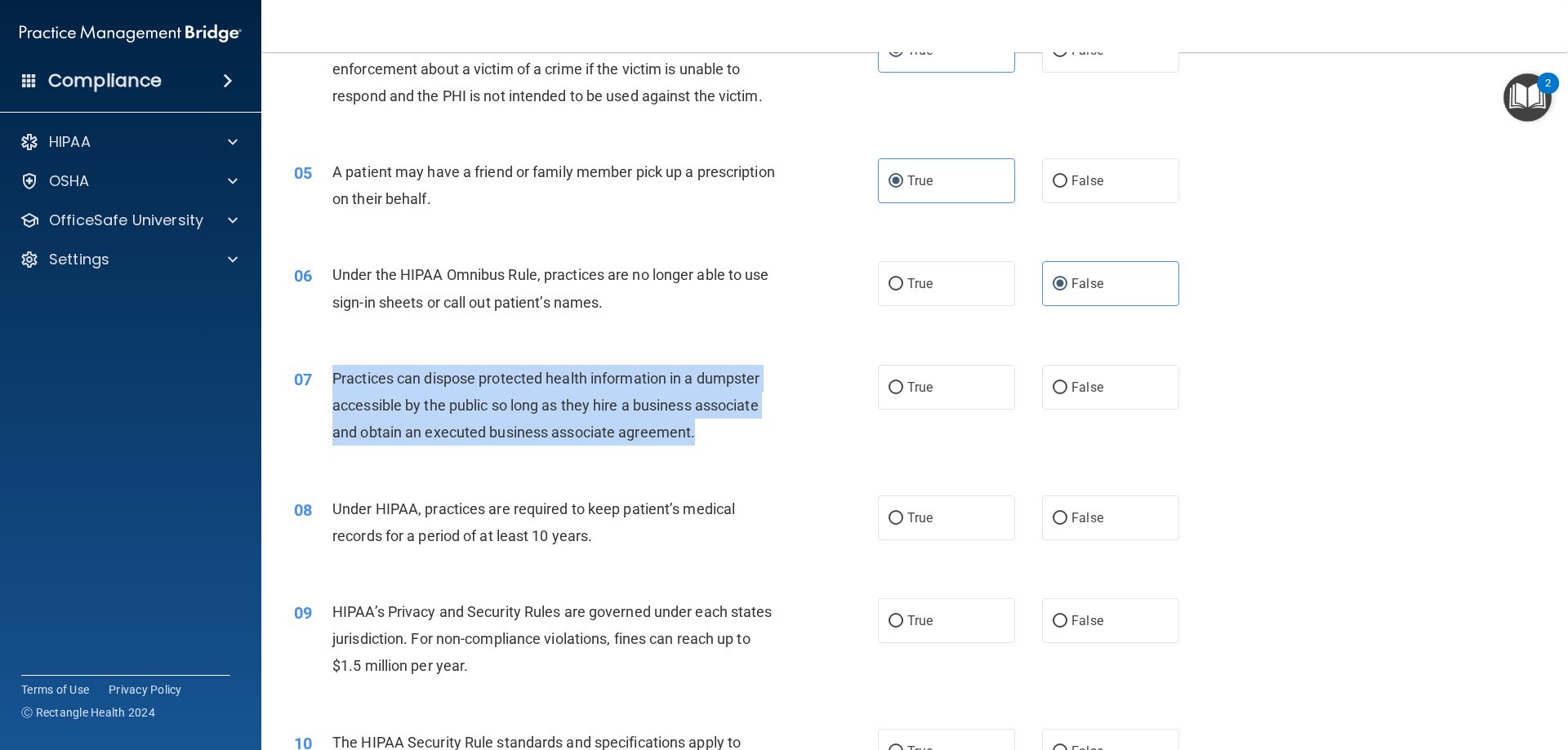
drag, startPoint x: 701, startPoint y: 442, endPoint x: 332, endPoint y: 382, distance: 373.8
click at [333, 382] on div "Practices can dispose protected health information in a dumpster accessible by …" at bounding box center [561, 406] width 457 height 81
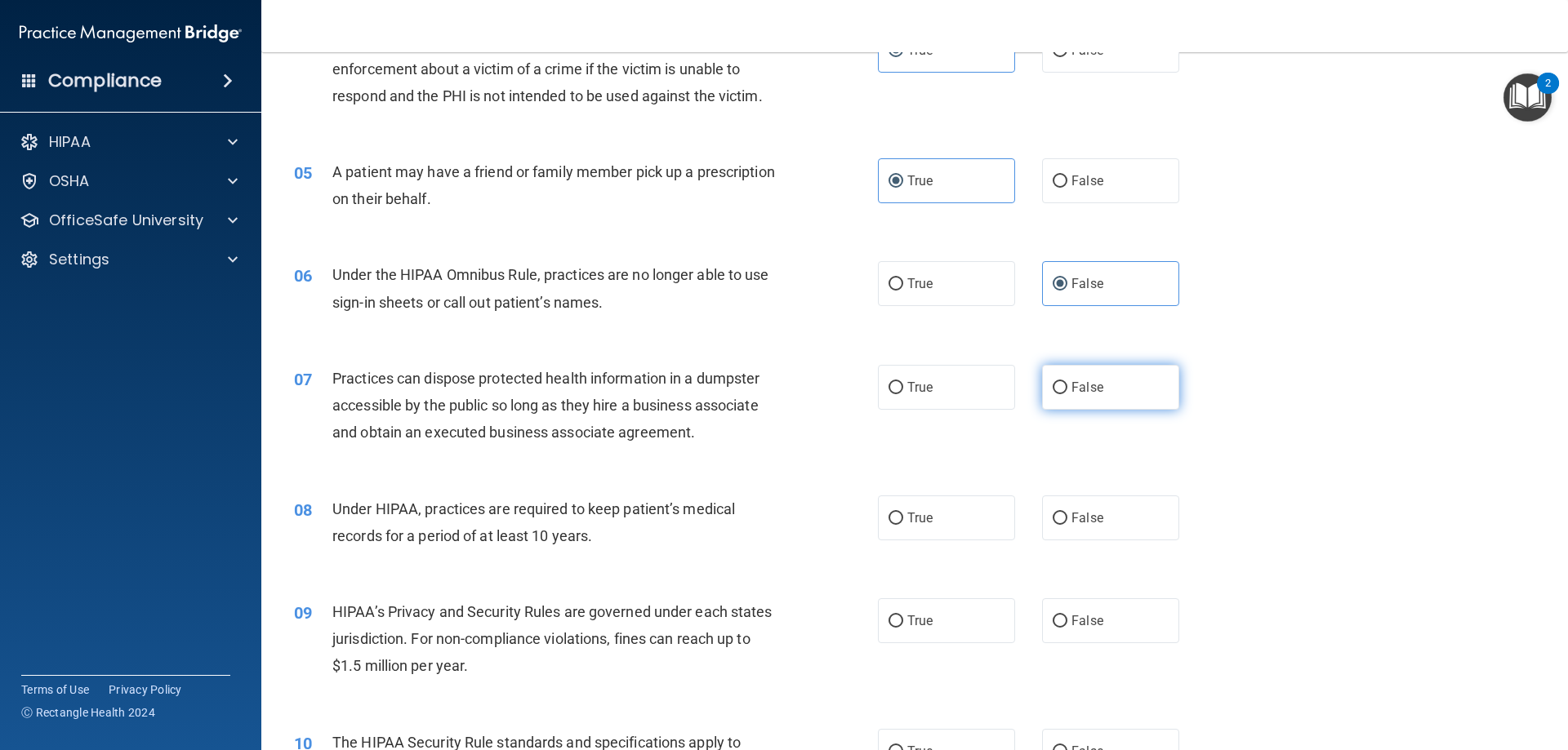
click at [1136, 391] on label "False" at bounding box center [1110, 388] width 137 height 45
click at [1068, 391] on input "False" at bounding box center [1060, 388] width 15 height 13
radio input "true"
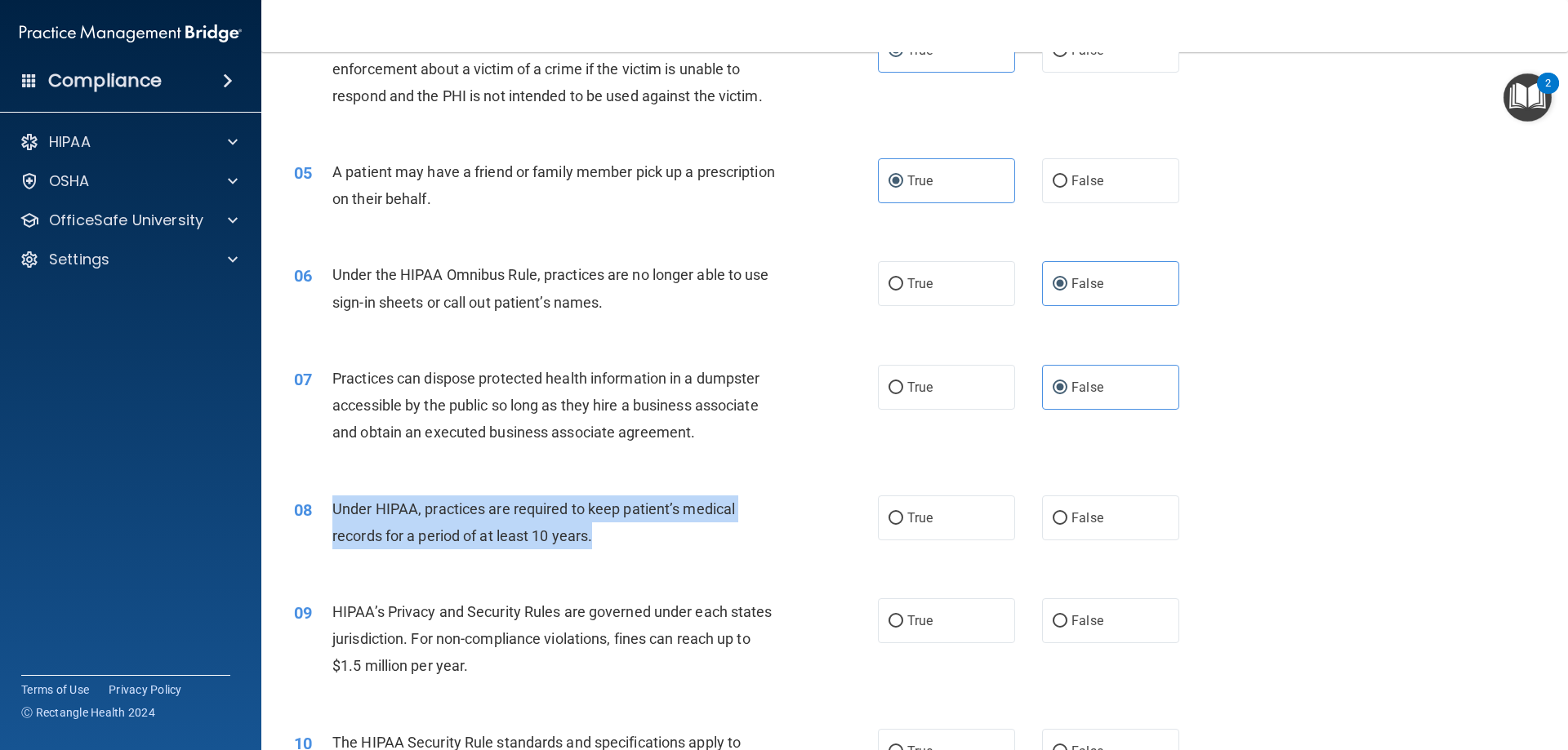
drag, startPoint x: 574, startPoint y: 538, endPoint x: 331, endPoint y: 513, distance: 244.3
click at [331, 513] on div "08 Under HIPAA, practices are required to keep patient’s medical records for a …" at bounding box center [586, 526] width 633 height 62
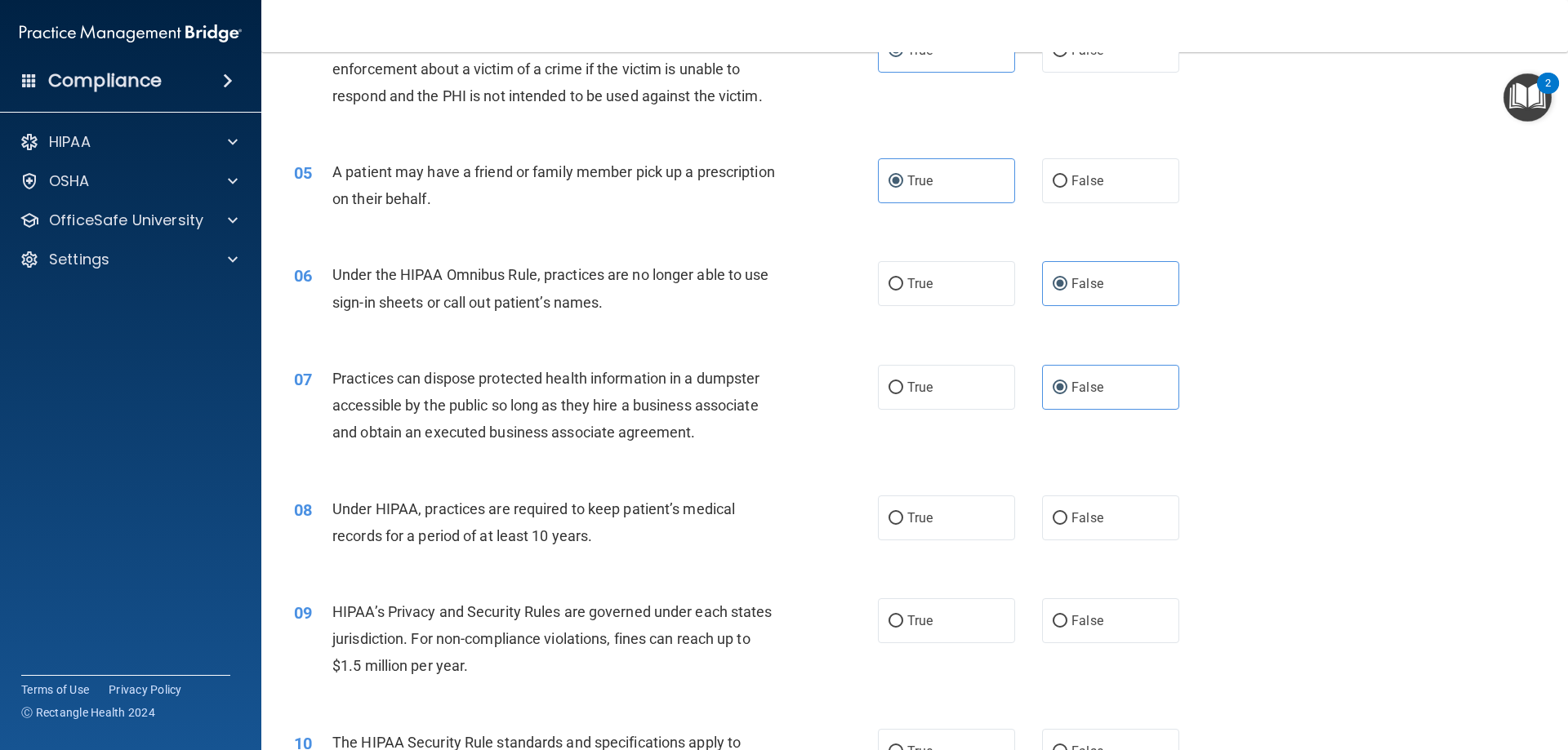
click at [764, 460] on div "07 Practices can dispose protected health information in a dumpster accessible …" at bounding box center [914, 410] width 1265 height 131
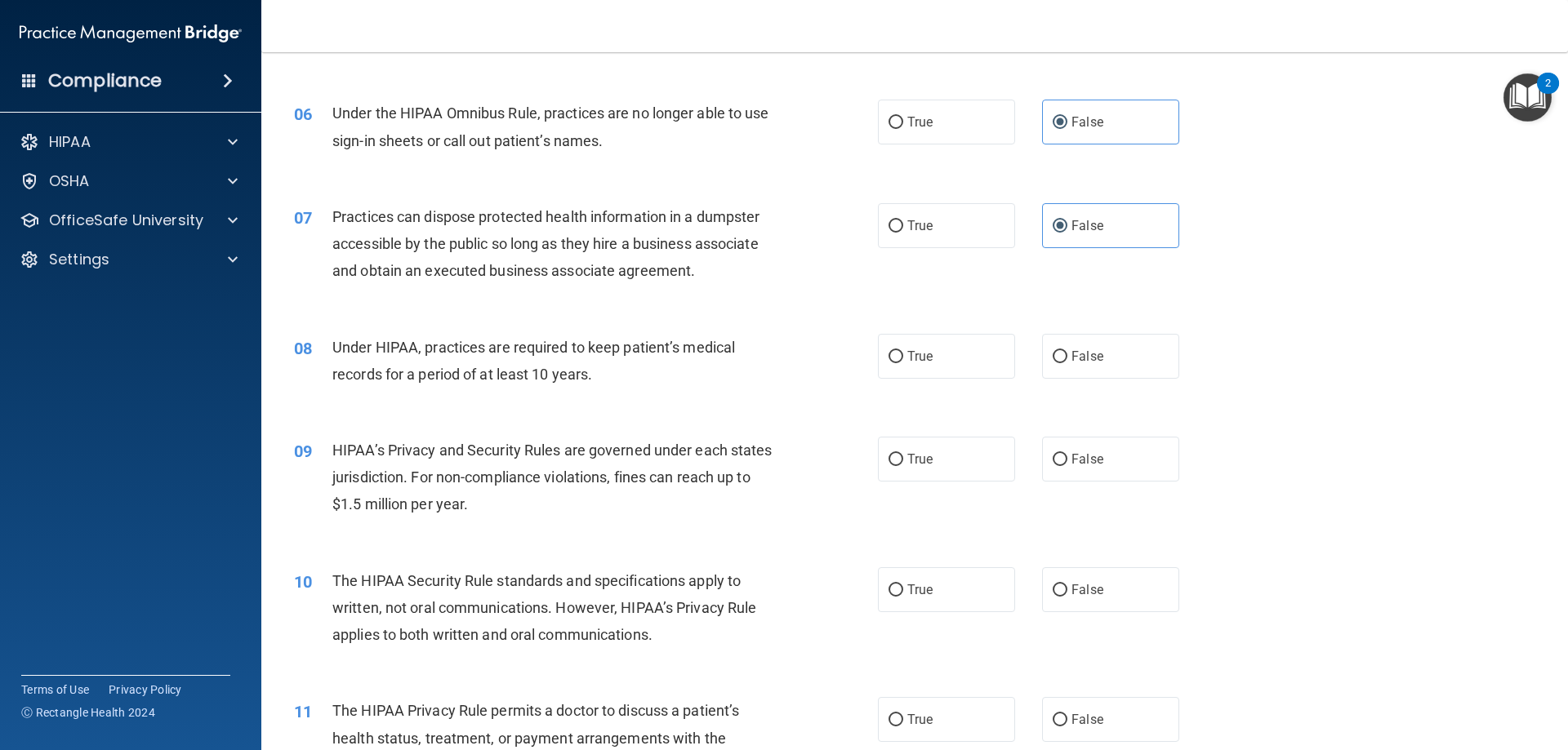
scroll to position [655, 0]
click at [1060, 351] on label "False" at bounding box center [1110, 355] width 137 height 45
click at [1060, 351] on input "False" at bounding box center [1060, 355] width 15 height 13
radio input "true"
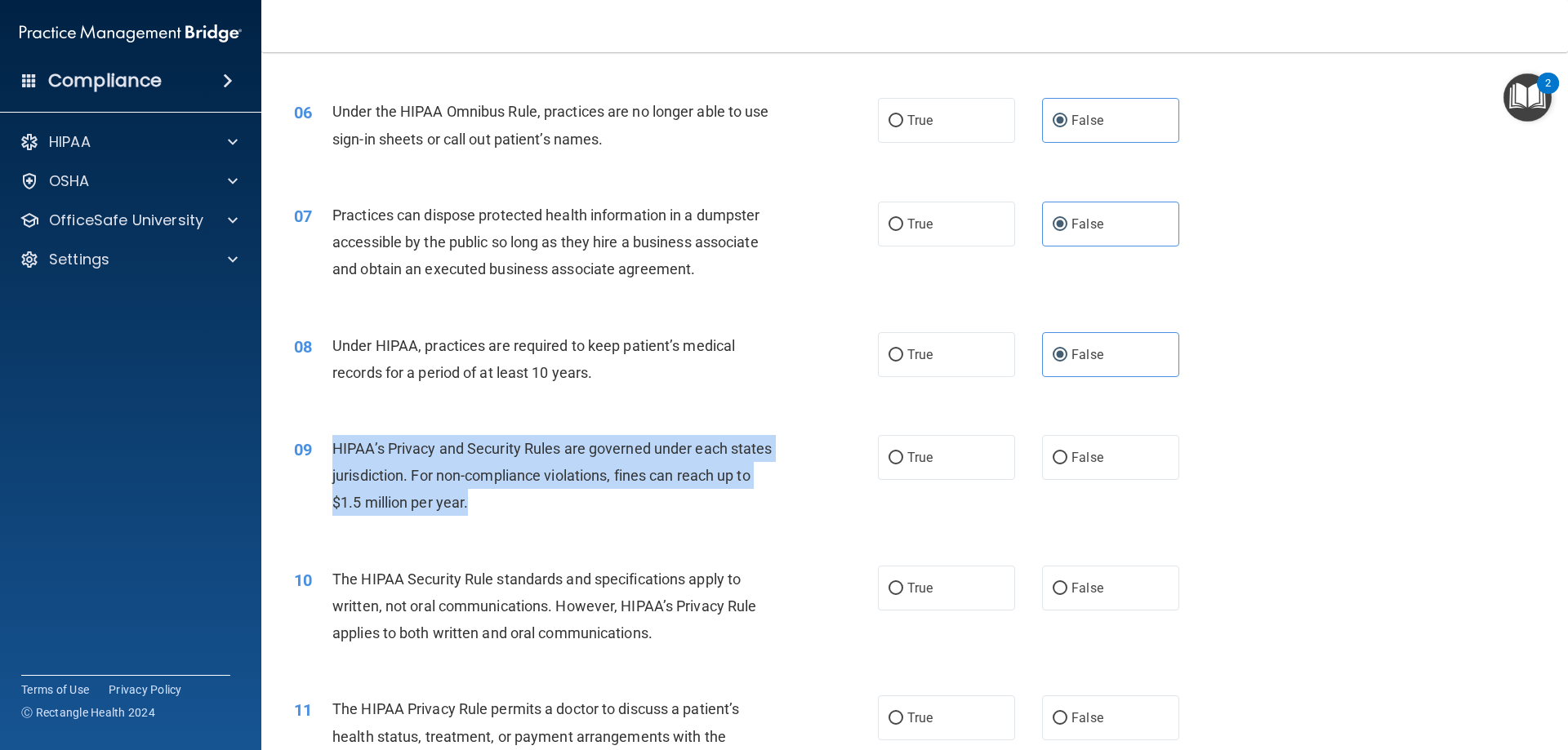
drag, startPoint x: 571, startPoint y: 501, endPoint x: 317, endPoint y: 448, distance: 259.5
click at [317, 448] on div "09 HIPAA’s Privacy and Security Rules are governed under each states jurisdicti…" at bounding box center [586, 479] width 633 height 90
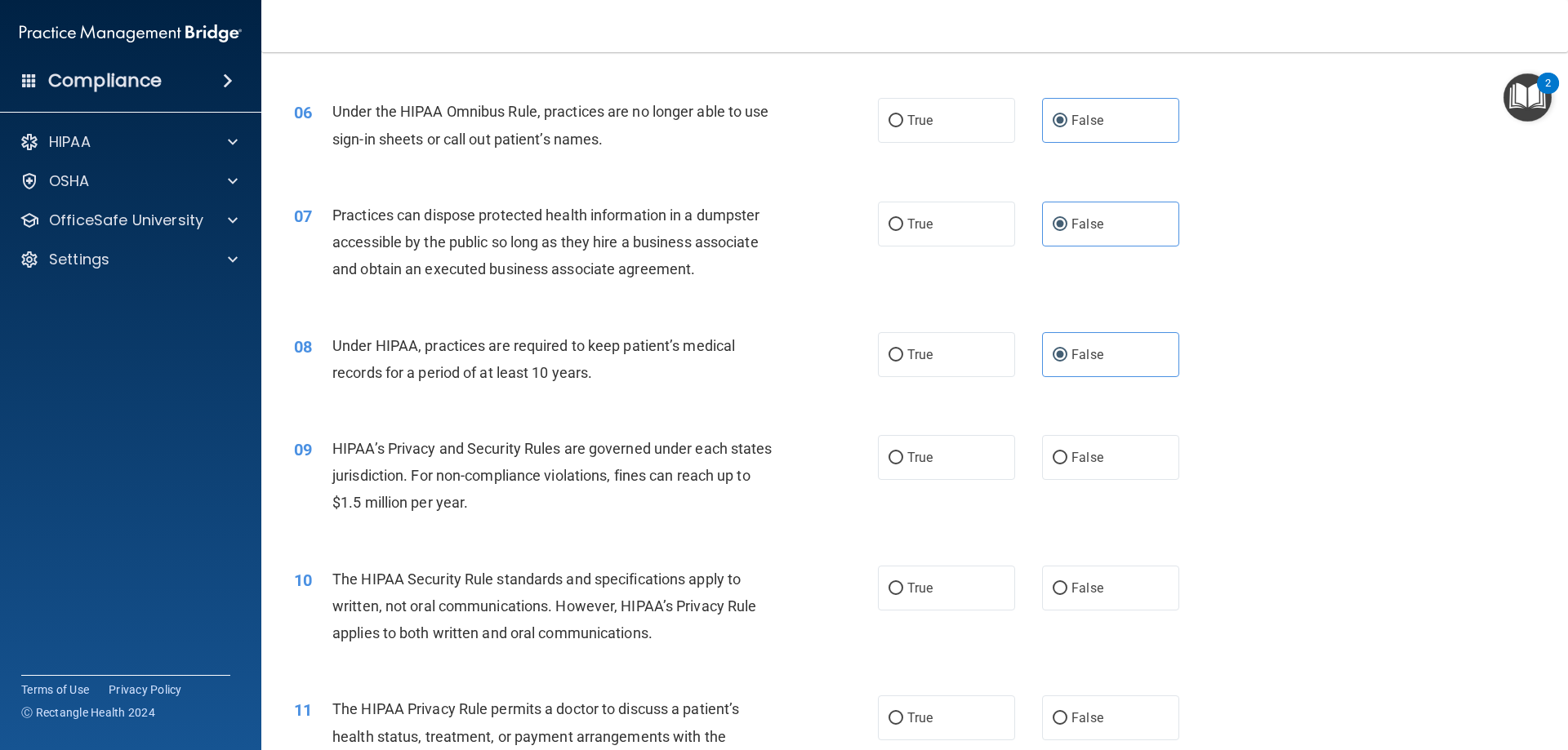
click at [779, 408] on div "08 Under HIPAA, practices are required to keep patient’s medical records for a …" at bounding box center [914, 363] width 1265 height 103
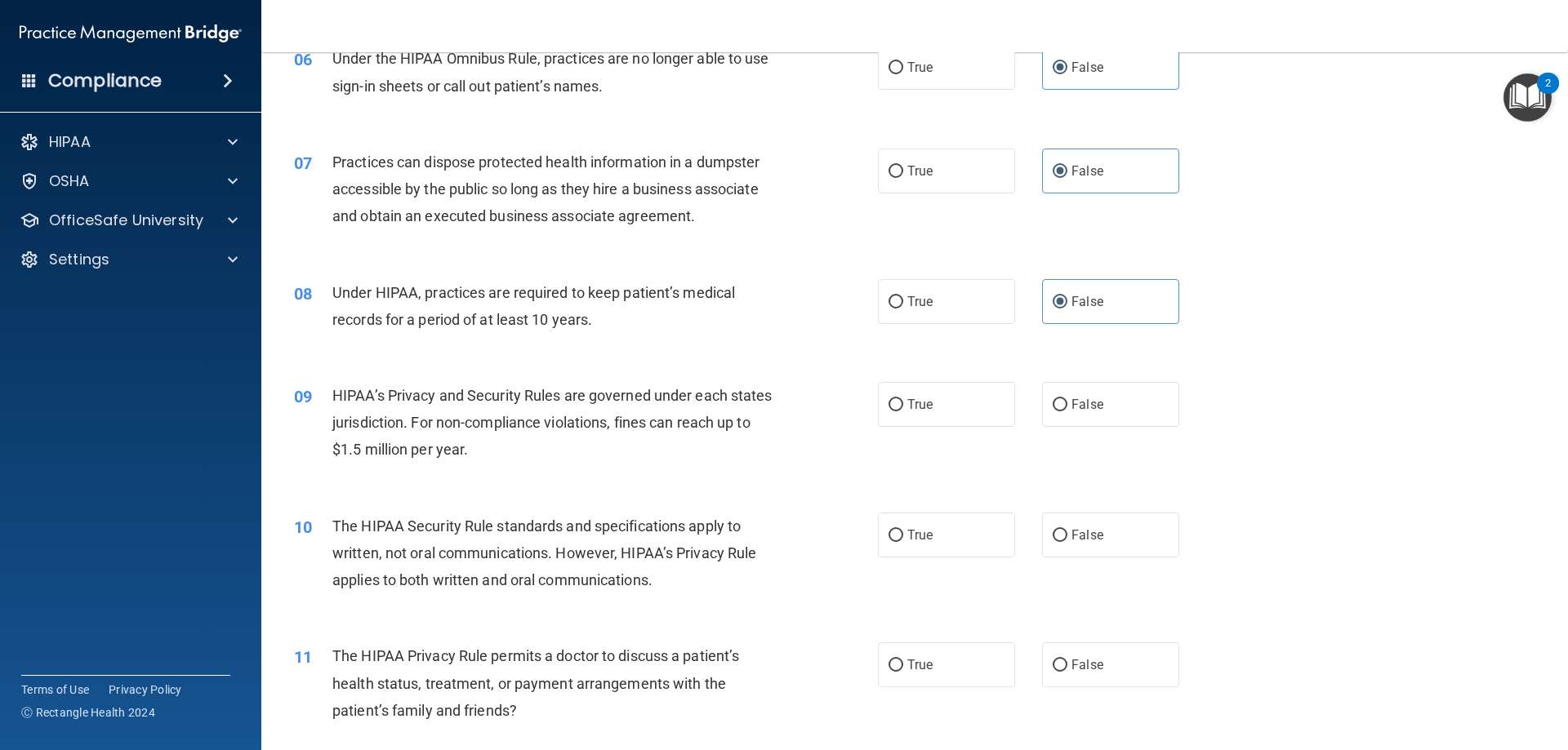
scroll to position [737, 0]
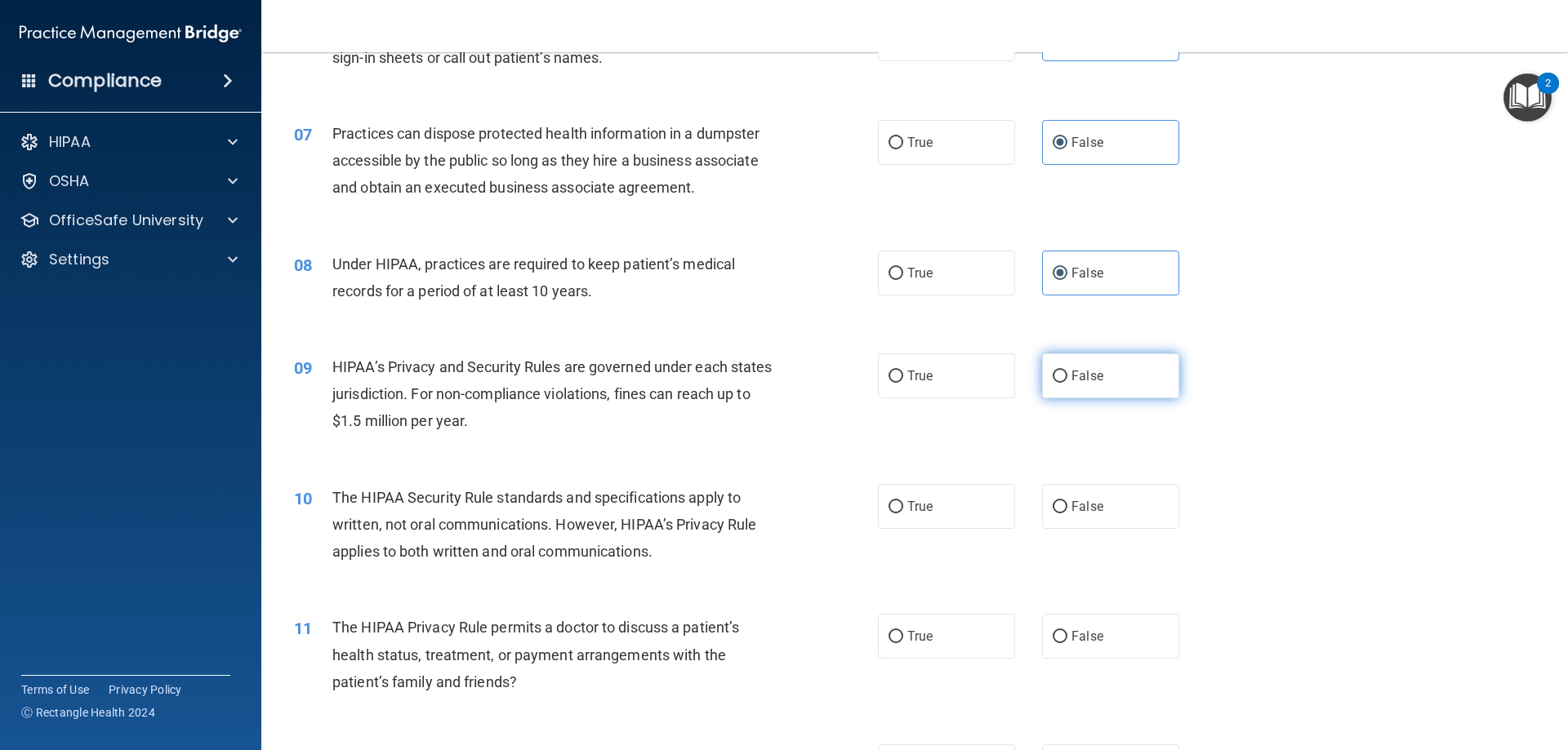
click at [1079, 382] on span "False" at bounding box center [1087, 375] width 32 height 16
click at [1068, 382] on input "False" at bounding box center [1060, 376] width 15 height 13
radio input "true"
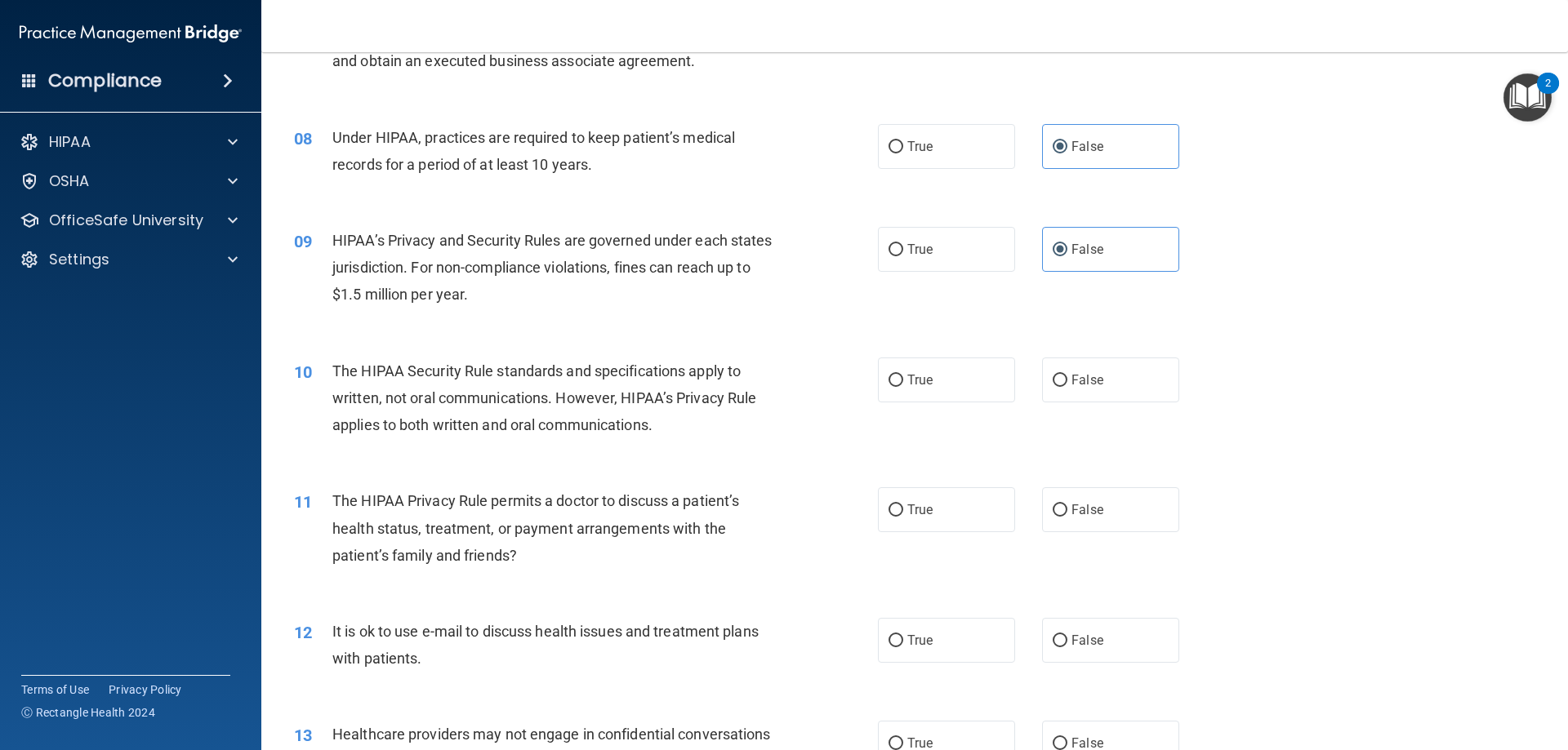
scroll to position [901, 0]
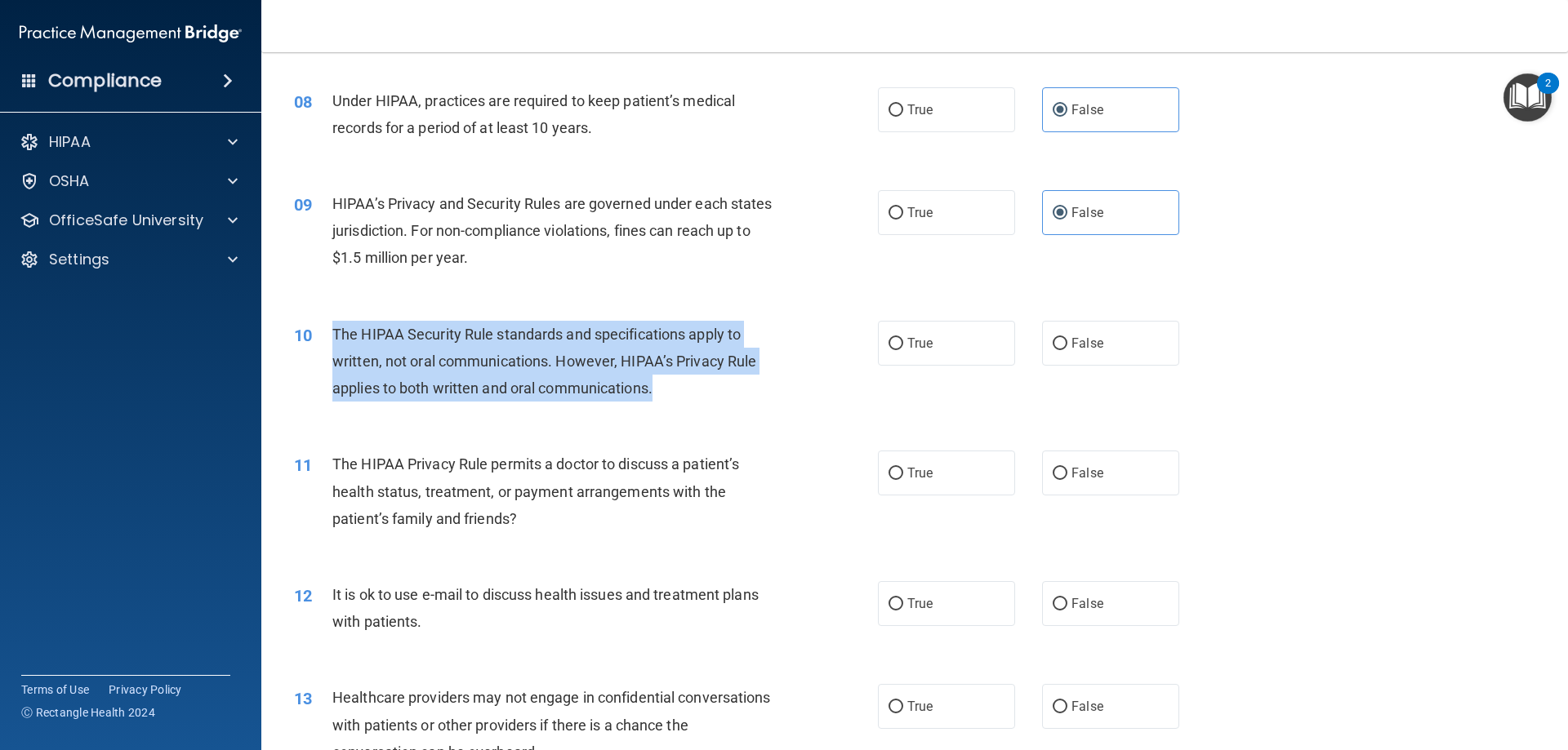
drag, startPoint x: 655, startPoint y: 389, endPoint x: 334, endPoint y: 328, distance: 326.7
click at [334, 328] on div "The HIPAA Security Rule standards and specifications apply to written, not oral…" at bounding box center [561, 361] width 457 height 81
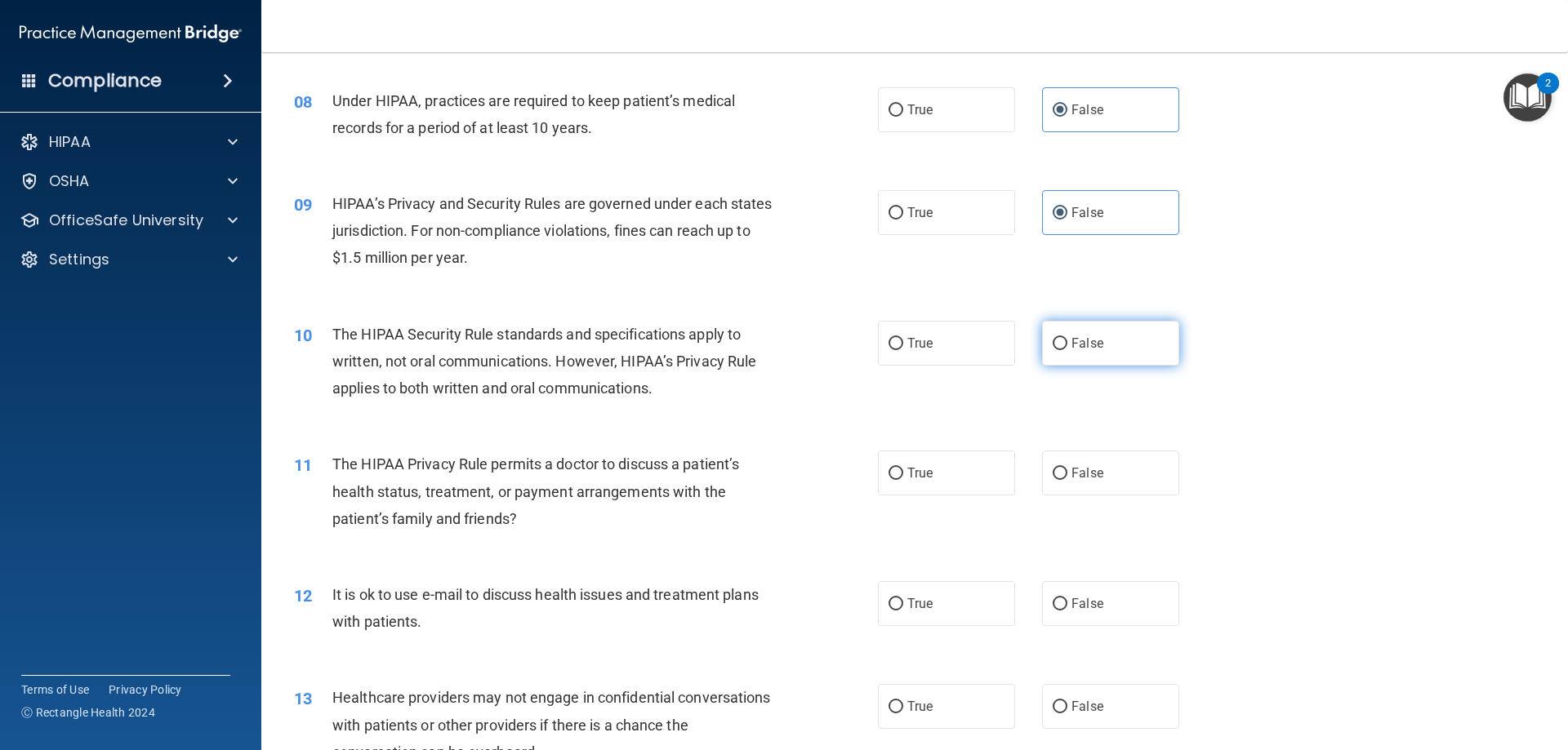
click at [1105, 335] on label "False" at bounding box center [1110, 344] width 137 height 45
click at [1068, 338] on input "False" at bounding box center [1060, 344] width 15 height 13
radio input "true"
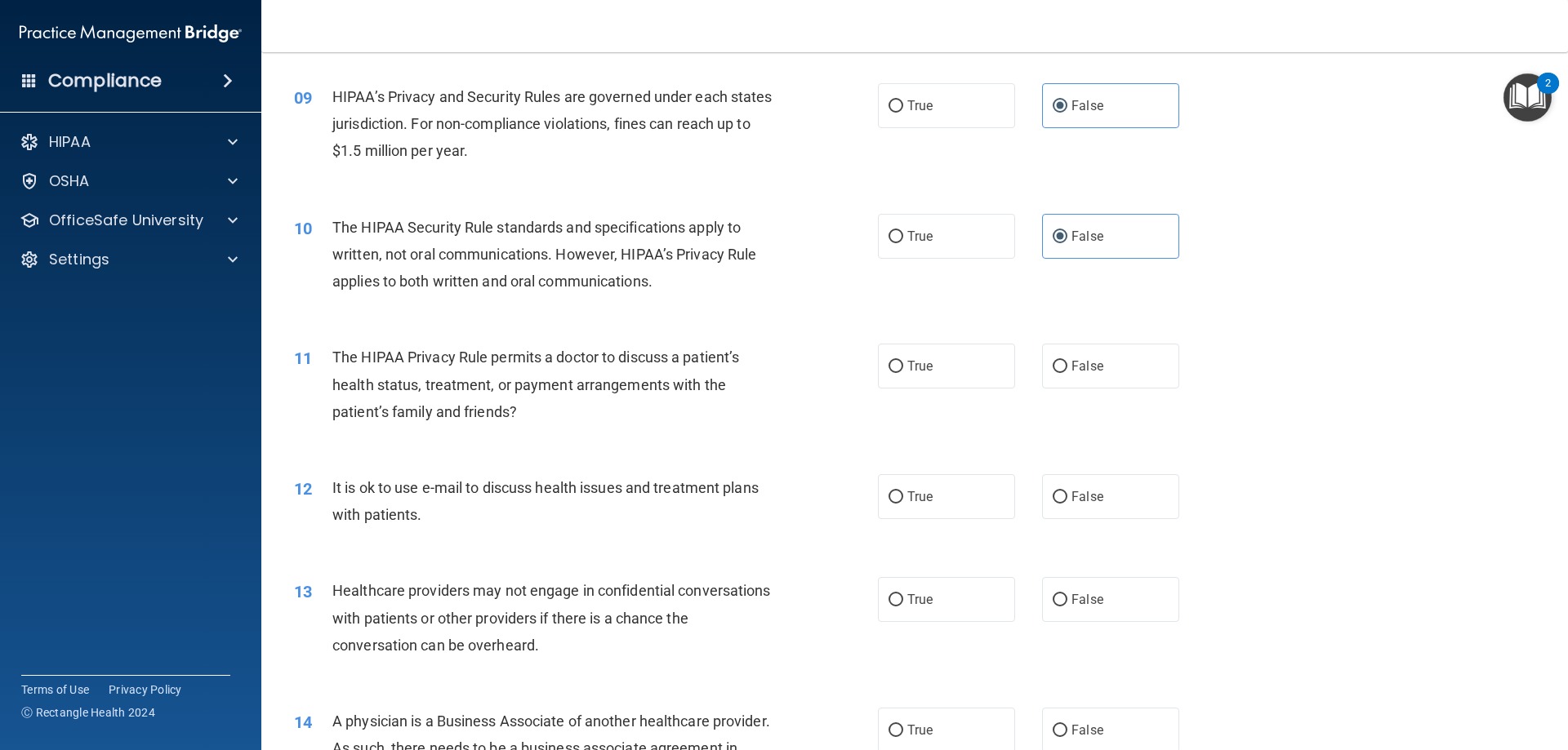
scroll to position [1064, 0]
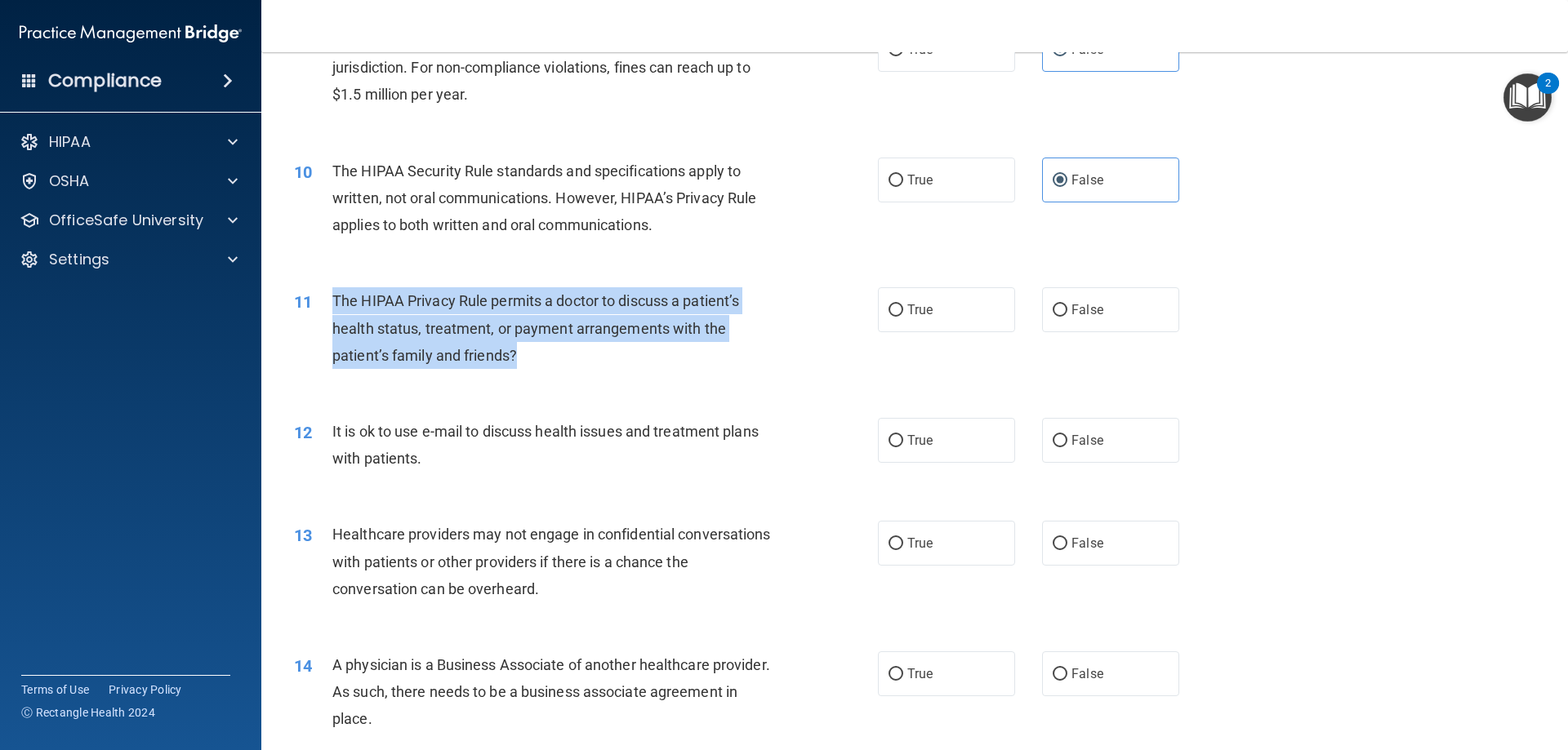
drag, startPoint x: 551, startPoint y: 359, endPoint x: 335, endPoint y: 294, distance: 225.6
click at [335, 294] on div "The HIPAA Privacy Rule permits a doctor to discuss a patient’s health status, t…" at bounding box center [561, 328] width 457 height 81
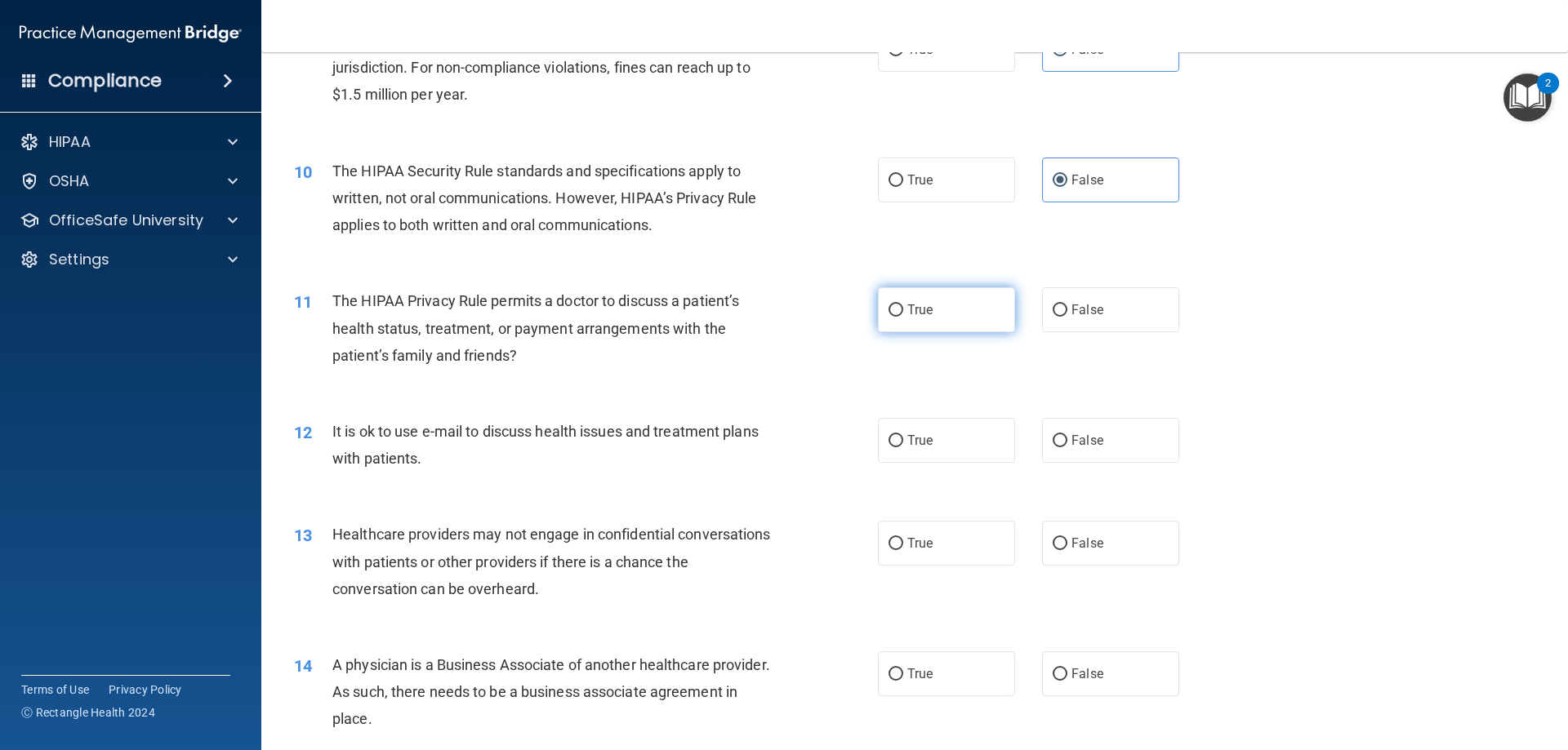
drag, startPoint x: 953, startPoint y: 305, endPoint x: 706, endPoint y: 403, distance: 265.7
click at [952, 305] on label "True" at bounding box center [946, 310] width 137 height 45
click at [903, 305] on input "True" at bounding box center [896, 310] width 15 height 13
radio input "true"
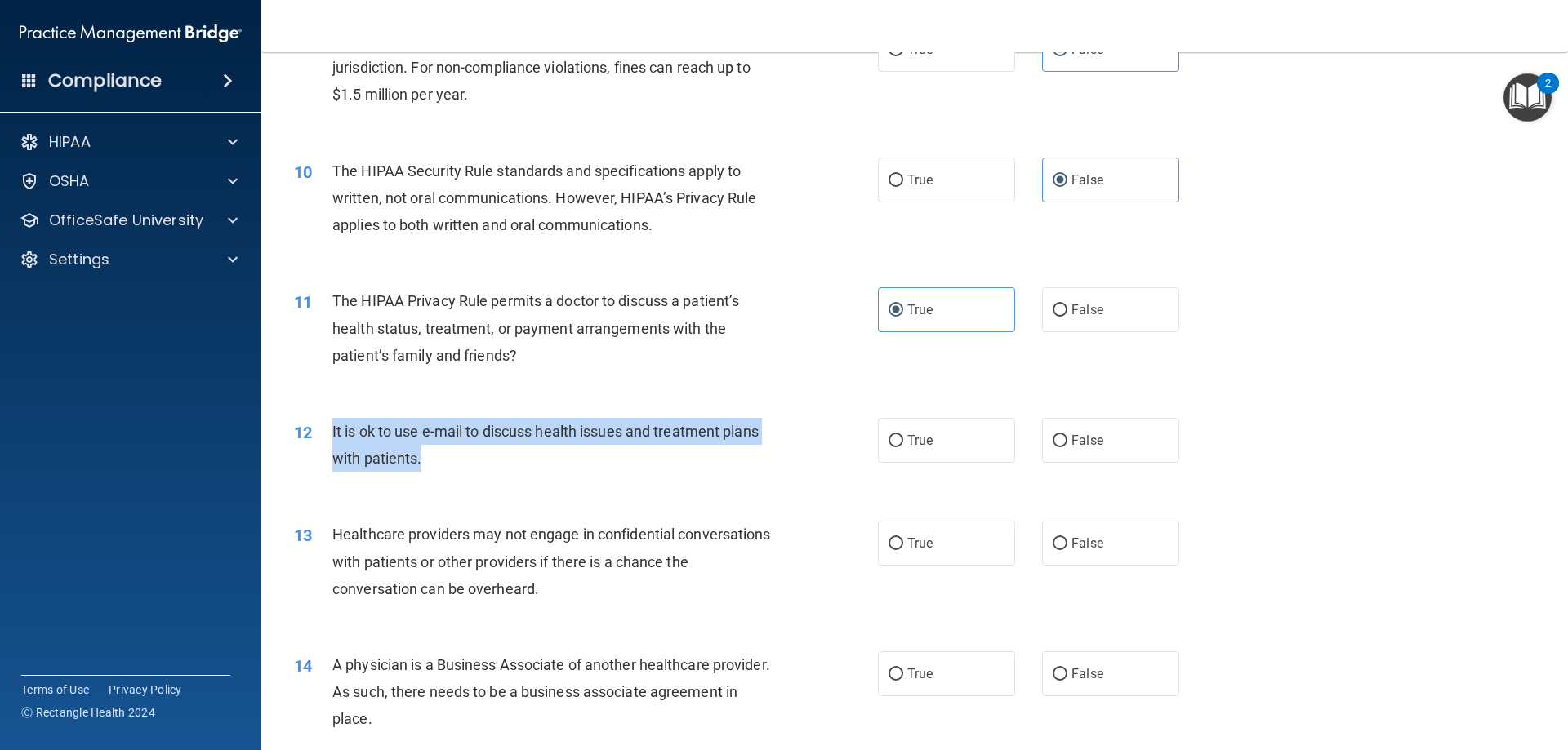
drag, startPoint x: 431, startPoint y: 463, endPoint x: 324, endPoint y: 441, distance: 109.2
click at [324, 441] on div "12 It is ok to use e-mail to discuss health issues and treatment plans with pat…" at bounding box center [586, 449] width 633 height 62
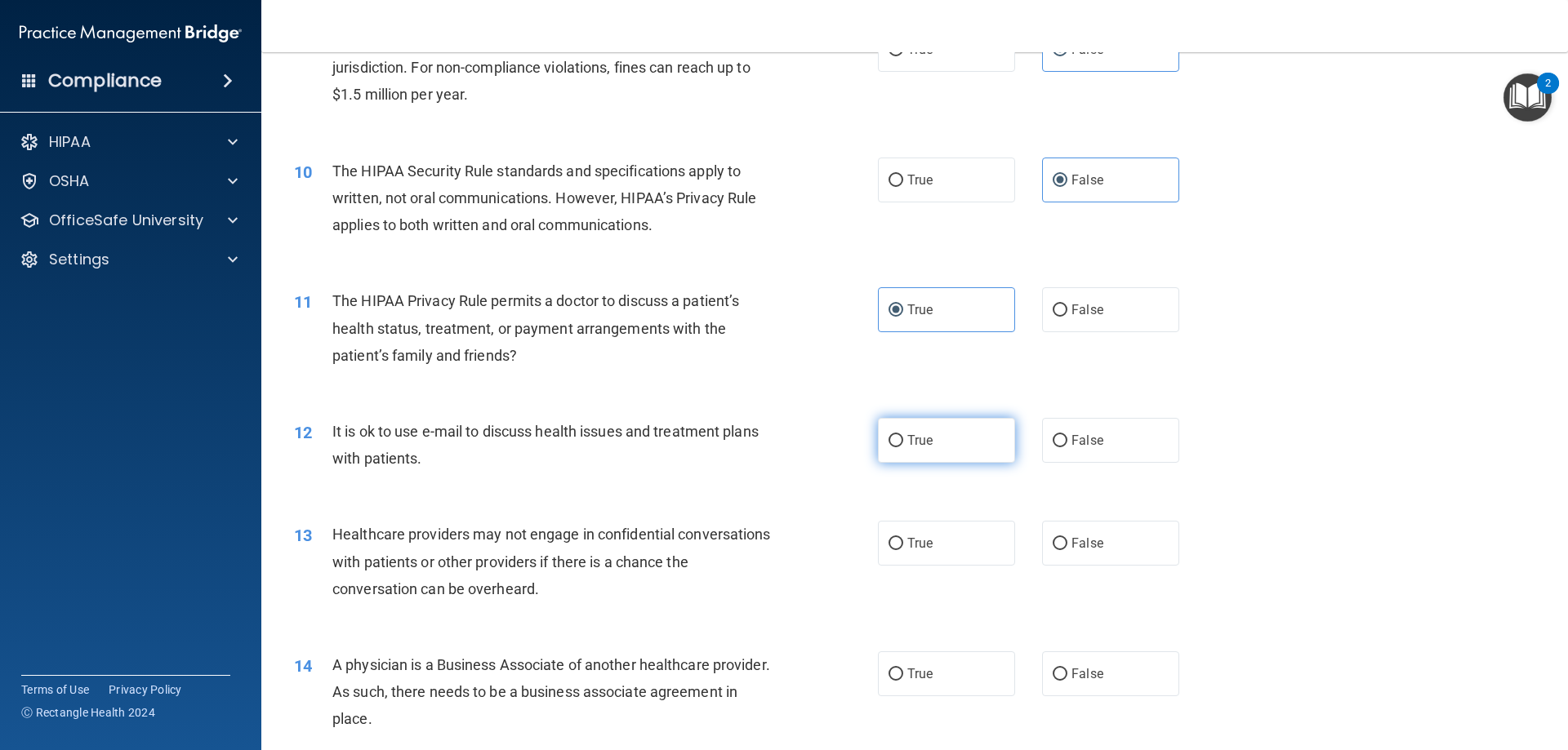
click at [965, 455] on label "True" at bounding box center [946, 441] width 137 height 45
click at [903, 447] on input "True" at bounding box center [896, 441] width 15 height 13
radio input "true"
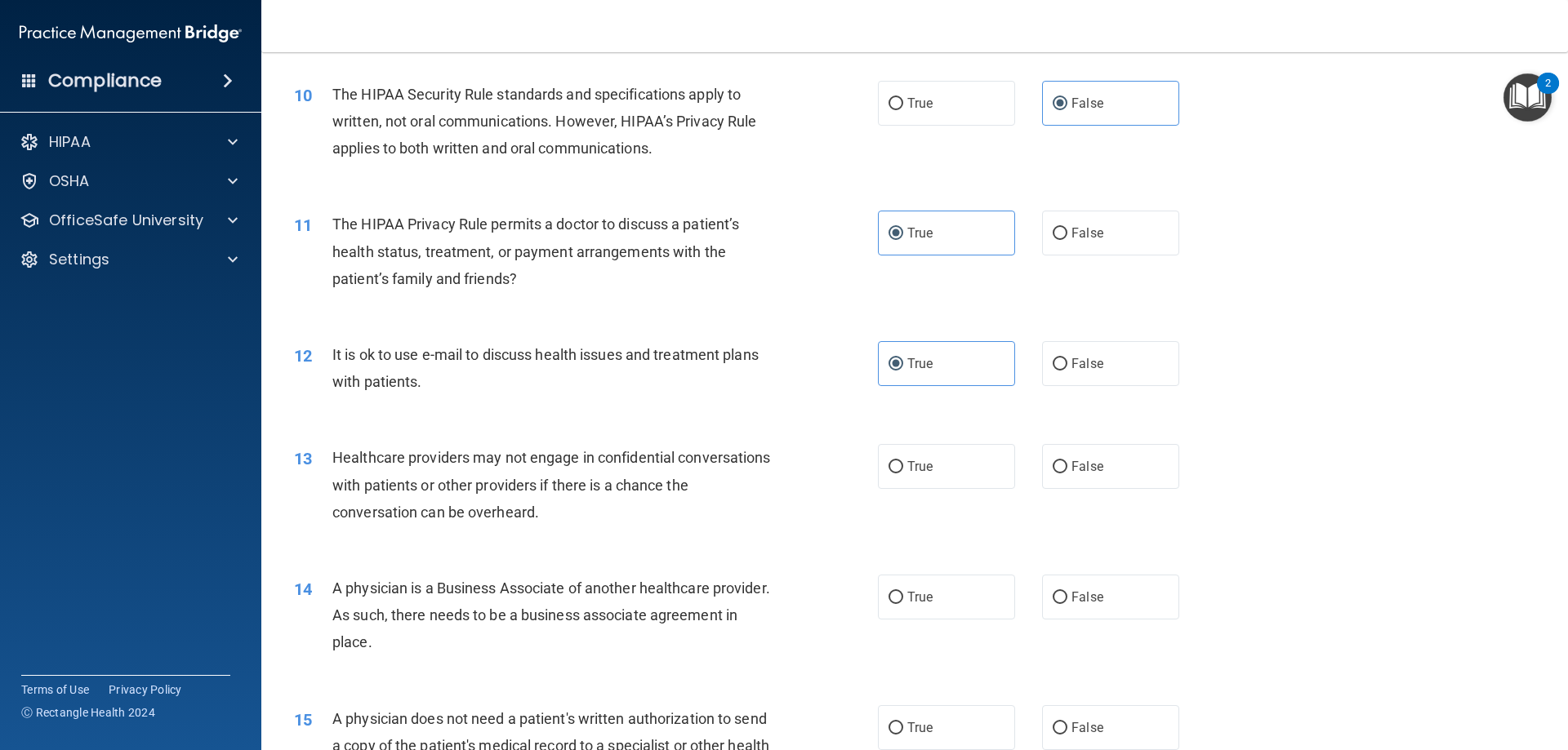
scroll to position [1228, 0]
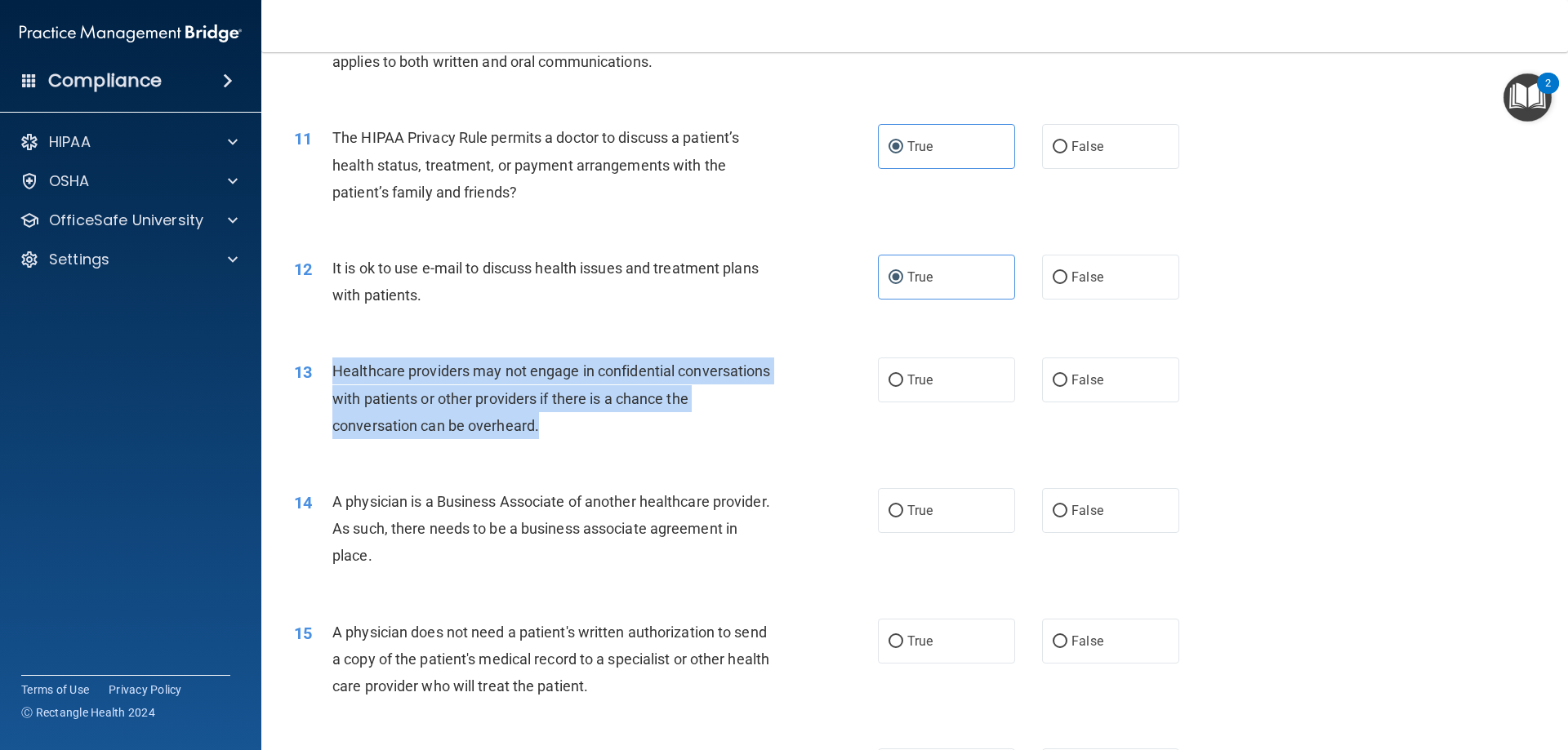
drag, startPoint x: 581, startPoint y: 433, endPoint x: 335, endPoint y: 370, distance: 253.9
click at [335, 370] on div "Healthcare providers may not engage in confidential conversations with patients…" at bounding box center [561, 398] width 457 height 81
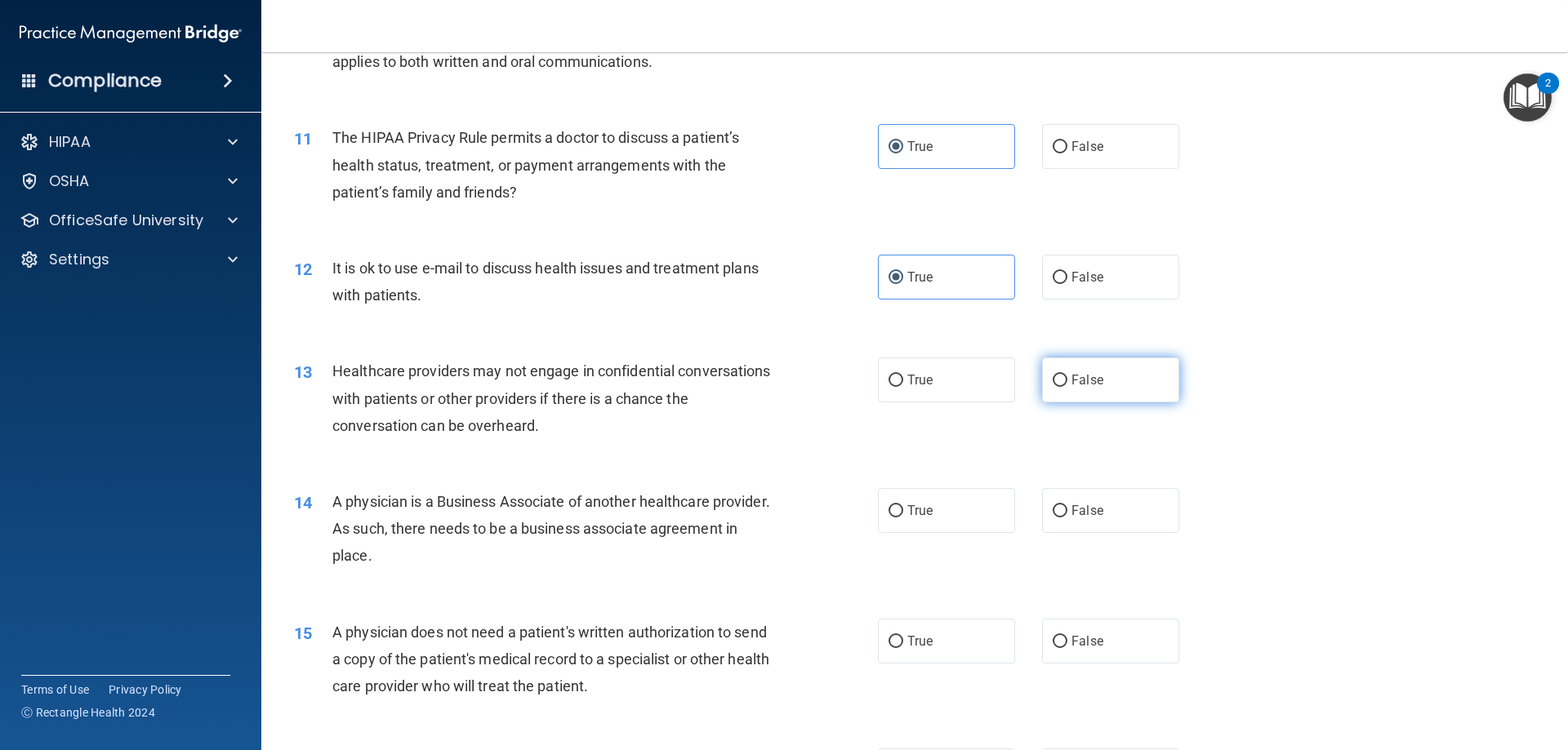
click at [1105, 380] on label "False" at bounding box center [1110, 380] width 137 height 45
click at [1068, 380] on input "False" at bounding box center [1060, 380] width 15 height 13
radio input "true"
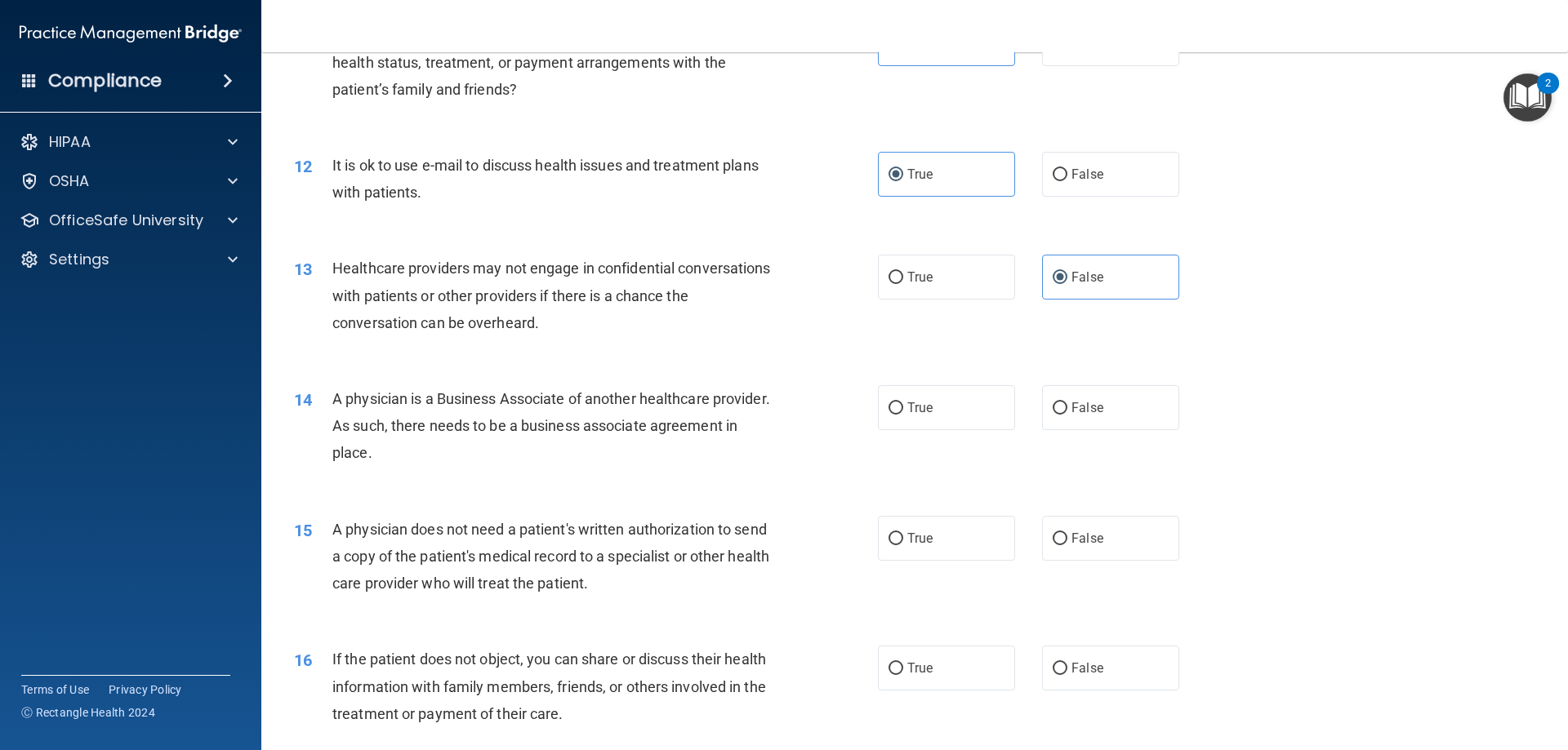
scroll to position [1390, 0]
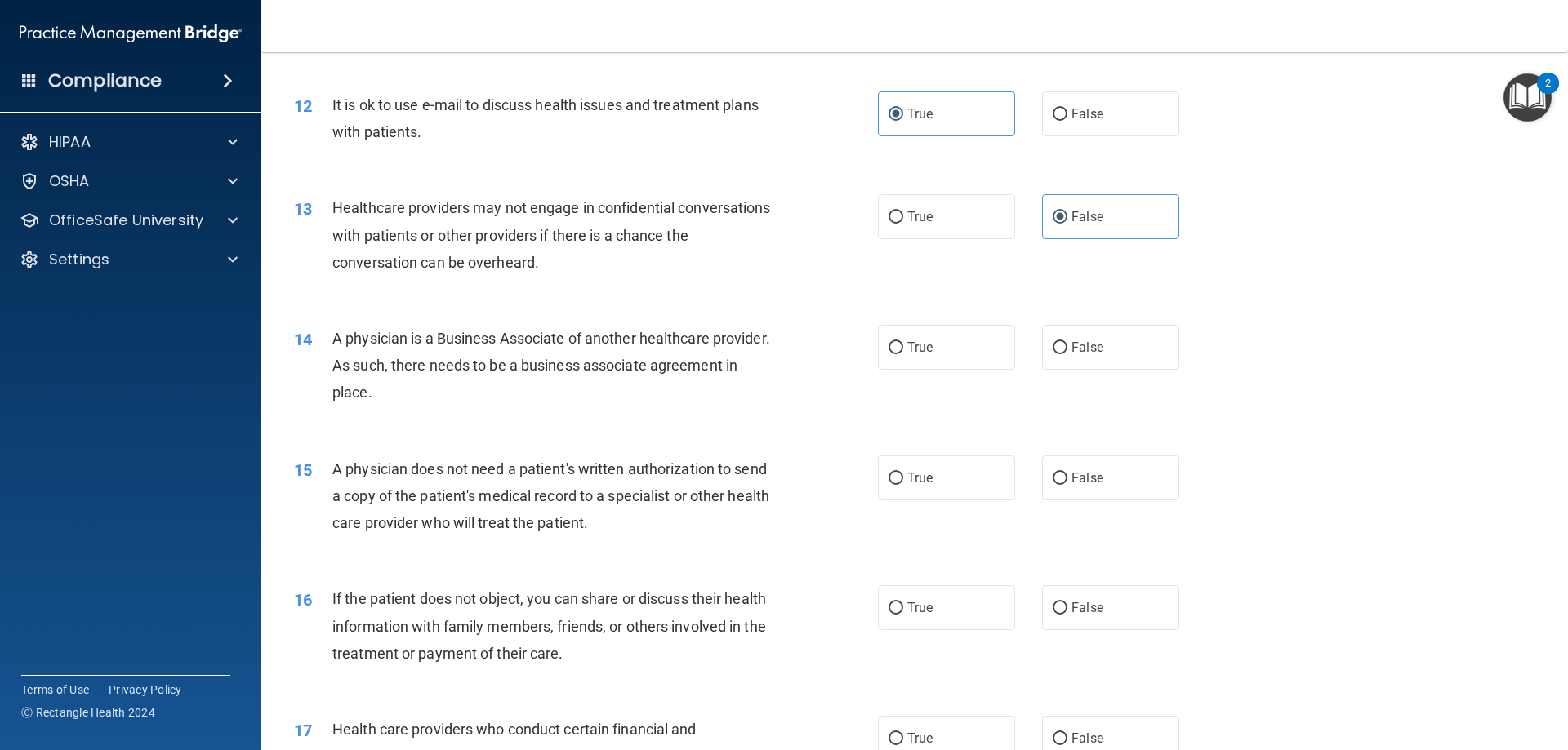
drag, startPoint x: 470, startPoint y: 401, endPoint x: 332, endPoint y: 339, distance: 151.3
click at [333, 339] on div "A physician is a Business Associate of another healthcare provider. As such, th…" at bounding box center [561, 365] width 457 height 81
click at [975, 344] on label "True" at bounding box center [946, 348] width 137 height 45
click at [903, 344] on input "True" at bounding box center [896, 348] width 15 height 13
radio input "true"
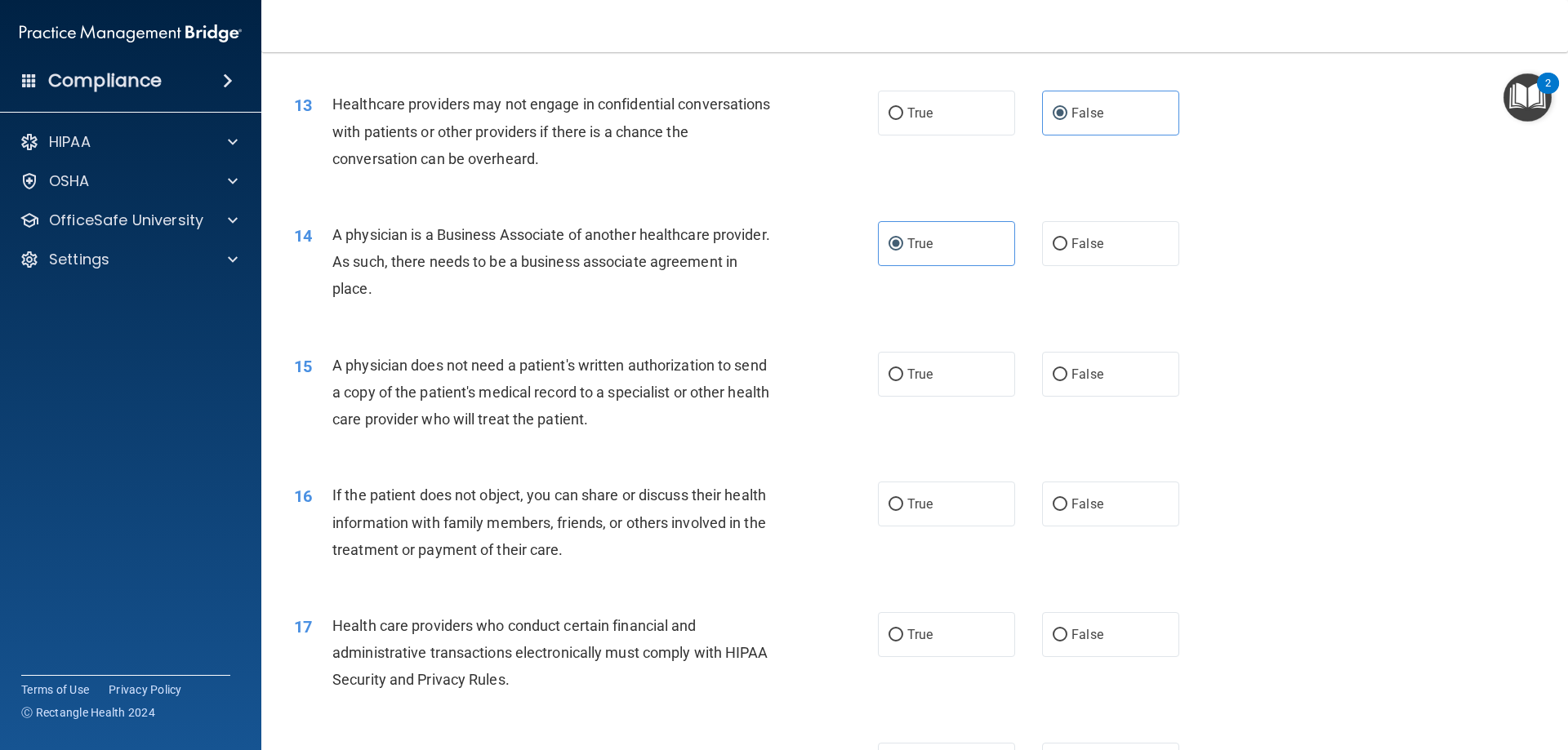
scroll to position [1554, 0]
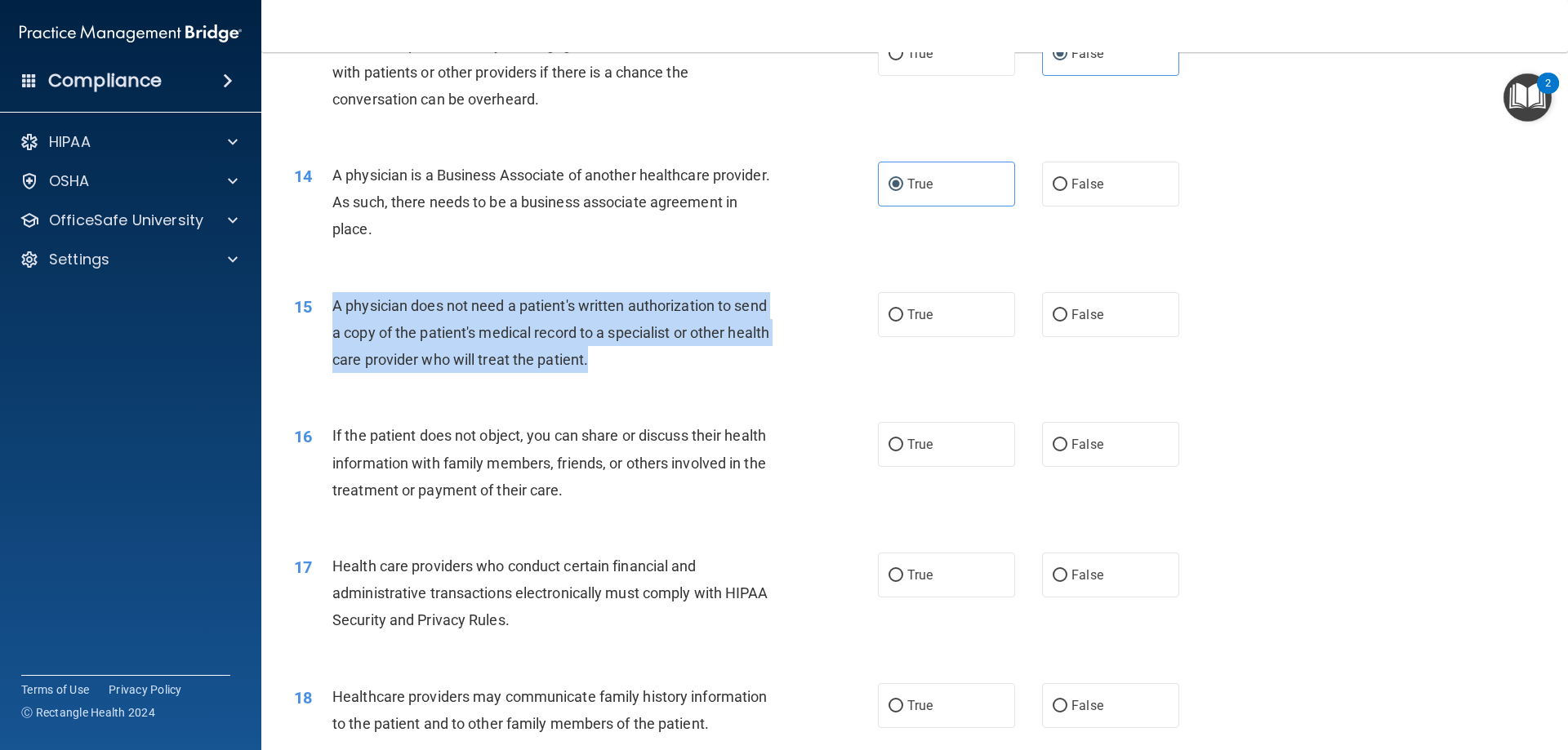
drag, startPoint x: 644, startPoint y: 362, endPoint x: 329, endPoint y: 298, distance: 321.4
click at [329, 298] on div "15 A physician does not need a patient's written authorization to send a copy o…" at bounding box center [586, 337] width 633 height 90
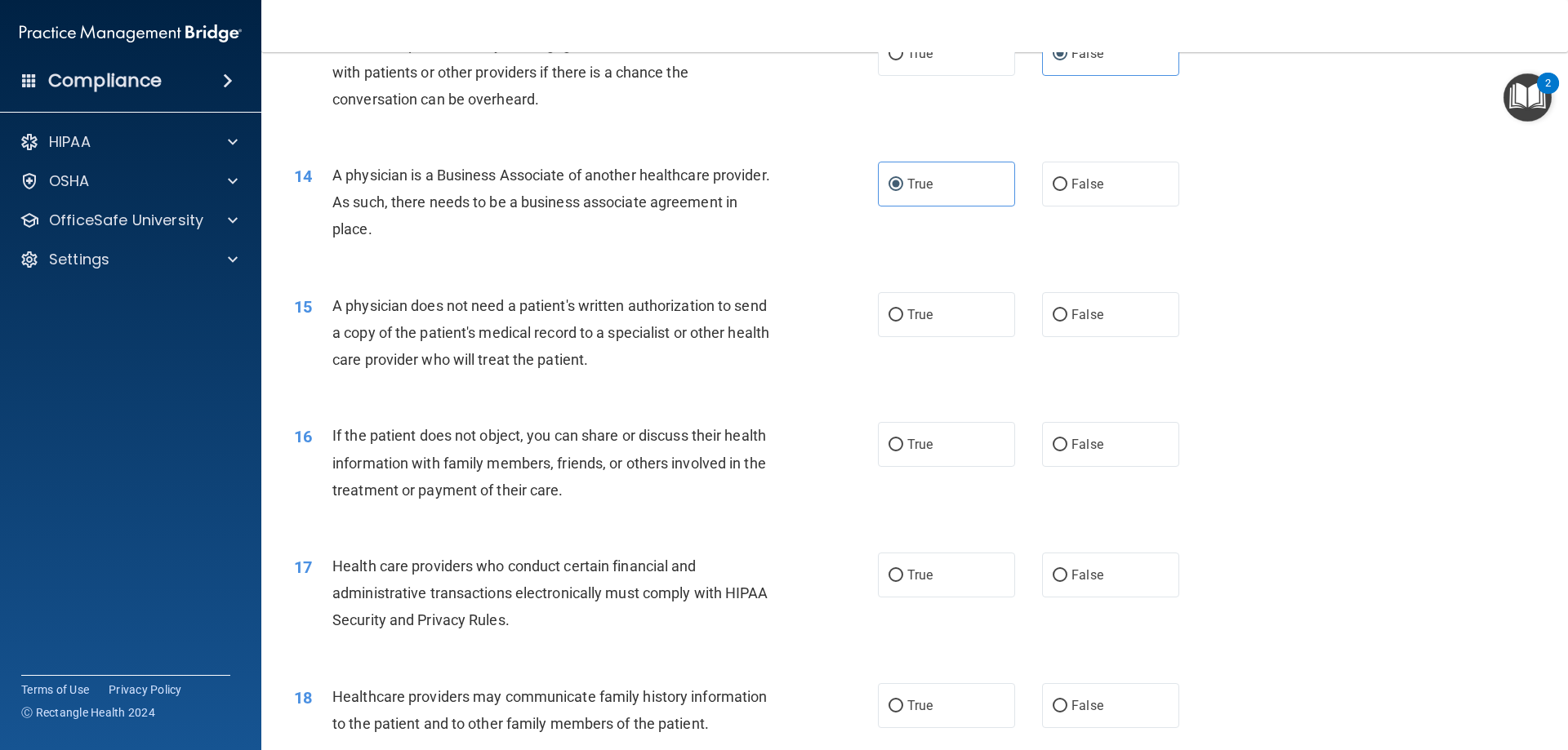
drag, startPoint x: 904, startPoint y: 320, endPoint x: 681, endPoint y: 441, distance: 253.7
click at [904, 323] on label "True" at bounding box center [946, 315] width 137 height 45
click at [903, 322] on input "True" at bounding box center [896, 315] width 15 height 13
radio input "true"
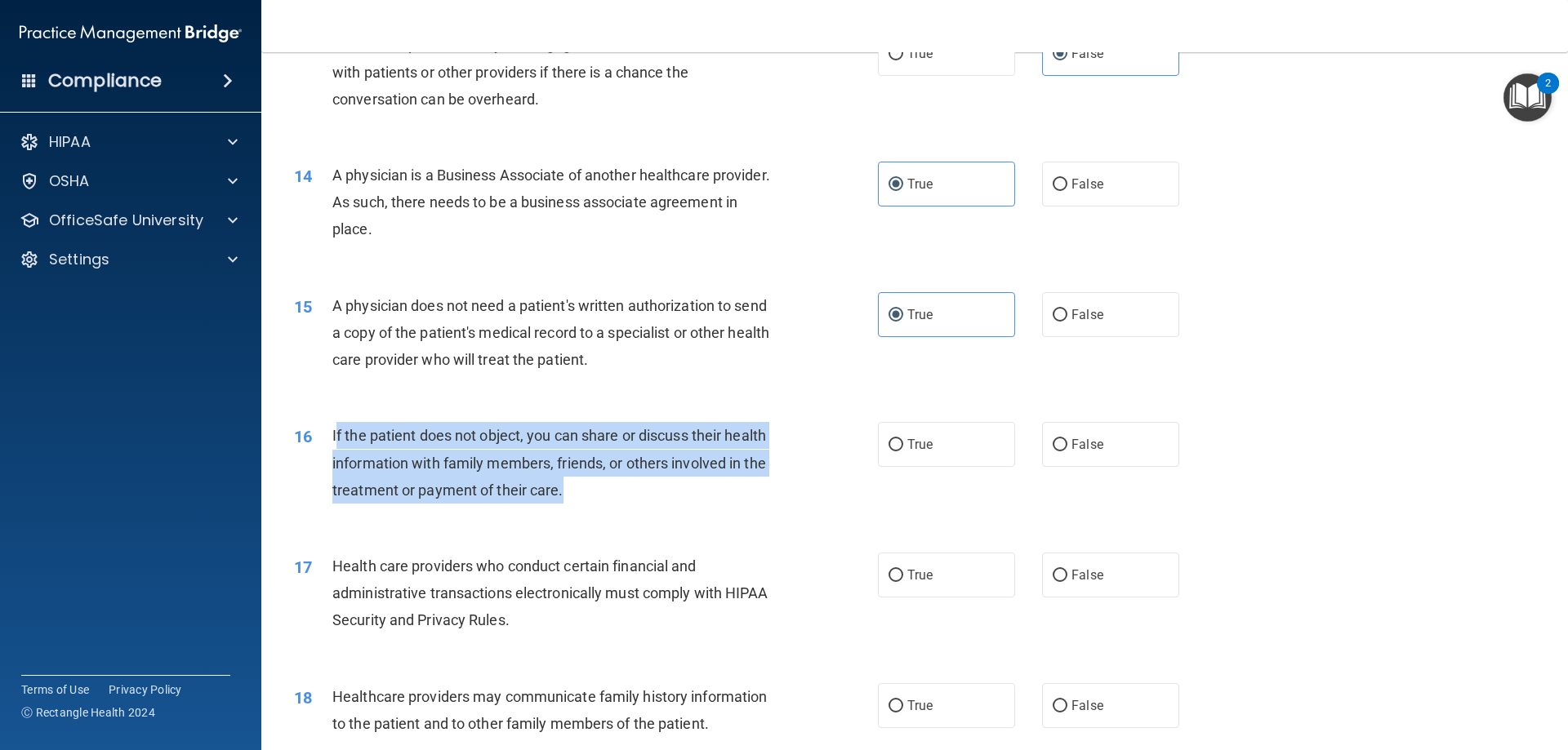
drag, startPoint x: 570, startPoint y: 494, endPoint x: 334, endPoint y: 431, distance: 244.3
click at [334, 431] on div "If the patient does not object, you can share or discuss their health informati…" at bounding box center [561, 463] width 457 height 81
click at [571, 494] on div "If the patient does not object, you can share or discuss their health informati…" at bounding box center [561, 463] width 457 height 81
drag, startPoint x: 579, startPoint y: 490, endPoint x: 314, endPoint y: 427, distance: 272.4
click at [314, 427] on div "16 If the patient does not object, you can share or discuss their health inform…" at bounding box center [586, 467] width 633 height 90
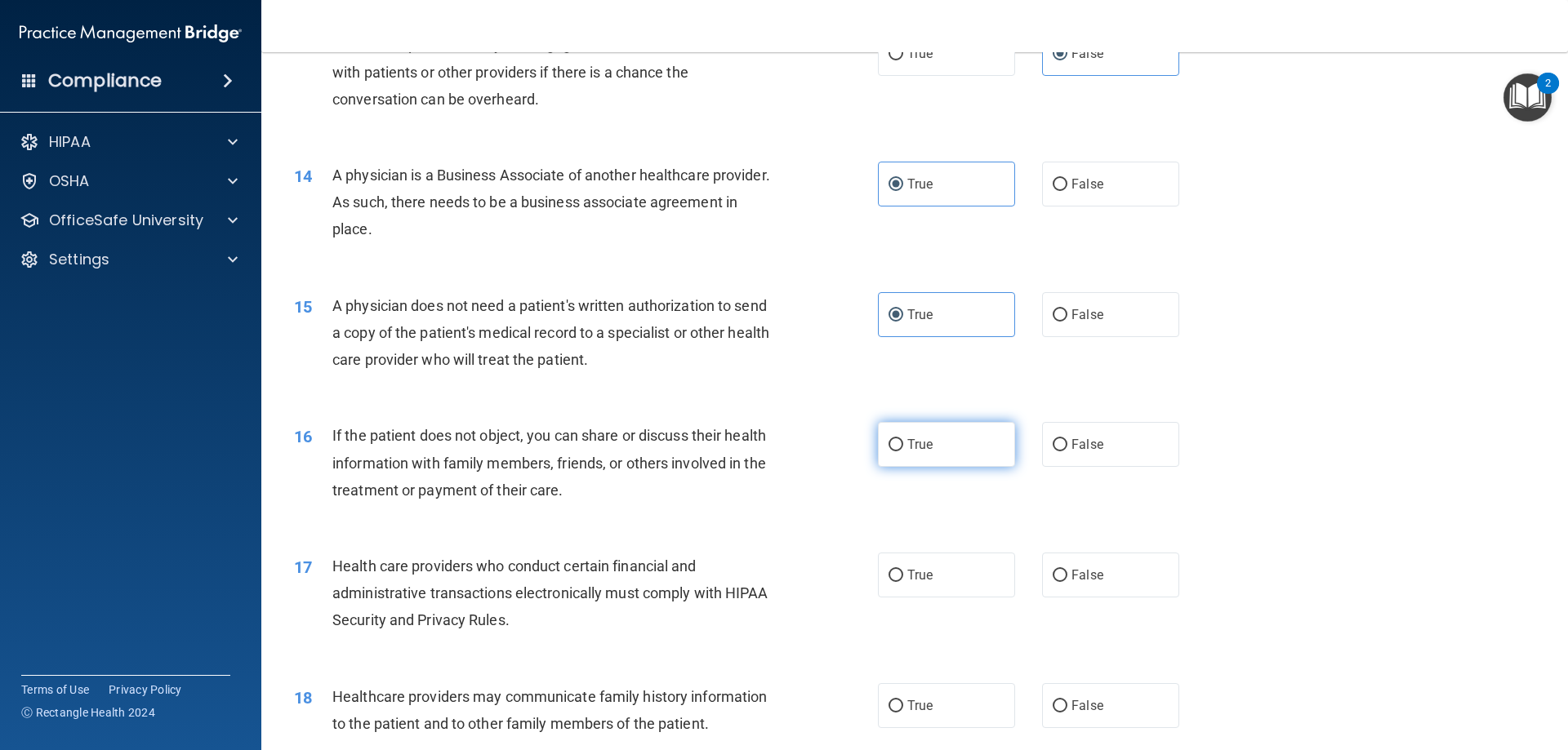
click at [949, 435] on label "True" at bounding box center [946, 445] width 137 height 45
click at [903, 439] on input "True" at bounding box center [896, 445] width 15 height 13
radio input "true"
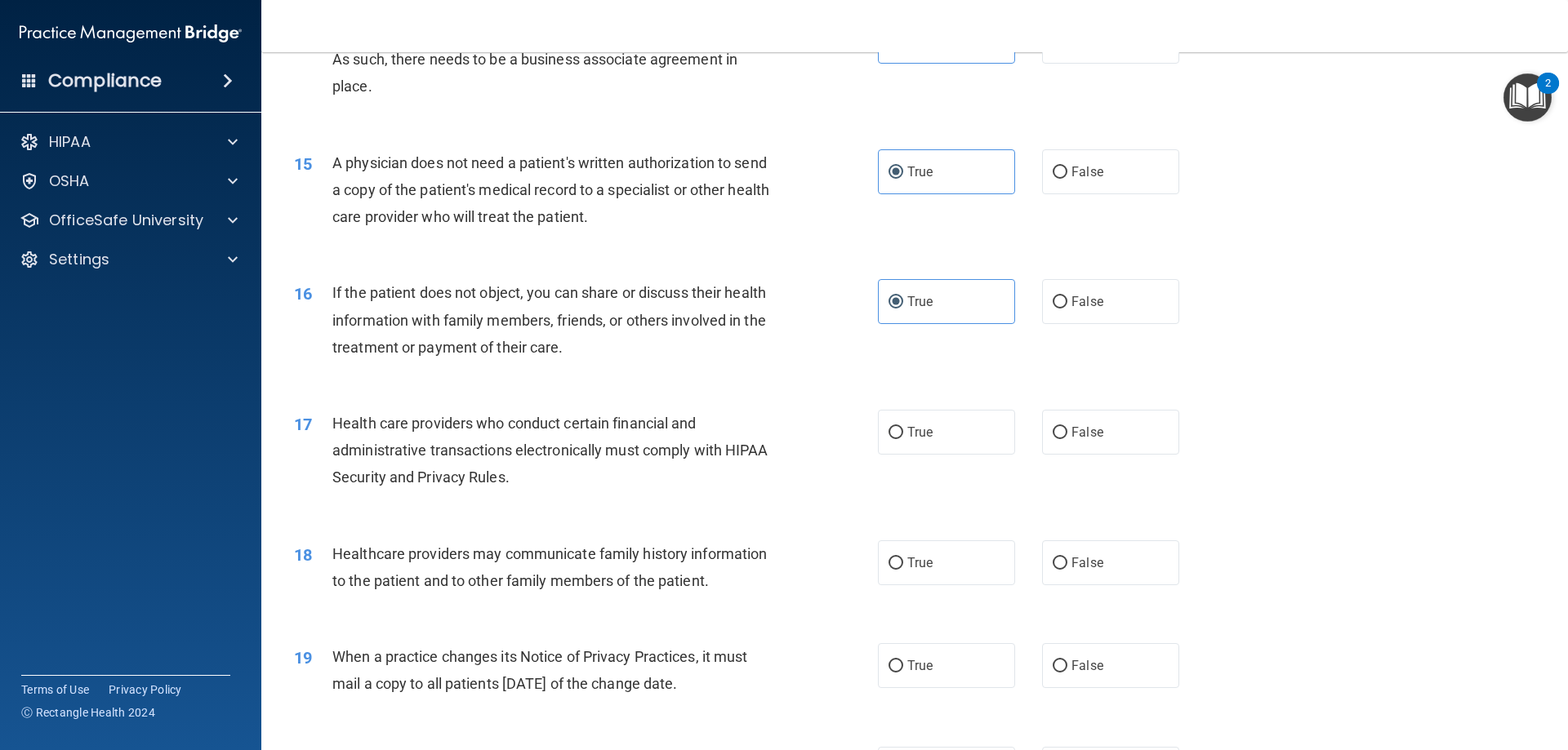
scroll to position [1799, 0]
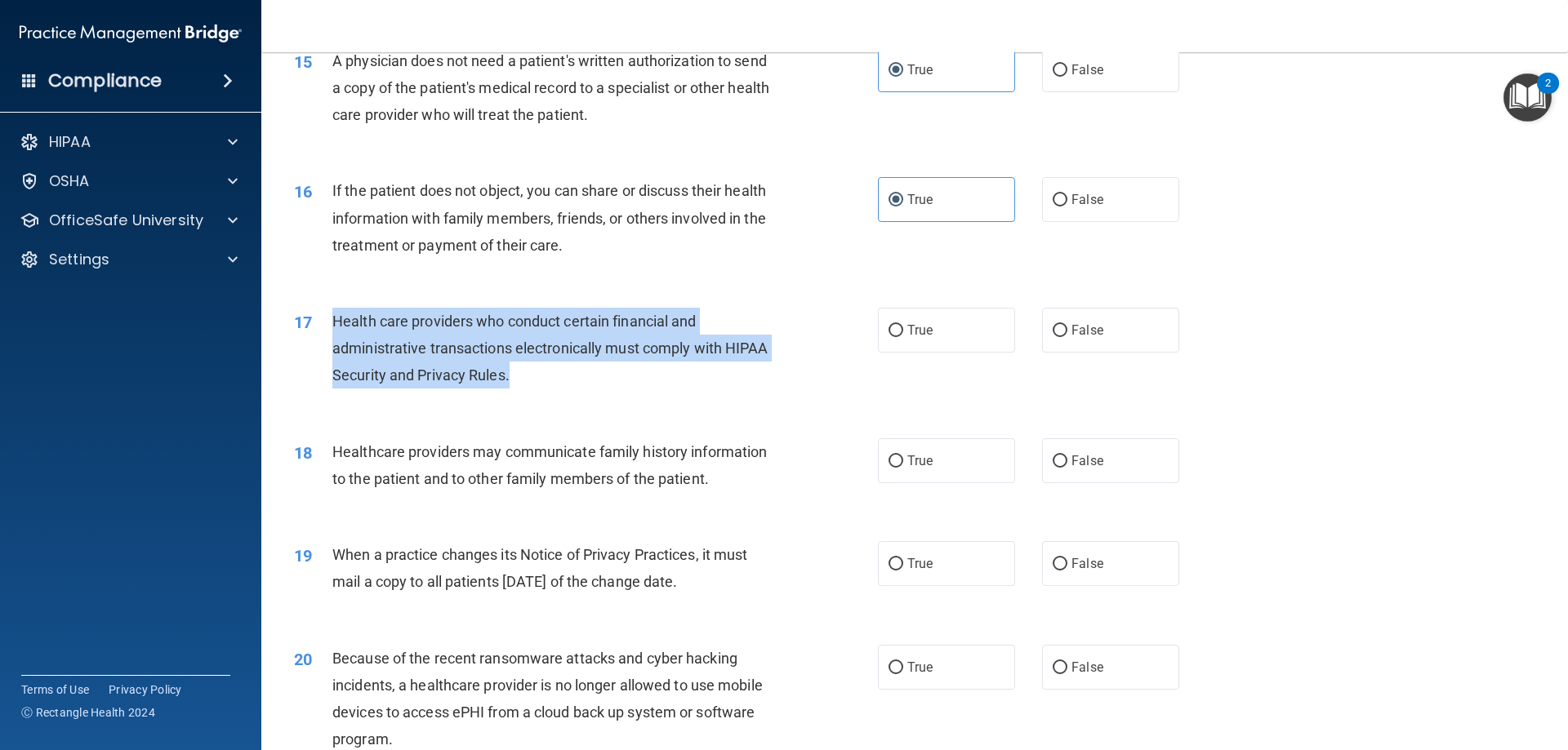
drag, startPoint x: 514, startPoint y: 377, endPoint x: 330, endPoint y: 328, distance: 190.4
click at [330, 328] on div "17 Health care providers who conduct certain financial and administrative trans…" at bounding box center [586, 352] width 633 height 90
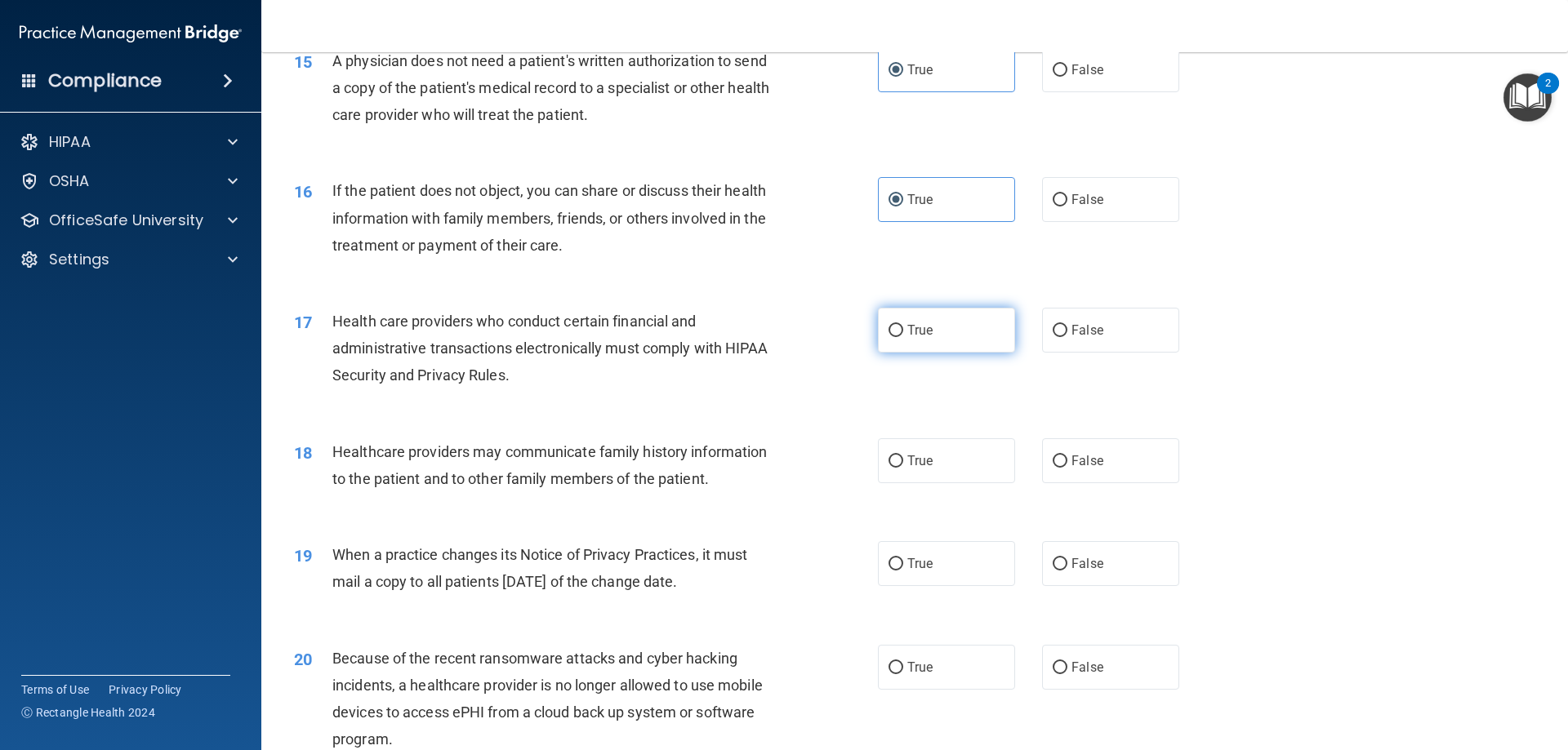
click at [922, 325] on span "True" at bounding box center [920, 330] width 25 height 16
click at [903, 325] on input "True" at bounding box center [896, 331] width 15 height 13
radio input "true"
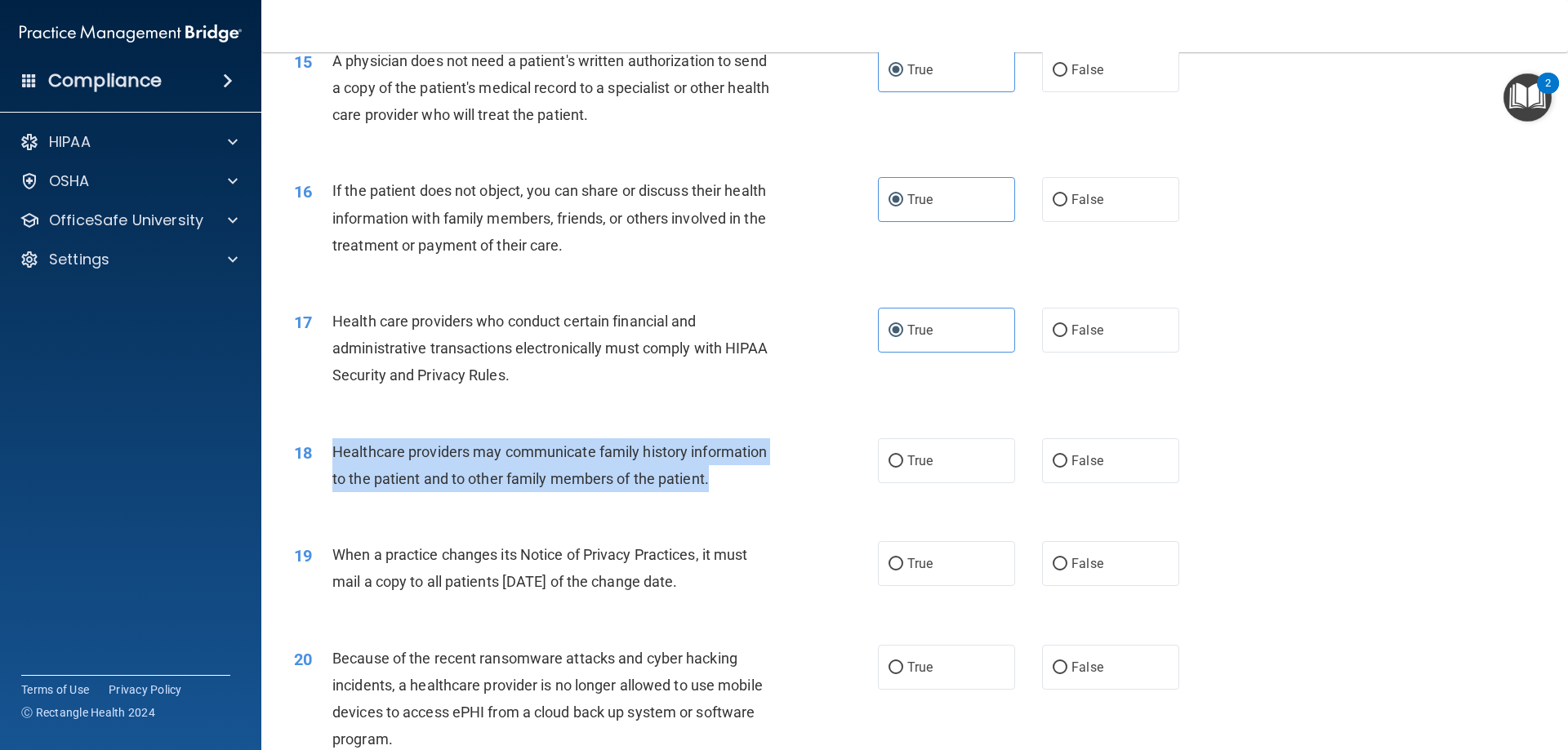
drag, startPoint x: 691, startPoint y: 479, endPoint x: 334, endPoint y: 452, distance: 358.0
click at [334, 452] on div "Healthcare providers may communicate family history information to the patient …" at bounding box center [561, 465] width 457 height 54
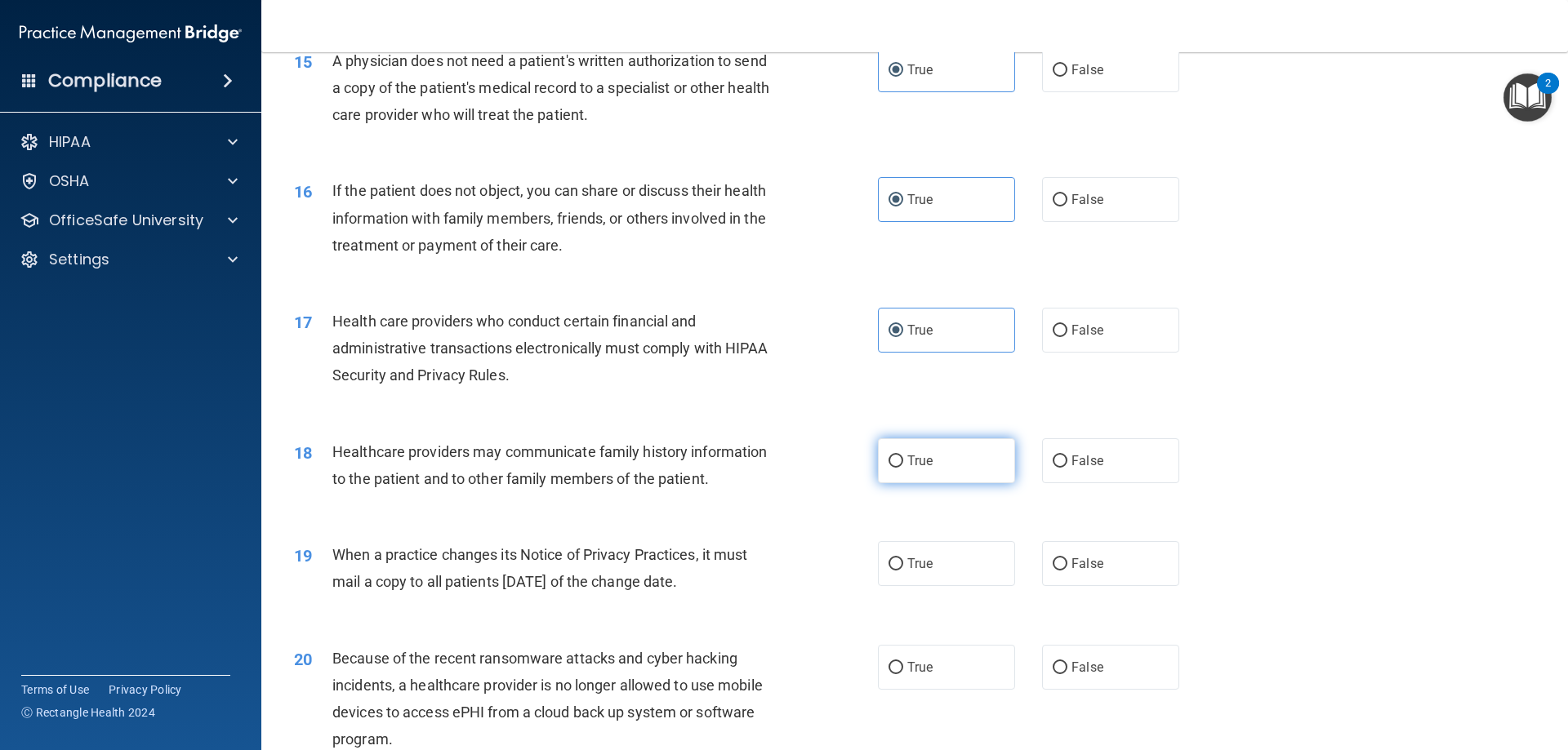
click at [923, 463] on span "True" at bounding box center [920, 461] width 25 height 16
click at [903, 463] on input "True" at bounding box center [896, 462] width 15 height 13
radio input "true"
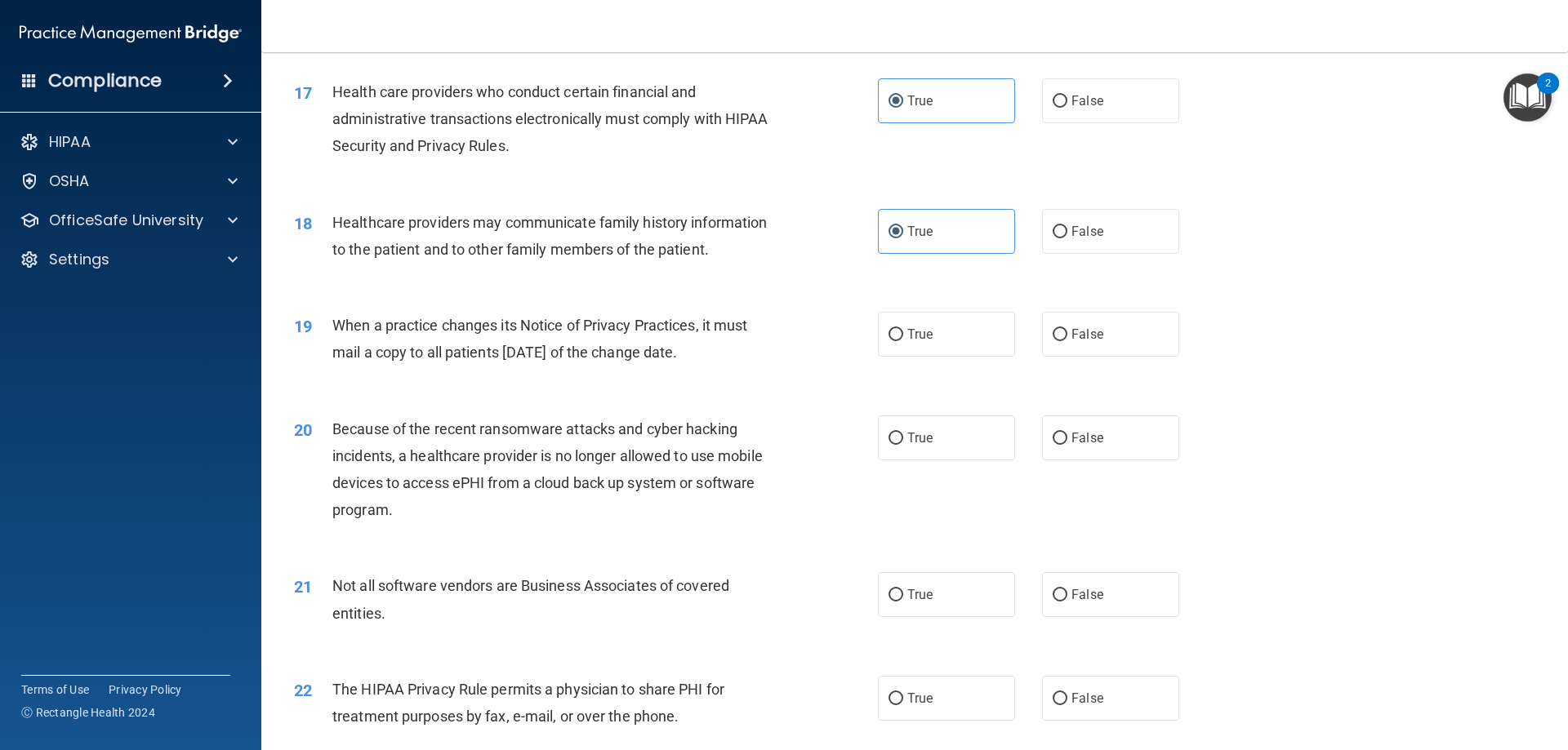
scroll to position [2044, 0]
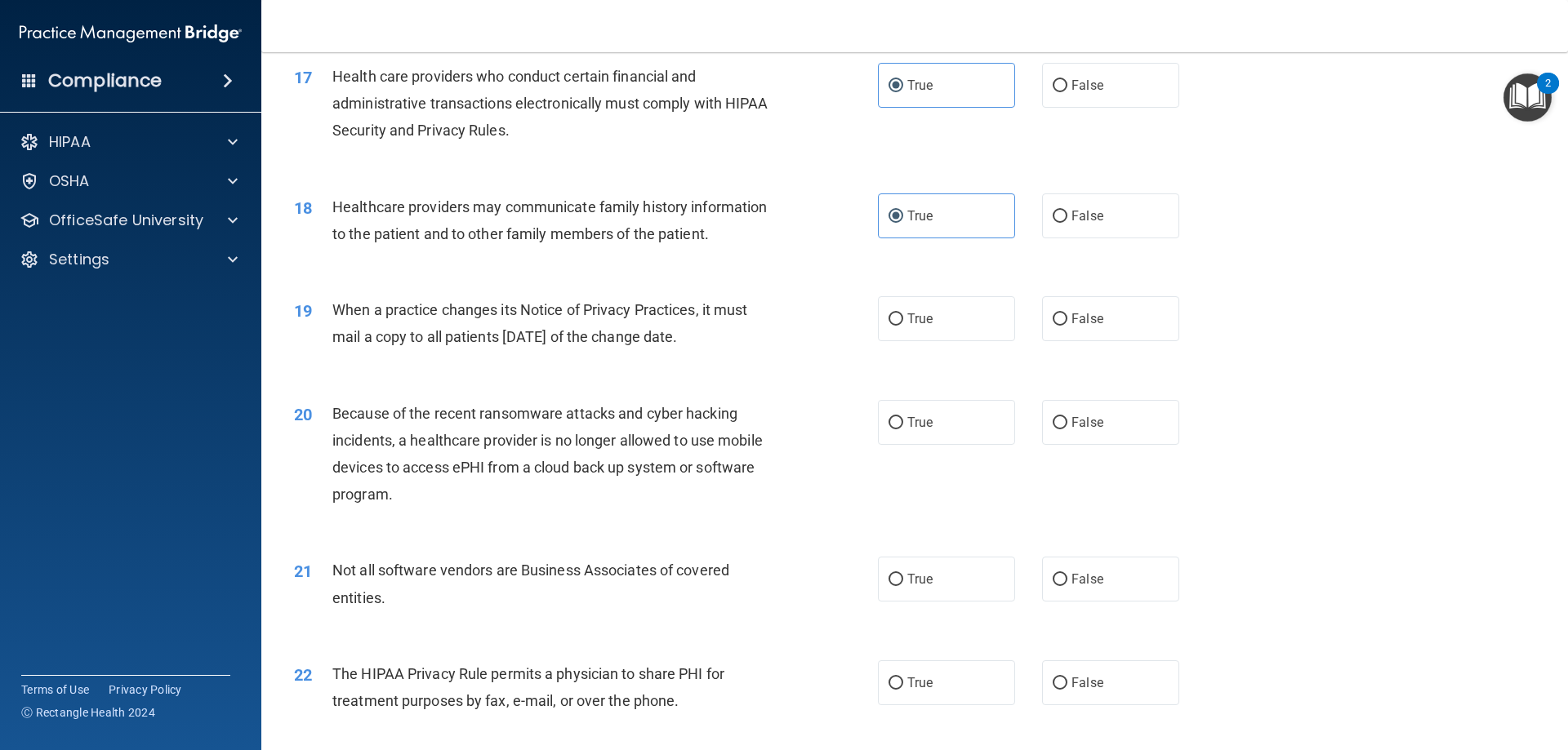
drag, startPoint x: 733, startPoint y: 341, endPoint x: 329, endPoint y: 303, distance: 405.8
click at [329, 303] on div "19 When a practice changes its Notice of Privacy Practices, it must mail a copy…" at bounding box center [586, 328] width 633 height 62
click at [1085, 335] on label "False" at bounding box center [1110, 319] width 137 height 45
click at [1068, 326] on input "False" at bounding box center [1060, 319] width 15 height 13
radio input "true"
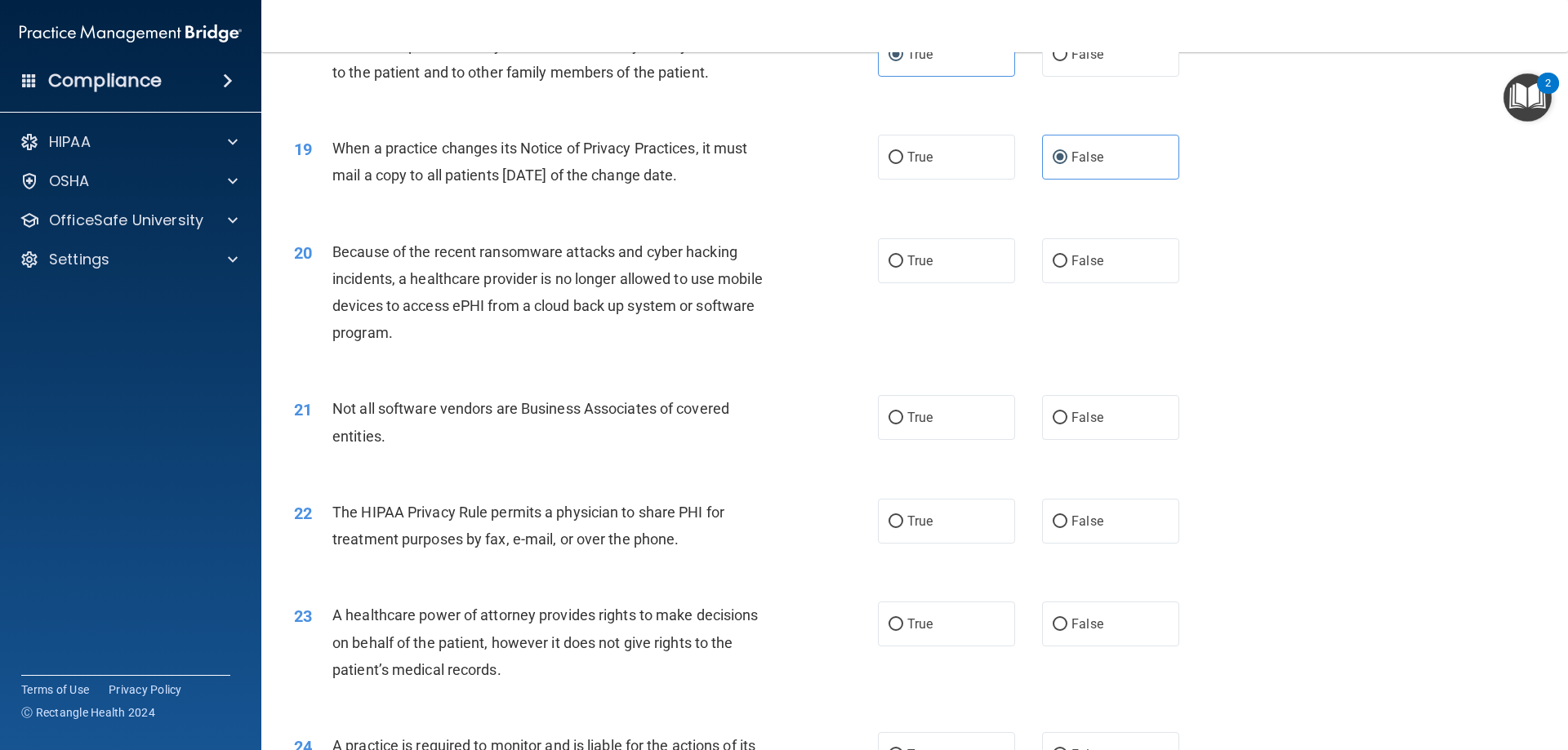
scroll to position [2207, 0]
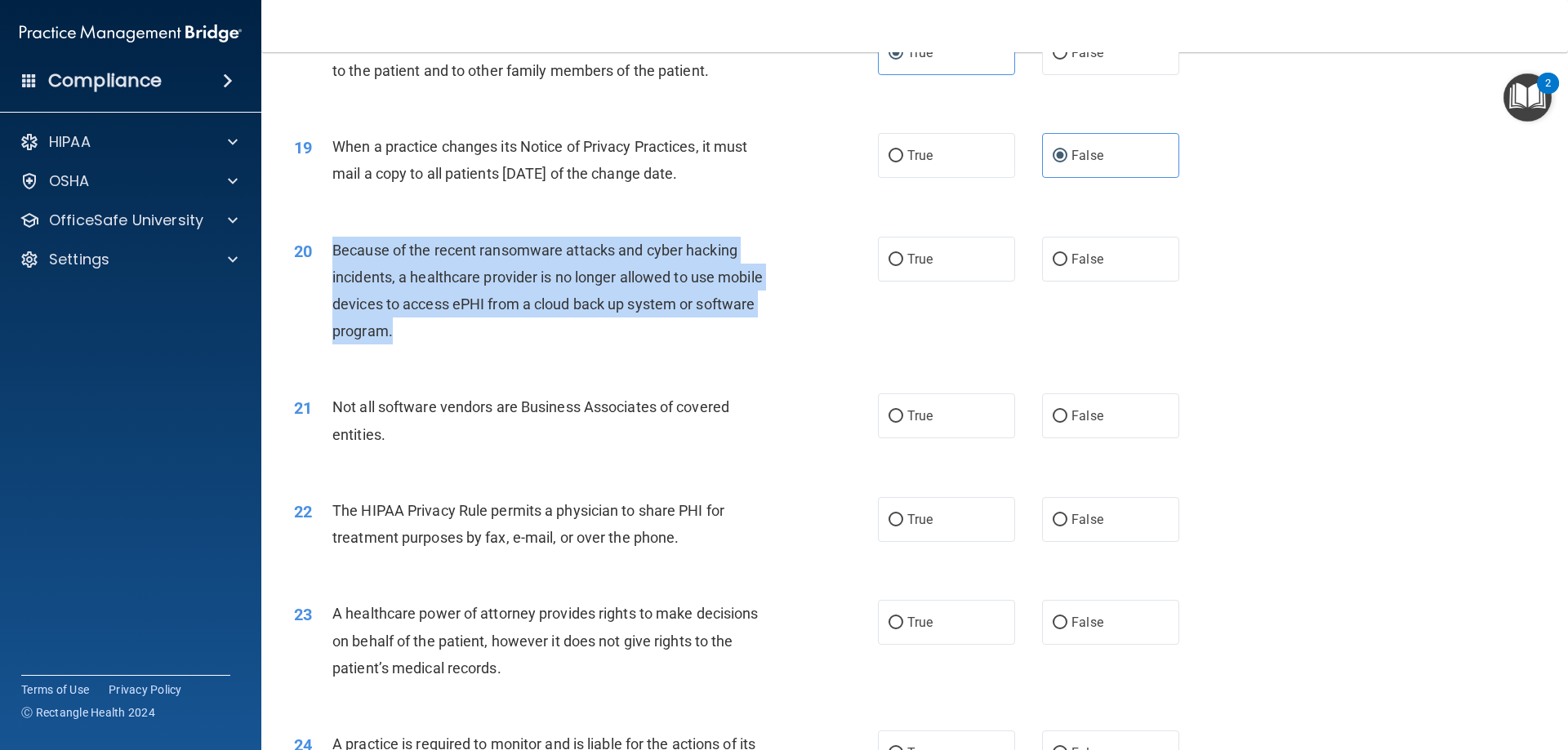
drag, startPoint x: 398, startPoint y: 334, endPoint x: 333, endPoint y: 245, distance: 110.2
click at [333, 245] on div "Because of the recent ransomware attacks and cyber hacking incidents, a healthc…" at bounding box center [561, 292] width 457 height 109
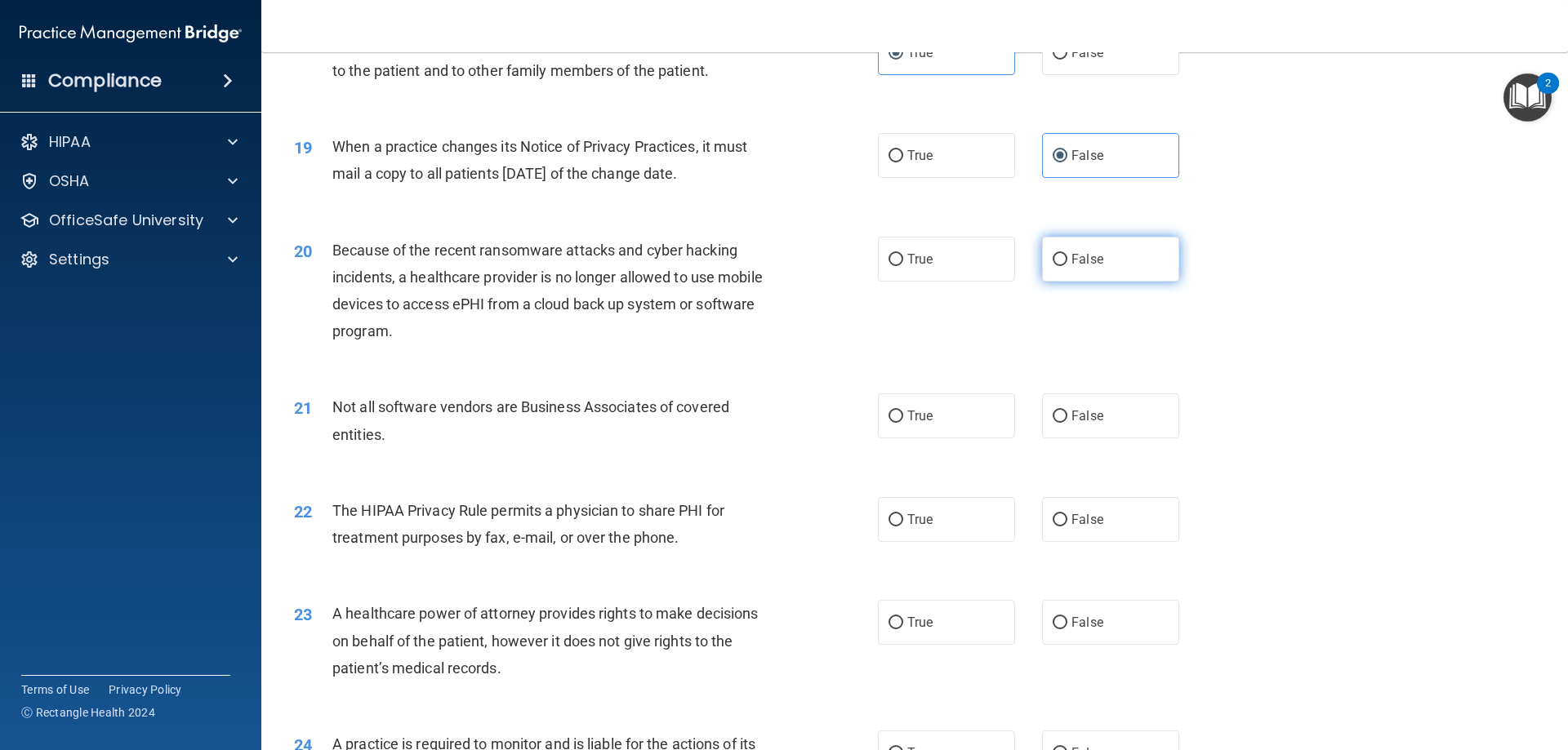
drag, startPoint x: 1077, startPoint y: 252, endPoint x: 1054, endPoint y: 268, distance: 28.0
click at [1078, 252] on span "False" at bounding box center [1087, 259] width 32 height 16
click at [1068, 254] on input "False" at bounding box center [1060, 260] width 15 height 13
radio input "true"
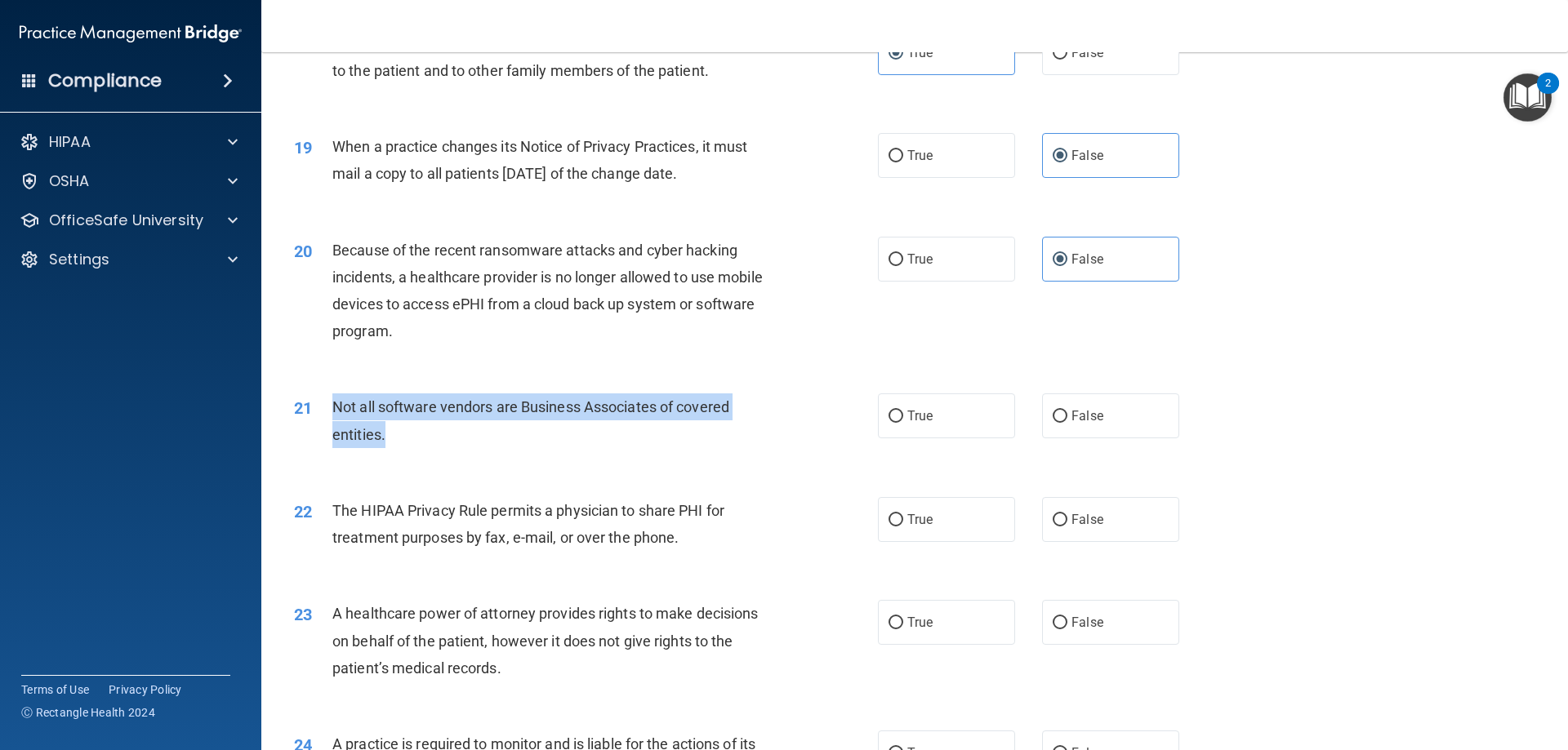
drag, startPoint x: 402, startPoint y: 438, endPoint x: 324, endPoint y: 410, distance: 82.9
click at [324, 410] on div "21 Not all software vendors are Business Associates of covered entities." at bounding box center [586, 425] width 633 height 62
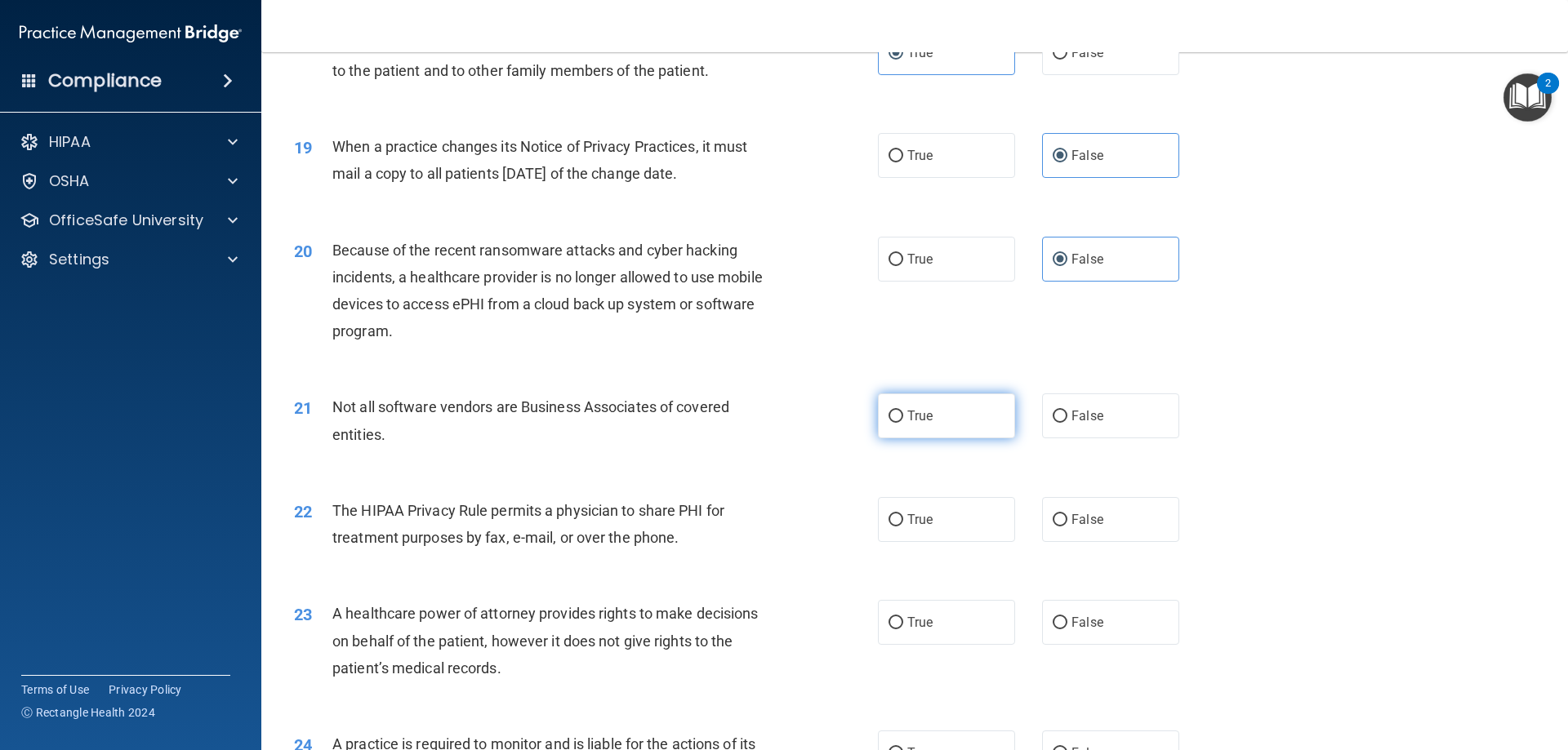
click at [901, 432] on label "True" at bounding box center [946, 416] width 137 height 45
click at [901, 423] on input "True" at bounding box center [896, 416] width 15 height 13
radio input "true"
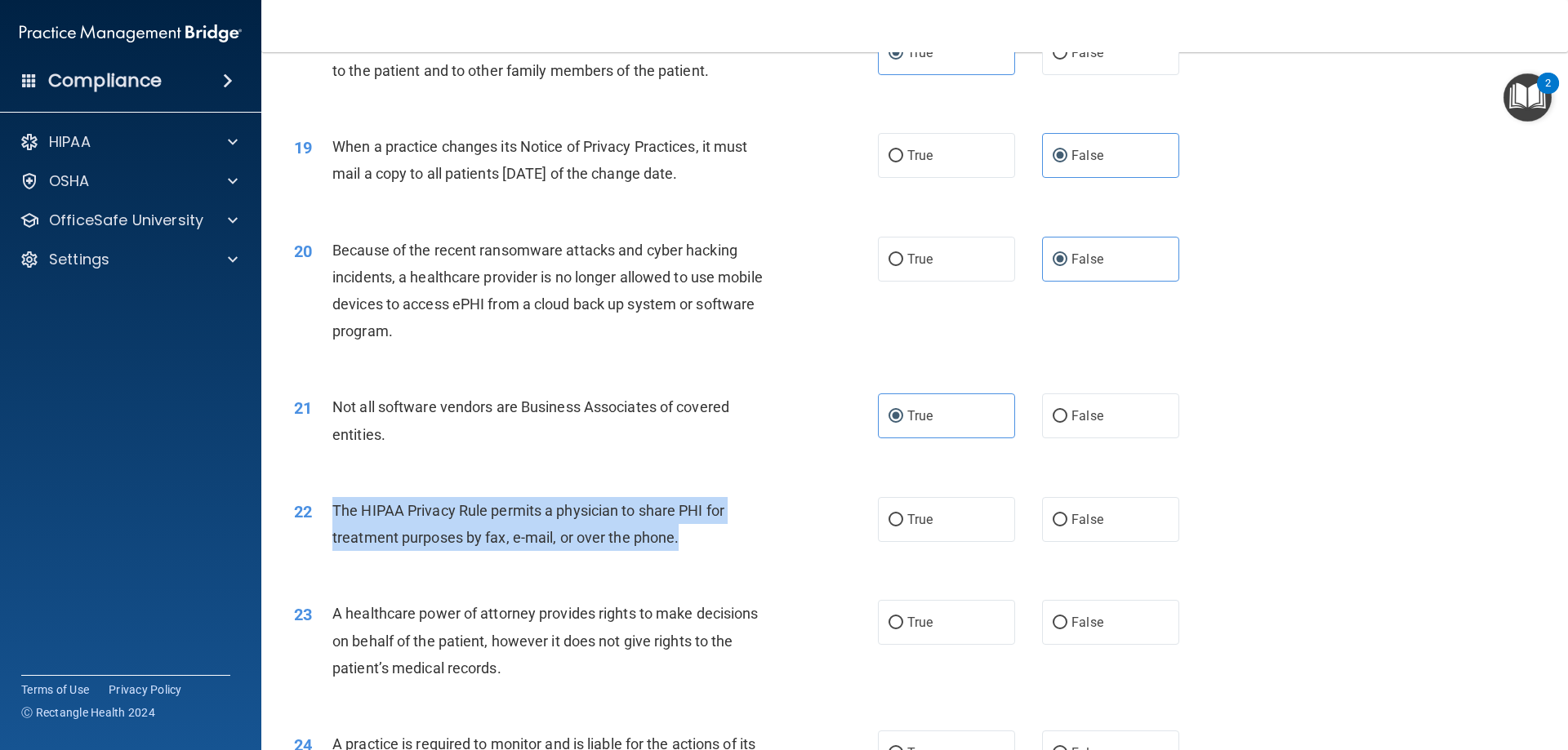
drag, startPoint x: 688, startPoint y: 536, endPoint x: 323, endPoint y: 507, distance: 366.2
click at [323, 507] on div "22 The HIPAA Privacy Rule permits a physician to share PHI for treatment purpos…" at bounding box center [586, 528] width 633 height 62
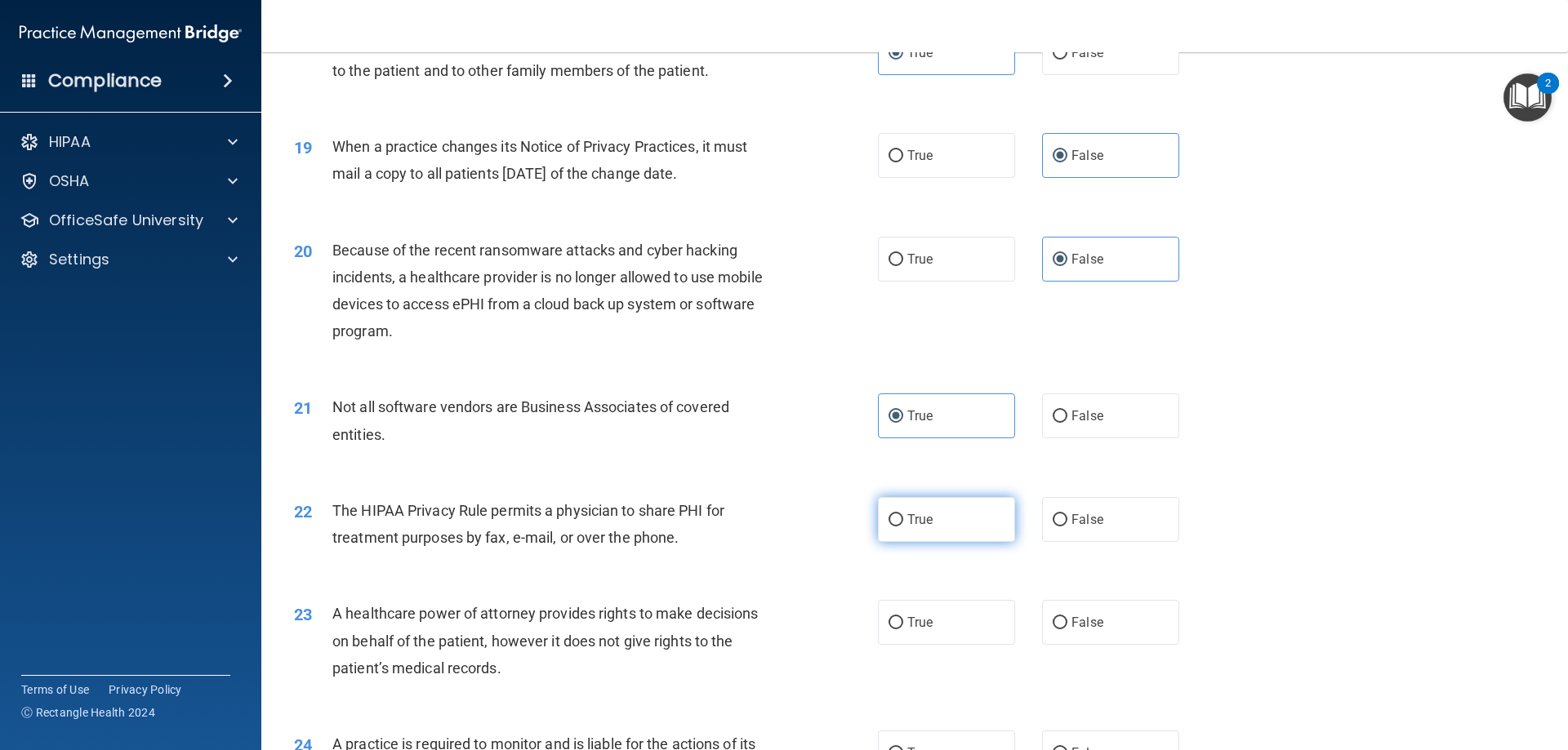
click at [956, 534] on label "True" at bounding box center [946, 520] width 137 height 45
click at [903, 526] on input "True" at bounding box center [896, 520] width 15 height 13
radio input "true"
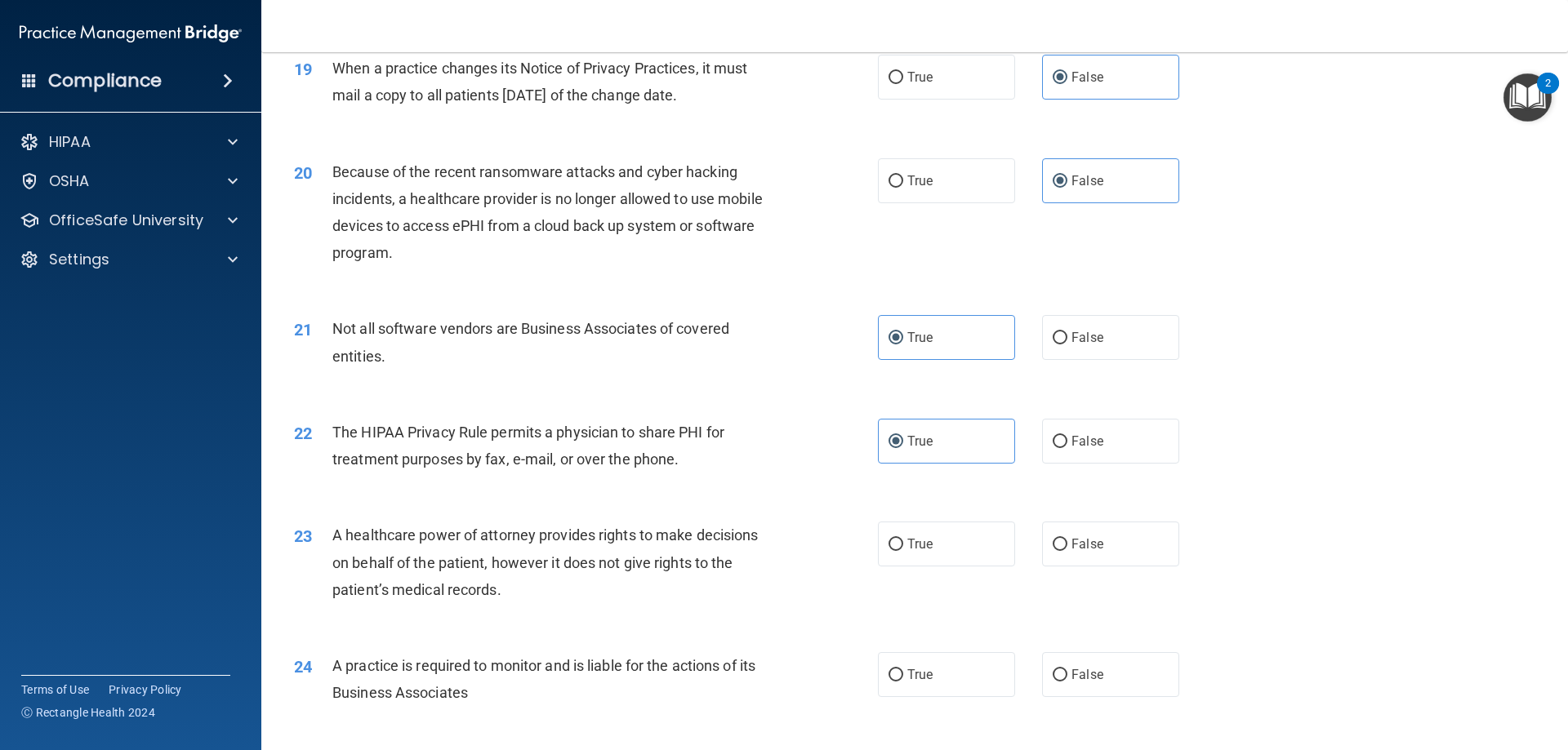
scroll to position [2371, 0]
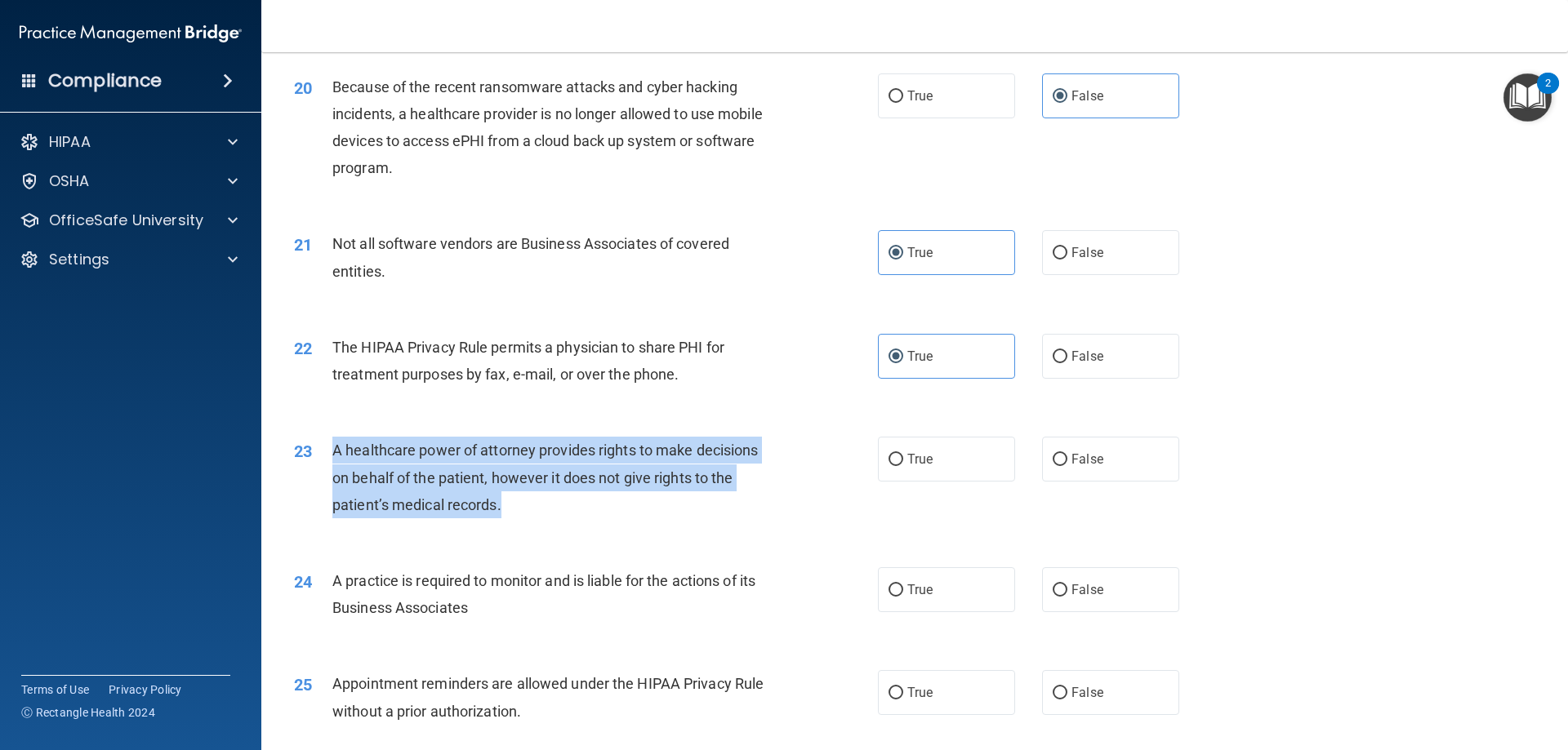
drag, startPoint x: 453, startPoint y: 507, endPoint x: 334, endPoint y: 452, distance: 131.1
click at [334, 452] on div "A healthcare power of attorney provides rights to make decisions on behalf of t…" at bounding box center [561, 477] width 457 height 81
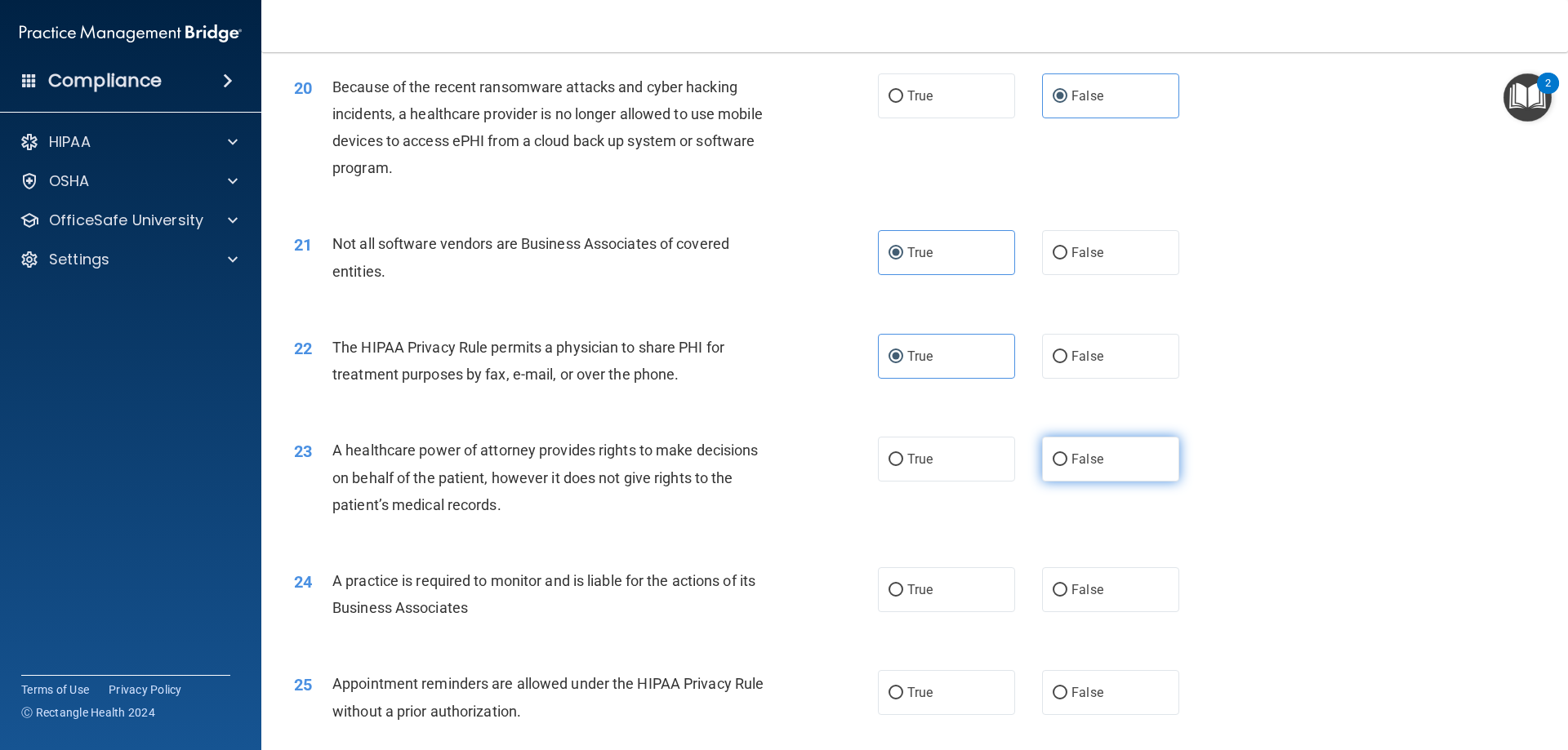
click at [1071, 455] on span "False" at bounding box center [1087, 459] width 32 height 16
click at [1068, 455] on input "False" at bounding box center [1060, 460] width 15 height 13
radio input "true"
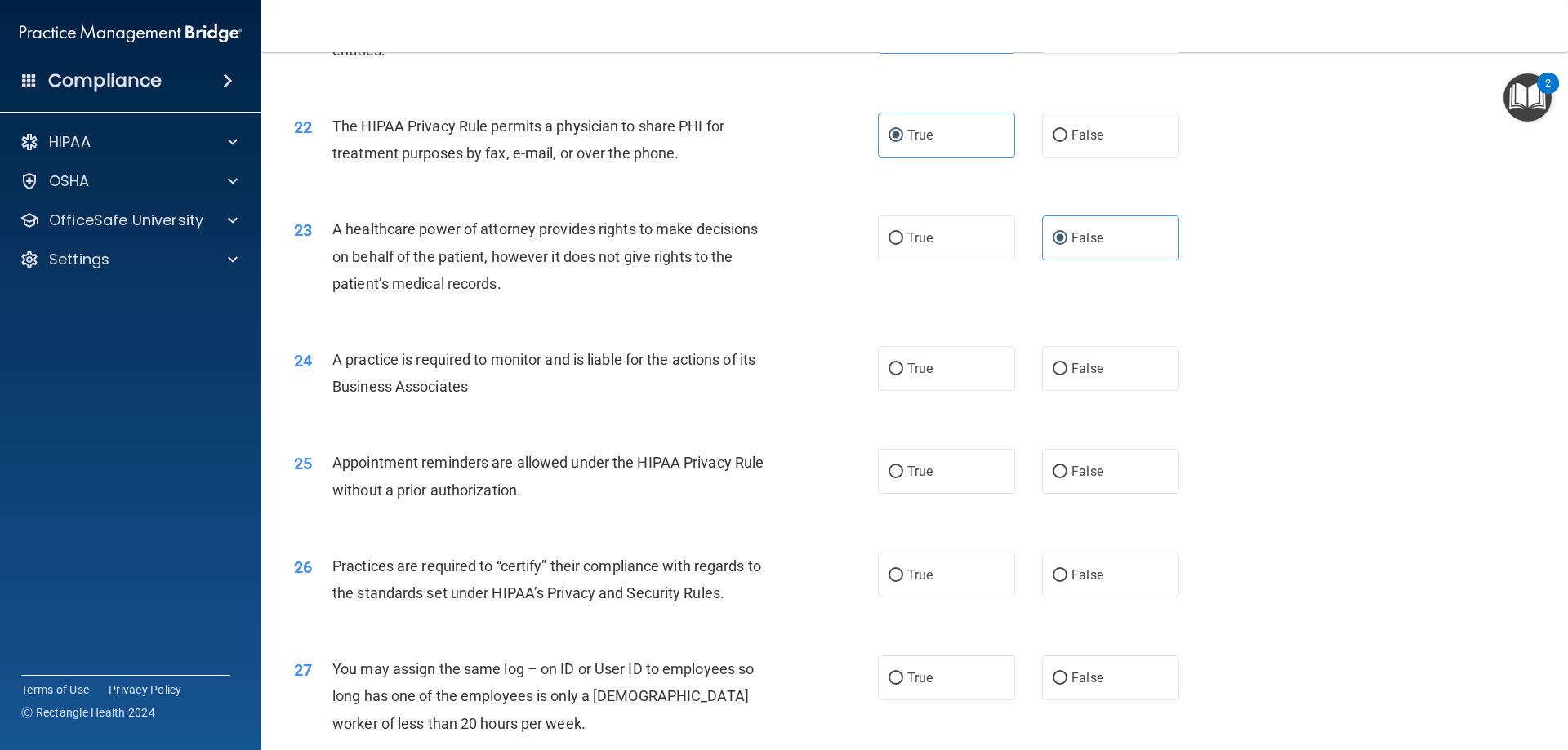
scroll to position [2615, 0]
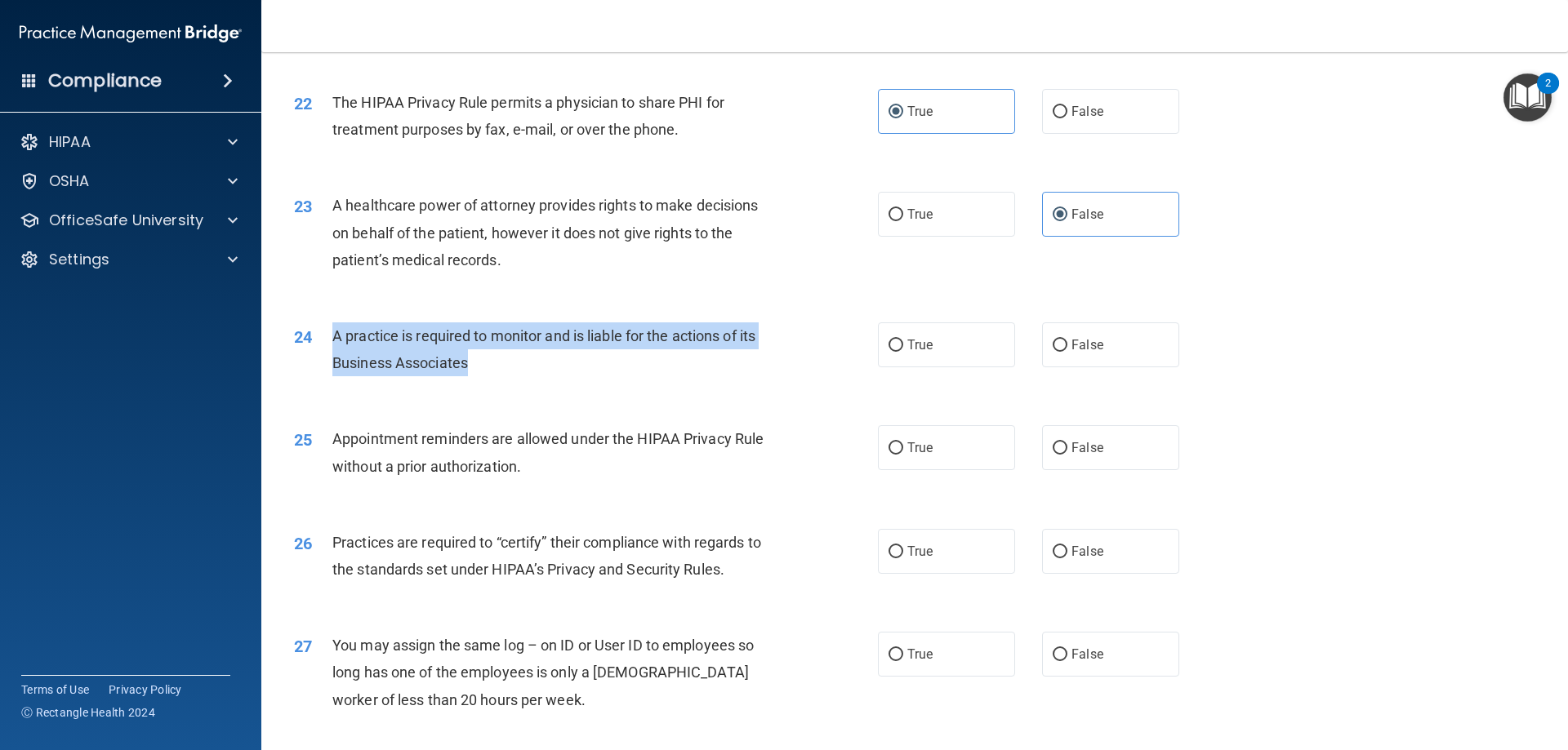
drag, startPoint x: 438, startPoint y: 359, endPoint x: 330, endPoint y: 337, distance: 110.2
click at [330, 337] on div "24 A practice is required to monitor and is liable for the actions of its Busin…" at bounding box center [586, 354] width 633 height 62
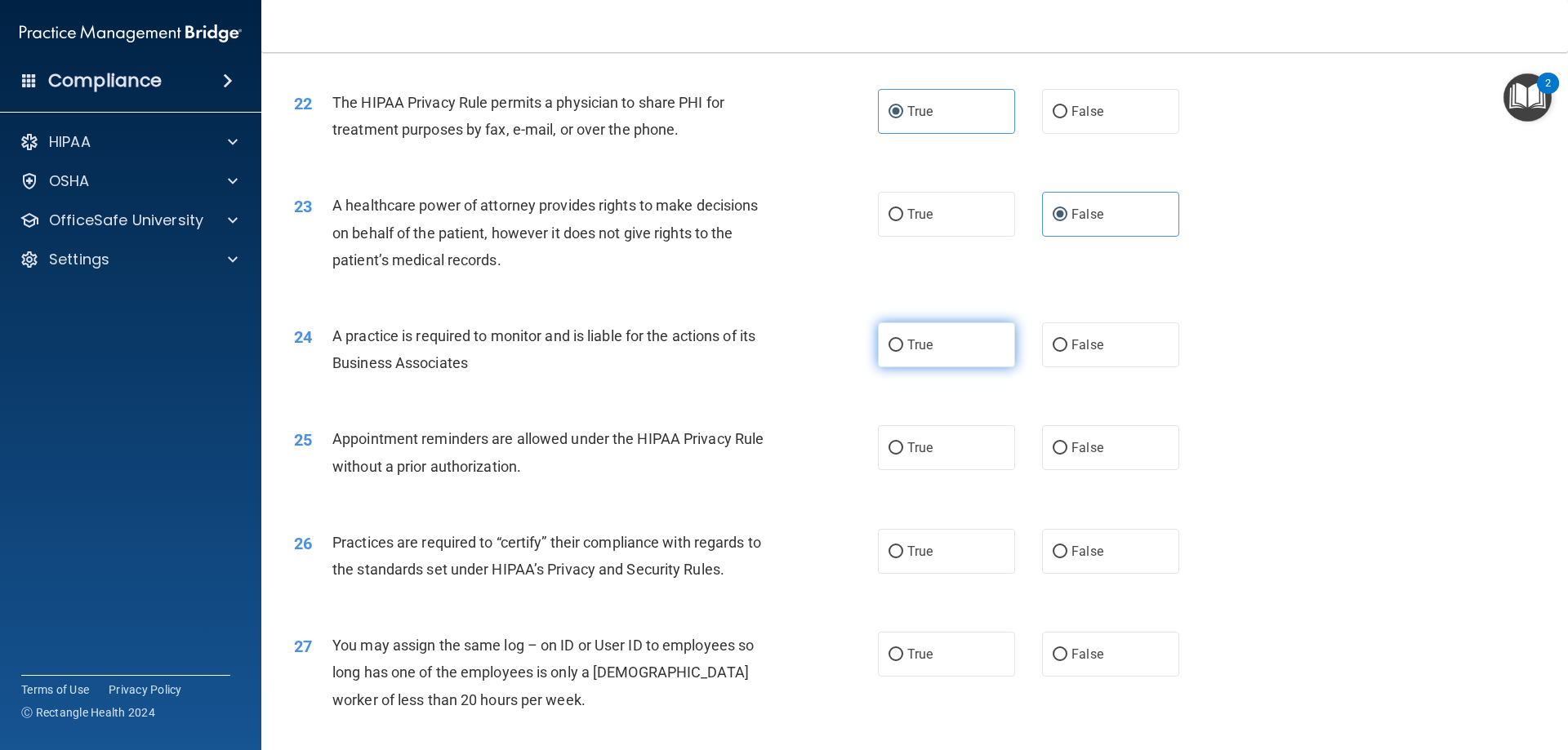
click at [943, 359] on label "True" at bounding box center [946, 345] width 137 height 45
click at [903, 352] on input "True" at bounding box center [896, 345] width 15 height 13
radio input "true"
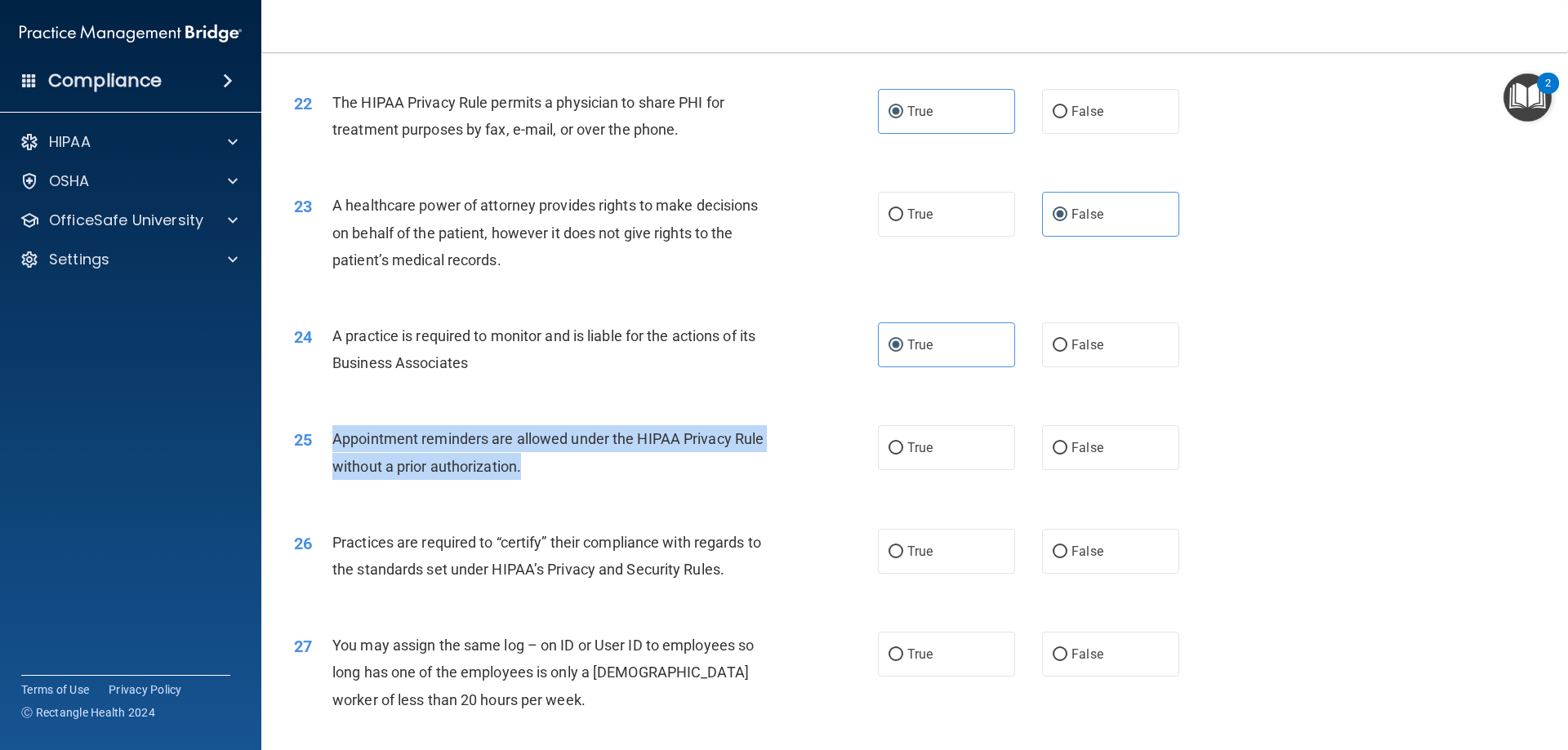
drag, startPoint x: 527, startPoint y: 473, endPoint x: 335, endPoint y: 437, distance: 195.3
click at [335, 437] on div "Appointment reminders are allowed under the HIPAA Privacy Rule without a prior …" at bounding box center [561, 453] width 457 height 54
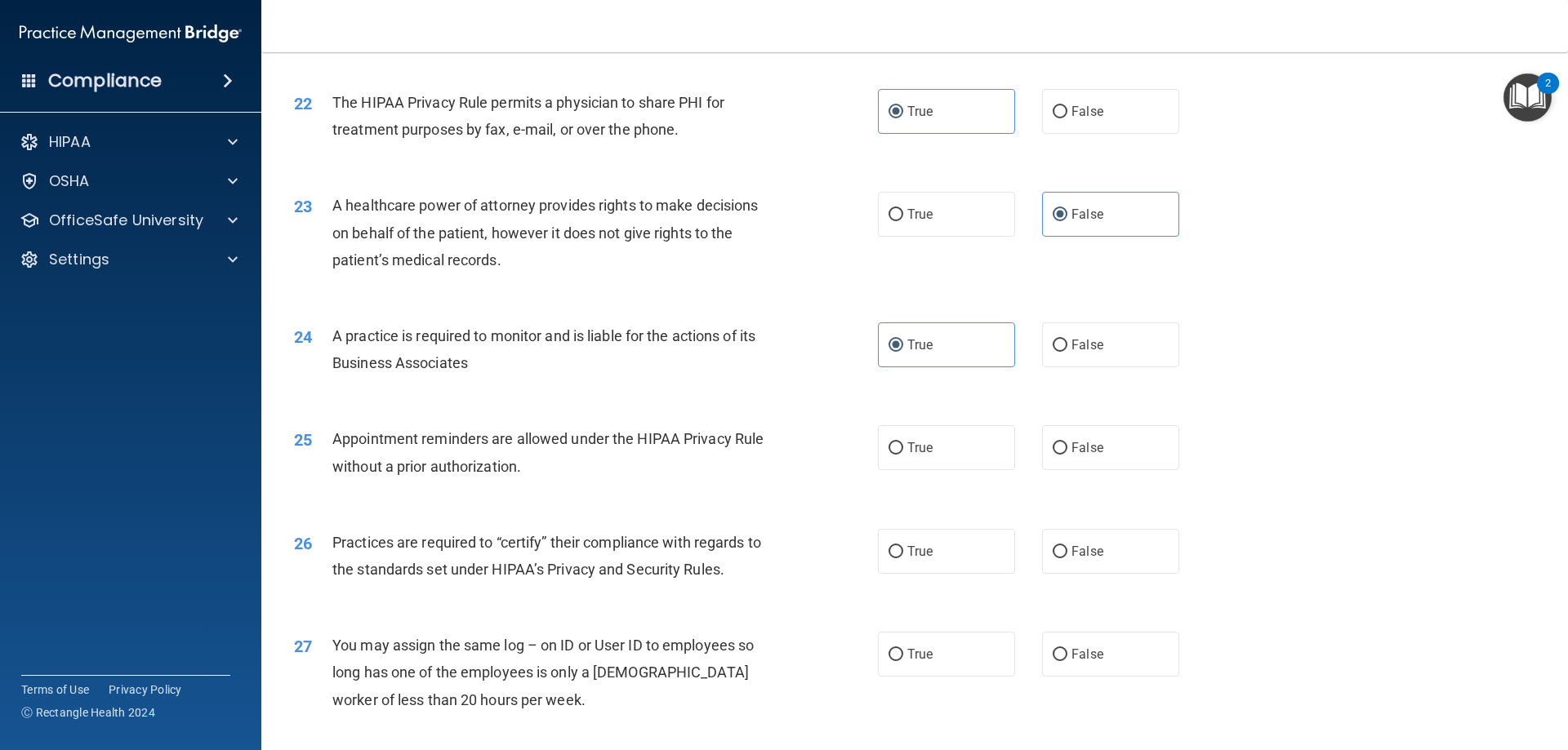
drag, startPoint x: 969, startPoint y: 463, endPoint x: 822, endPoint y: 523, distance: 158.8
click at [969, 463] on label "True" at bounding box center [946, 448] width 137 height 45
click at [903, 455] on input "True" at bounding box center [896, 448] width 15 height 13
radio input "true"
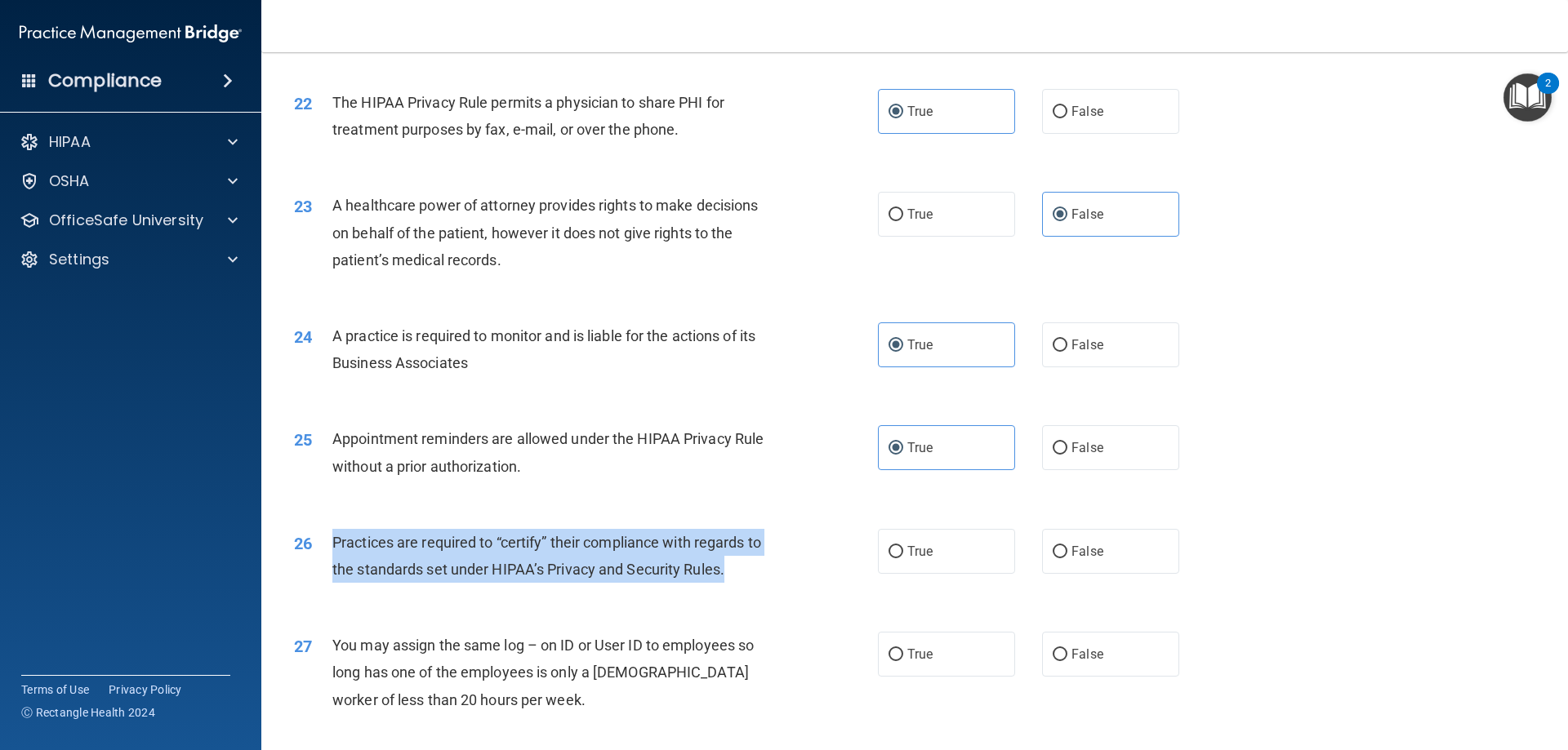
drag, startPoint x: 732, startPoint y: 567, endPoint x: 329, endPoint y: 539, distance: 404.0
click at [329, 539] on div "26 Practices are required to “certify” their compliance with regards to the sta…" at bounding box center [586, 560] width 633 height 62
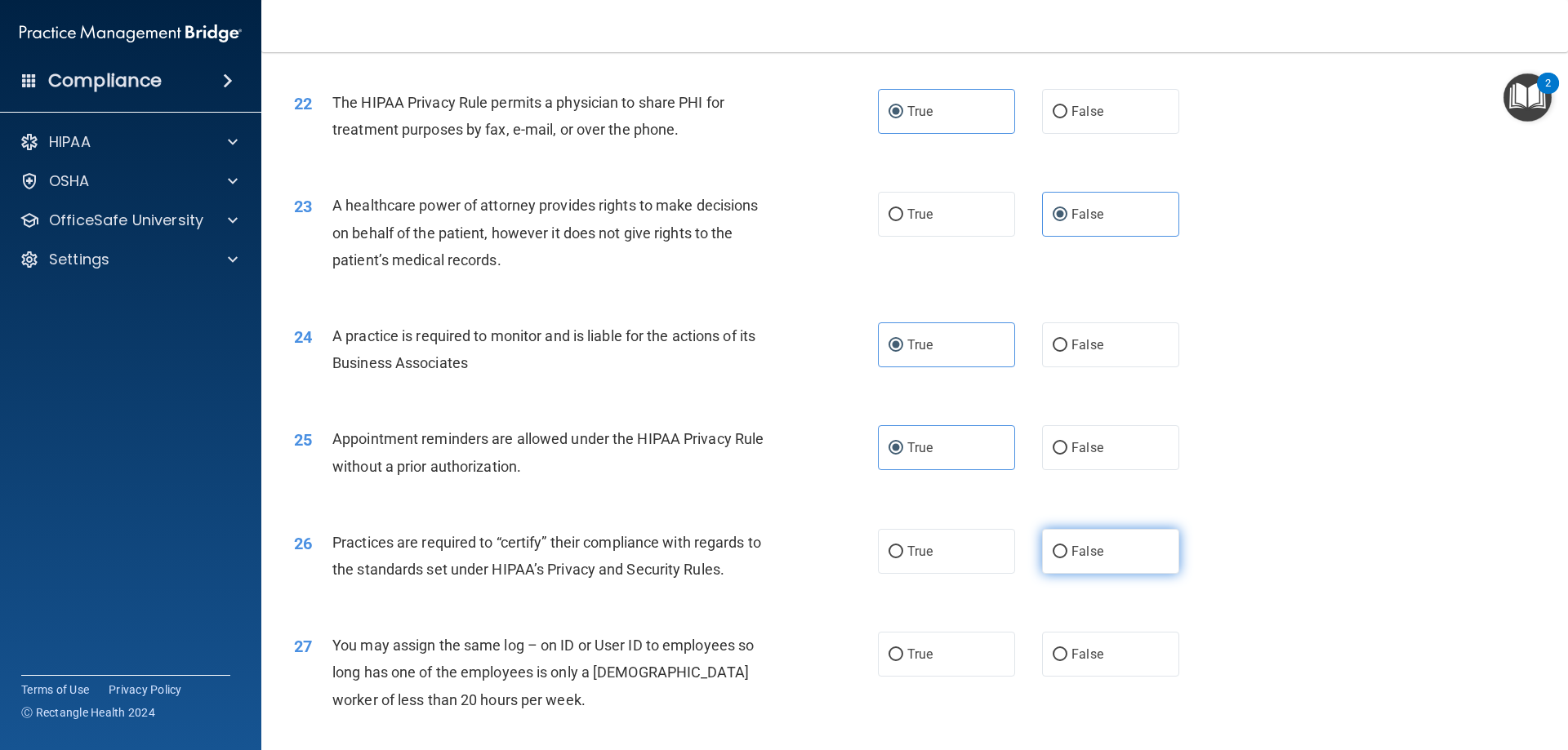
click at [1071, 550] on span "False" at bounding box center [1087, 551] width 32 height 16
click at [1068, 550] on input "False" at bounding box center [1060, 552] width 15 height 13
radio input "true"
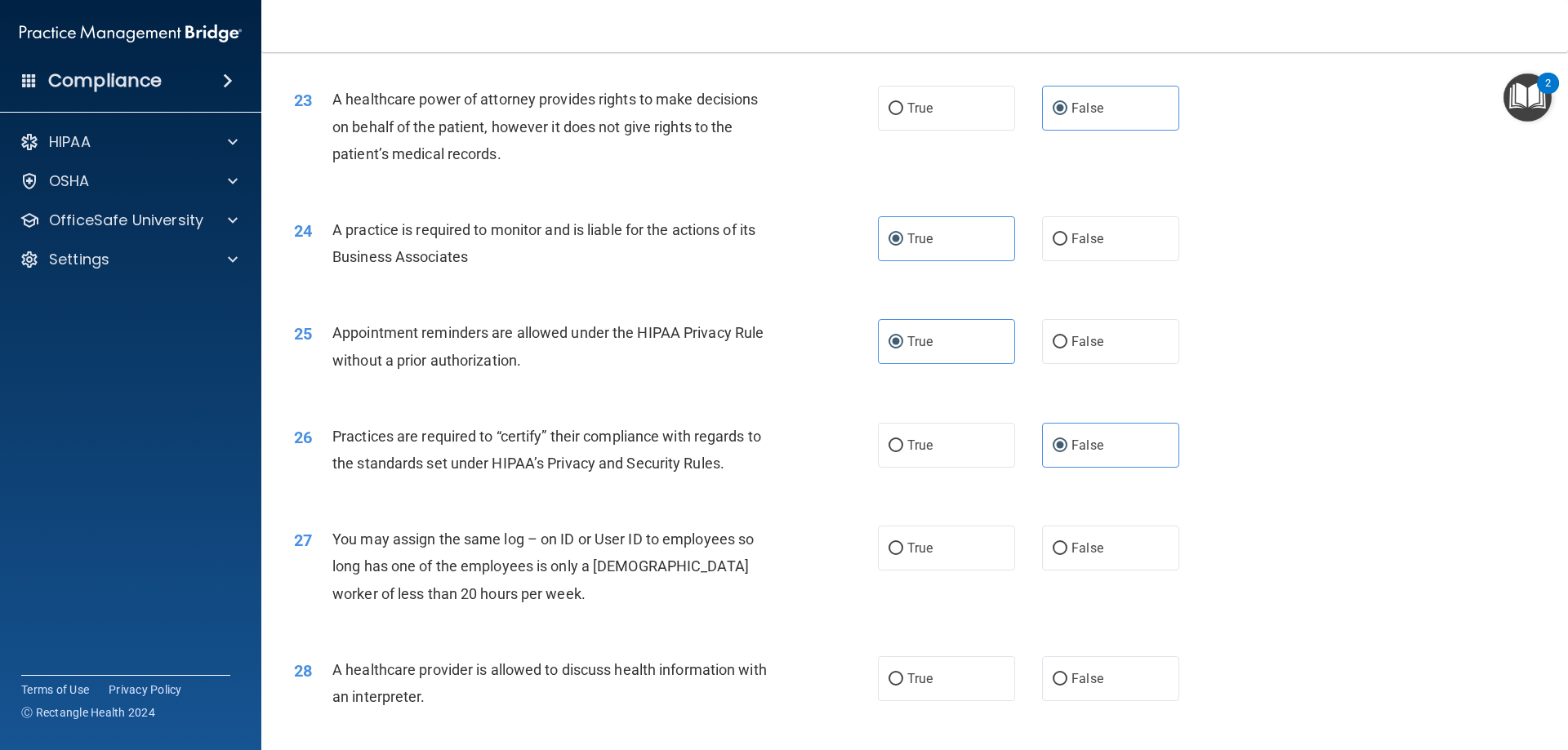
scroll to position [2860, 0]
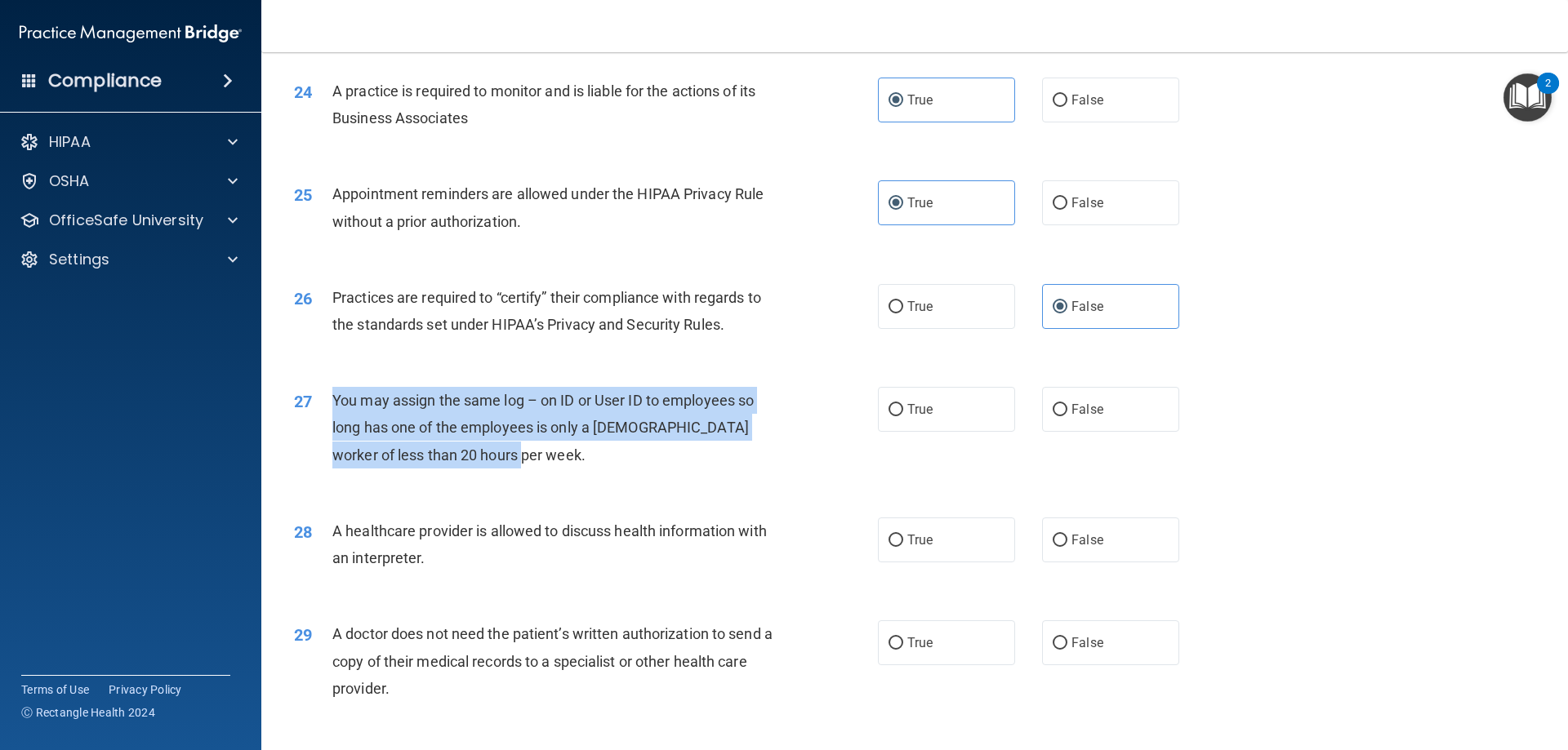
drag, startPoint x: 442, startPoint y: 447, endPoint x: 329, endPoint y: 401, distance: 122.0
click at [329, 401] on div "27 You may assign the same log – on ID or User ID to employees so long has one …" at bounding box center [586, 432] width 633 height 90
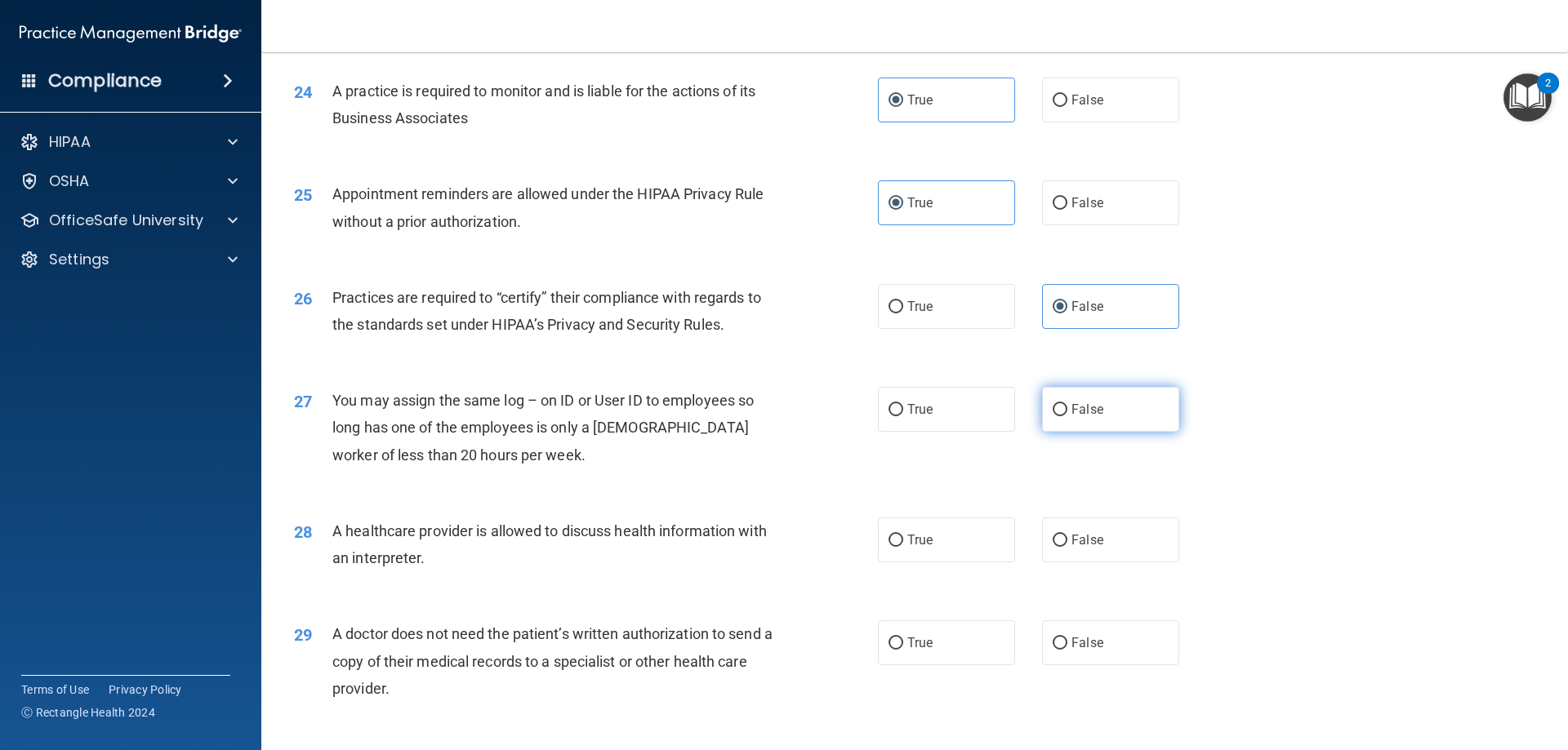
click at [1091, 406] on span "False" at bounding box center [1087, 409] width 32 height 16
click at [1068, 406] on input "False" at bounding box center [1060, 410] width 15 height 13
radio input "true"
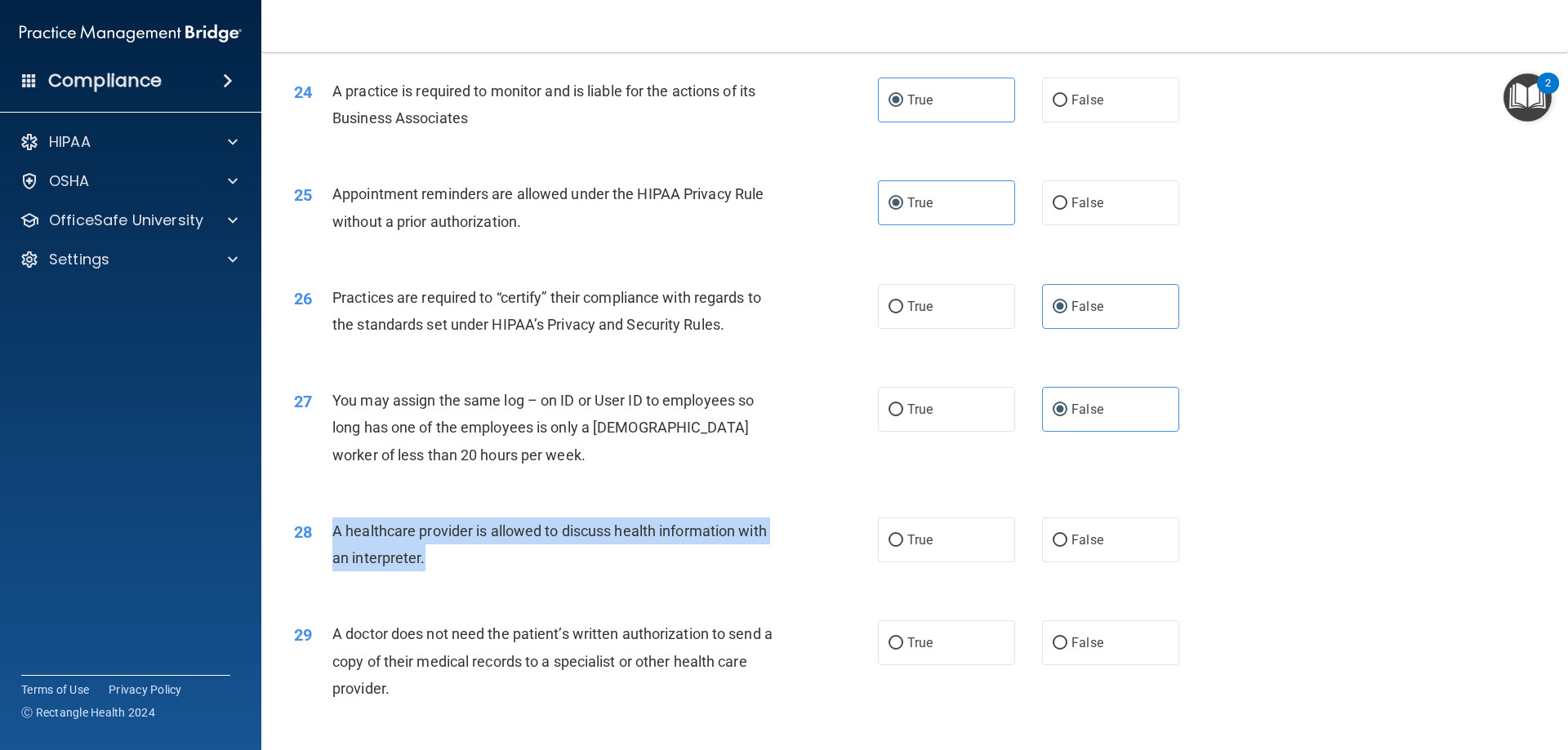
drag, startPoint x: 469, startPoint y: 564, endPoint x: 318, endPoint y: 540, distance: 152.9
click at [318, 540] on div "28 A healthcare provider is allowed to discuss health information with an inter…" at bounding box center [586, 549] width 633 height 62
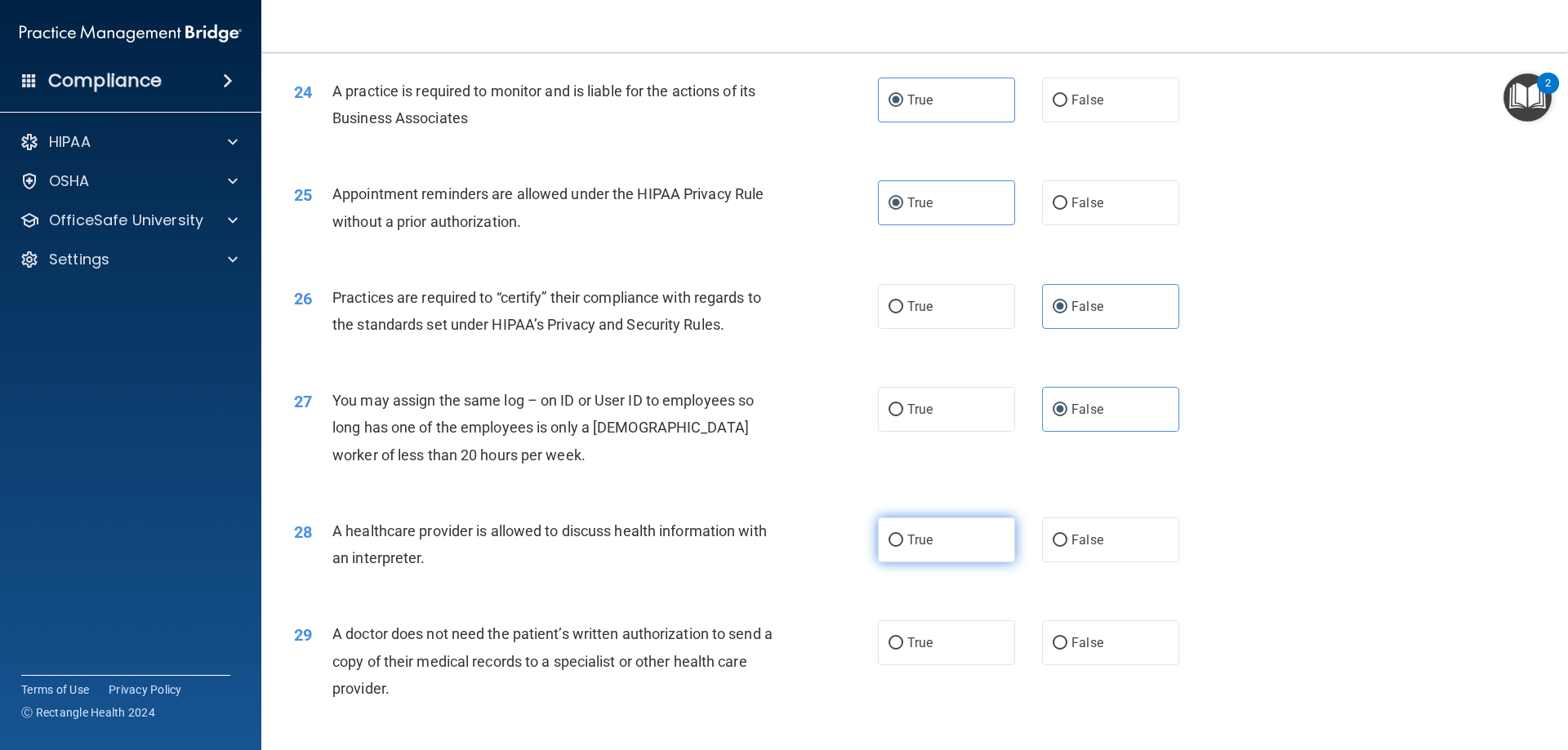
drag, startPoint x: 937, startPoint y: 538, endPoint x: 916, endPoint y: 529, distance: 22.8
click at [937, 538] on label "True" at bounding box center [946, 541] width 137 height 45
click at [903, 538] on input "True" at bounding box center [896, 541] width 15 height 13
radio input "true"
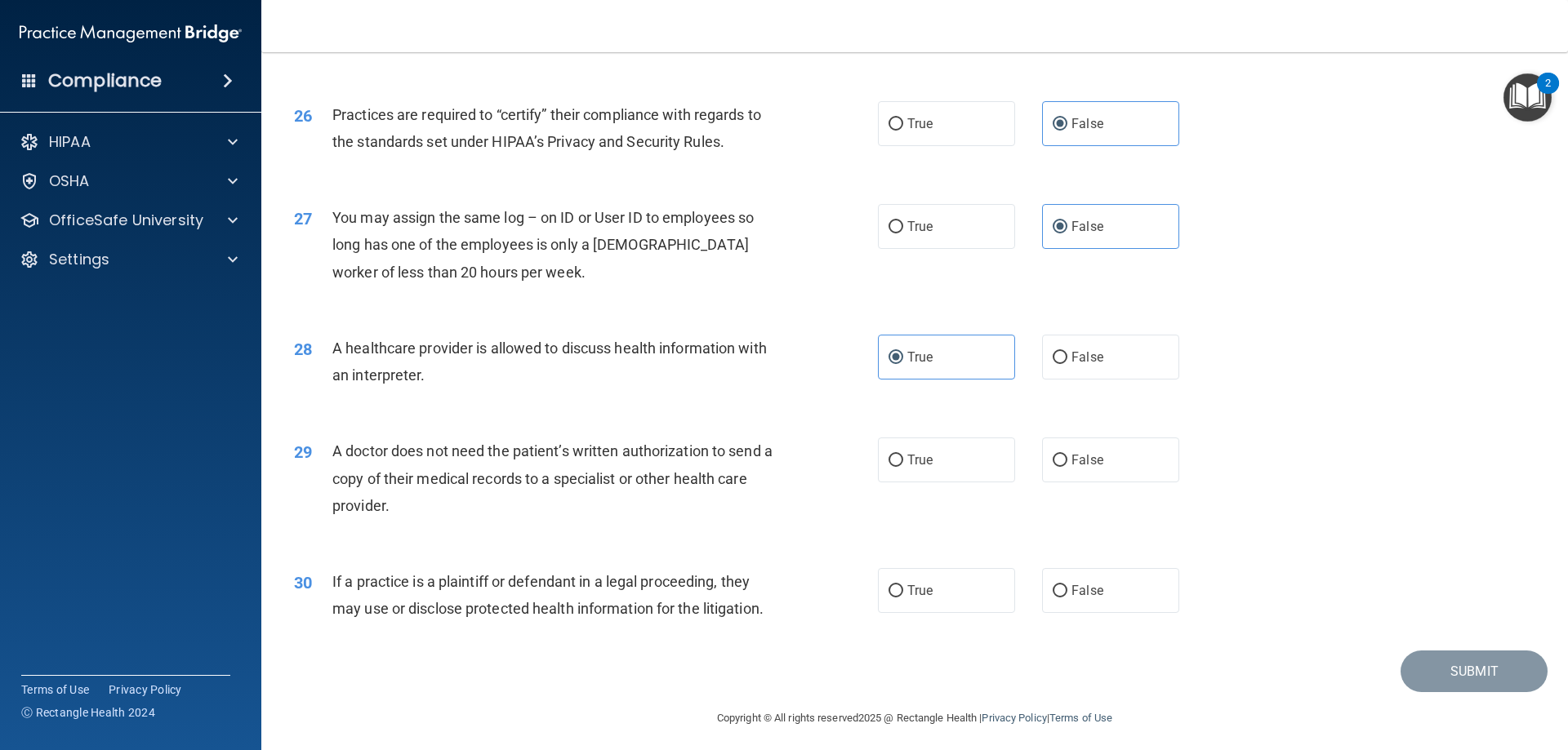
scroll to position [3050, 0]
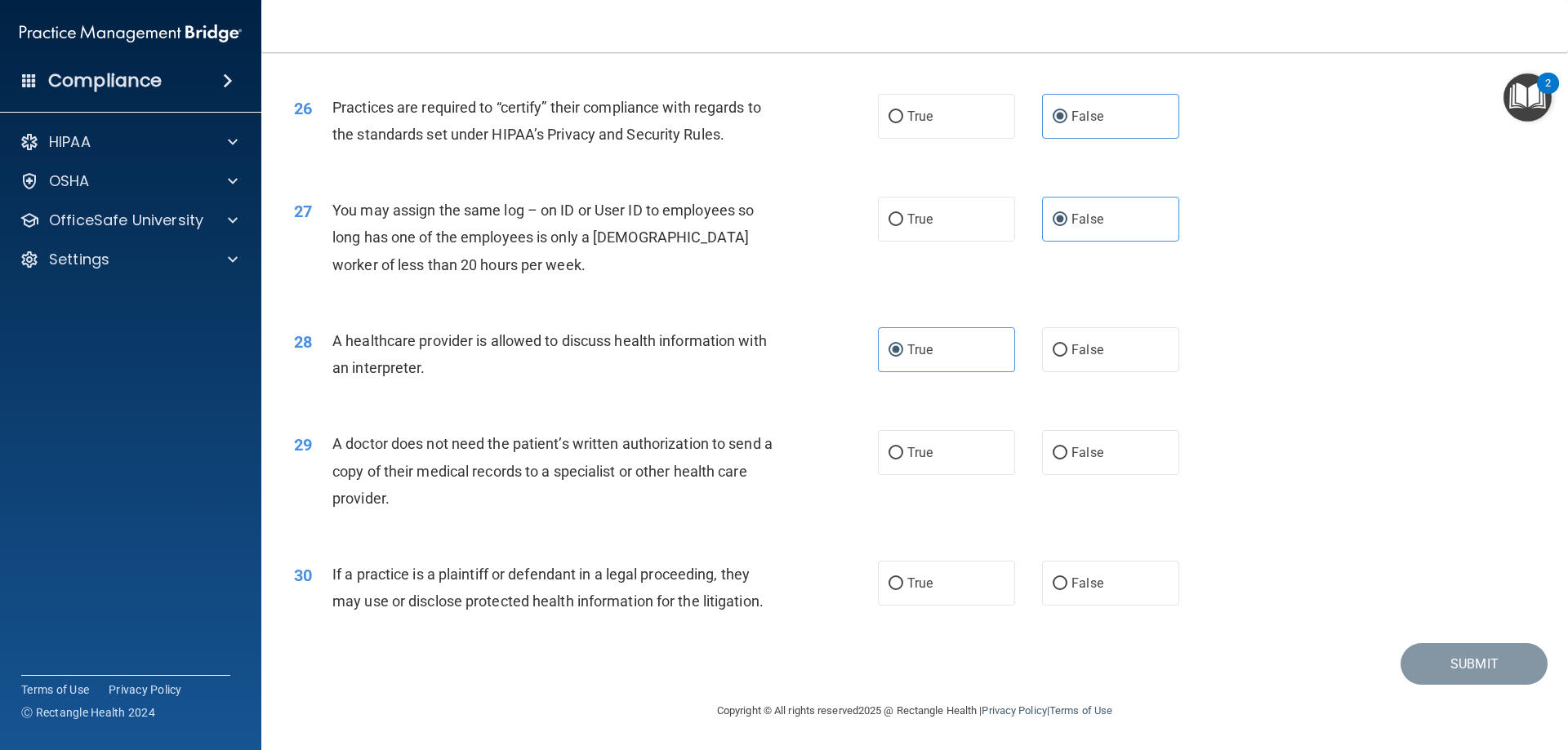
drag, startPoint x: 410, startPoint y: 495, endPoint x: 329, endPoint y: 441, distance: 97.3
click at [329, 441] on div "29 A doctor does not need the patient’s written authorization to send a copy of…" at bounding box center [586, 475] width 633 height 90
drag, startPoint x: 944, startPoint y: 453, endPoint x: 917, endPoint y: 489, distance: 45.0
click at [942, 460] on label "True" at bounding box center [946, 453] width 137 height 45
click at [903, 460] on input "True" at bounding box center [896, 453] width 15 height 13
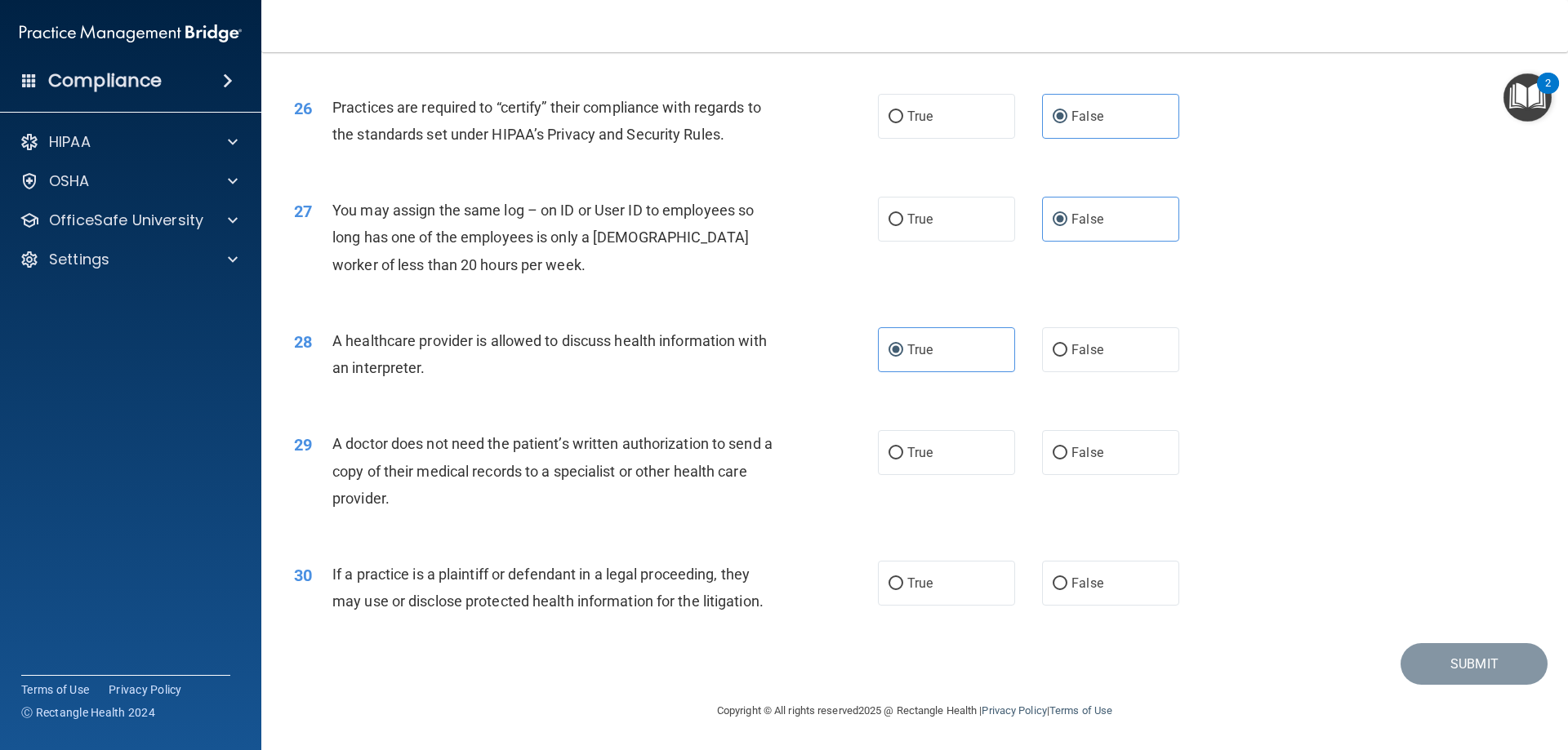
radio input "true"
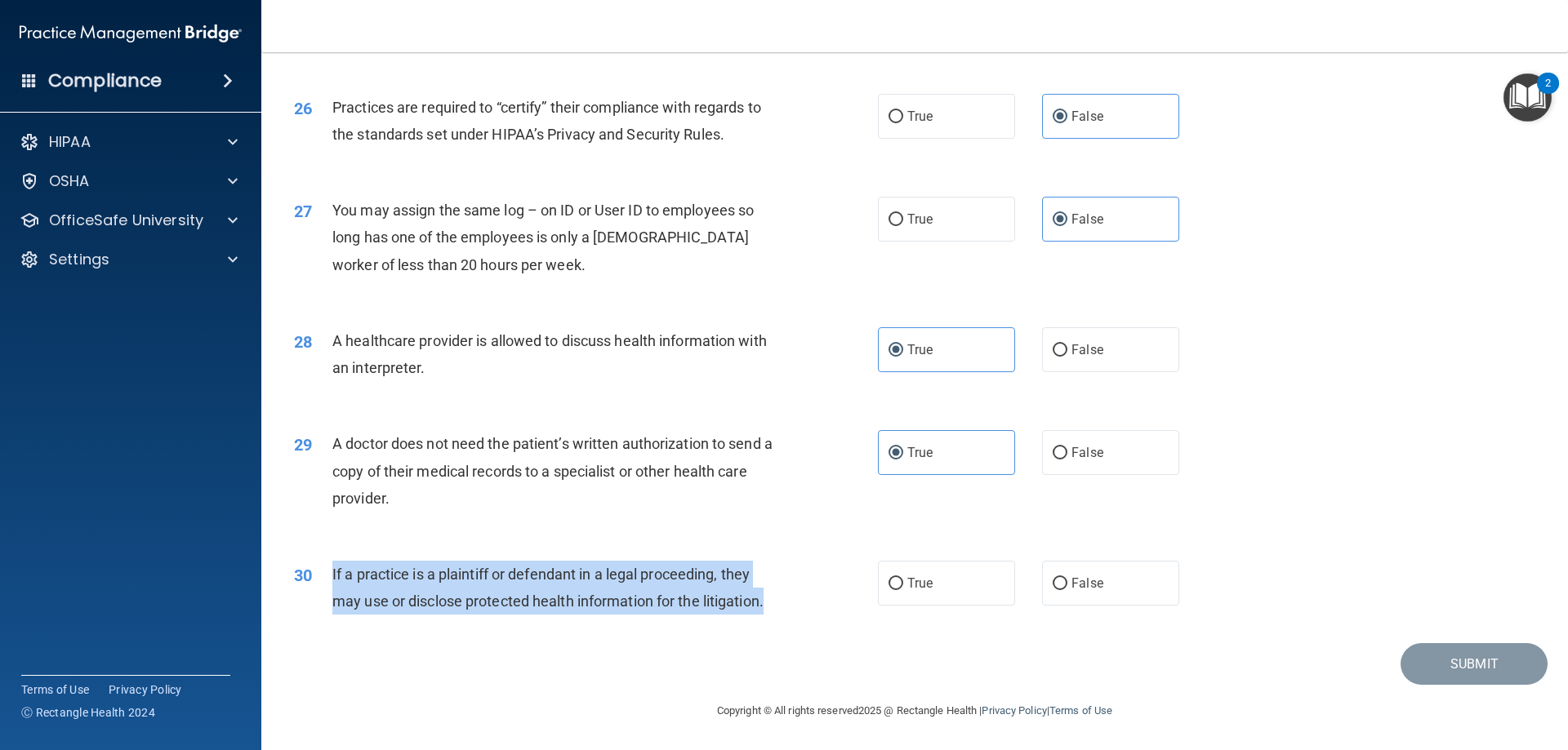
drag, startPoint x: 770, startPoint y: 611, endPoint x: 327, endPoint y: 582, distance: 443.9
click at [327, 582] on div "30 If a practice is a plaintiff or defendant in a legal proceeding, they may us…" at bounding box center [586, 592] width 633 height 62
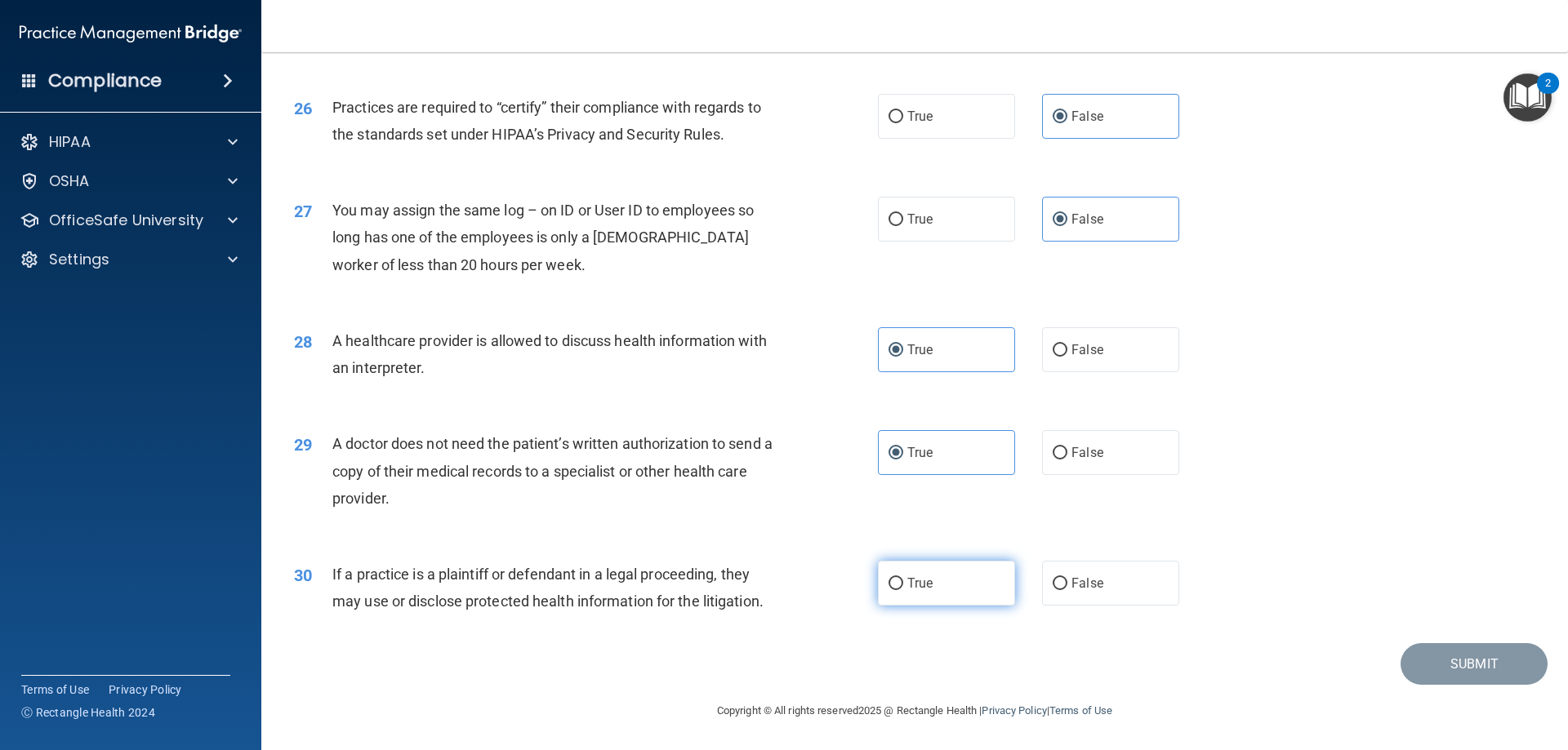
click at [945, 592] on label "True" at bounding box center [946, 583] width 137 height 45
click at [903, 590] on input "True" at bounding box center [896, 584] width 15 height 13
radio input "true"
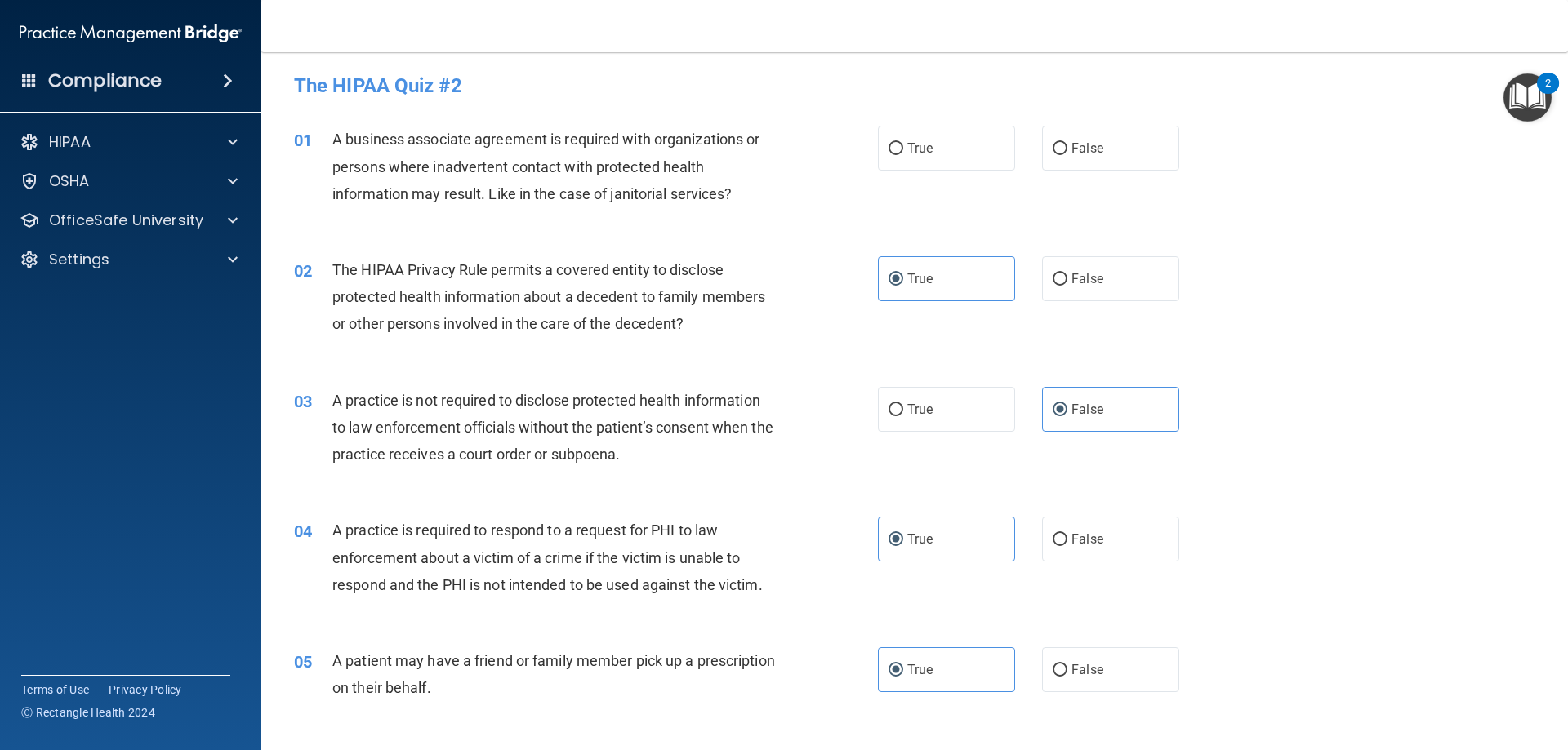
scroll to position [0, 0]
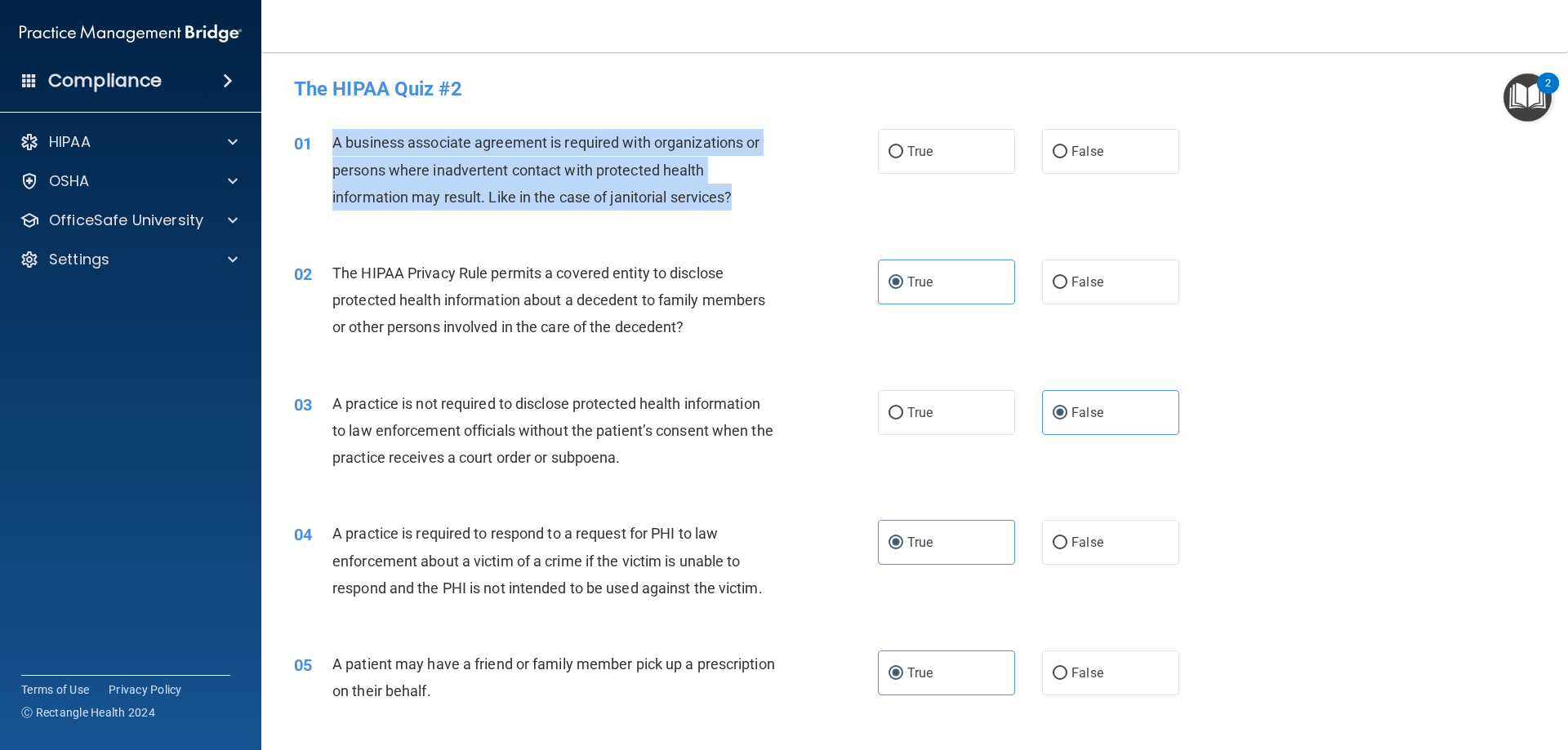
drag, startPoint x: 749, startPoint y: 196, endPoint x: 333, endPoint y: 135, distance: 420.4
click at [333, 135] on div "A business associate agreement is required with organizations or persons where …" at bounding box center [561, 169] width 457 height 81
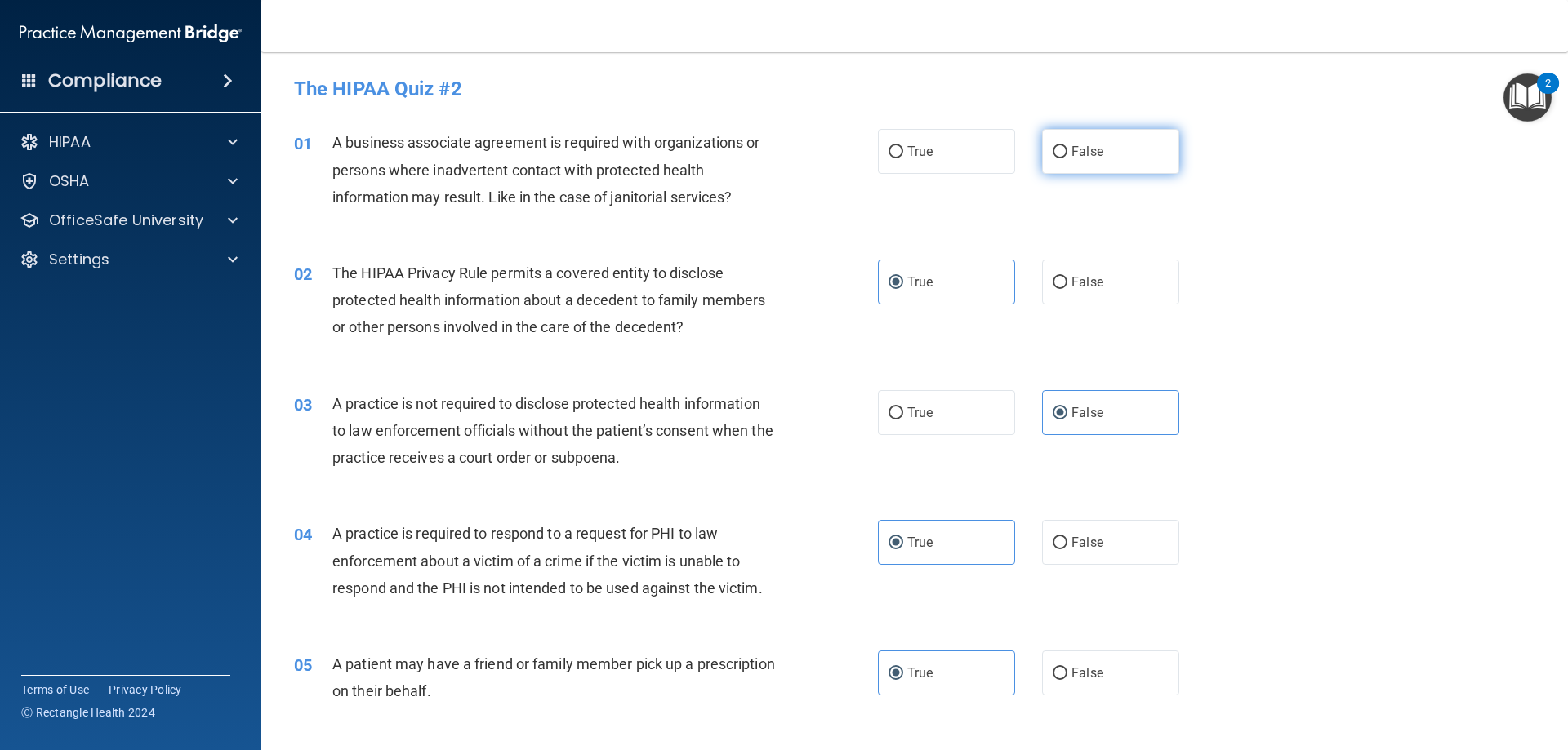
click at [1094, 156] on span "False" at bounding box center [1087, 151] width 32 height 16
click at [1068, 156] on input "False" at bounding box center [1060, 152] width 15 height 13
radio input "true"
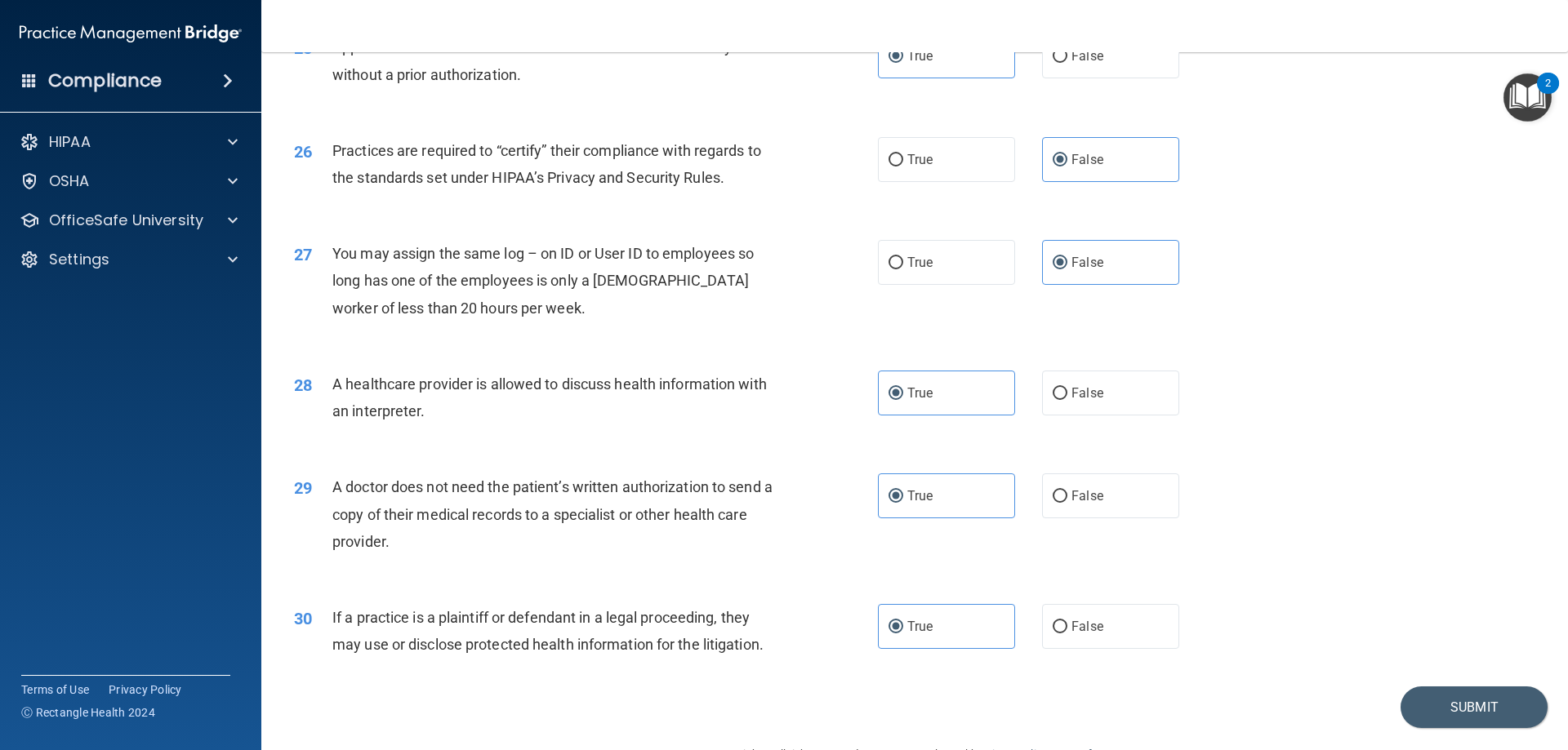
scroll to position [2969, 0]
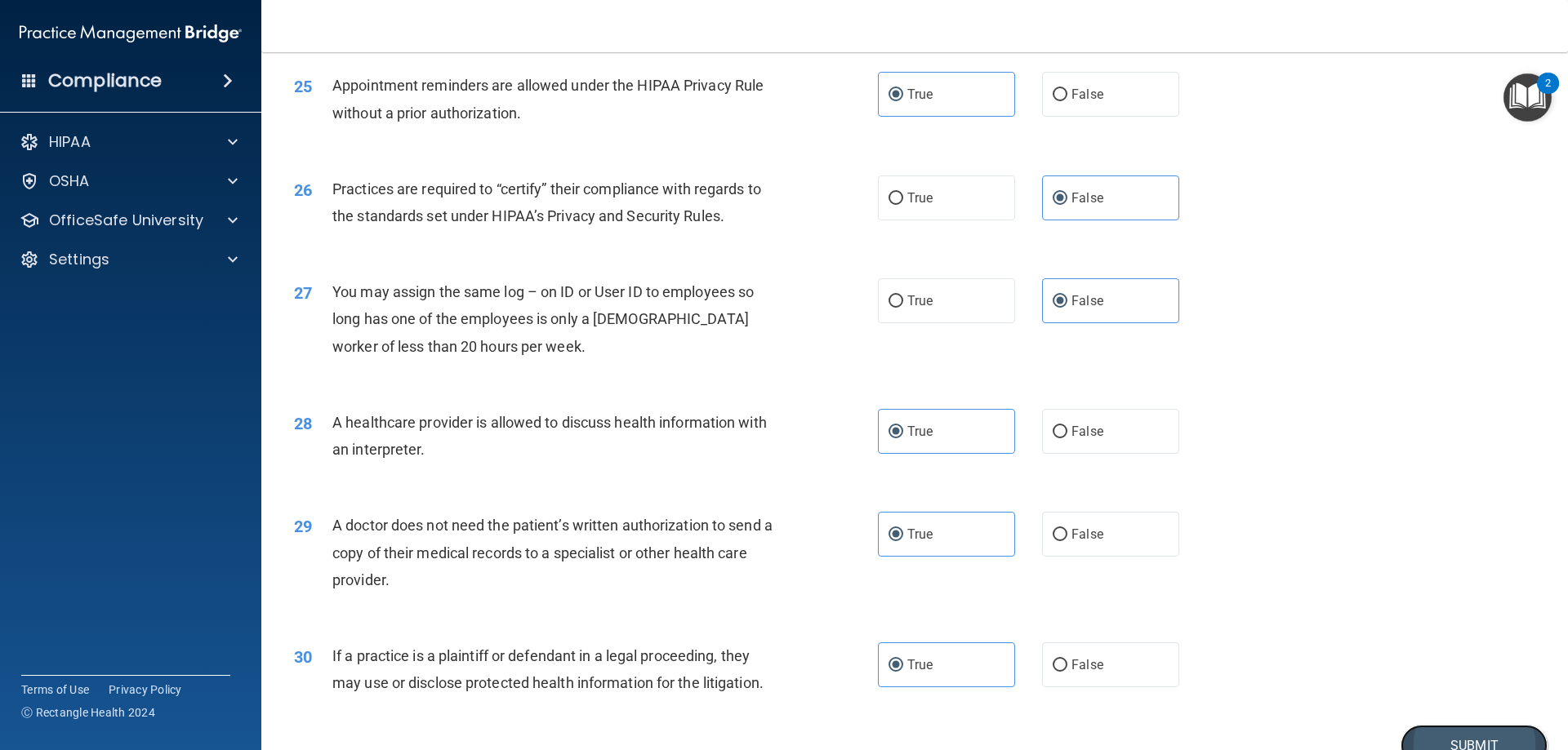
click at [1456, 737] on button "Submit" at bounding box center [1473, 746] width 147 height 42
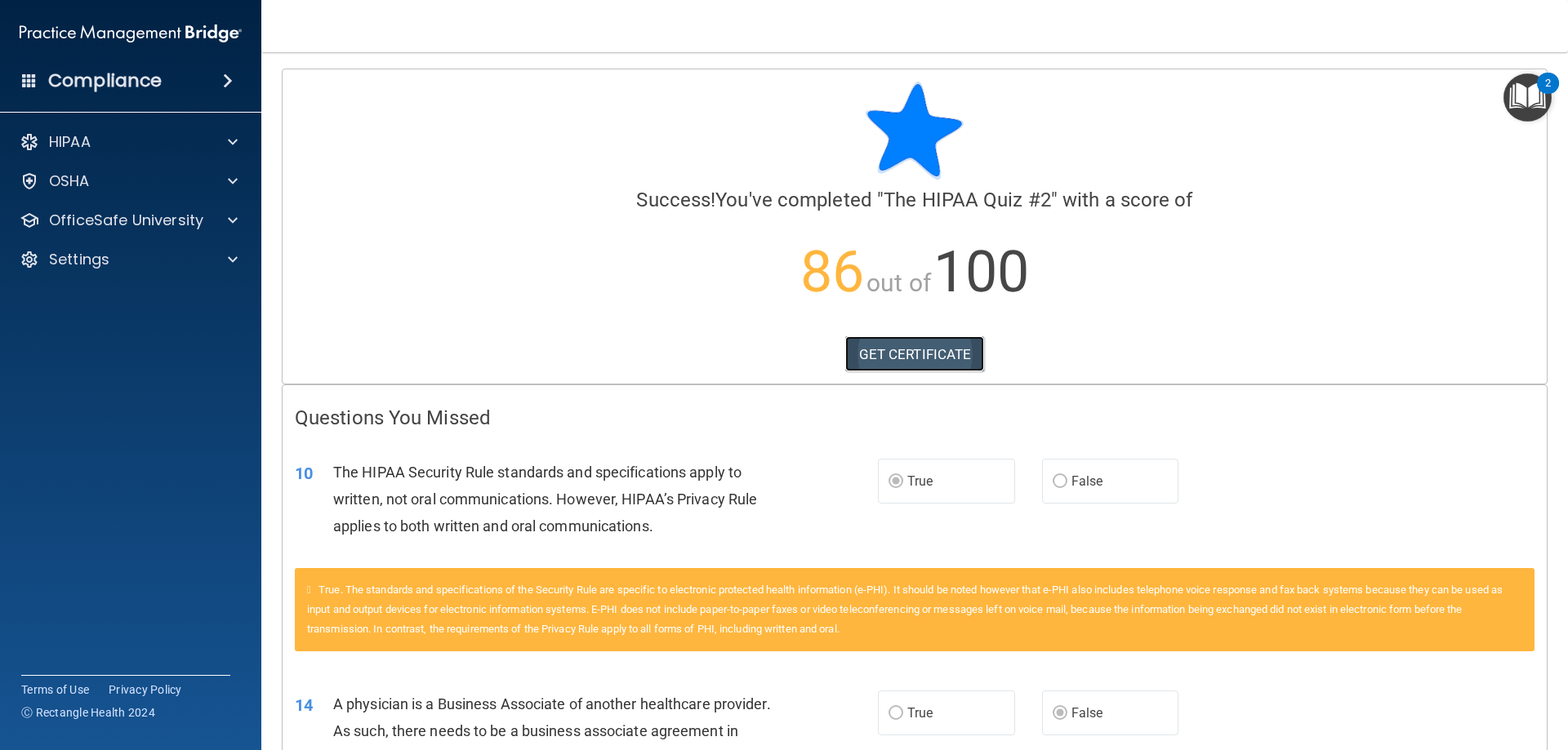
click at [920, 355] on link "GET CERTIFICATE" at bounding box center [915, 354] width 140 height 36
click at [97, 147] on div "HIPAA" at bounding box center [109, 142] width 203 height 19
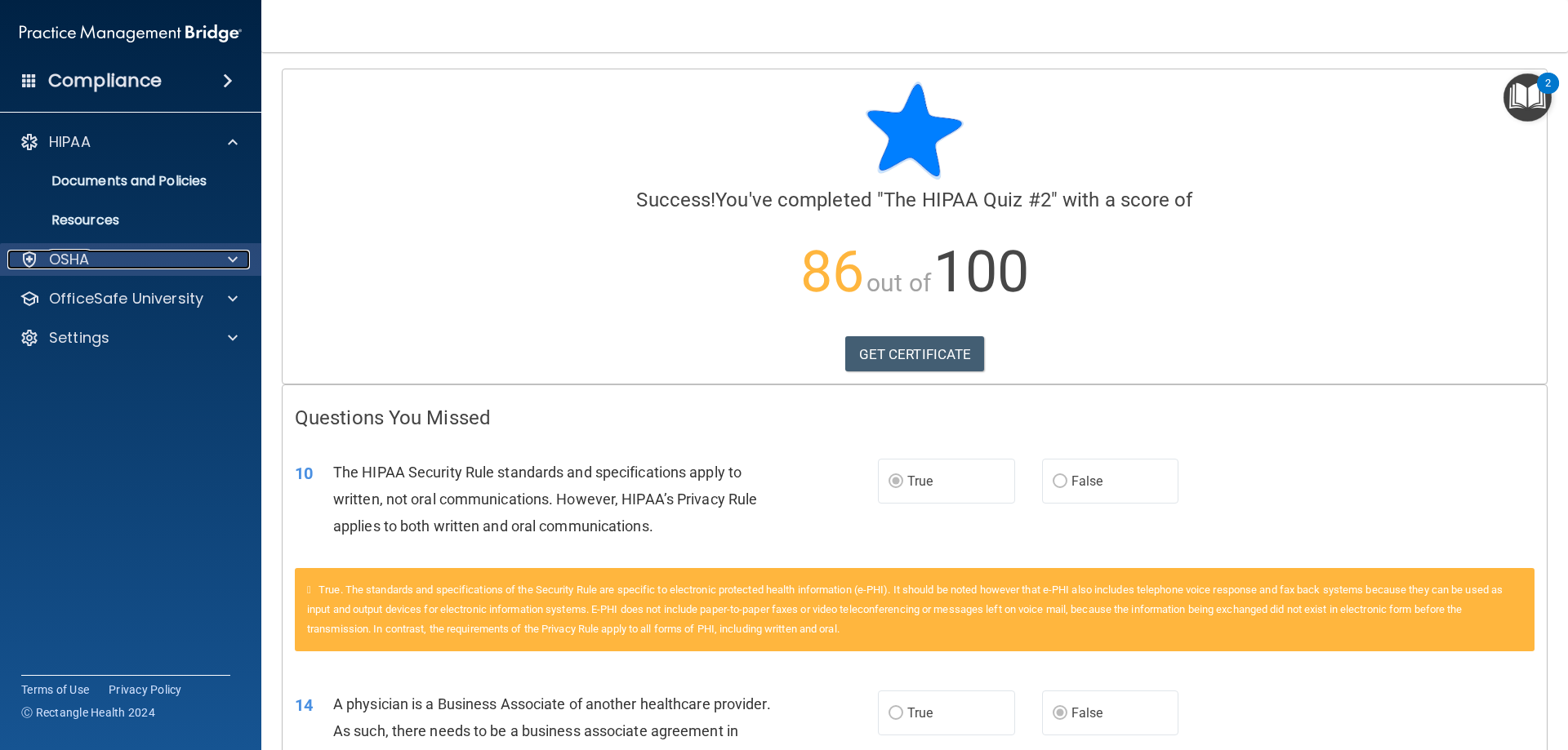
click at [94, 261] on div "OSHA" at bounding box center [109, 259] width 203 height 19
click at [95, 266] on div "OSHA" at bounding box center [109, 259] width 203 height 19
click at [99, 216] on p "Resources" at bounding box center [122, 220] width 223 height 16
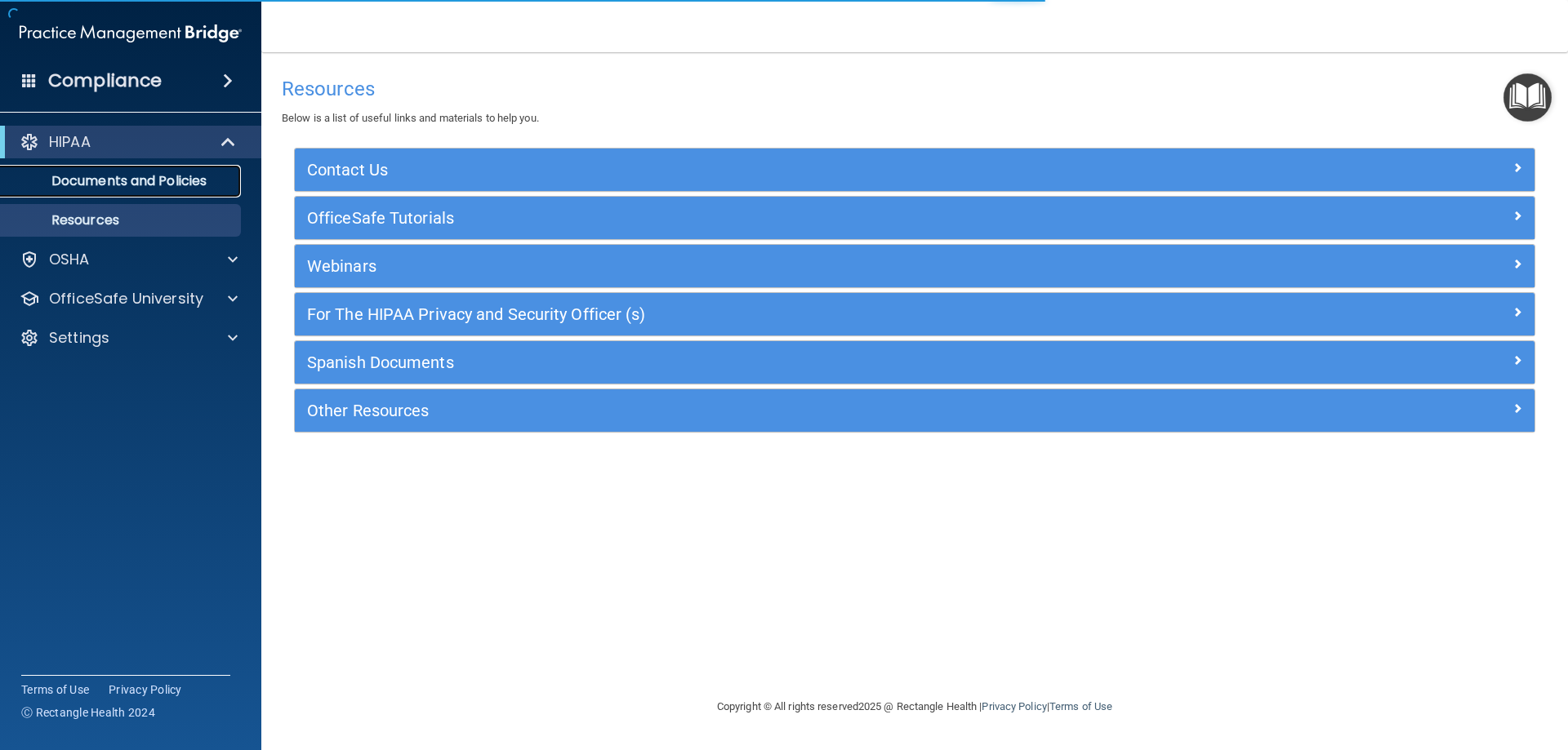
click at [111, 186] on p "Documents and Policies" at bounding box center [122, 181] width 223 height 16
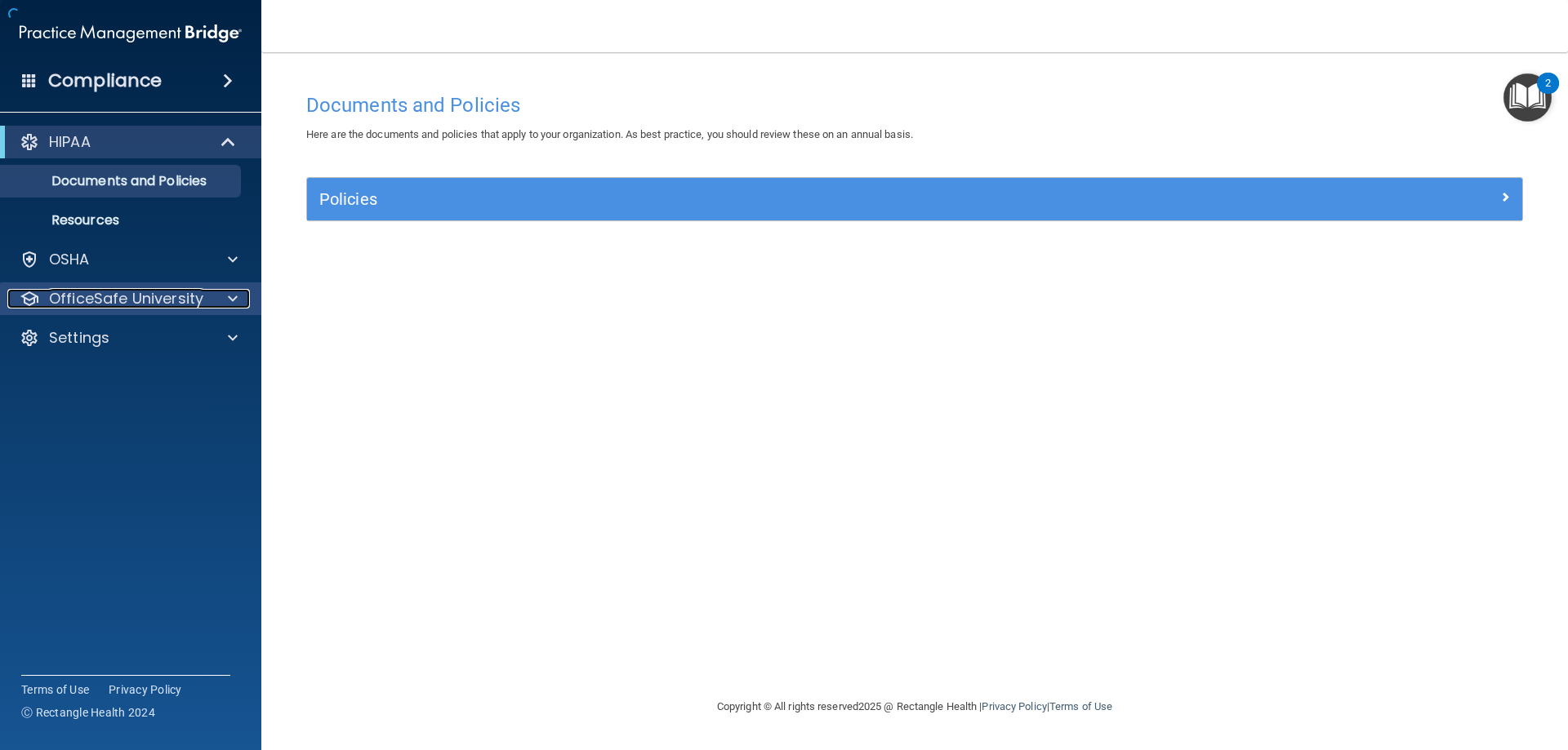
click at [111, 300] on p "OfficeSafe University" at bounding box center [126, 298] width 154 height 19
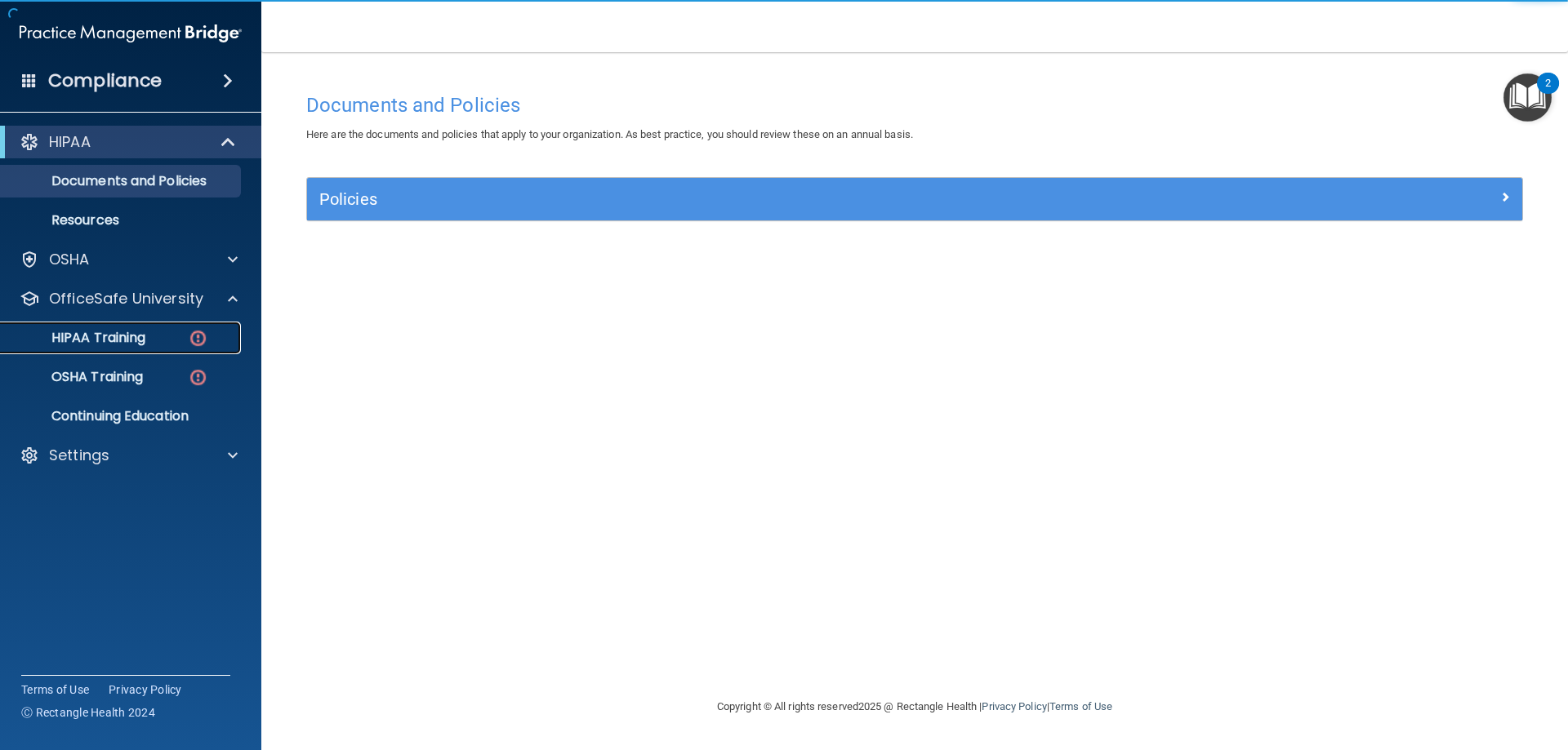
click at [111, 344] on p "HIPAA Training" at bounding box center [78, 338] width 135 height 16
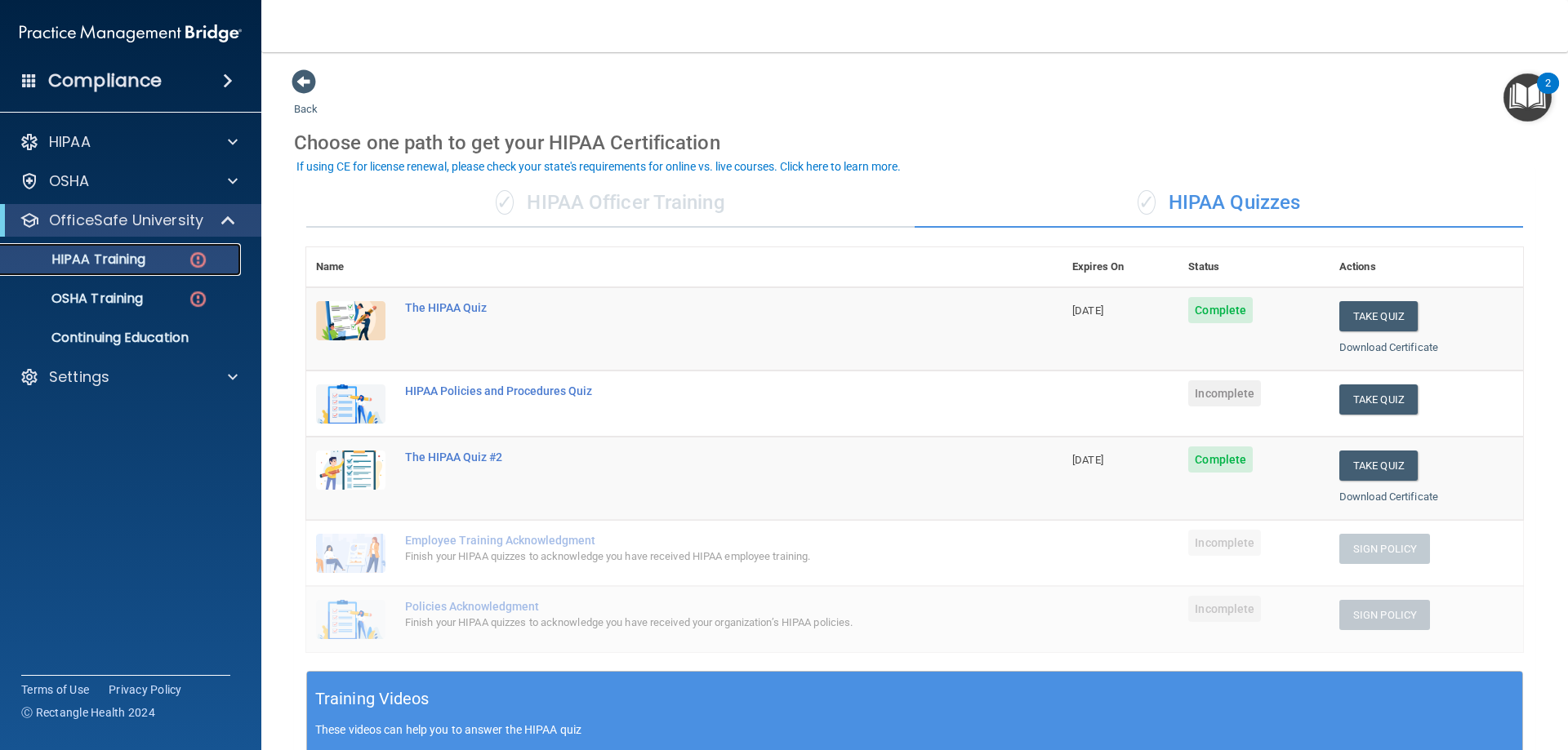
scroll to position [81, 0]
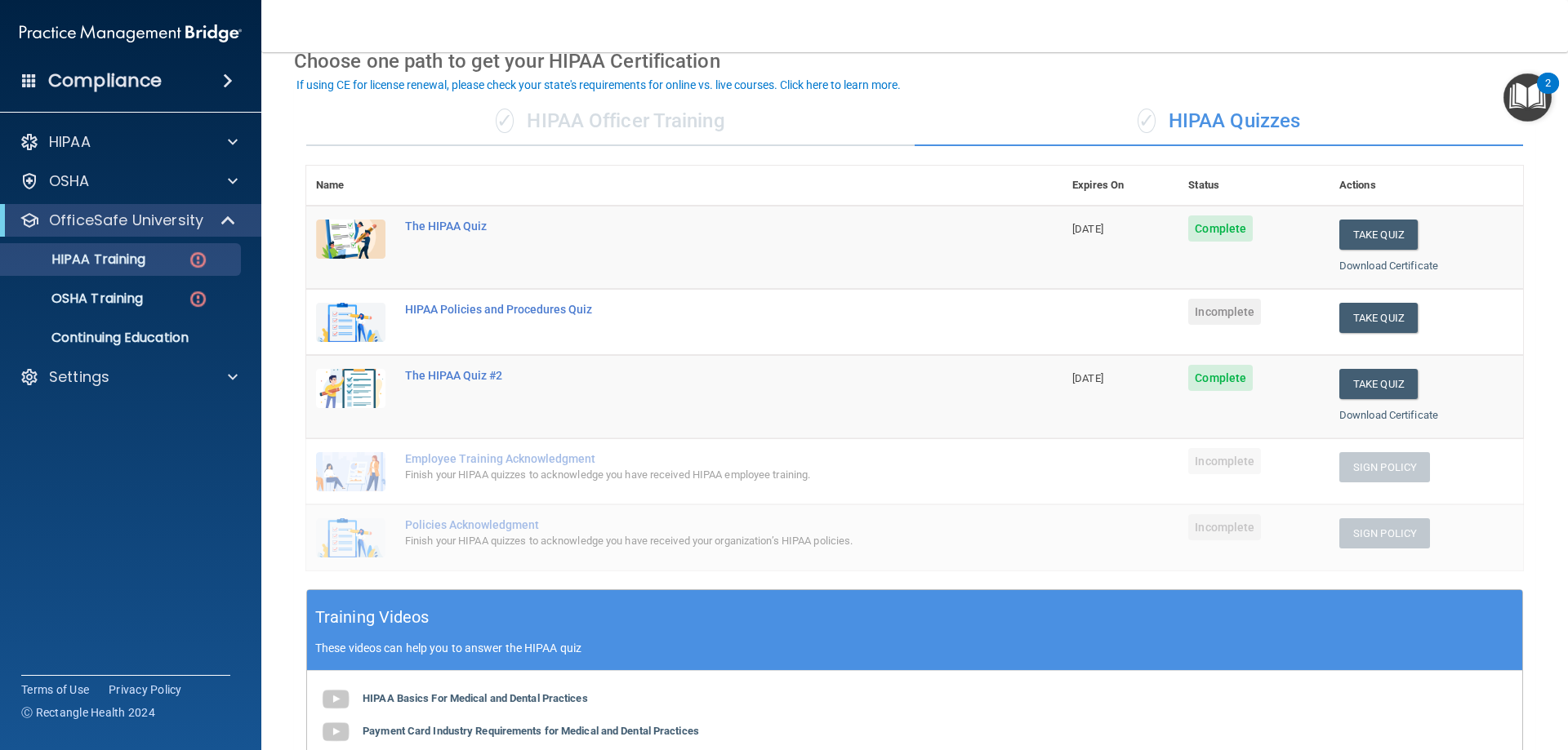
click at [484, 6] on nav "Toggle navigation [PERSON_NAME] [PERSON_NAME][EMAIL_ADDRESS][DOMAIN_NAME] Manag…" at bounding box center [914, 26] width 1307 height 52
